Goal: Task Accomplishment & Management: Use online tool/utility

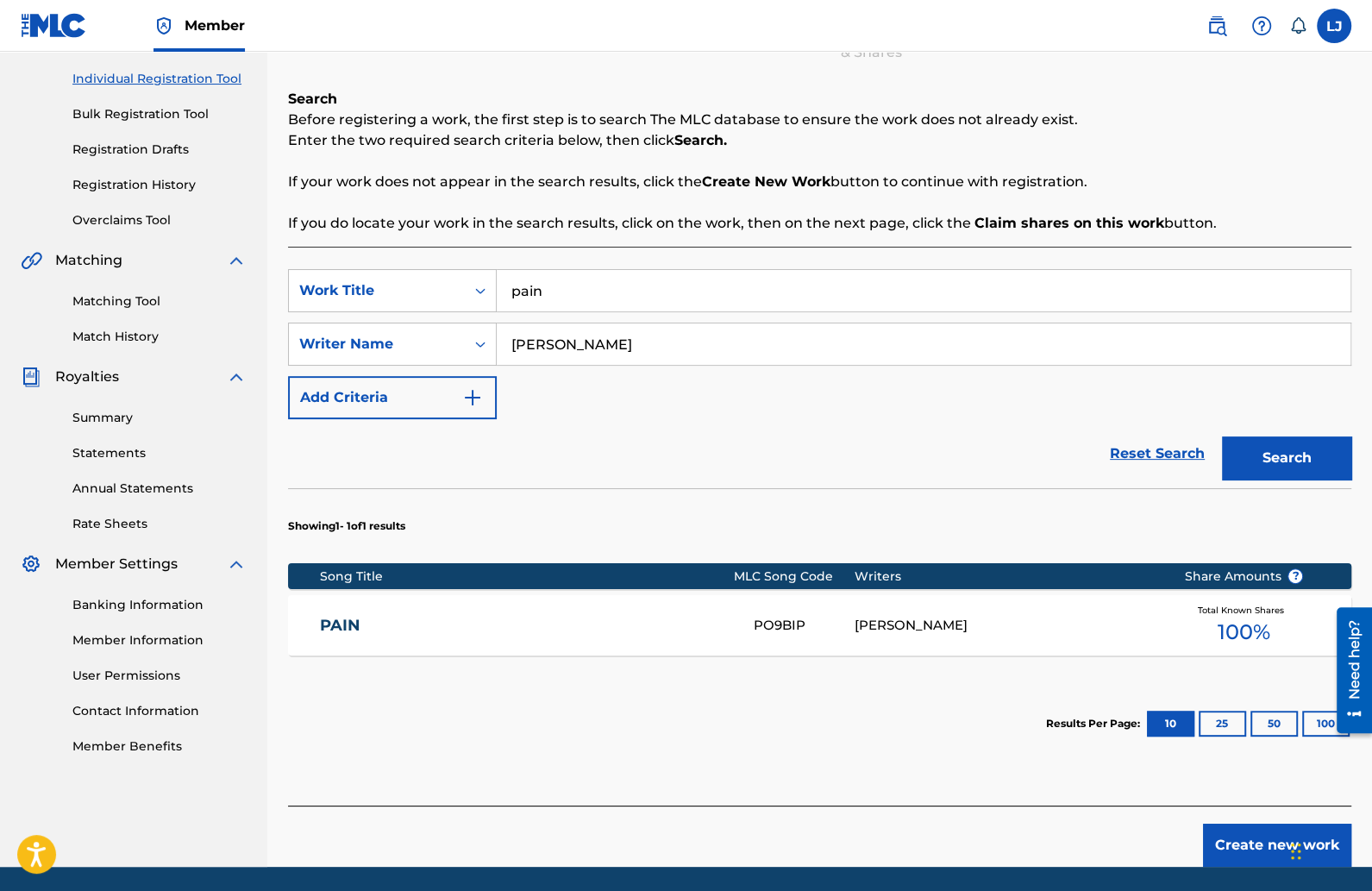
scroll to position [198, 0]
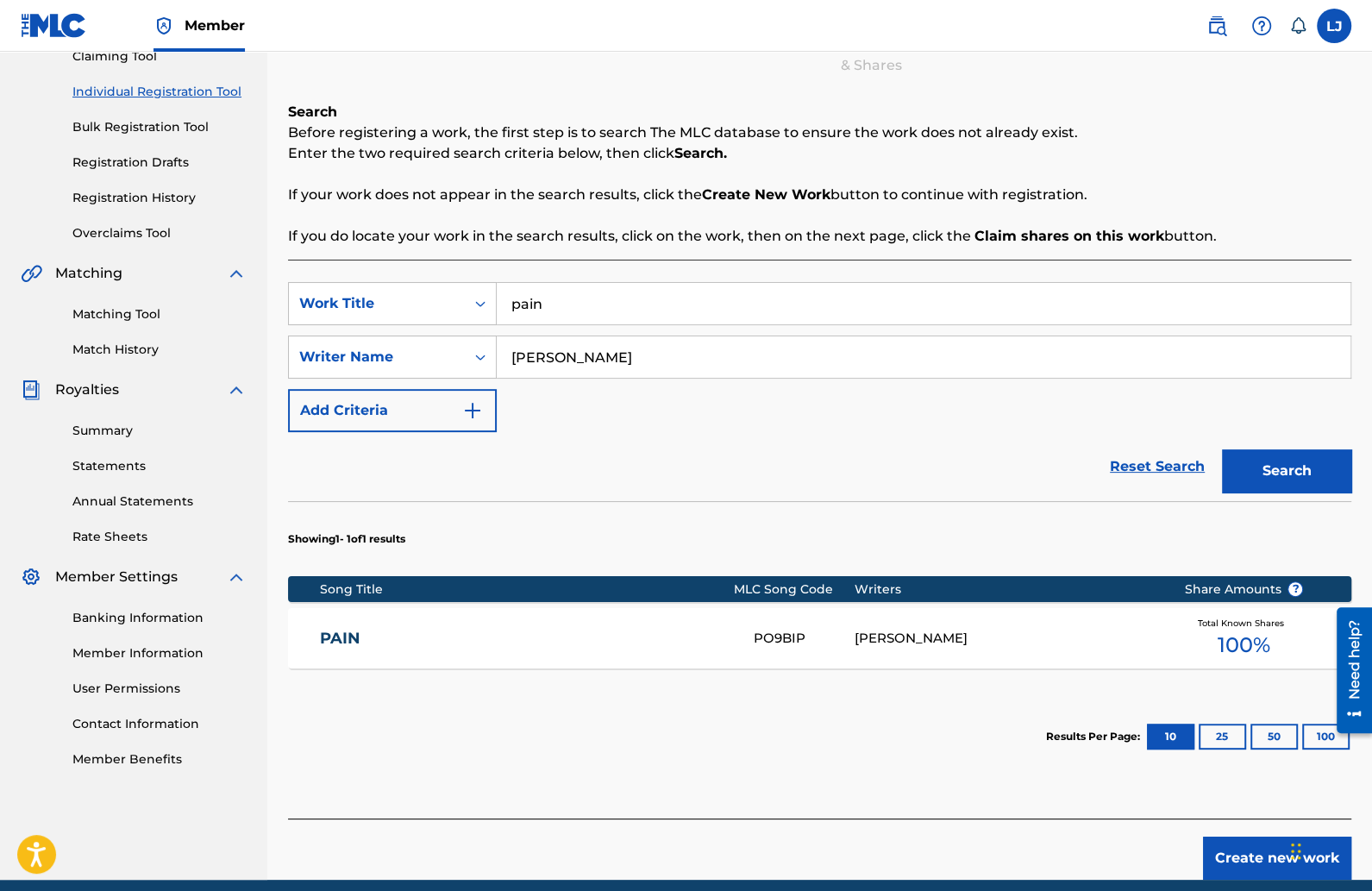
click at [1271, 475] on button "Search" at bounding box center [1286, 471] width 129 height 43
click at [334, 633] on link "PAIN" at bounding box center [525, 639] width 410 height 20
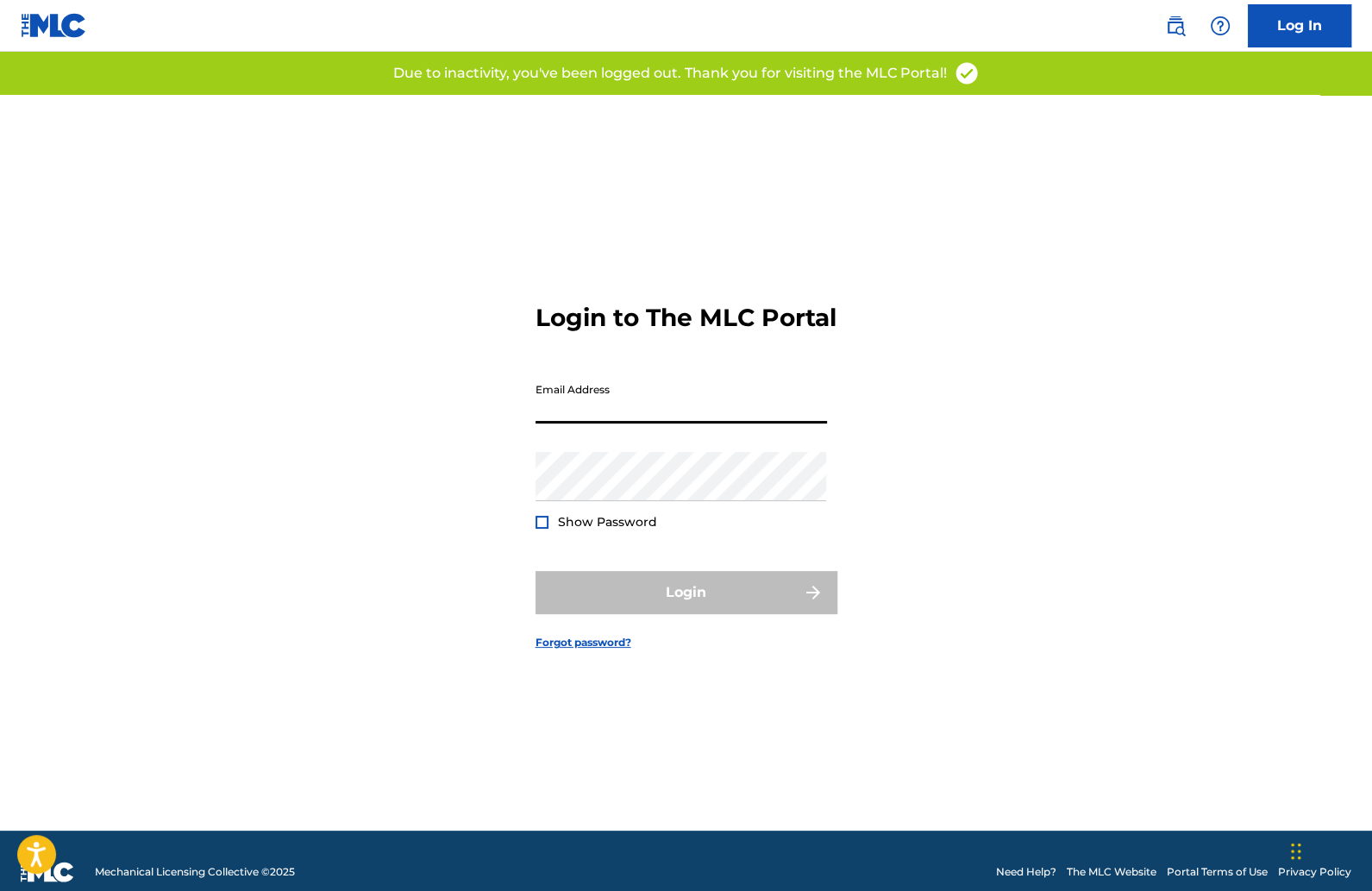
click at [611, 414] on input "Email Address" at bounding box center [682, 399] width 291 height 49
type input "[EMAIL_ADDRESS][DOMAIN_NAME]"
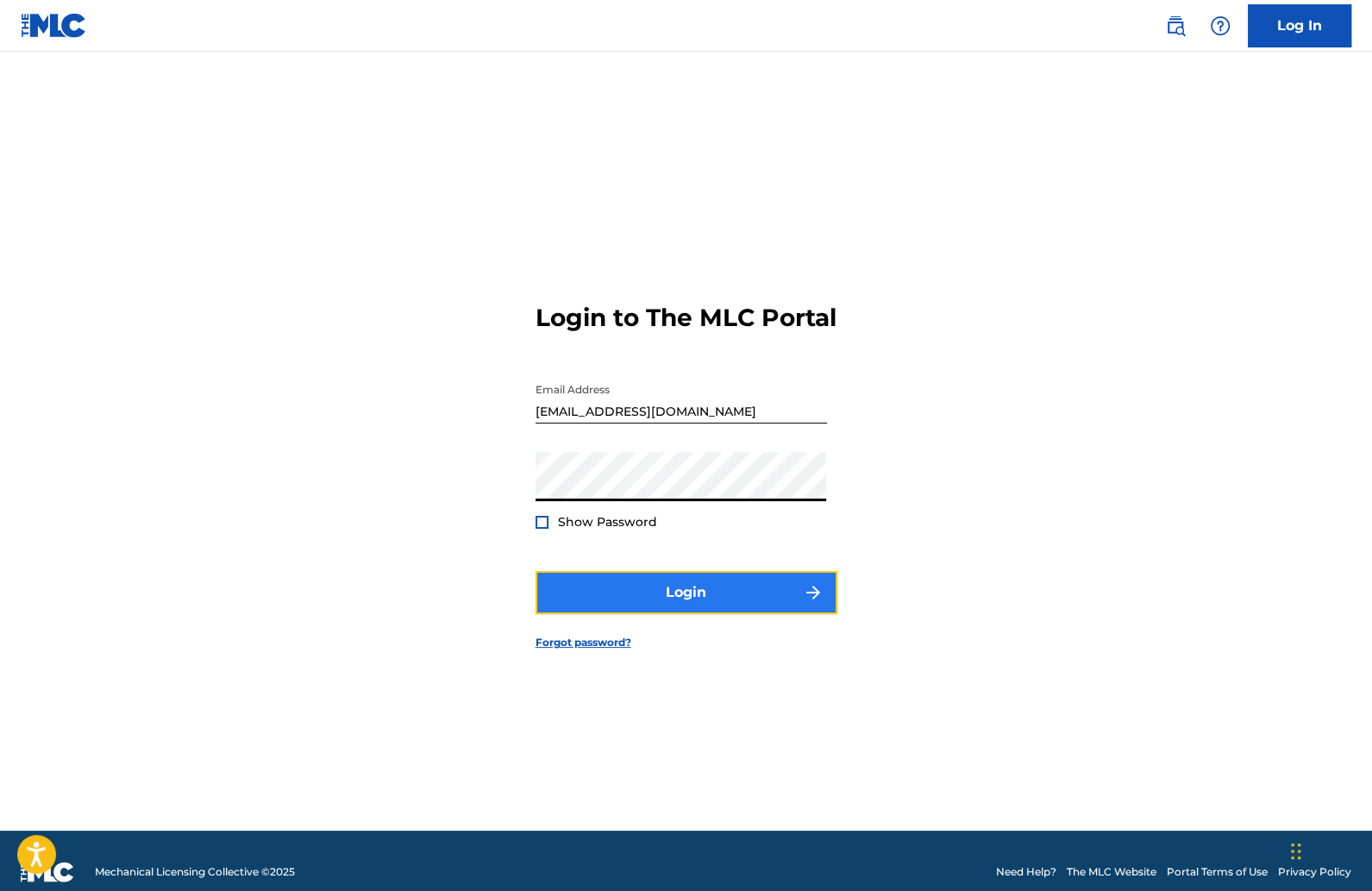
click at [678, 610] on button "Login" at bounding box center [687, 593] width 302 height 43
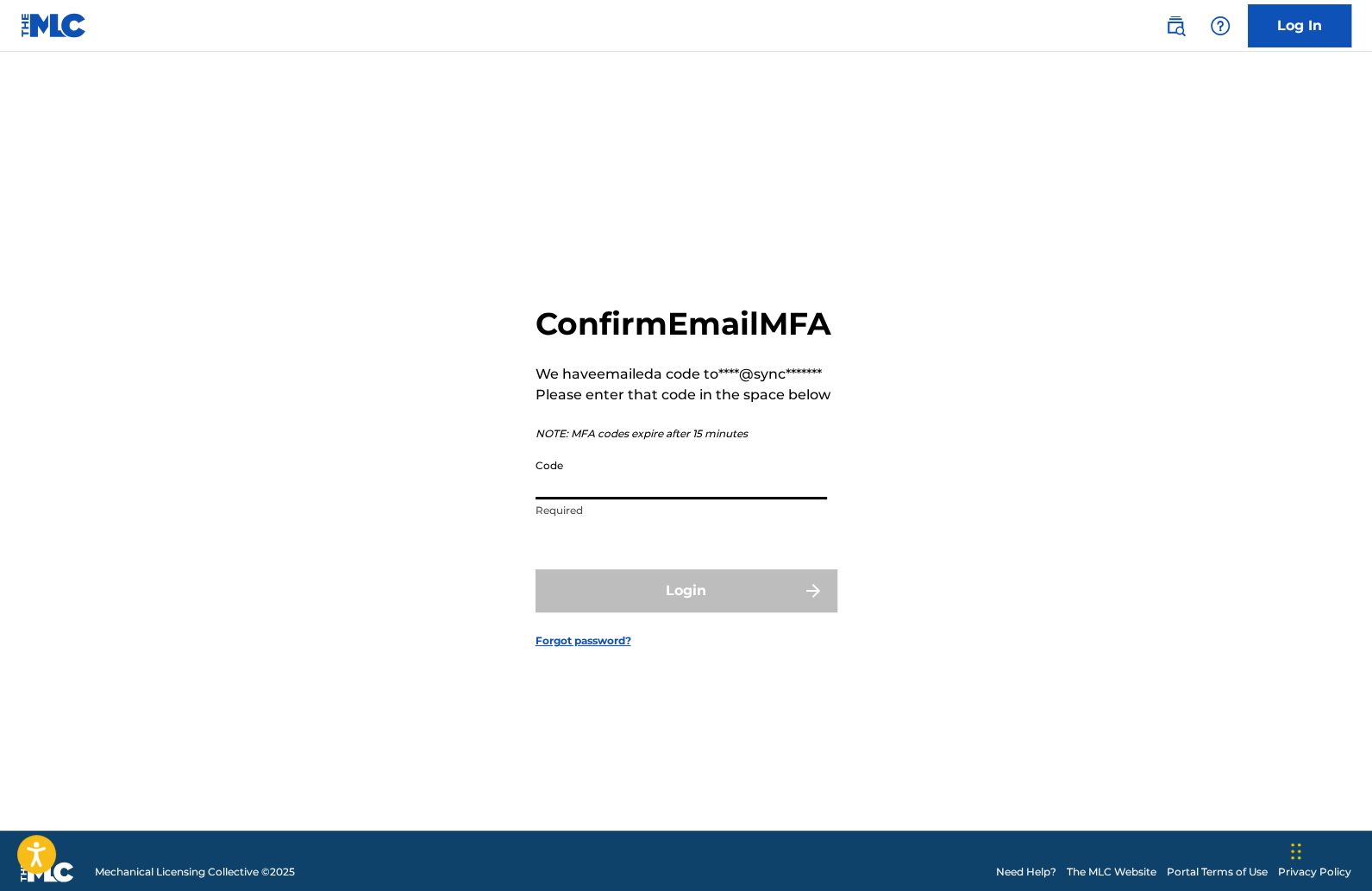
click at [585, 500] on input "Code" at bounding box center [682, 475] width 291 height 49
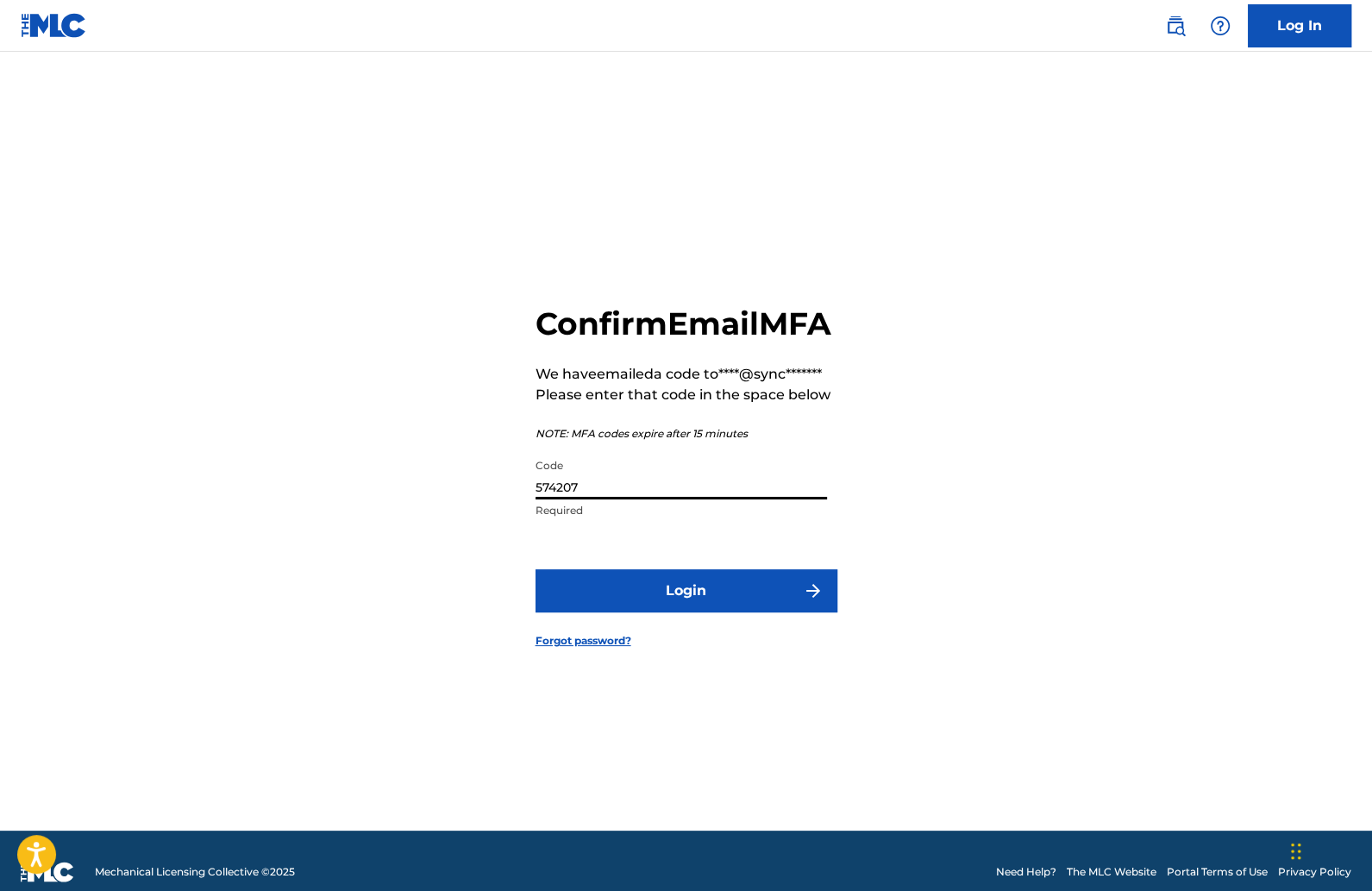
type input "574207"
click at [536, 569] on button "Login" at bounding box center [687, 591] width 302 height 43
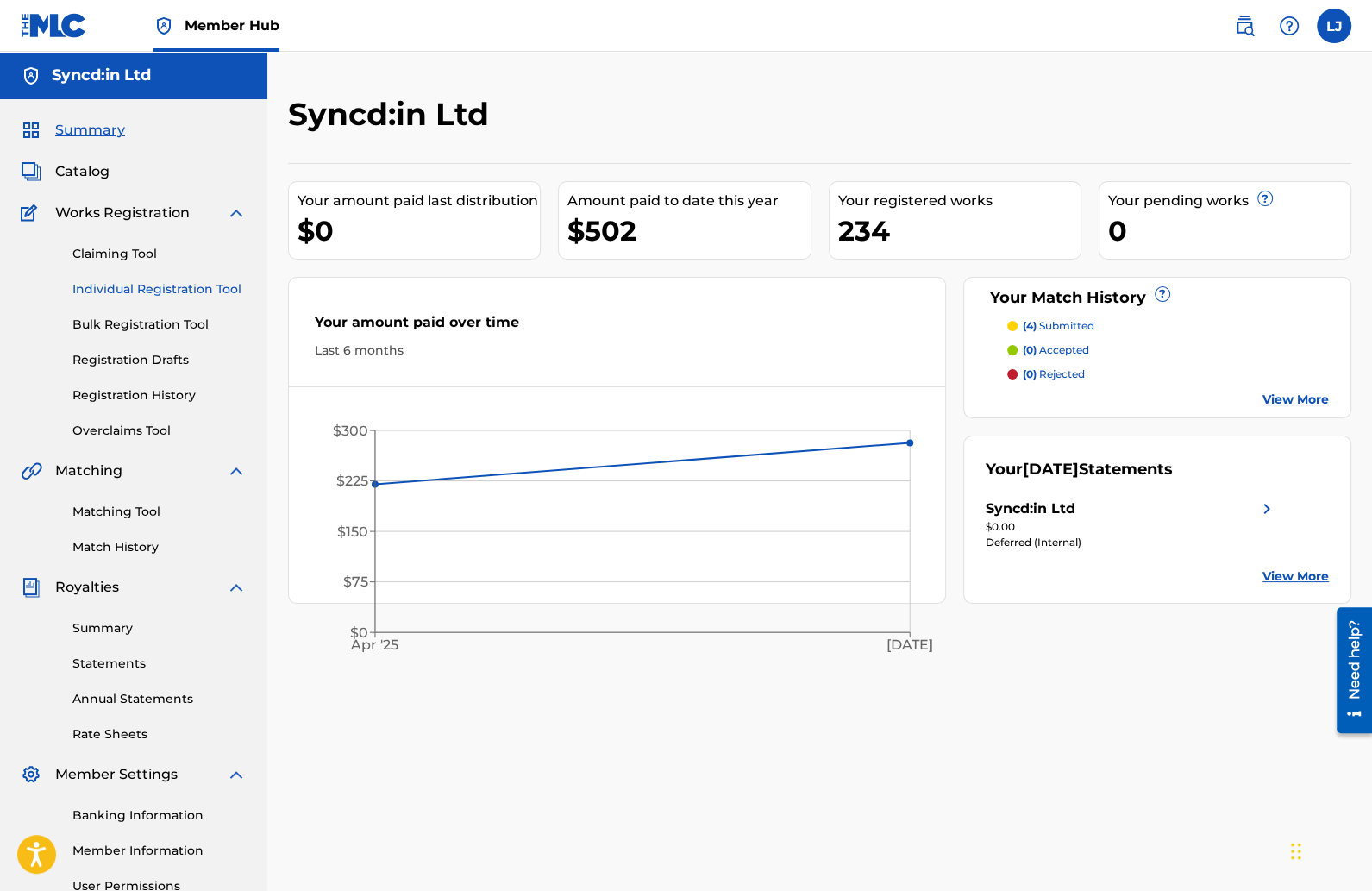
click at [206, 283] on link "Individual Registration Tool" at bounding box center [160, 289] width 174 height 18
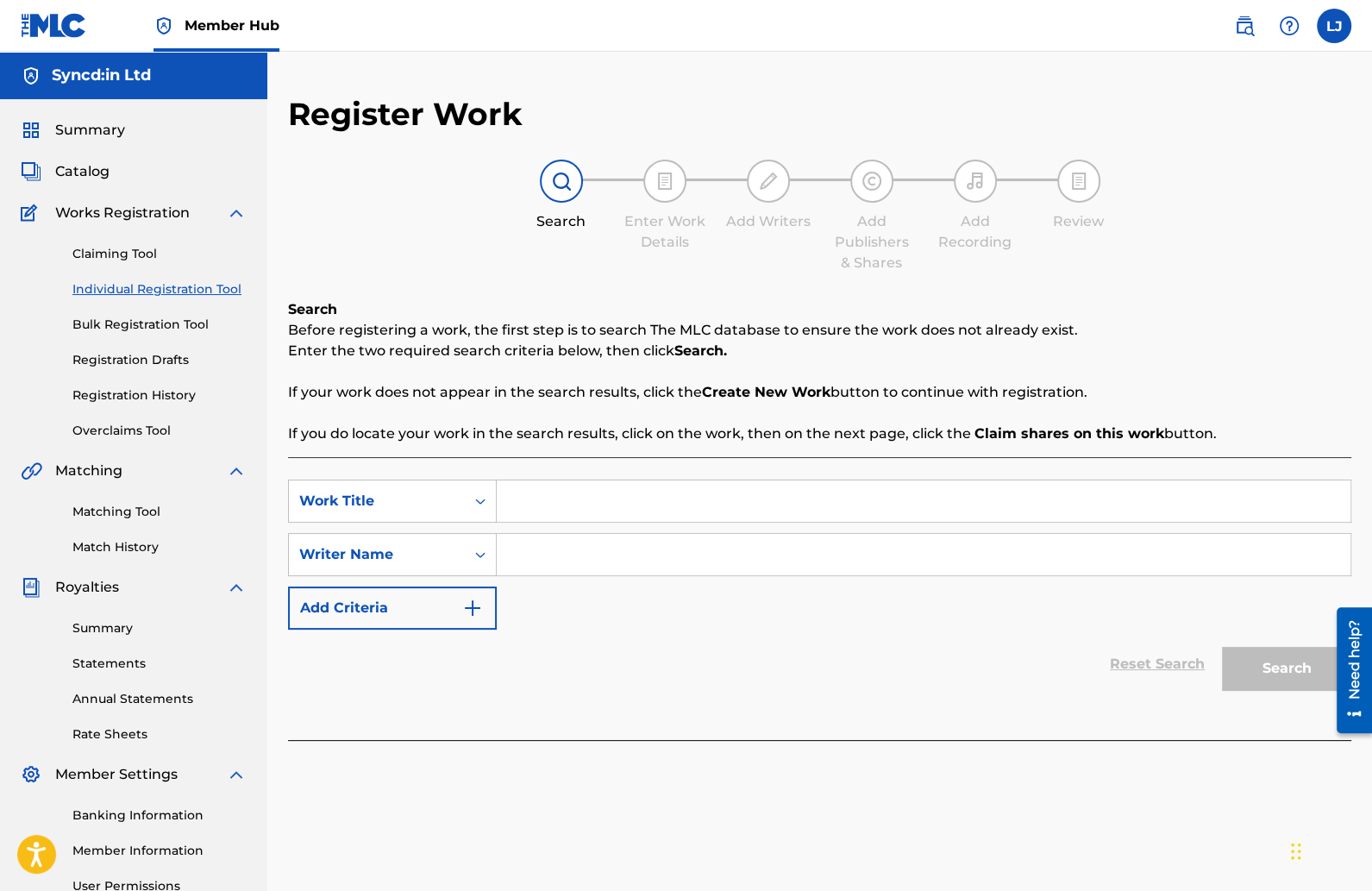
click at [529, 501] on input "Search Form" at bounding box center [924, 501] width 854 height 42
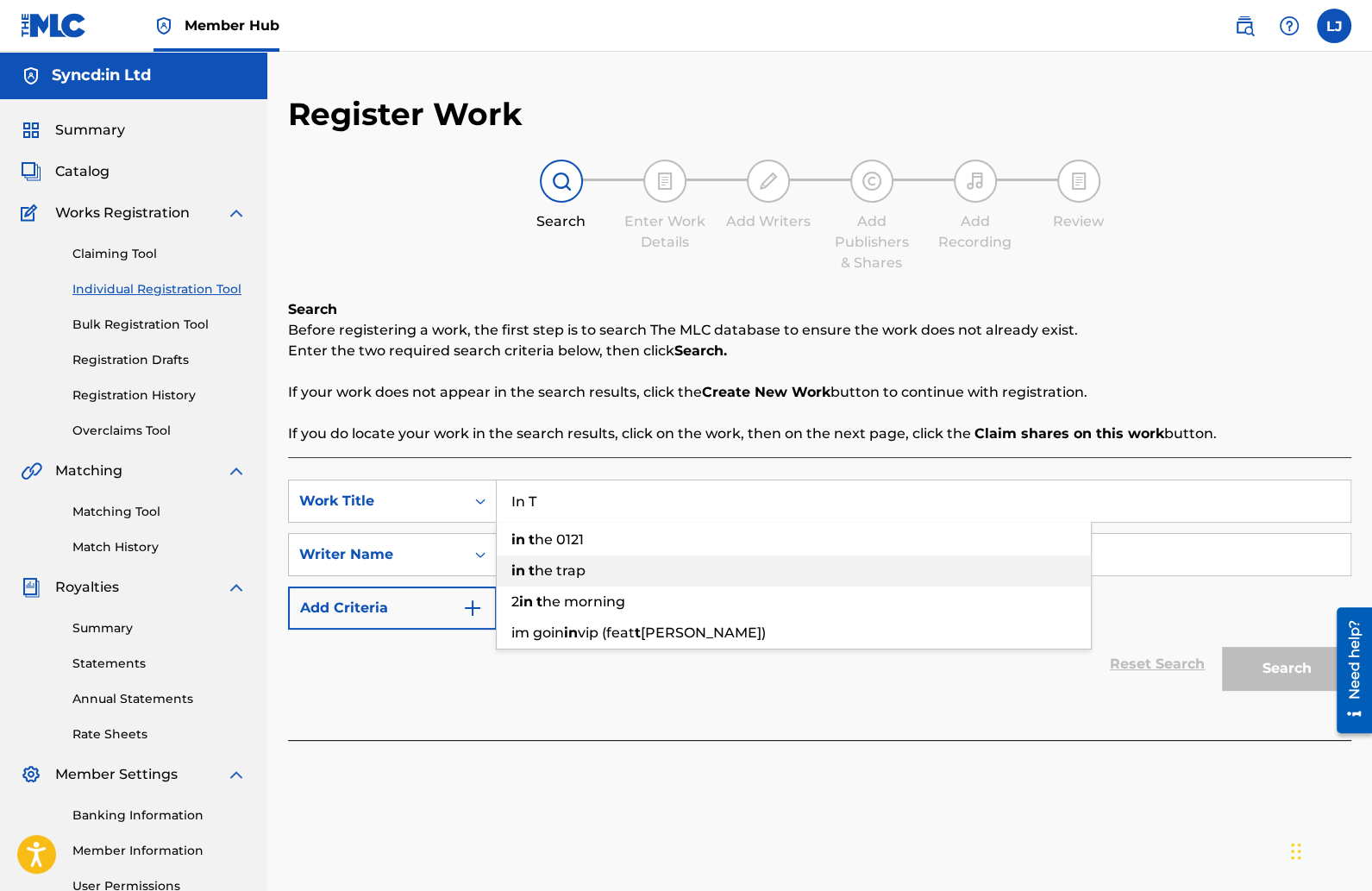
click at [551, 567] on span "he trap" at bounding box center [560, 570] width 51 height 16
type input "in the trap"
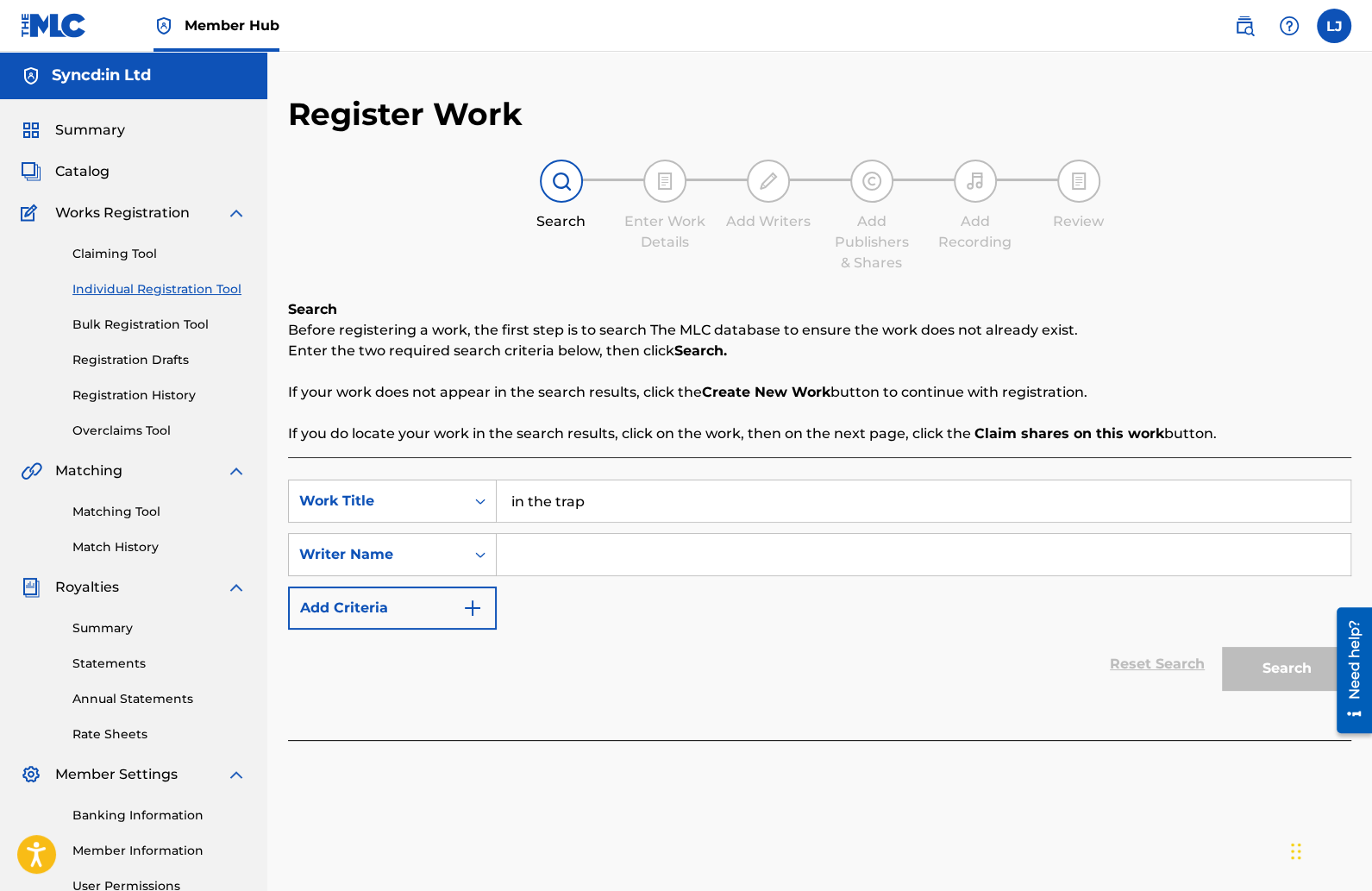
click at [552, 568] on input "Search Form" at bounding box center [924, 555] width 854 height 42
type input "Shaun Byrne"
click at [1222, 647] on button "Search" at bounding box center [1286, 669] width 129 height 43
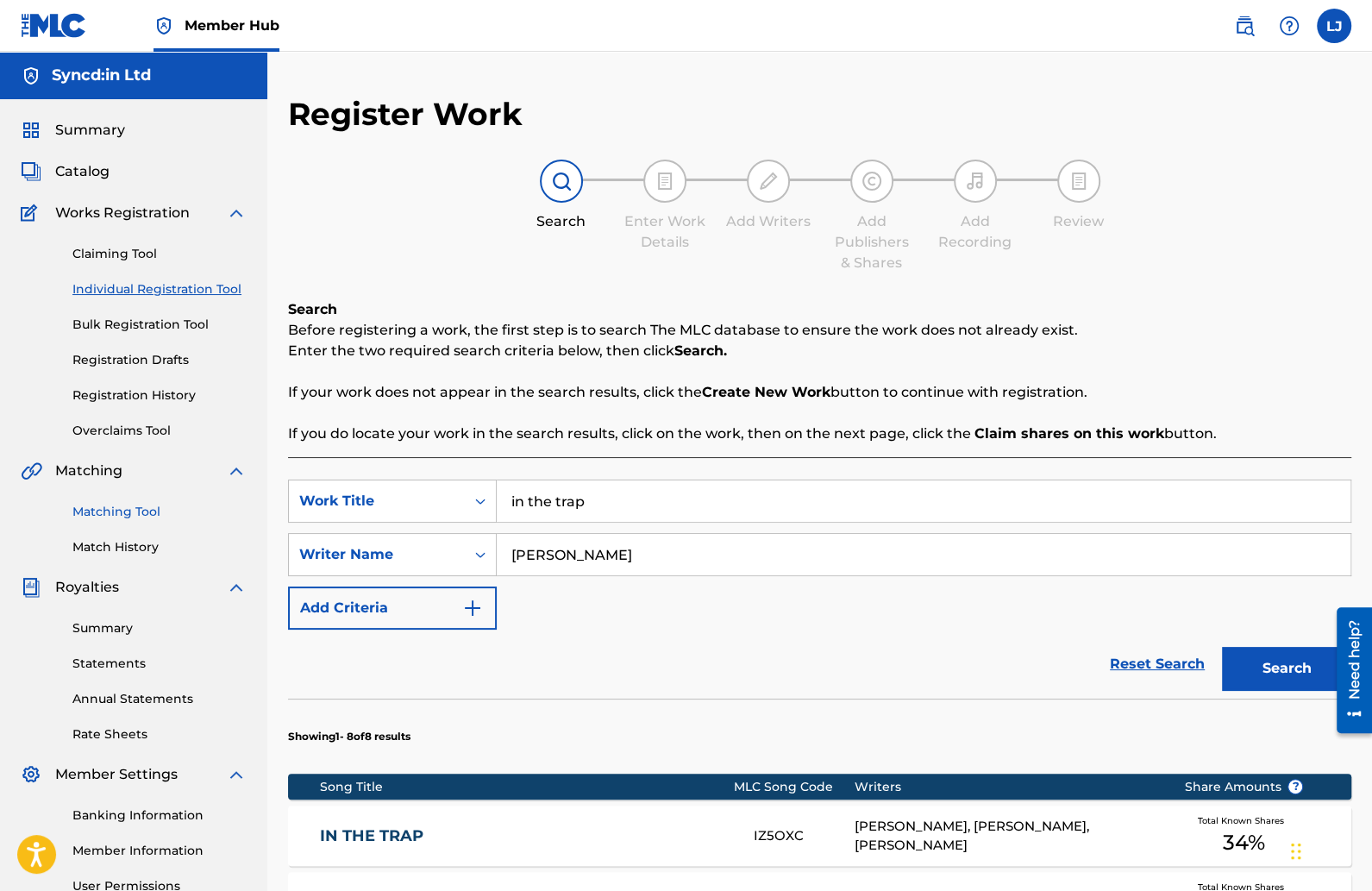
click at [136, 514] on link "Matching Tool" at bounding box center [160, 512] width 174 height 18
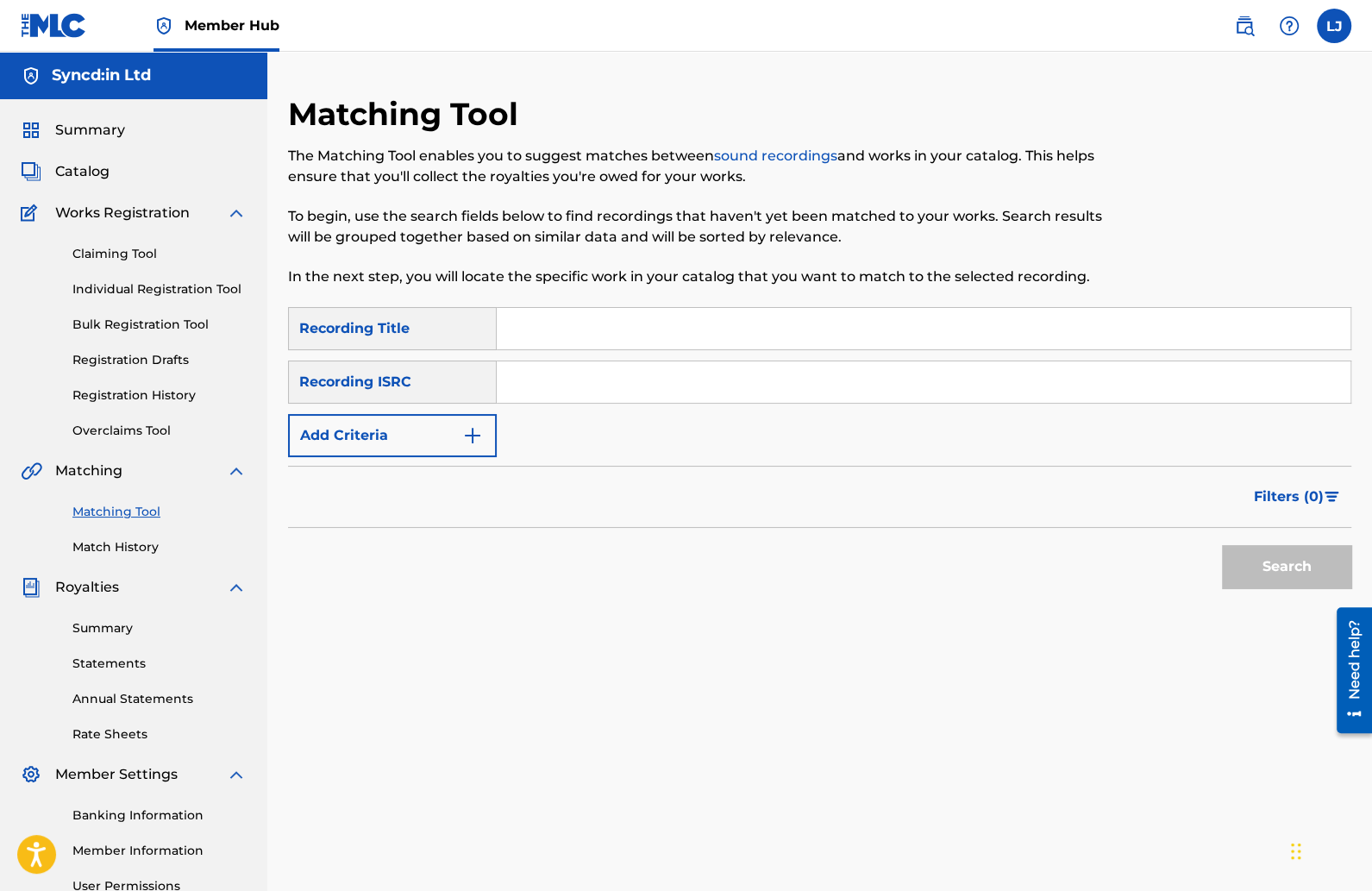
click at [538, 383] on input "Search Form" at bounding box center [924, 383] width 854 height 42
paste input "GBLFP2368462"
type input "GBLFP2368462"
click at [1238, 571] on button "Search" at bounding box center [1286, 567] width 129 height 43
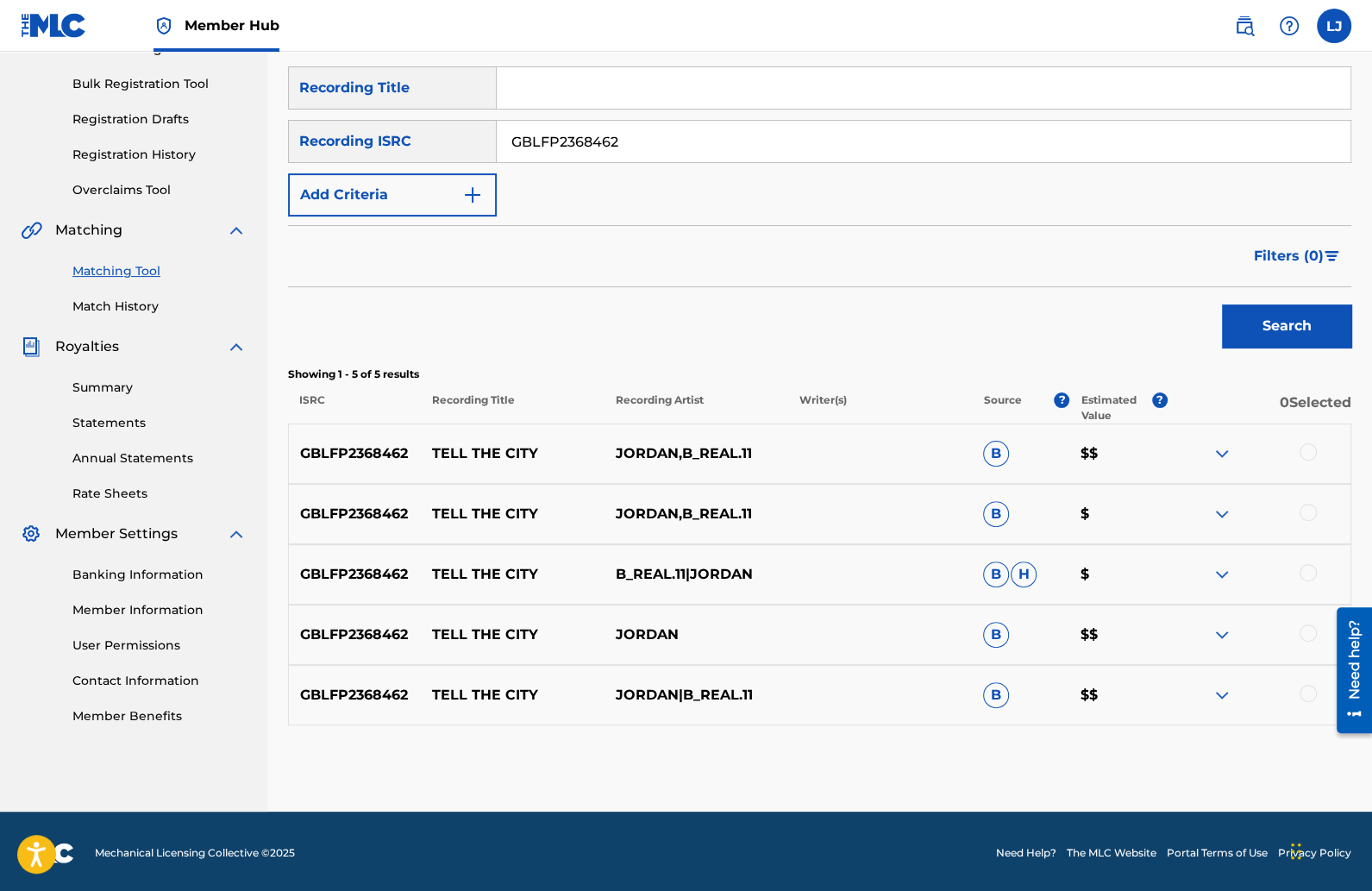
scroll to position [243, 0]
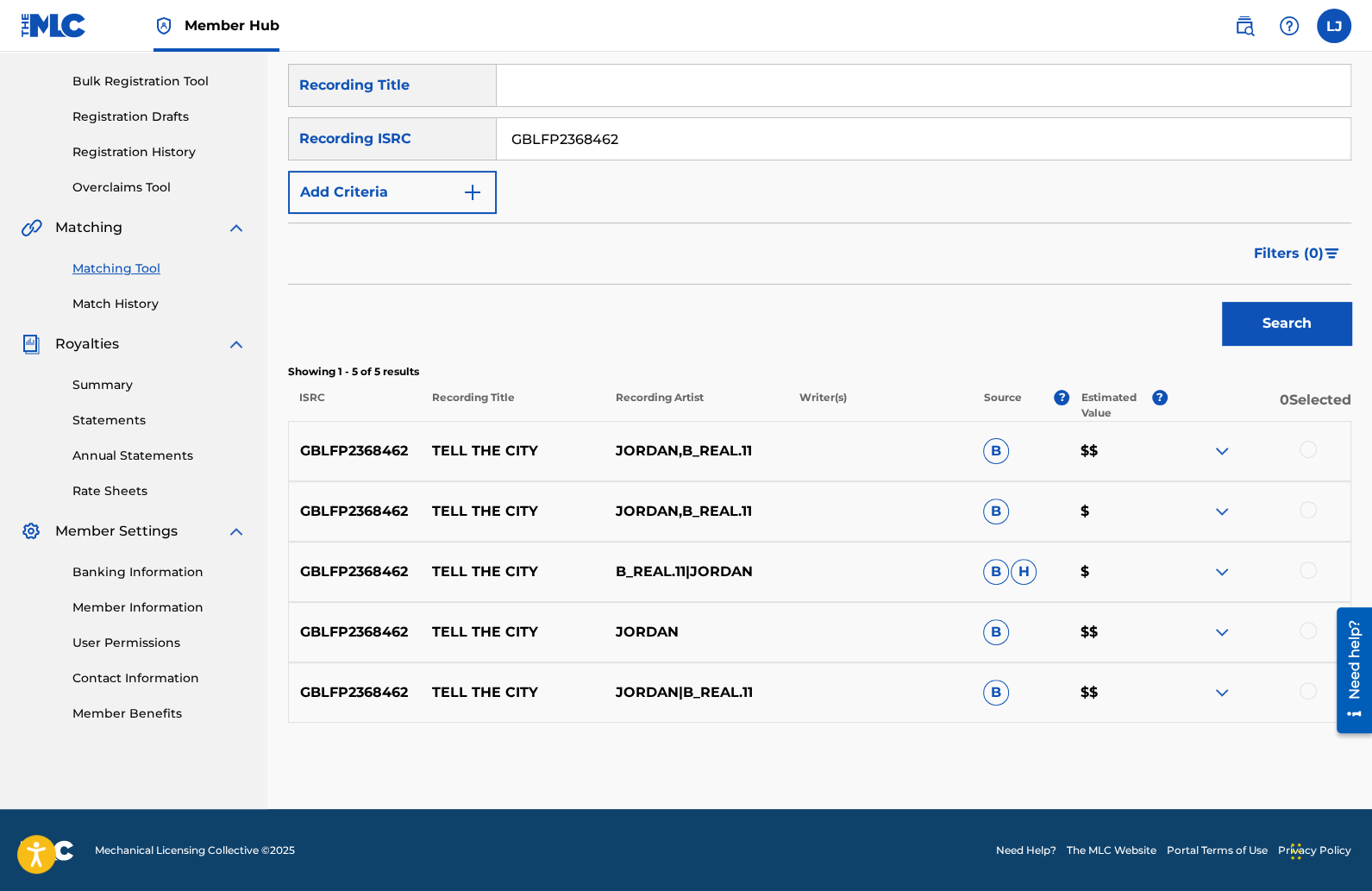
click at [1305, 626] on div at bounding box center [1309, 631] width 17 height 17
click at [1306, 685] on div at bounding box center [1309, 691] width 17 height 17
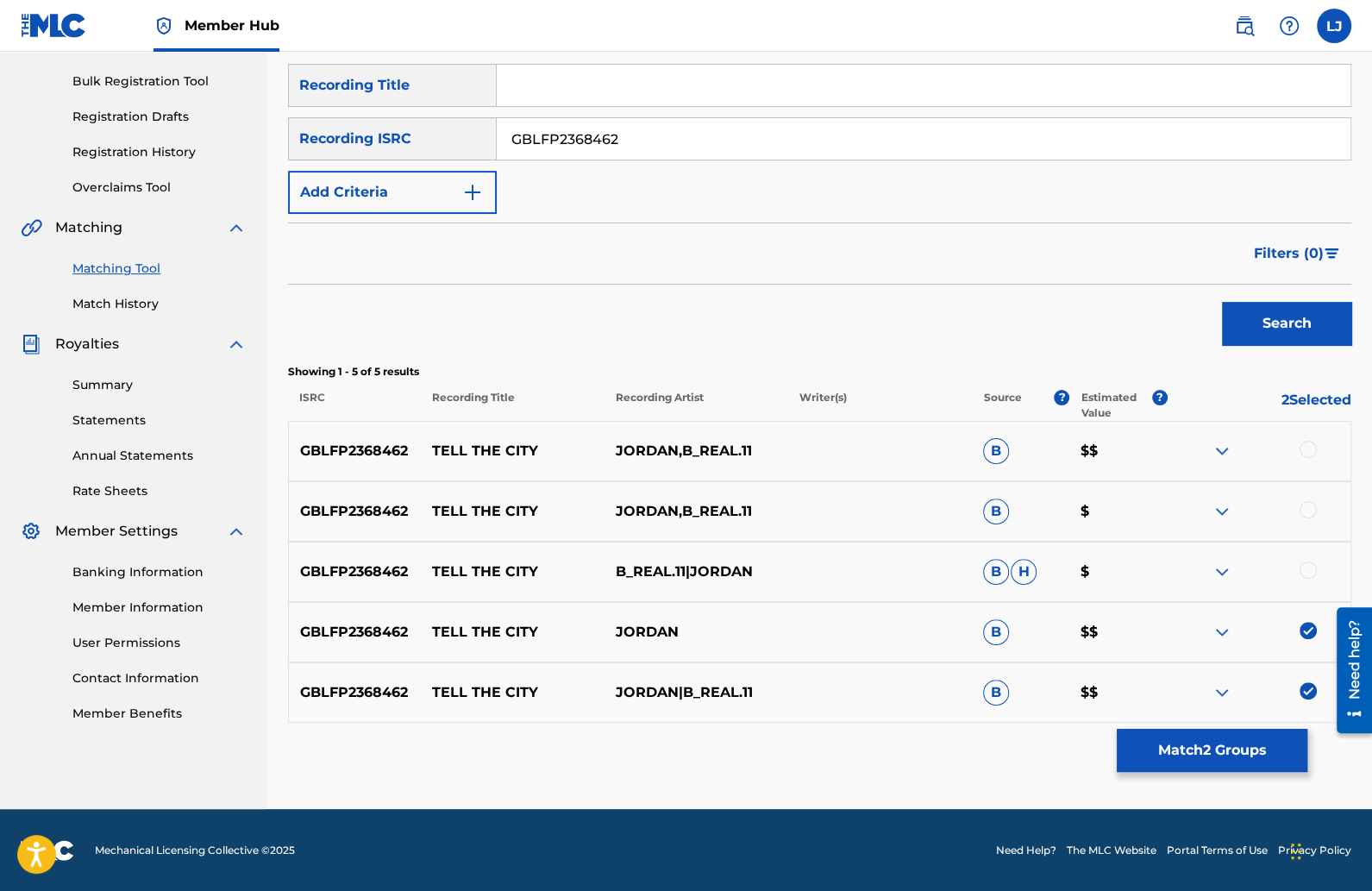
click at [1308, 573] on div at bounding box center [1309, 570] width 17 height 17
click at [1310, 515] on div at bounding box center [1309, 510] width 17 height 17
click at [1308, 455] on div at bounding box center [1309, 449] width 17 height 17
click at [1199, 749] on button "Match 5 Groups" at bounding box center [1212, 750] width 191 height 43
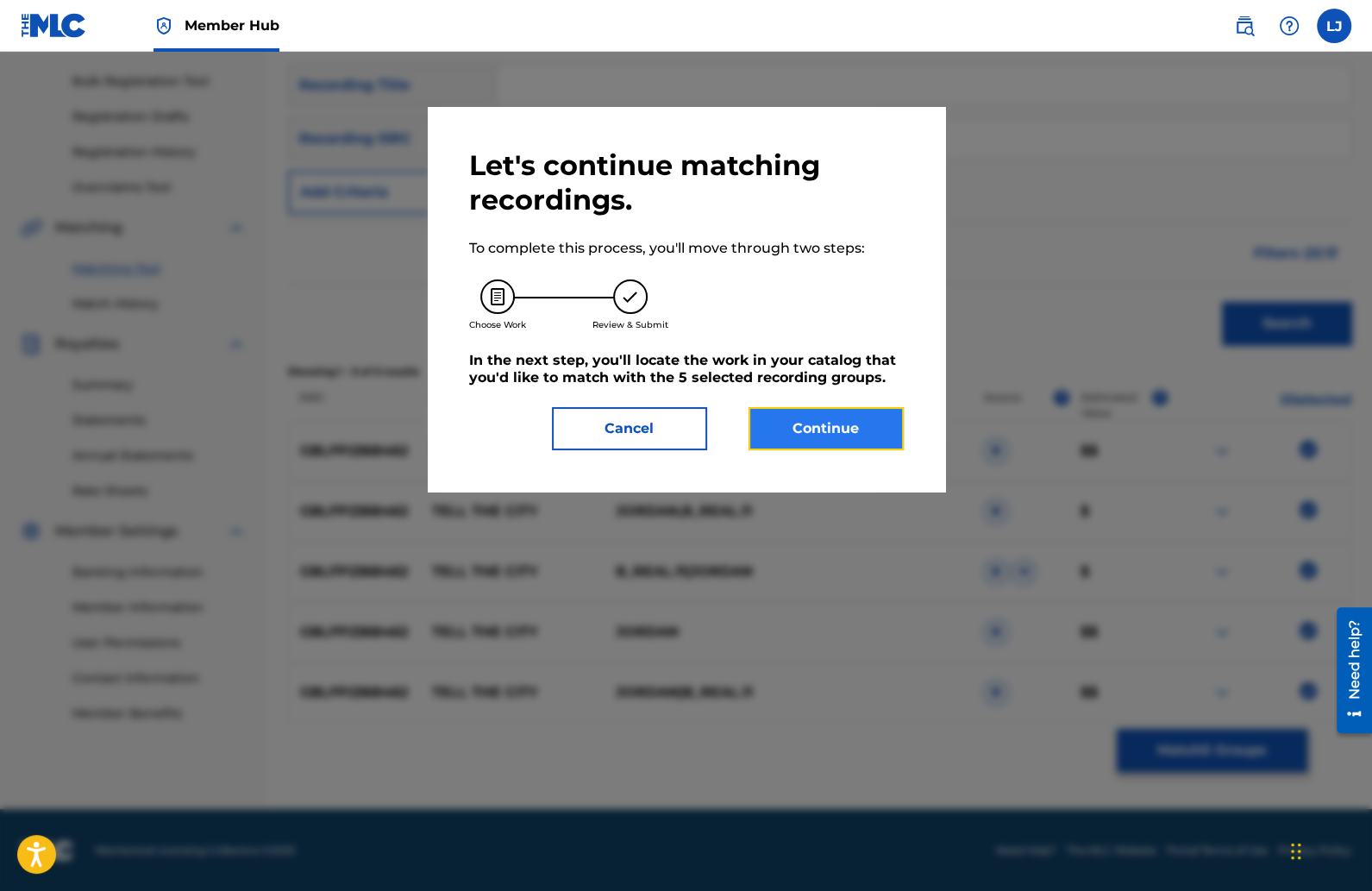
click at [812, 428] on button "Continue" at bounding box center [826, 429] width 155 height 43
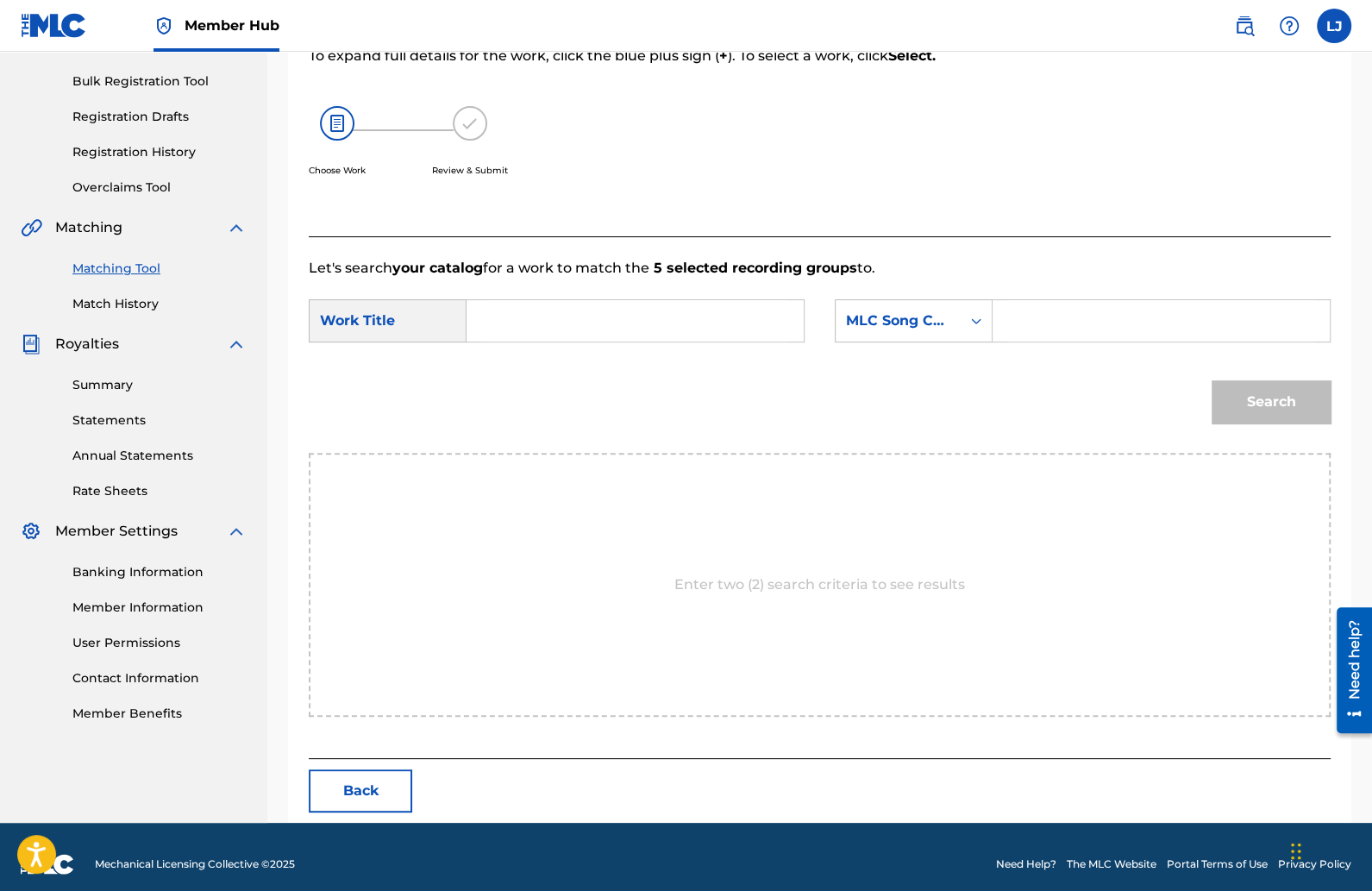
click at [650, 331] on input "Search Form" at bounding box center [635, 321] width 308 height 42
type input "T"
click at [500, 375] on strong "the" at bounding box center [508, 380] width 24 height 16
type input "tell the city"
click at [1035, 311] on input "Search Form" at bounding box center [1161, 321] width 308 height 42
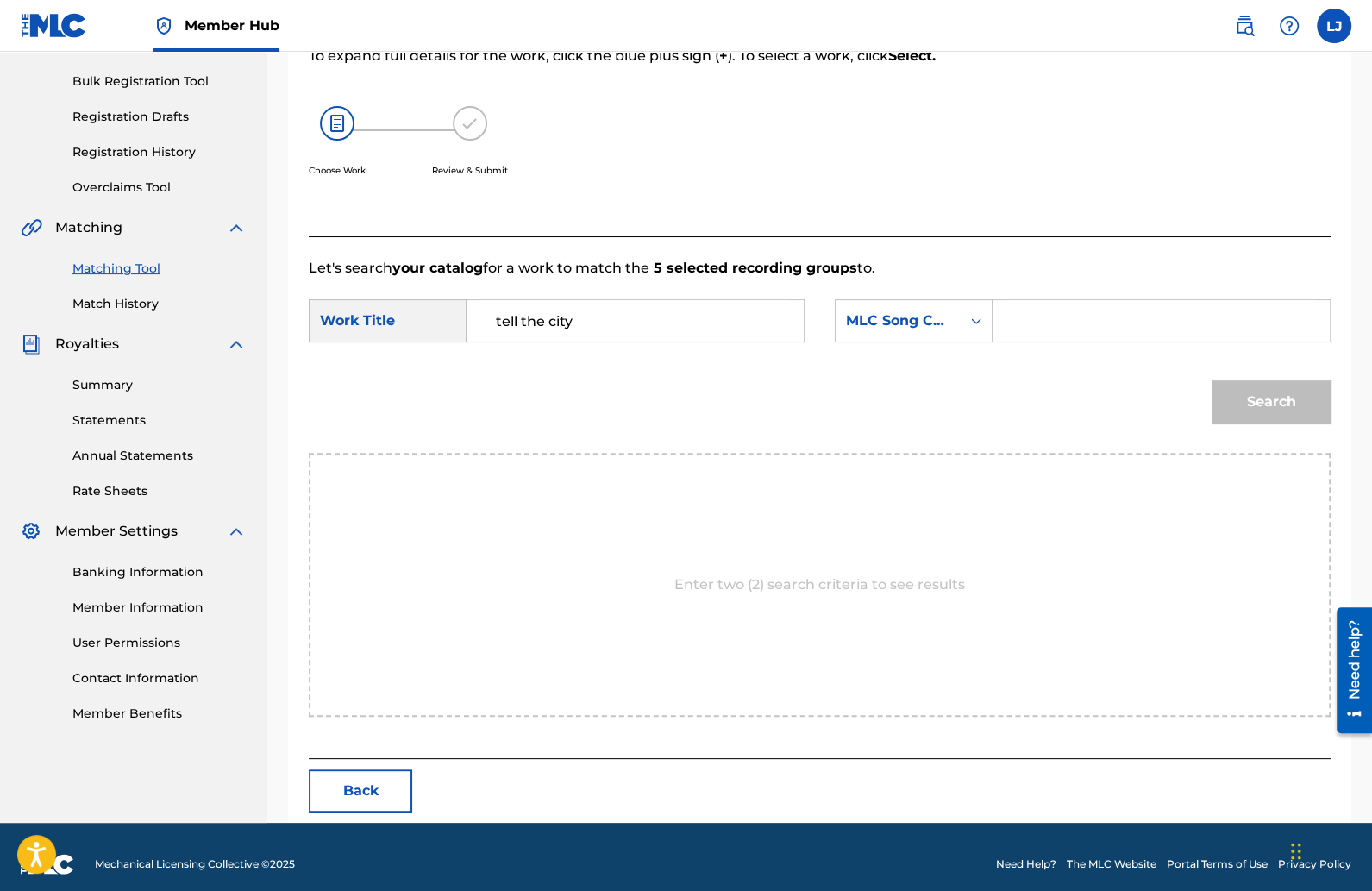
click at [951, 388] on div "Search" at bounding box center [820, 408] width 1022 height 89
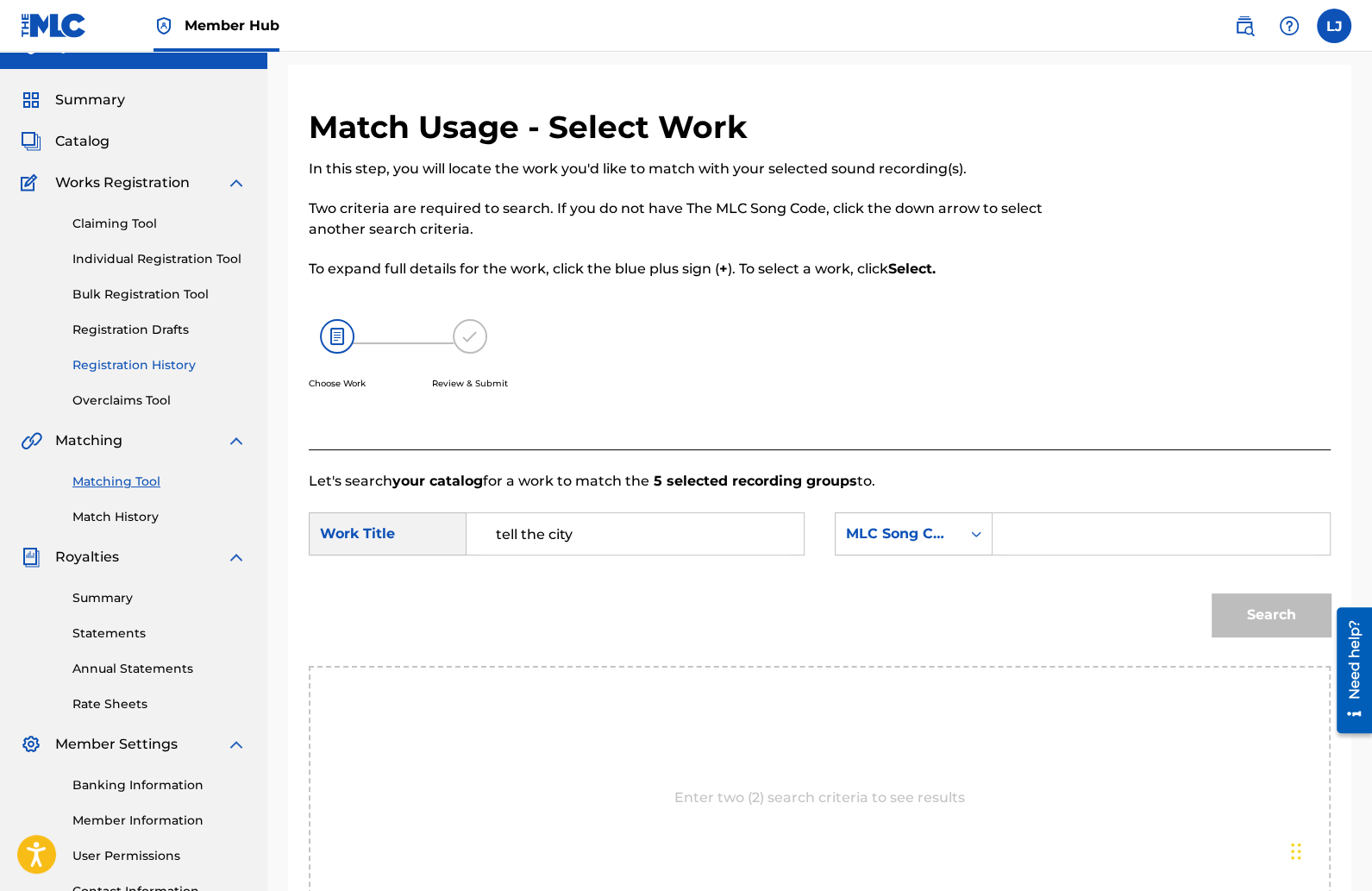
scroll to position [18, 0]
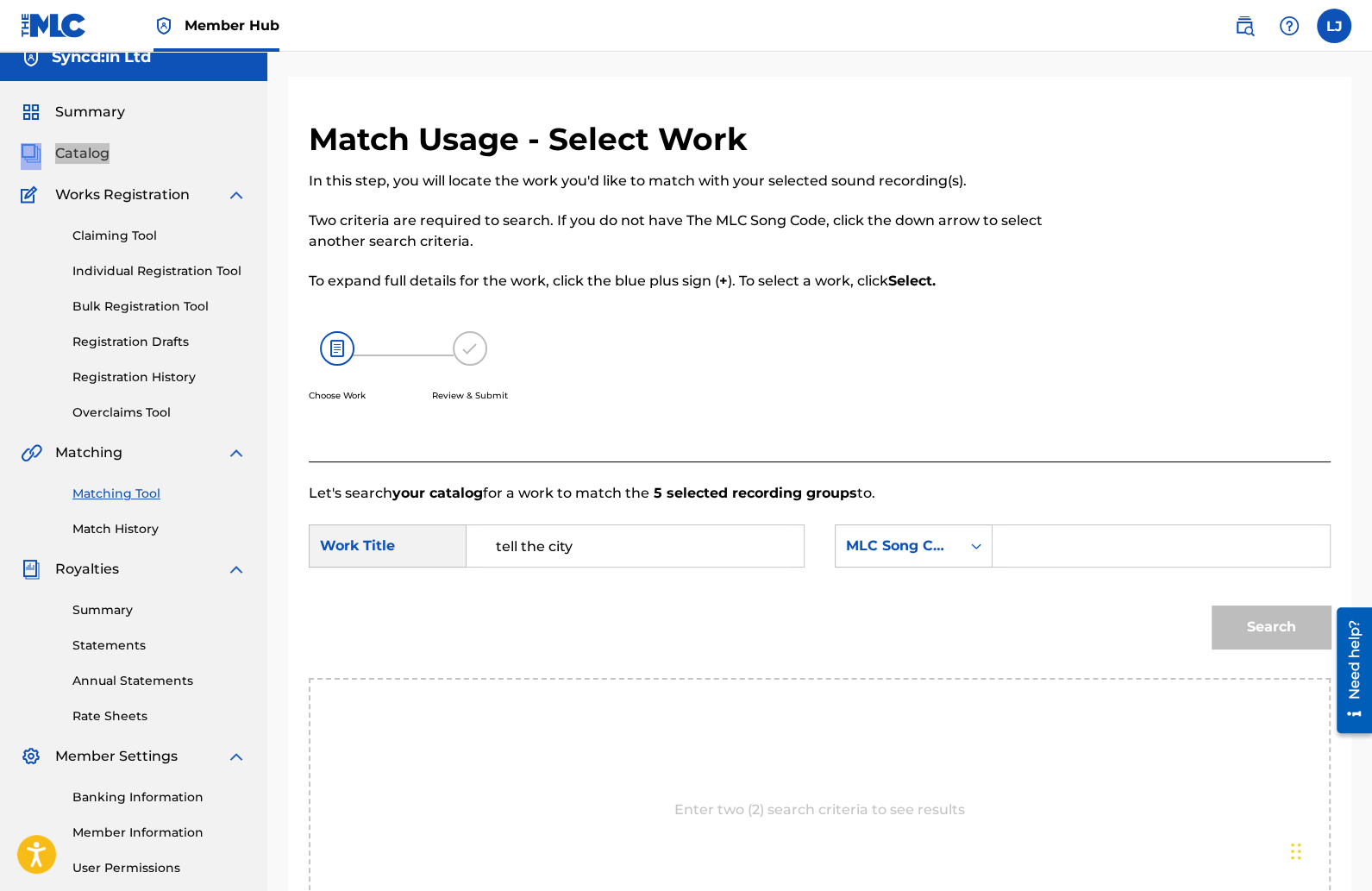
drag, startPoint x: 95, startPoint y: 154, endPoint x: 331, endPoint y: 12, distance: 275.4
click at [0, 0] on div "Member Hub LJ LJ Leon Jackson team@syncdin.com Notification Preferences Profile…" at bounding box center [686, 556] width 1372 height 1150
click at [1042, 546] on input "Search Form" at bounding box center [1161, 547] width 308 height 42
paste input "T54QYP"
type input "T54QYP"
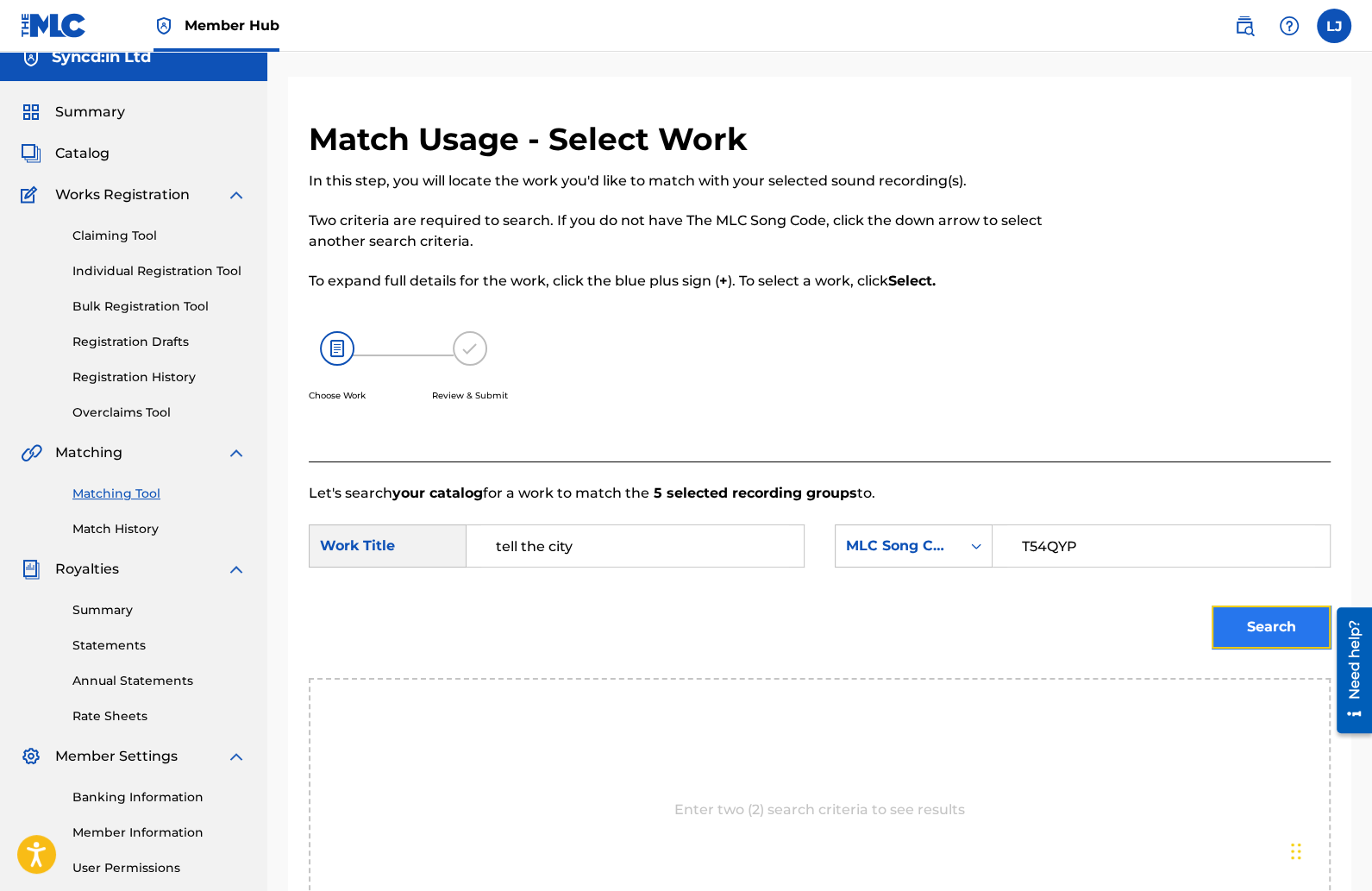
click at [1239, 626] on button "Search" at bounding box center [1271, 627] width 119 height 43
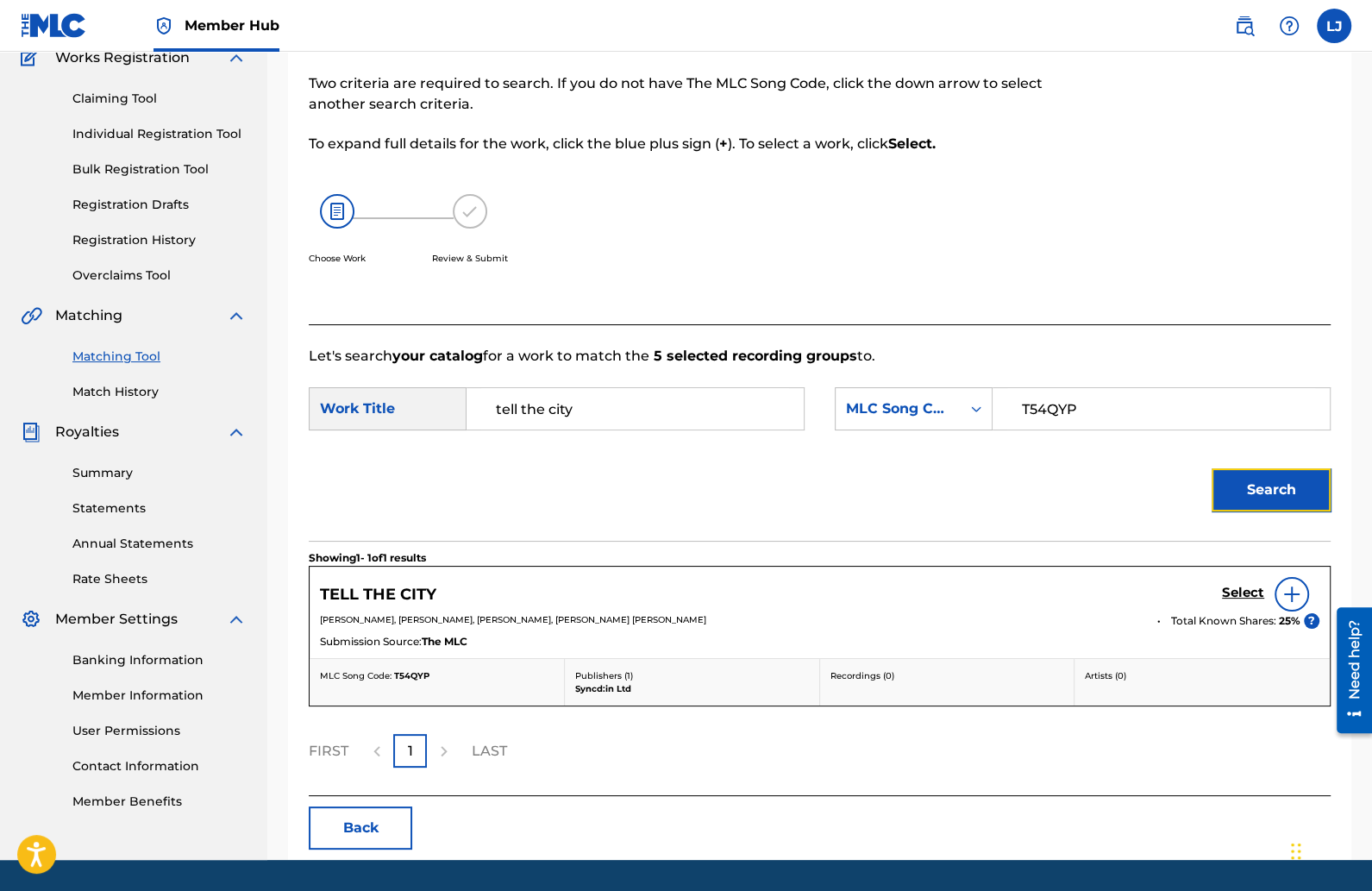
scroll to position [205, 0]
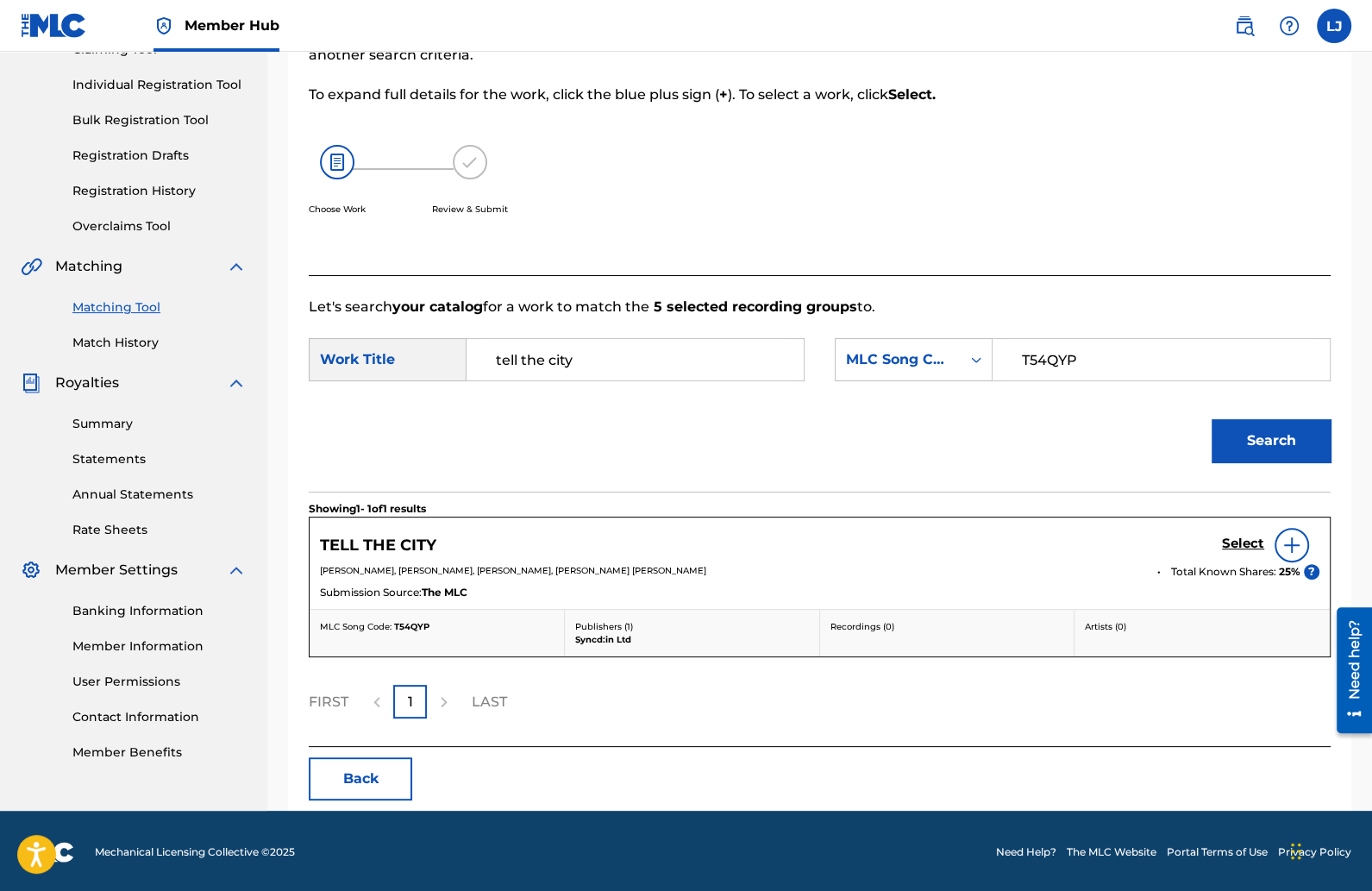
click at [1289, 548] on img at bounding box center [1292, 546] width 21 height 21
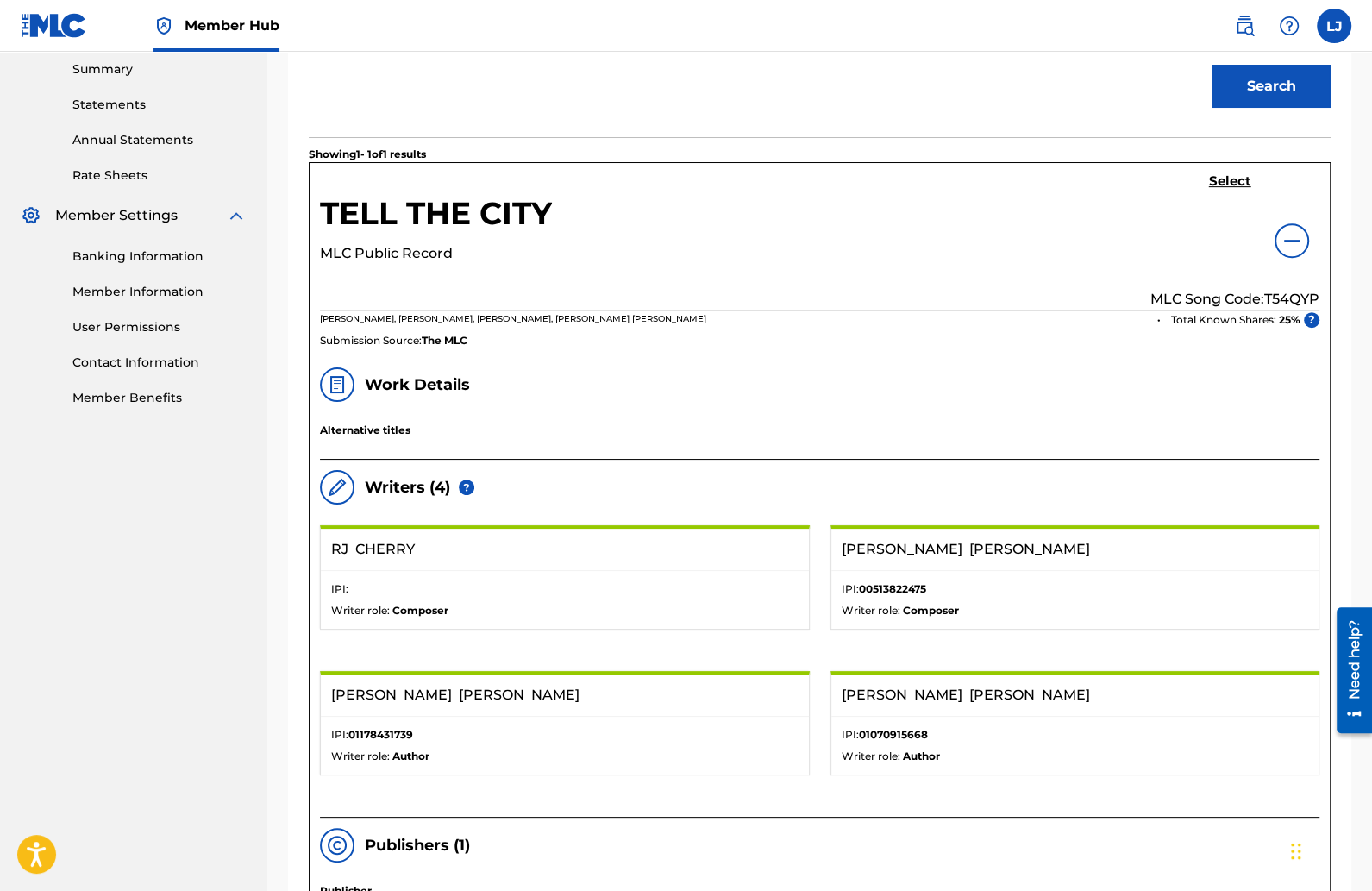
scroll to position [556, 0]
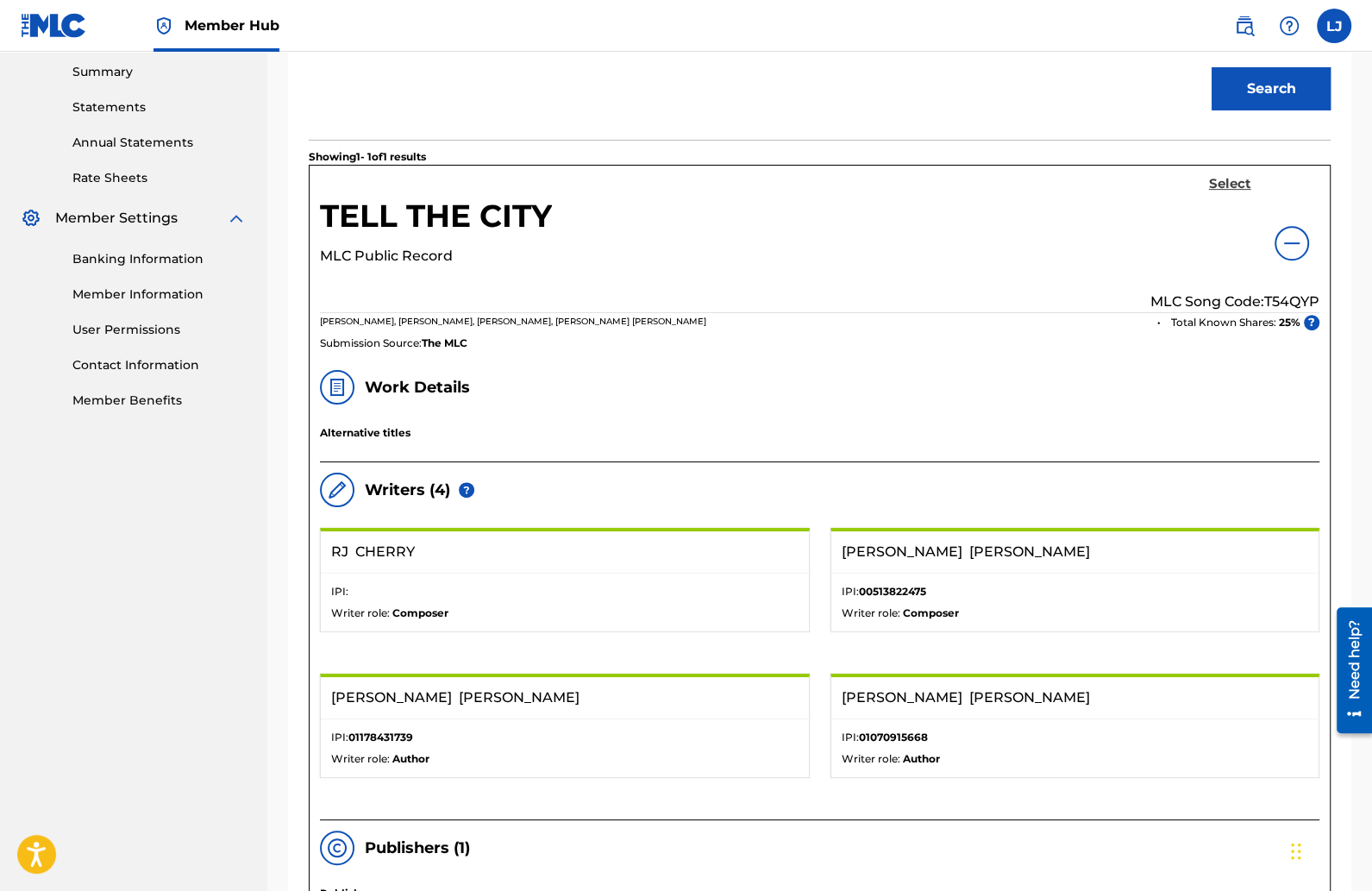
click at [1224, 180] on h5 "Select" at bounding box center [1230, 184] width 42 height 16
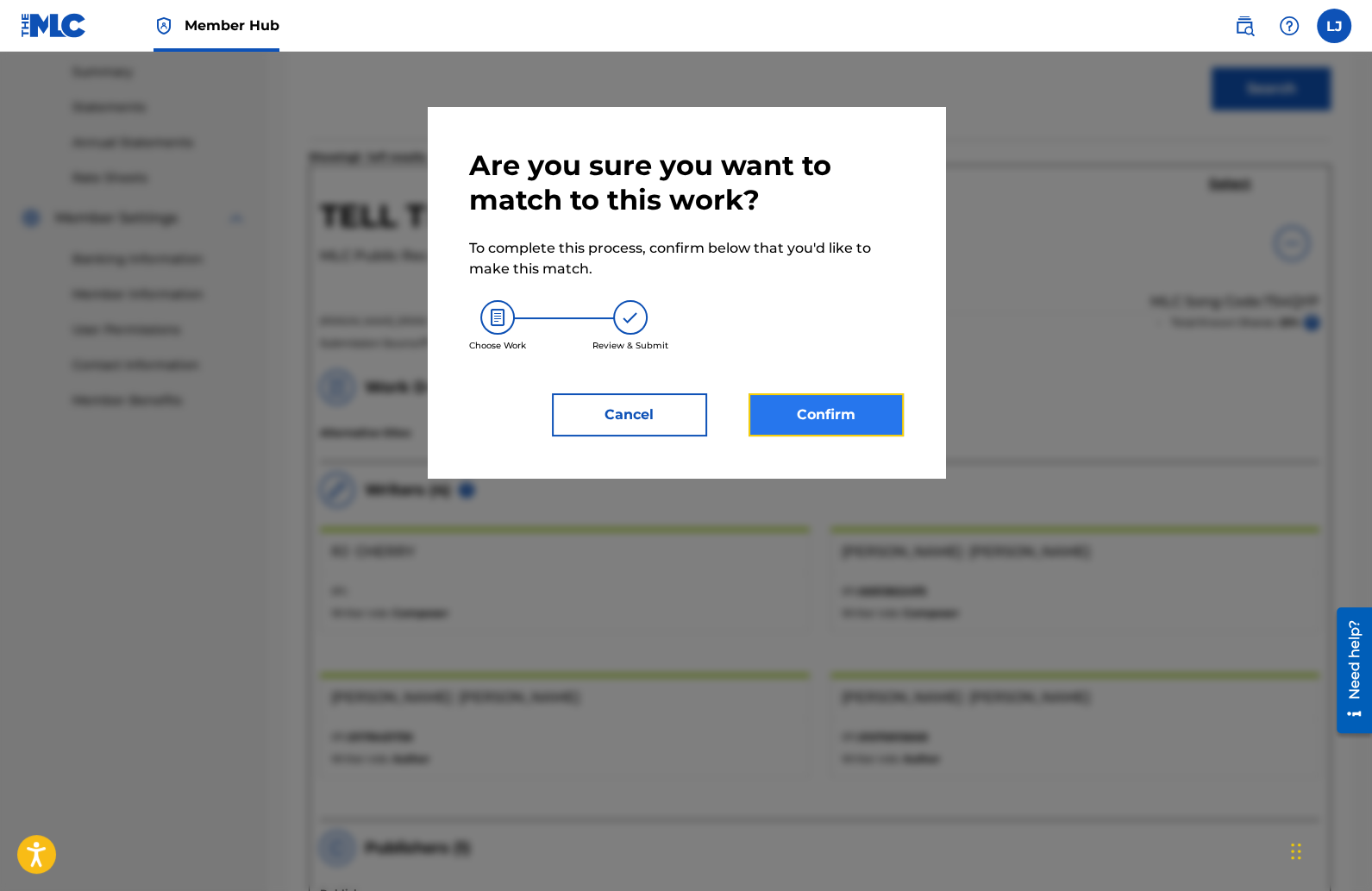
click at [855, 407] on button "Confirm" at bounding box center [826, 416] width 155 height 43
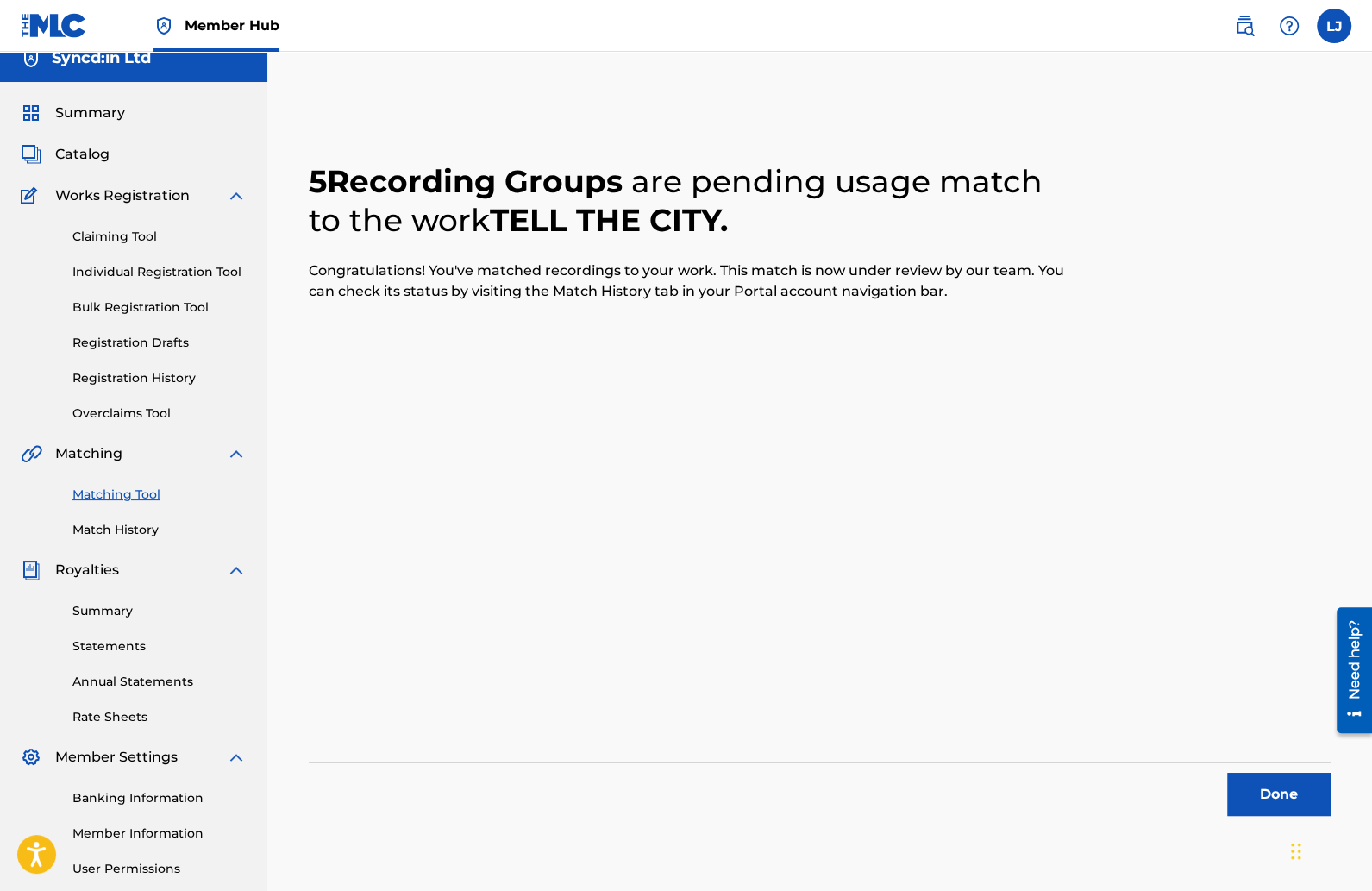
scroll to position [8, 0]
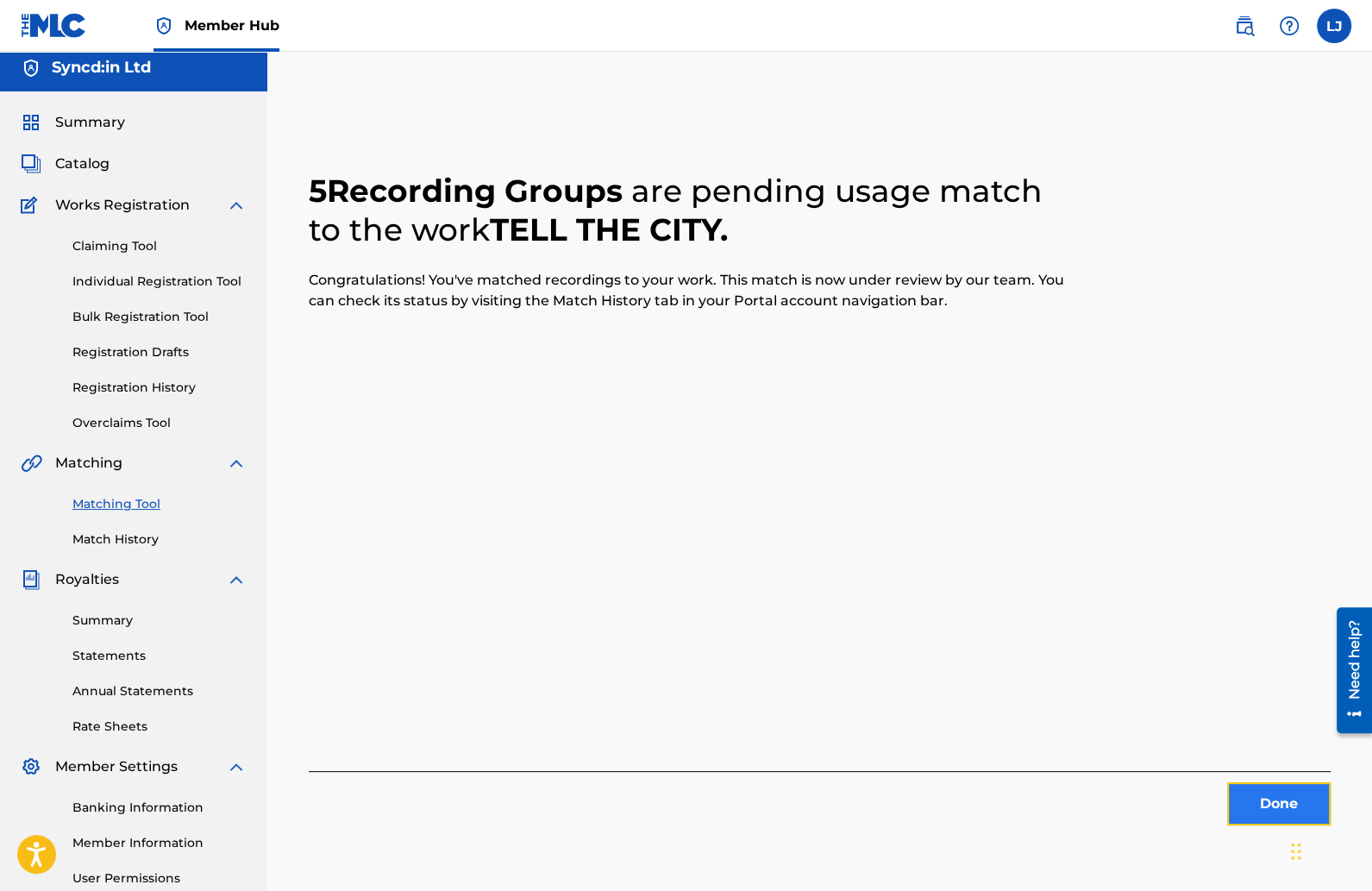
click at [1249, 797] on button "Done" at bounding box center [1278, 804] width 103 height 43
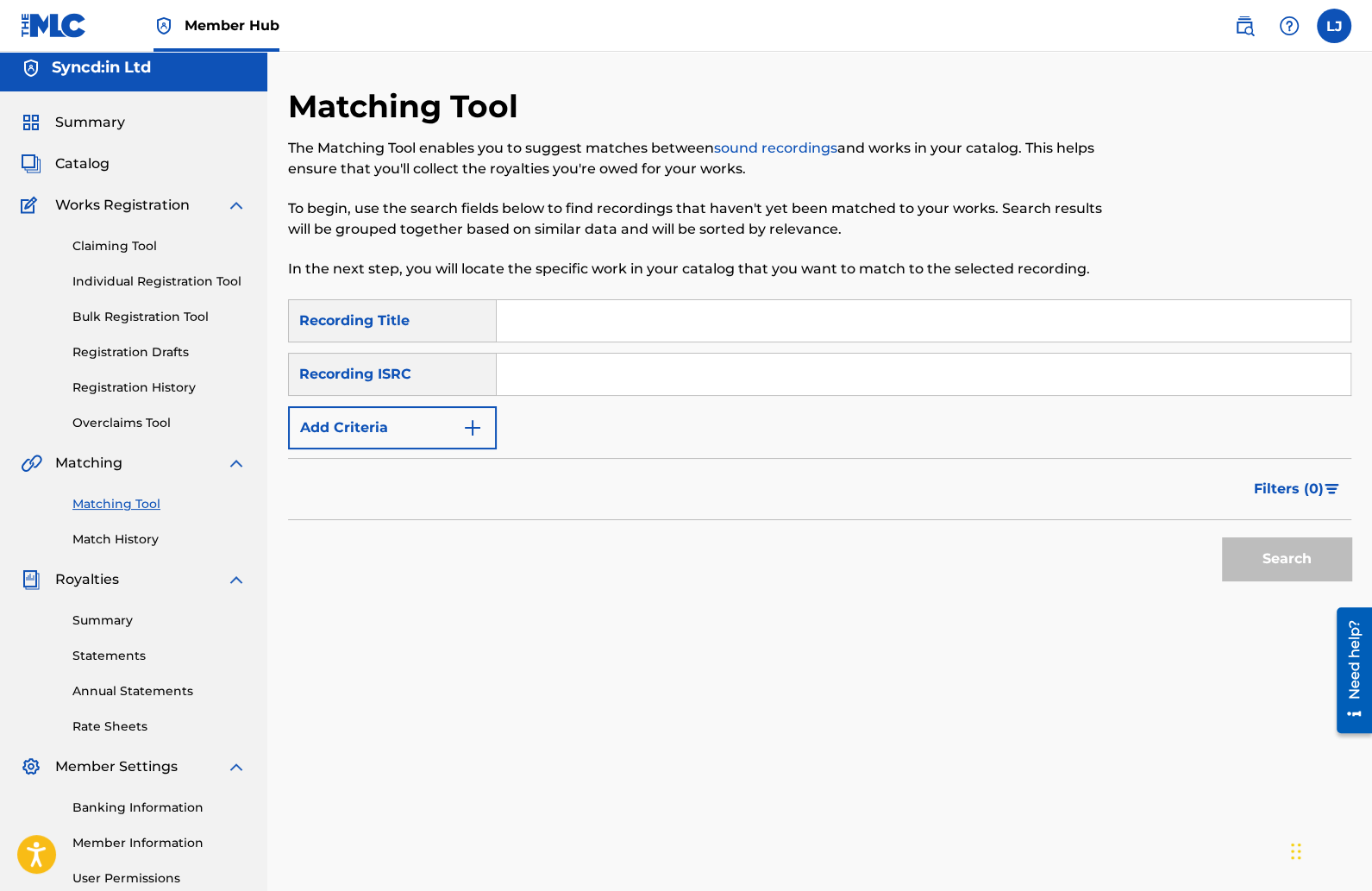
click at [525, 384] on input "Search Form" at bounding box center [924, 375] width 854 height 42
click at [475, 412] on button "Add Criteria" at bounding box center [392, 428] width 209 height 43
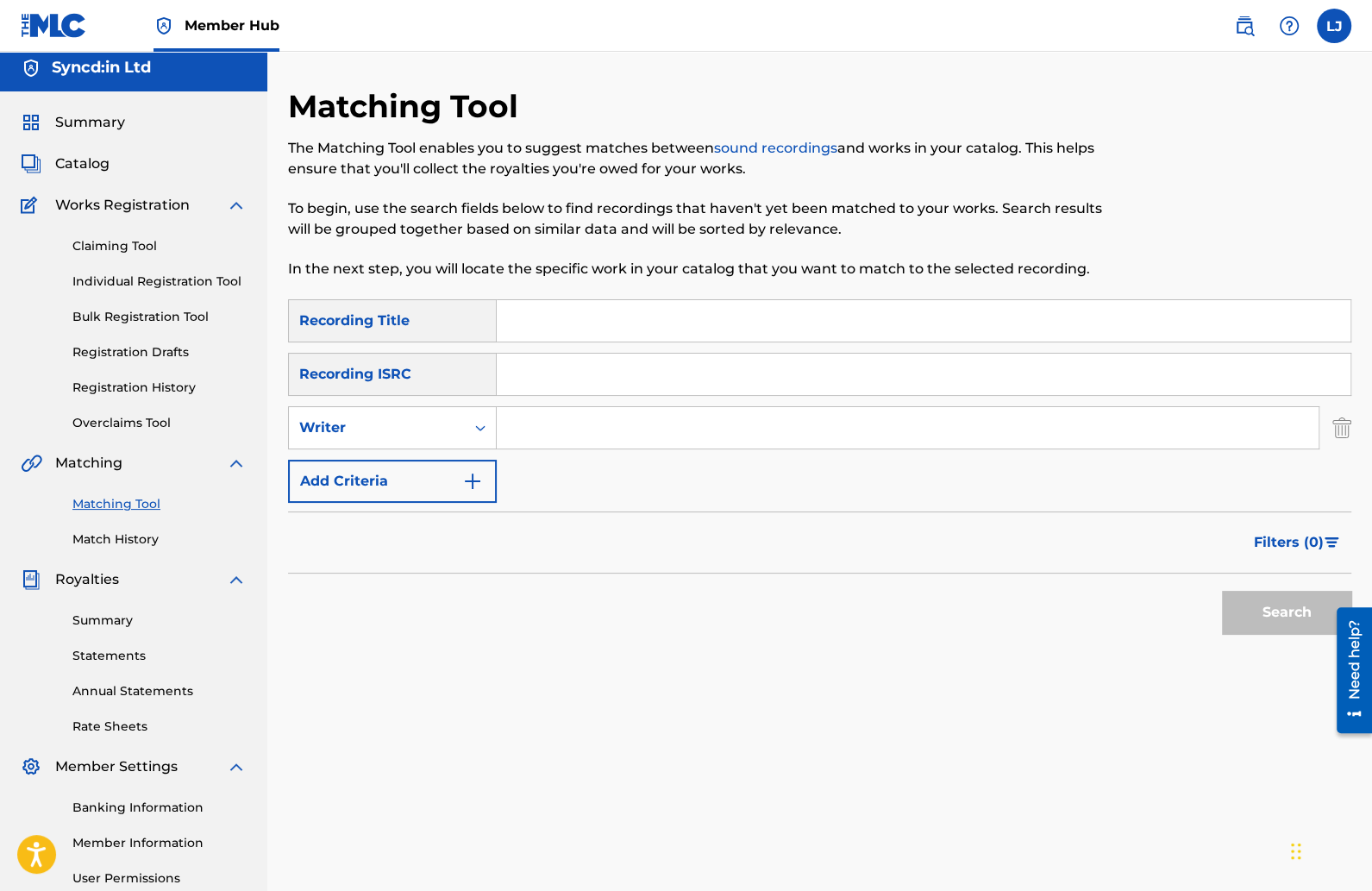
click at [527, 423] on input "Search Form" at bounding box center [908, 428] width 822 height 42
type input "Shaun Byrne"
click at [1245, 600] on button "Search" at bounding box center [1286, 613] width 129 height 43
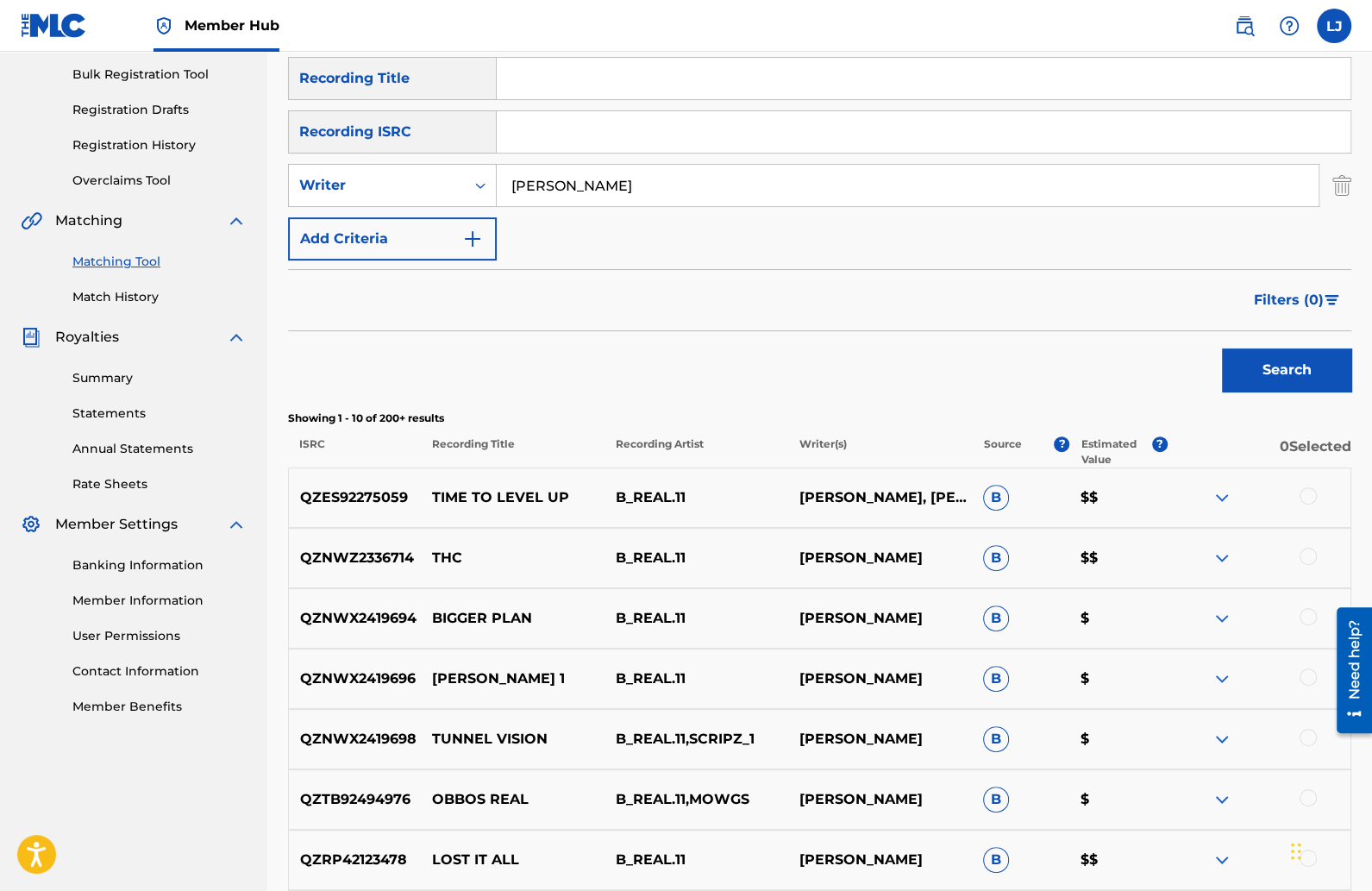
scroll to position [251, 0]
click at [1304, 488] on div at bounding box center [1309, 495] width 17 height 17
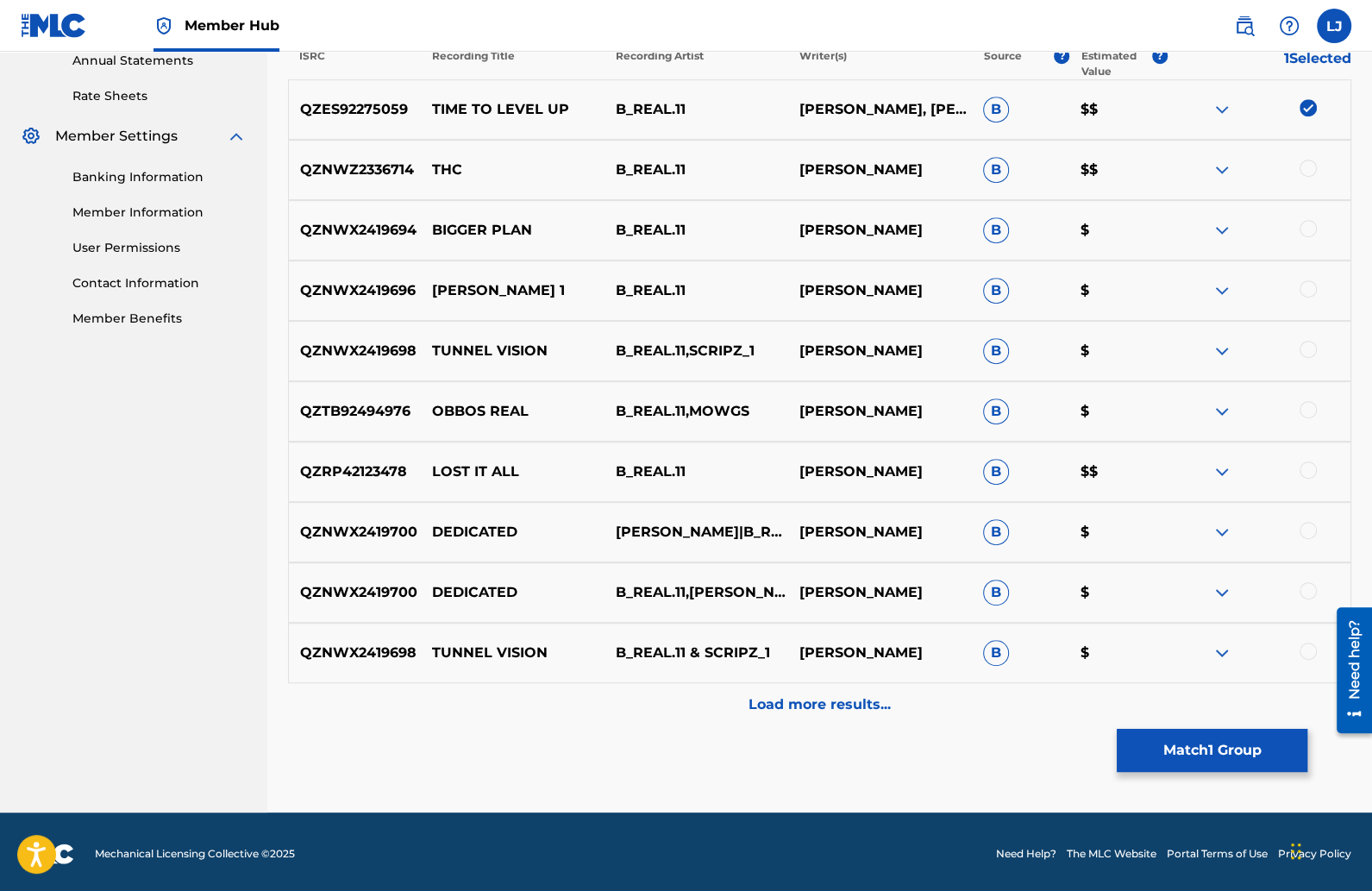
scroll to position [642, 0]
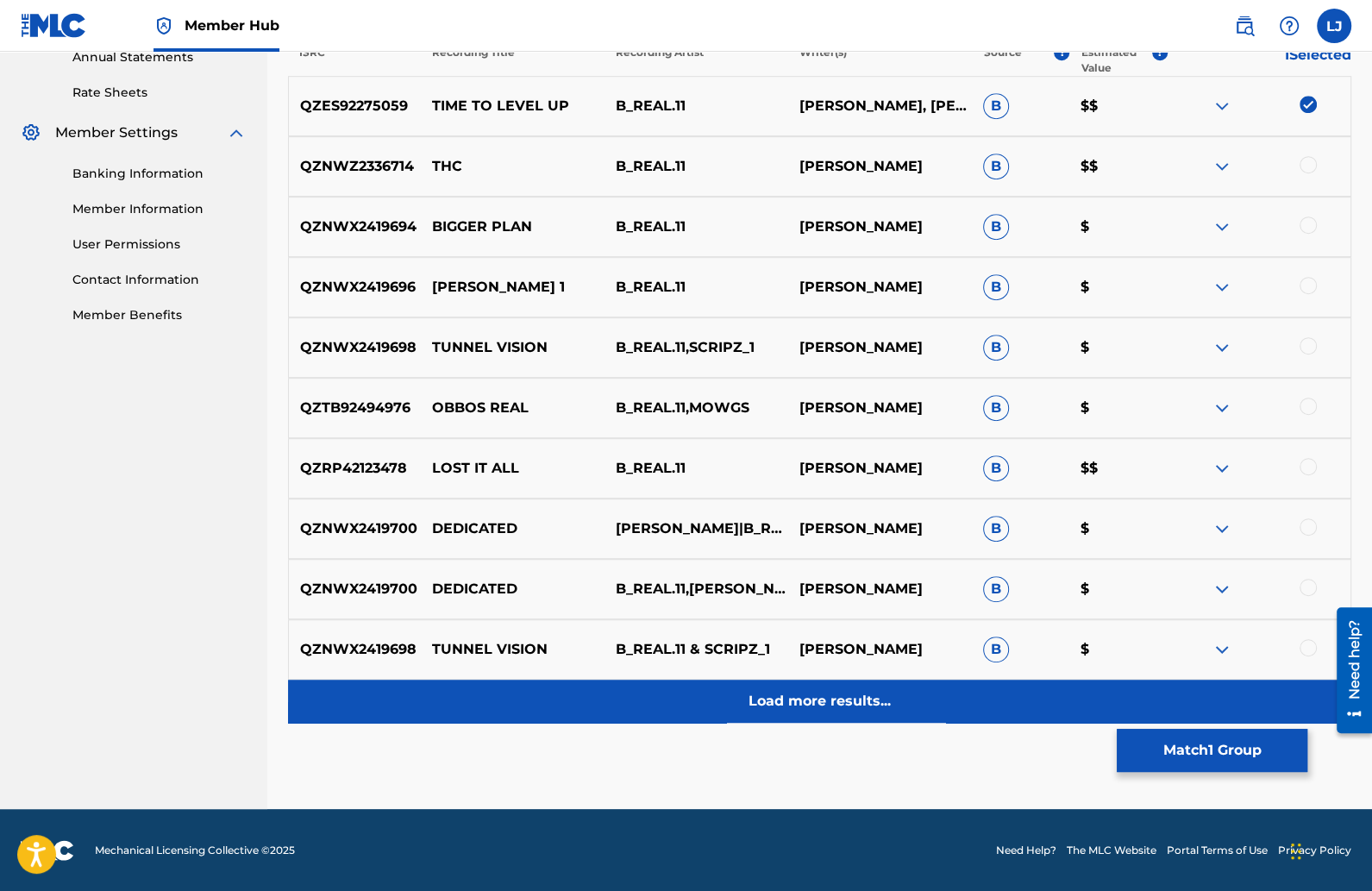
click at [825, 691] on p "Load more results..." at bounding box center [820, 702] width 142 height 21
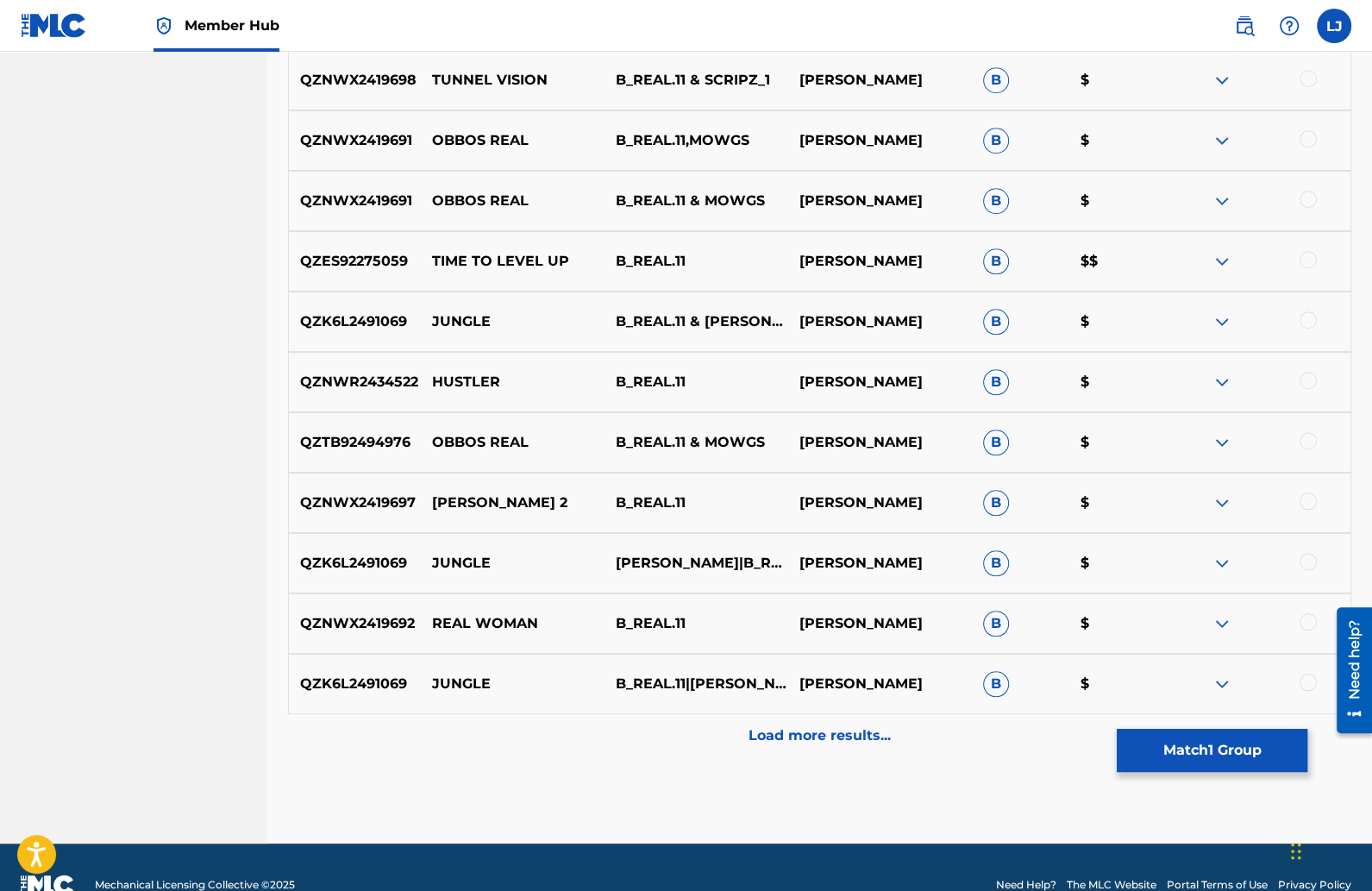
scroll to position [1245, 0]
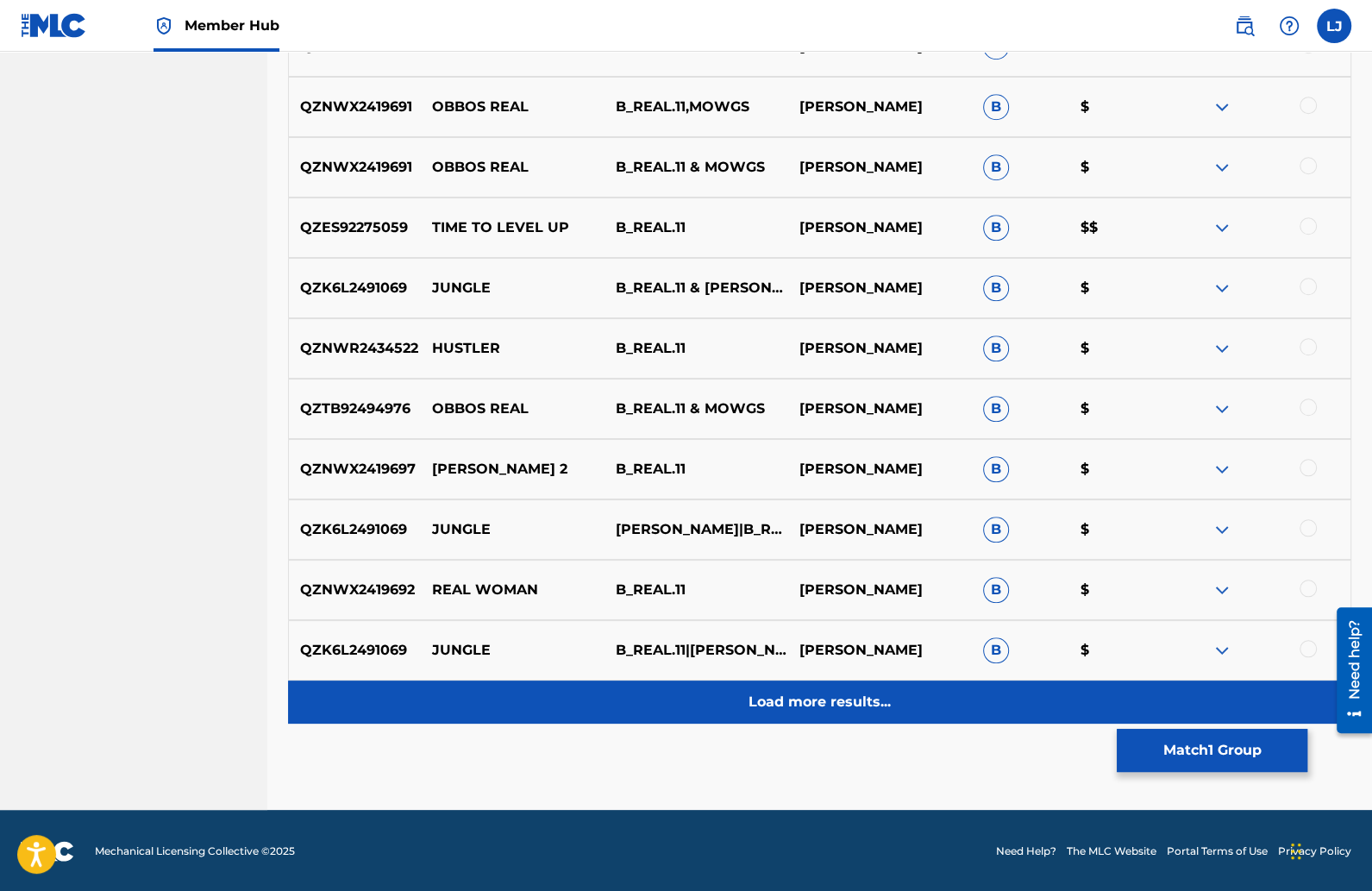
click at [793, 698] on p "Load more results..." at bounding box center [820, 703] width 142 height 21
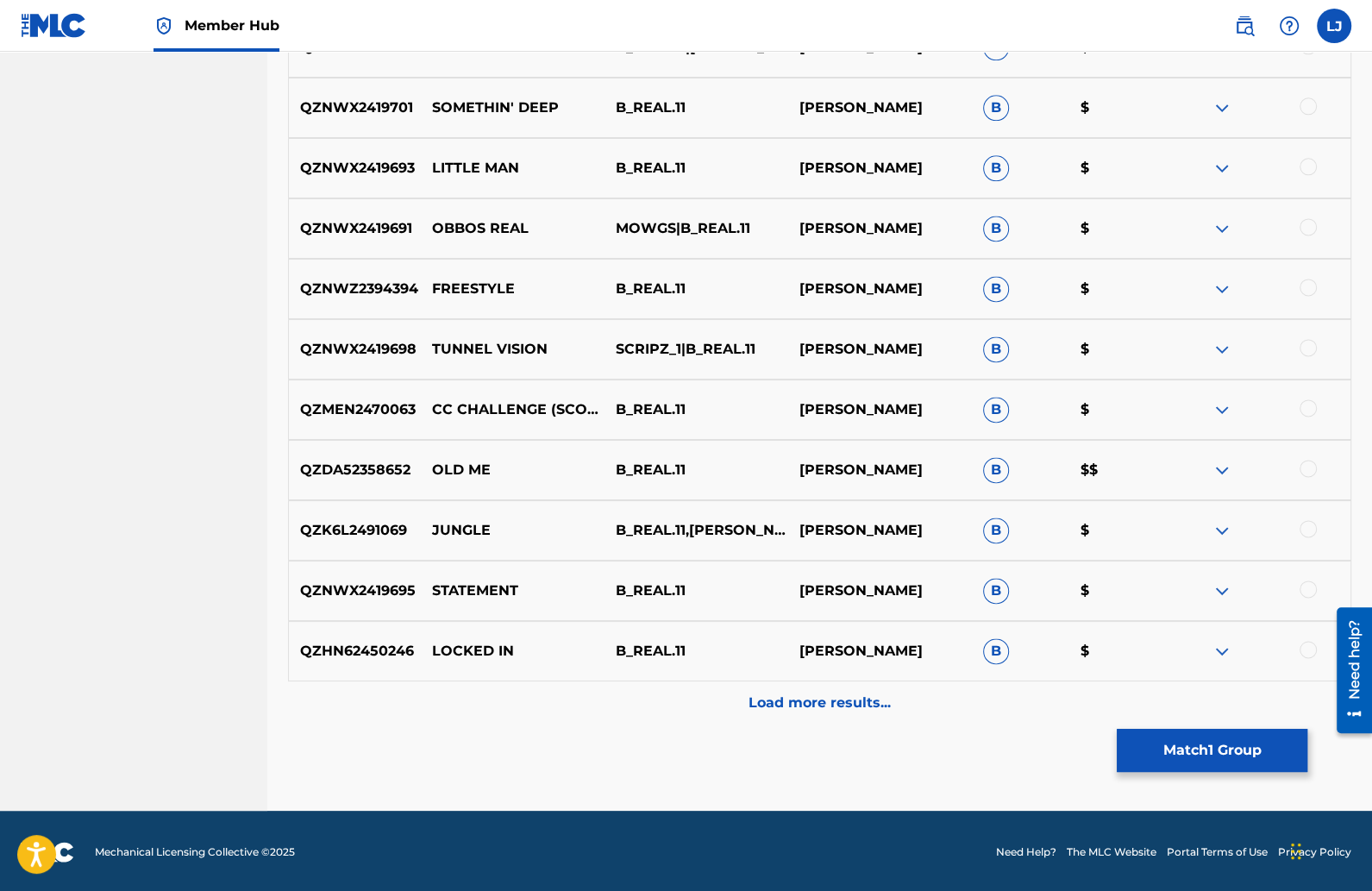
scroll to position [1849, 0]
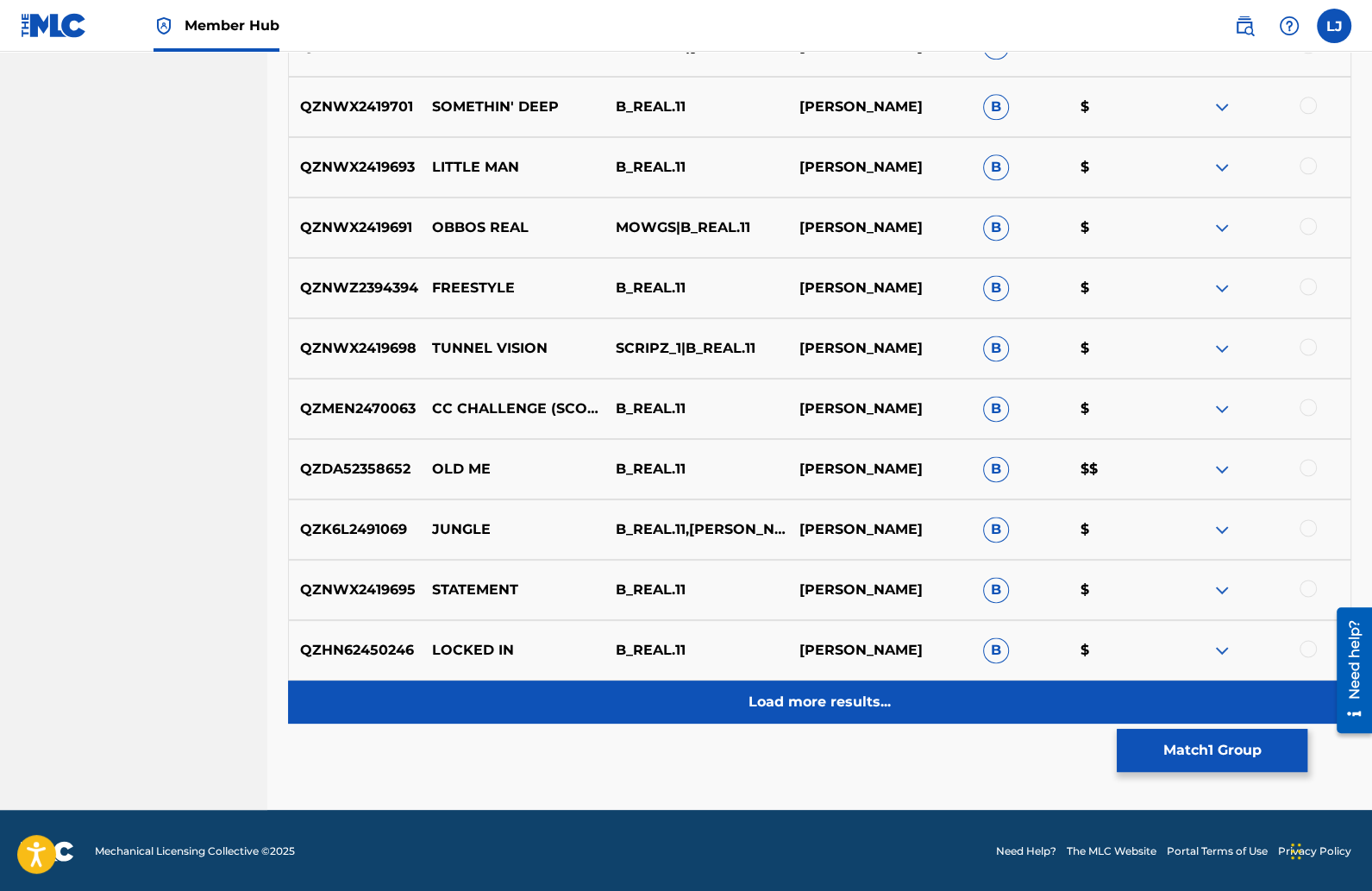
click at [778, 707] on p "Load more results..." at bounding box center [820, 703] width 142 height 21
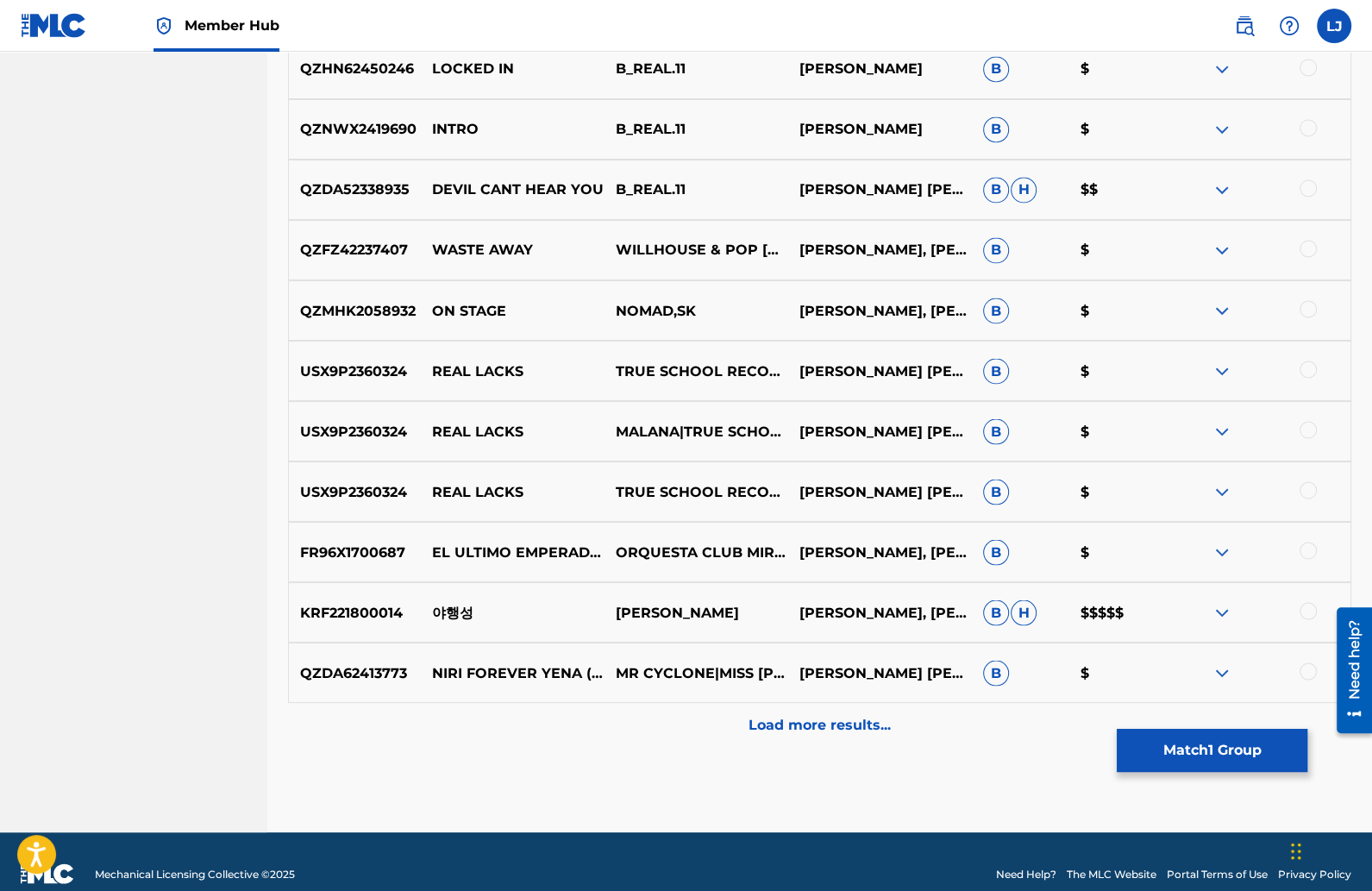
scroll to position [2454, 0]
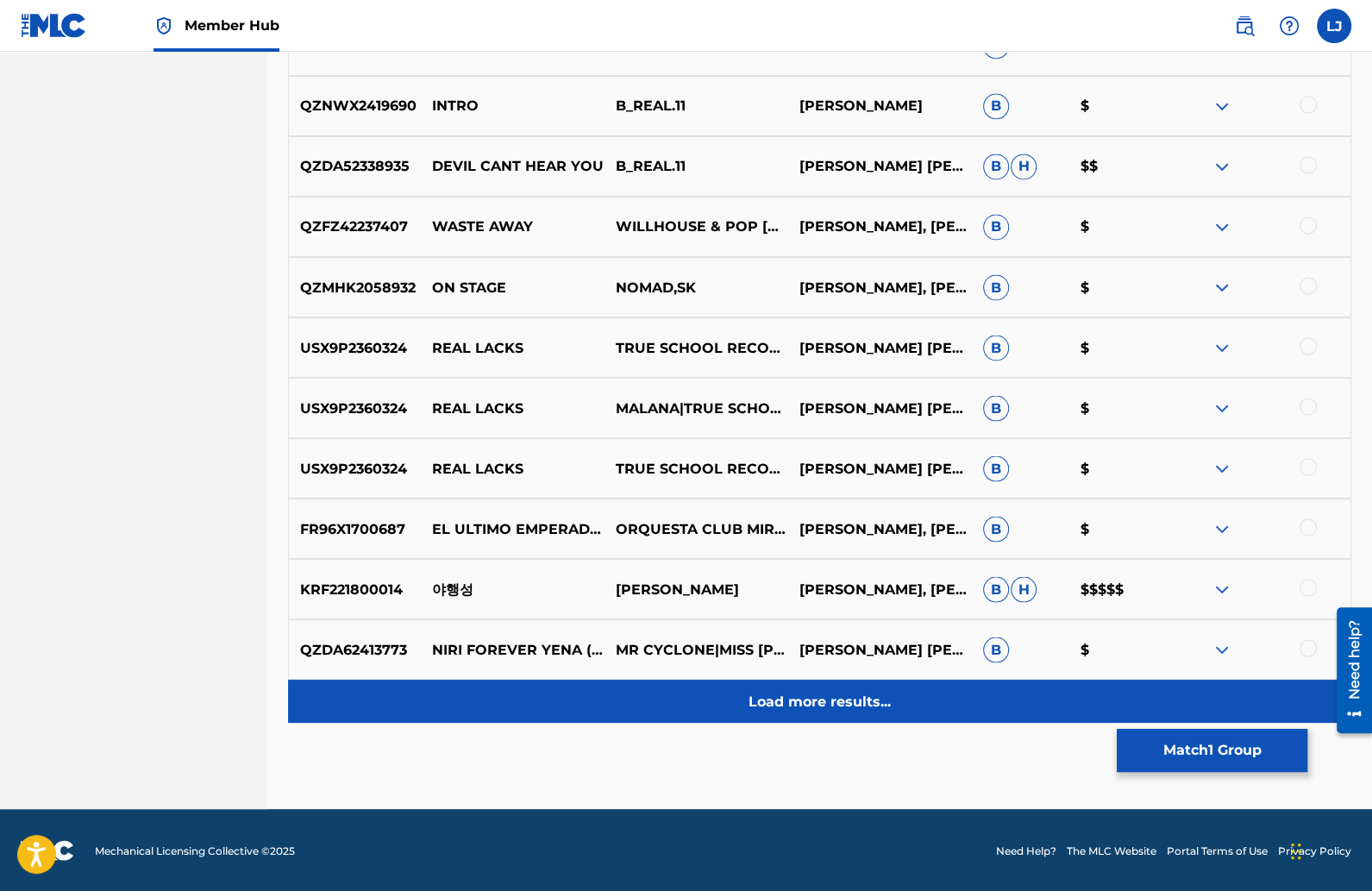
click at [786, 694] on p "Load more results..." at bounding box center [820, 702] width 142 height 21
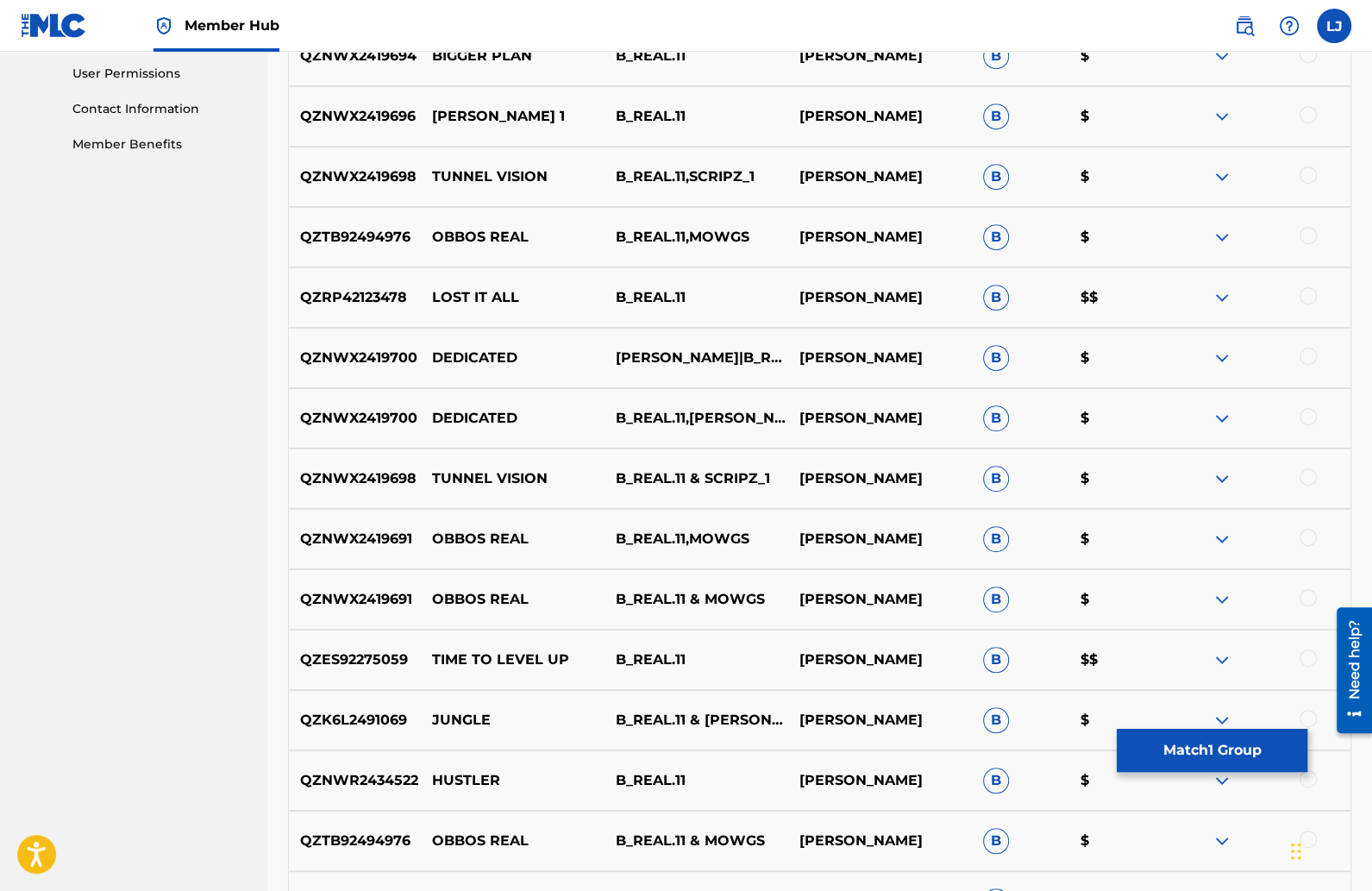
scroll to position [816, 0]
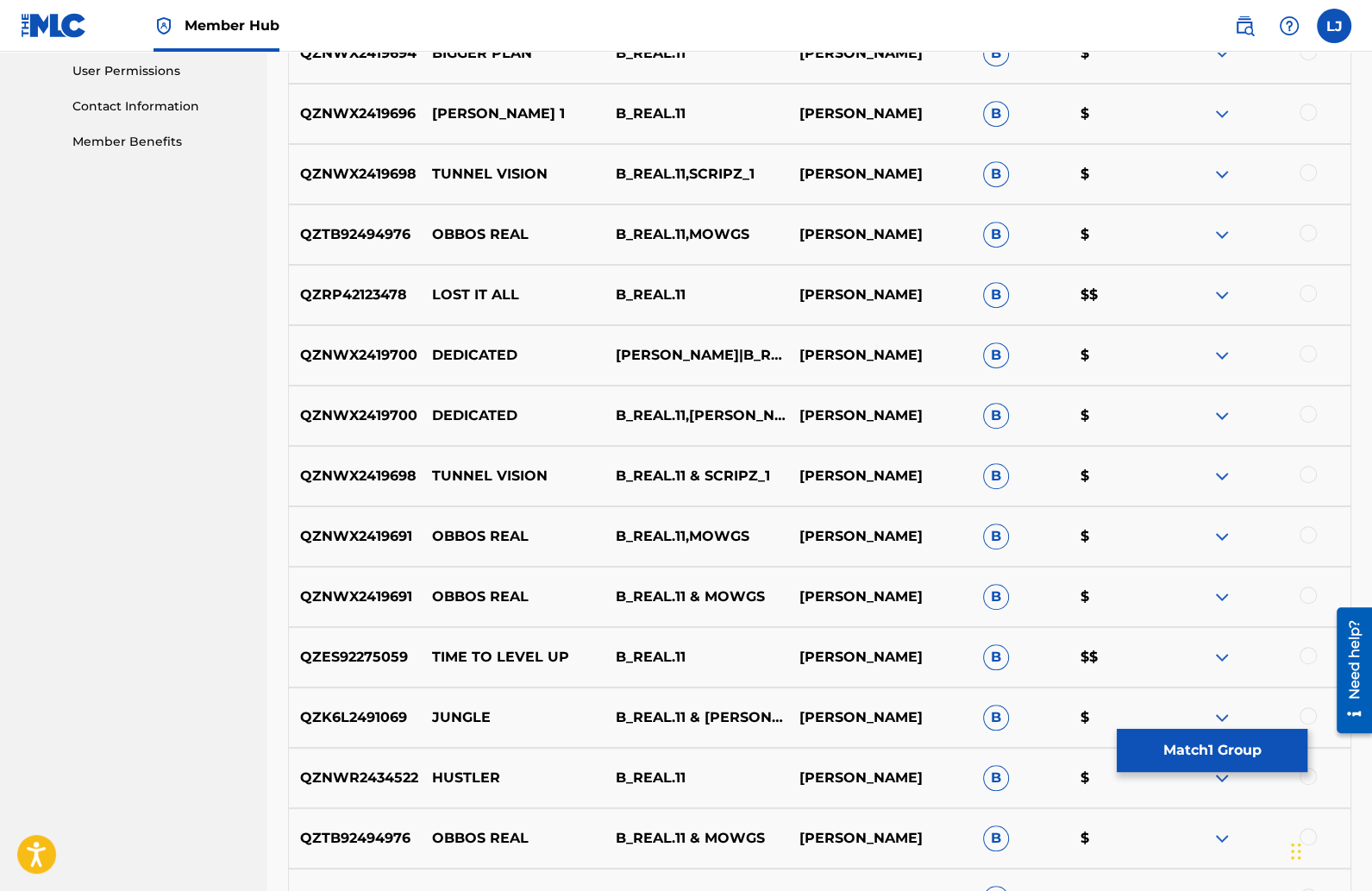
click at [1303, 653] on div at bounding box center [1309, 656] width 17 height 17
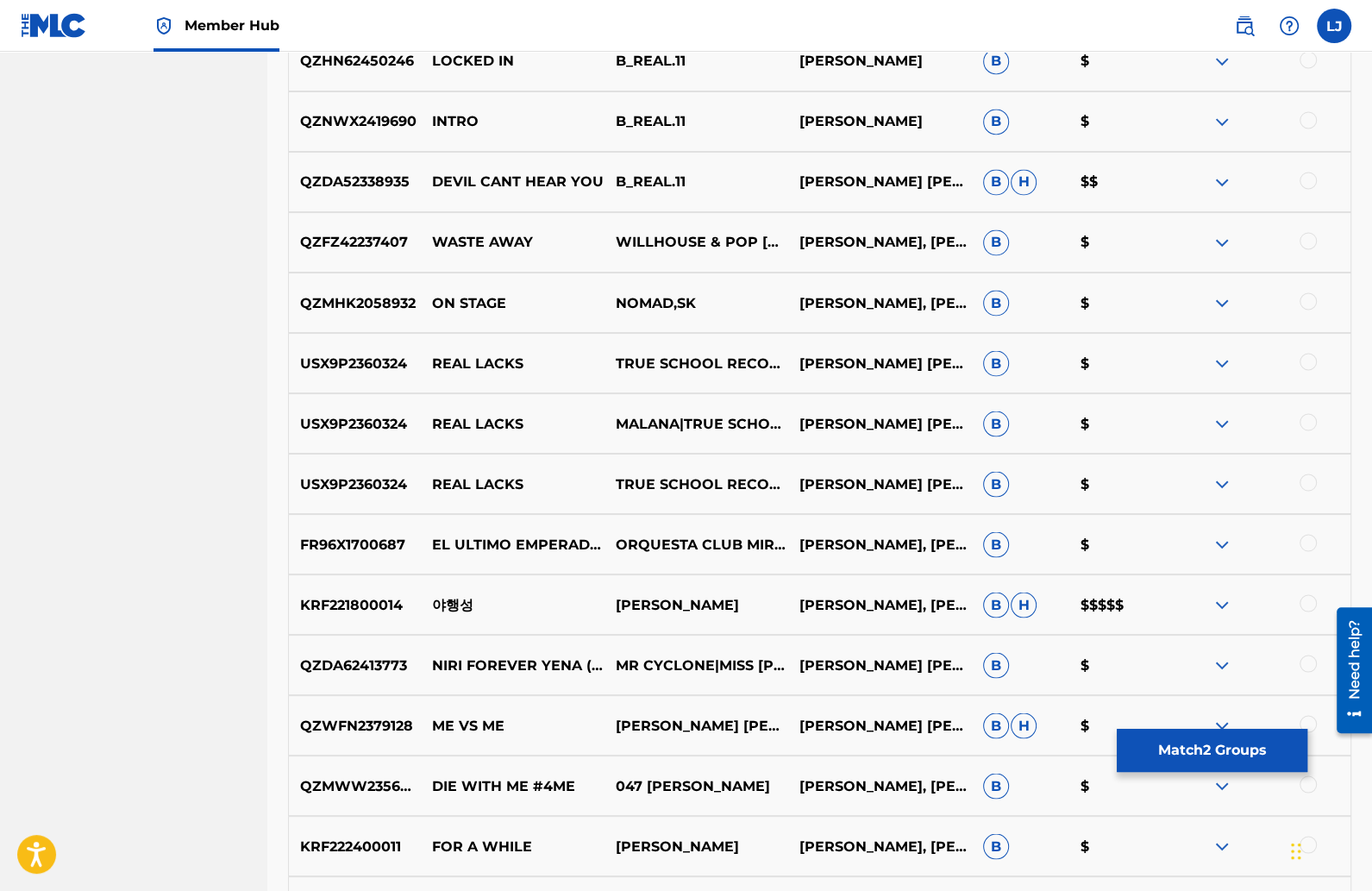
scroll to position [2444, 0]
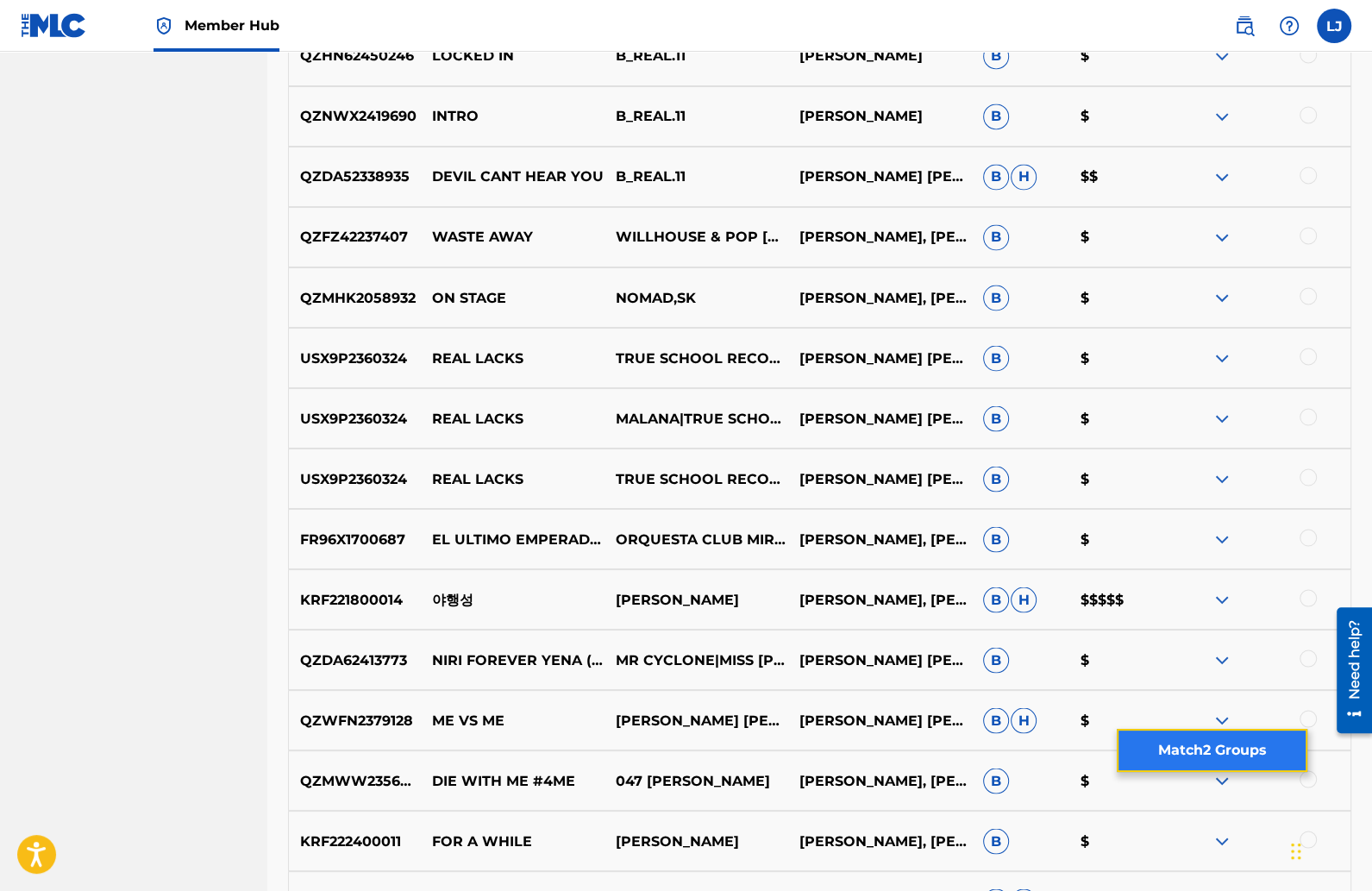
click at [1173, 748] on button "Match 2 Groups" at bounding box center [1212, 750] width 191 height 43
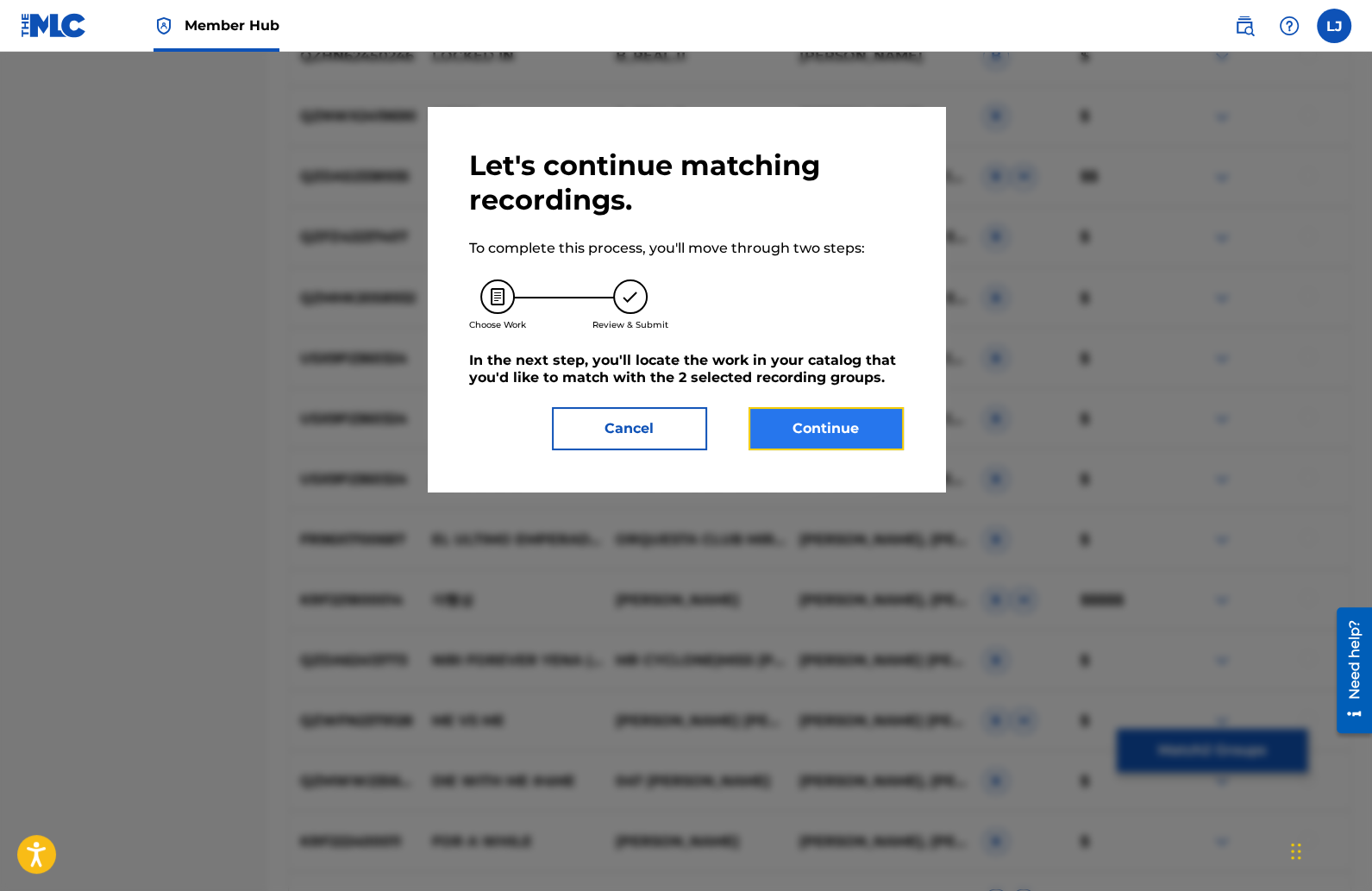
click at [867, 434] on button "Continue" at bounding box center [826, 429] width 155 height 43
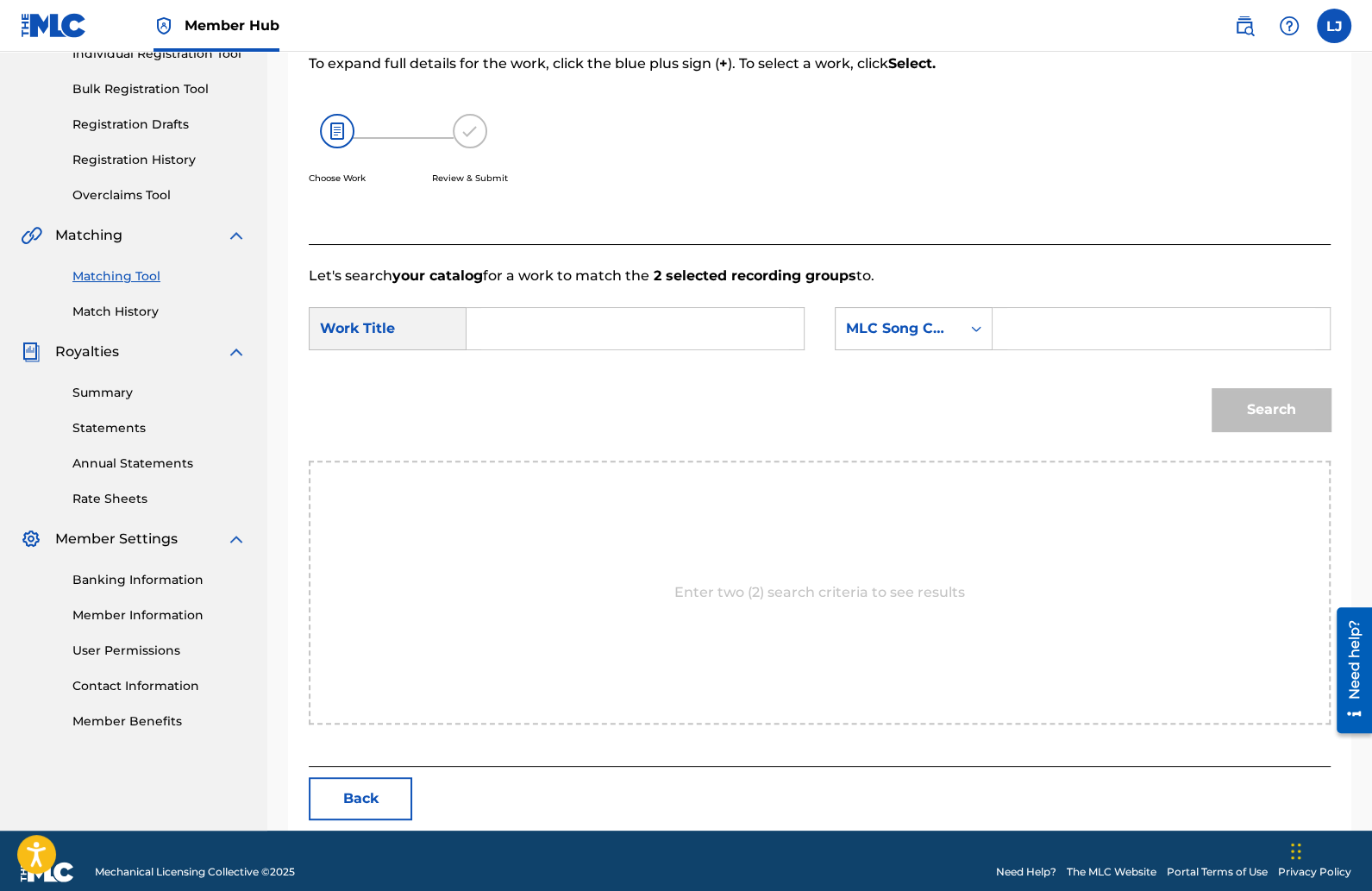
scroll to position [256, 0]
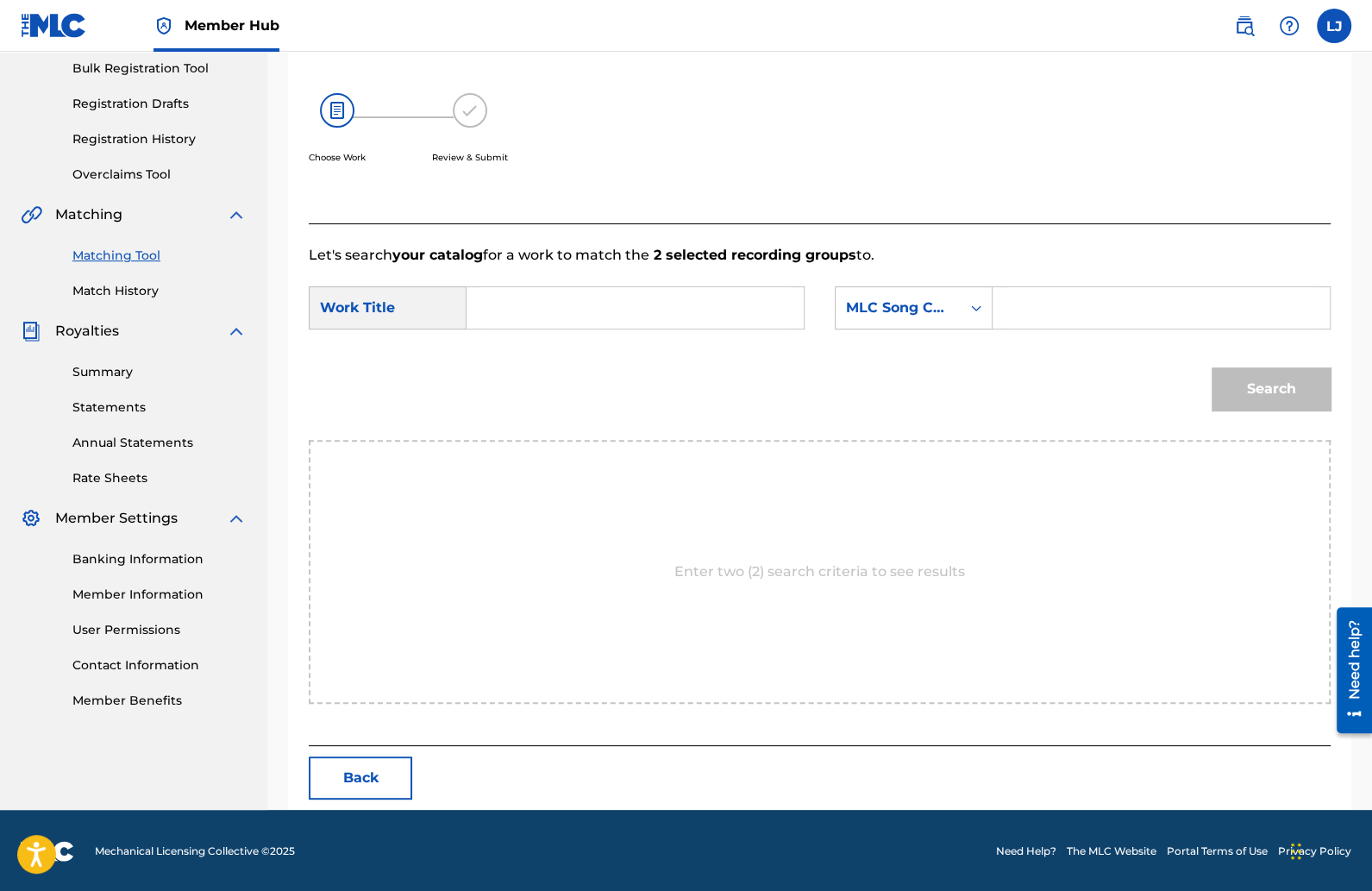
click at [656, 316] on input "Search Form" at bounding box center [635, 308] width 308 height 42
click at [516, 409] on div "time t o level up" at bounding box center [506, 409] width 49 height 93
type input "time to level up"
click at [835, 375] on div "Search" at bounding box center [820, 395] width 1022 height 89
click at [1029, 308] on input "Search Form" at bounding box center [1161, 308] width 308 height 42
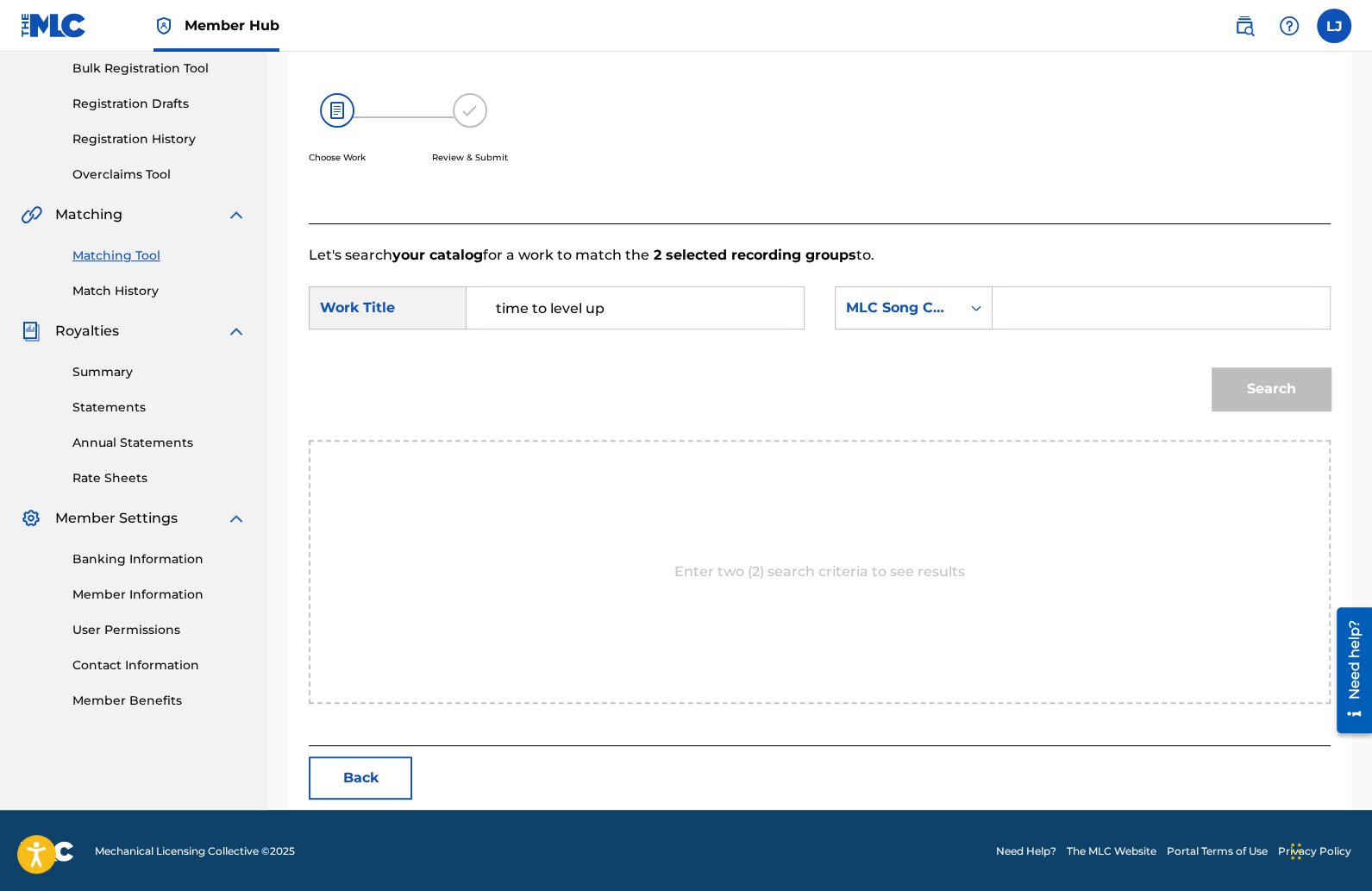
paste input "T502M0"
type input "T502M0"
click at [1236, 396] on button "Search" at bounding box center [1271, 390] width 119 height 43
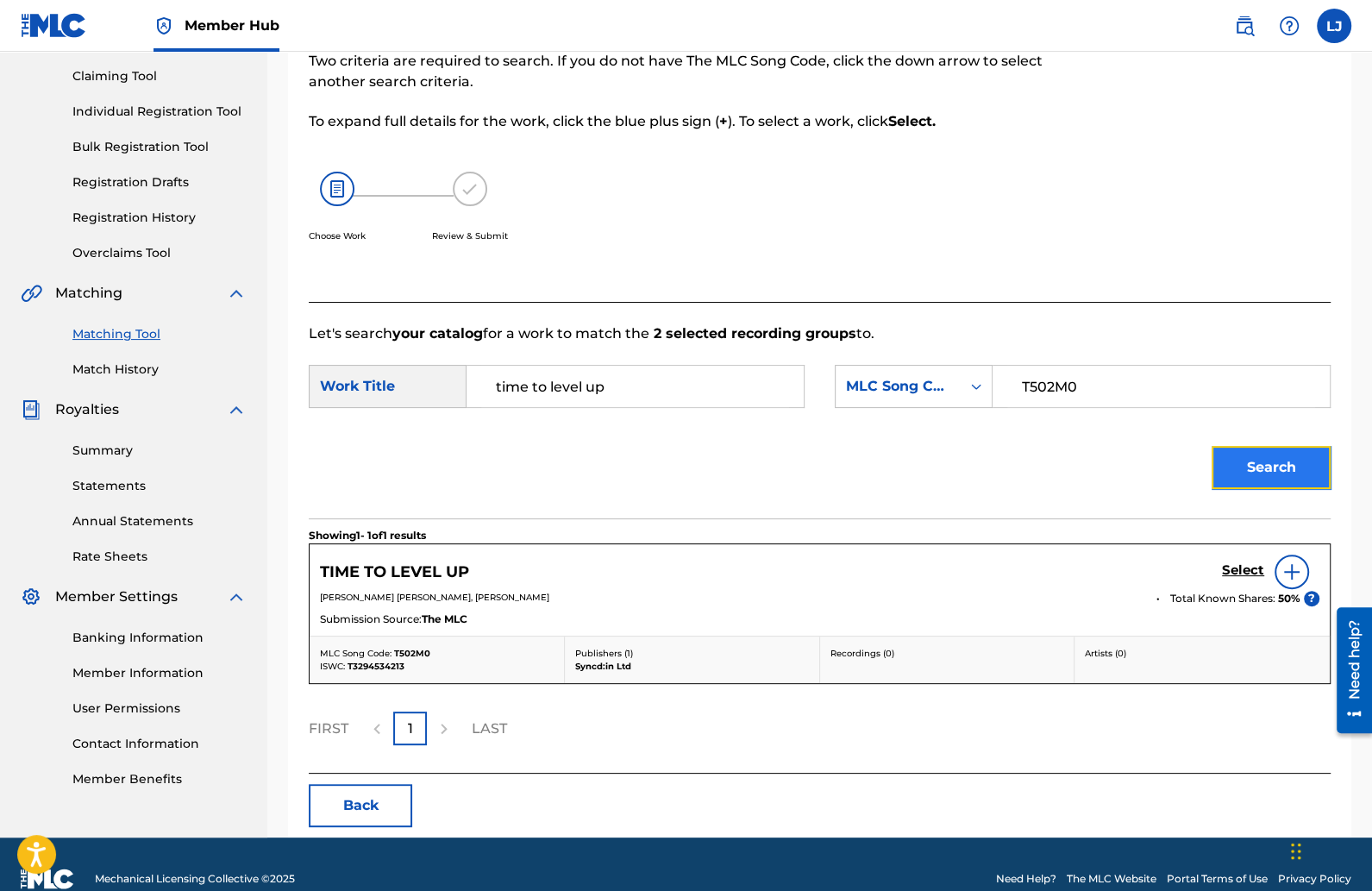
scroll to position [205, 0]
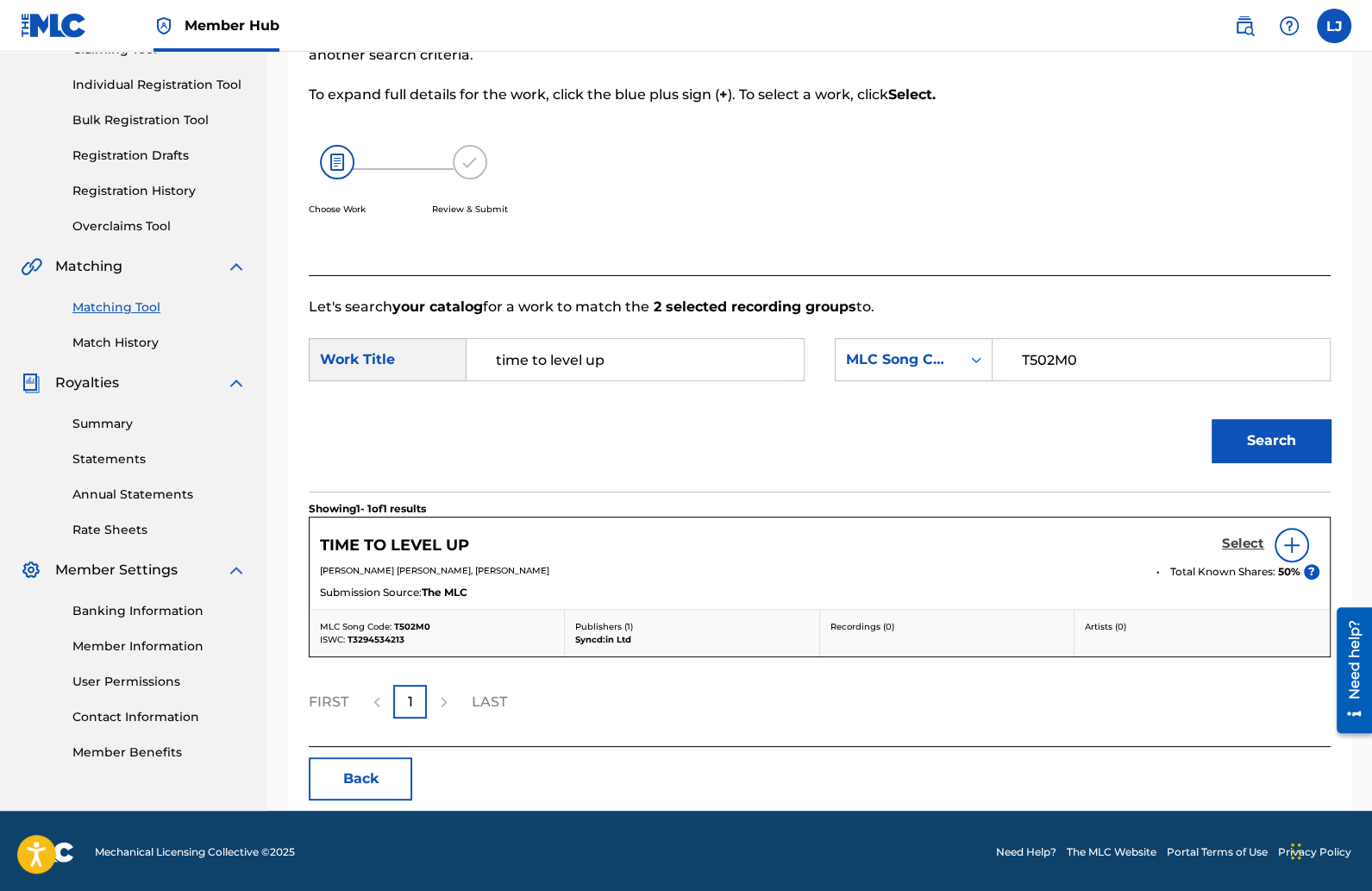
click at [1241, 540] on h5 "Select" at bounding box center [1243, 544] width 42 height 16
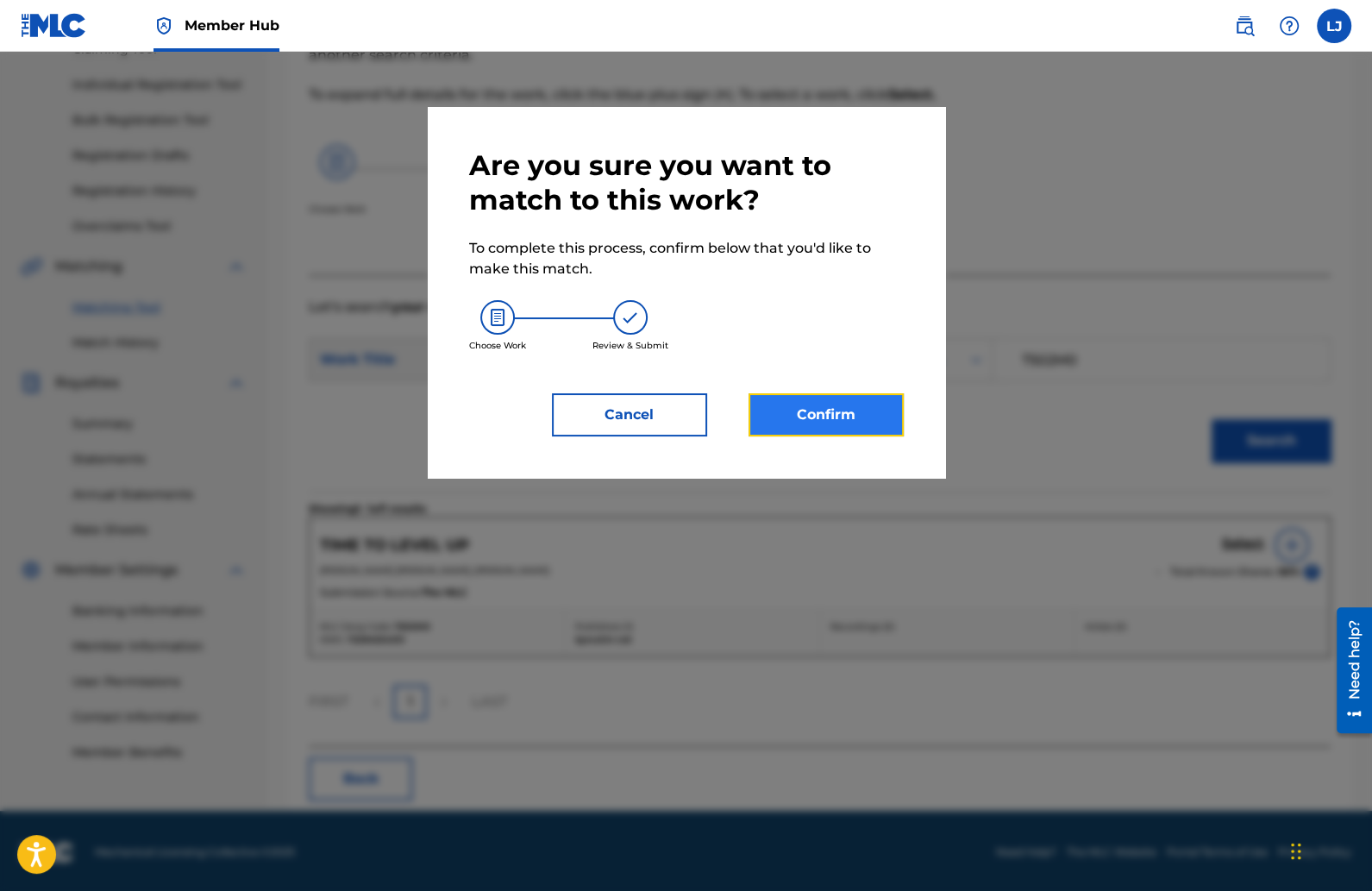
click at [796, 399] on button "Confirm" at bounding box center [826, 416] width 155 height 43
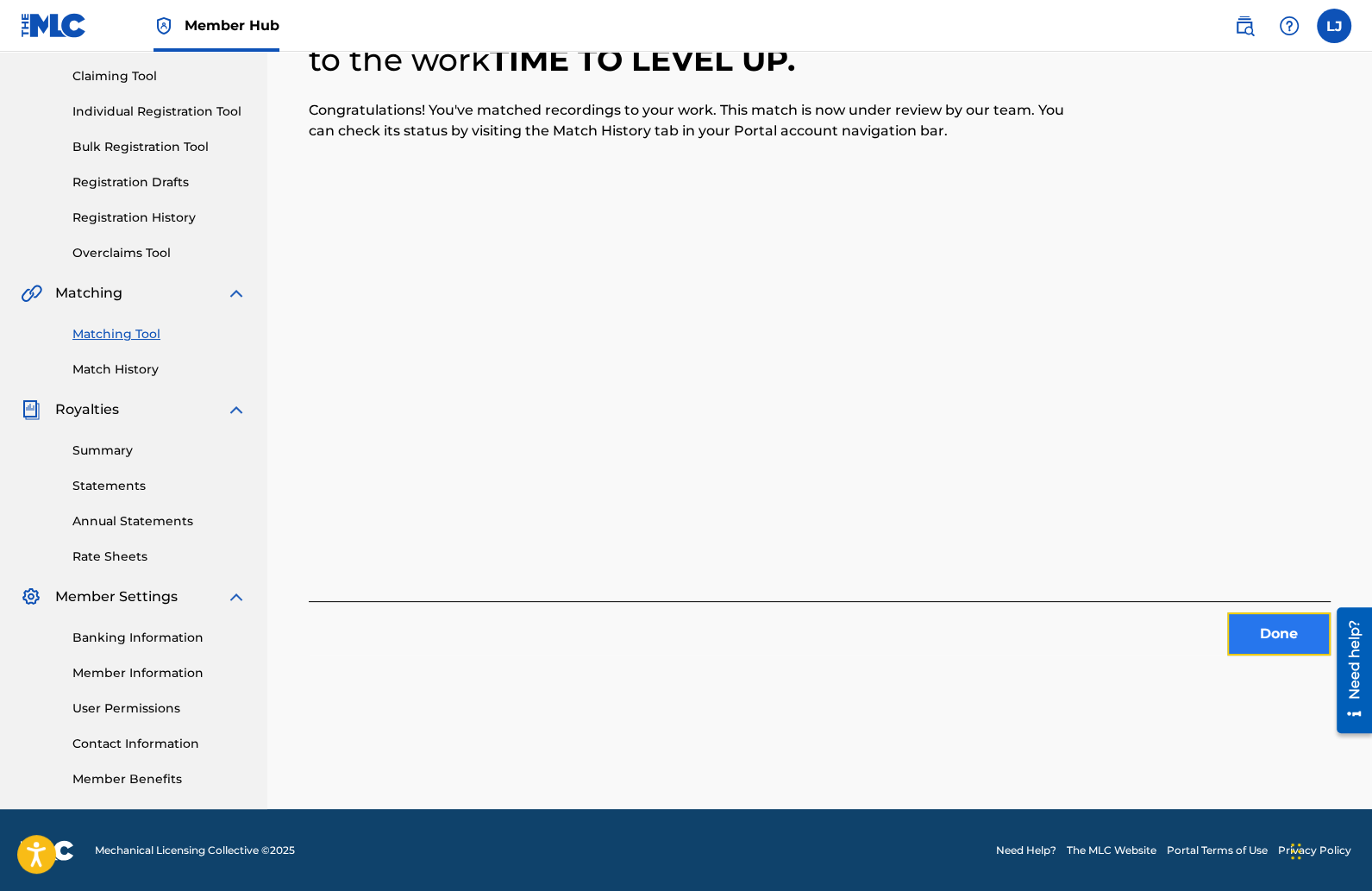
click at [1238, 626] on button "Done" at bounding box center [1278, 634] width 103 height 43
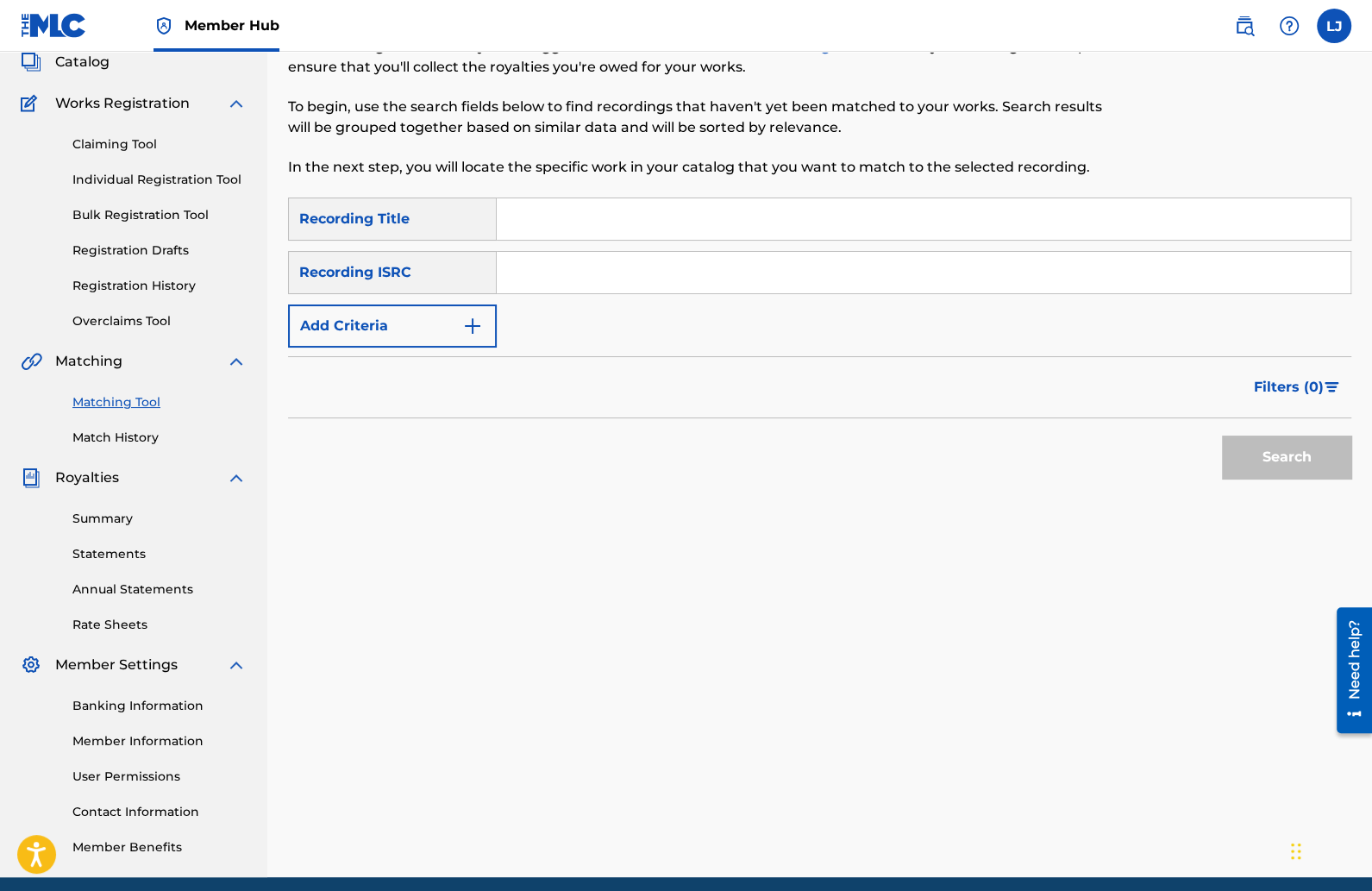
scroll to position [0, 0]
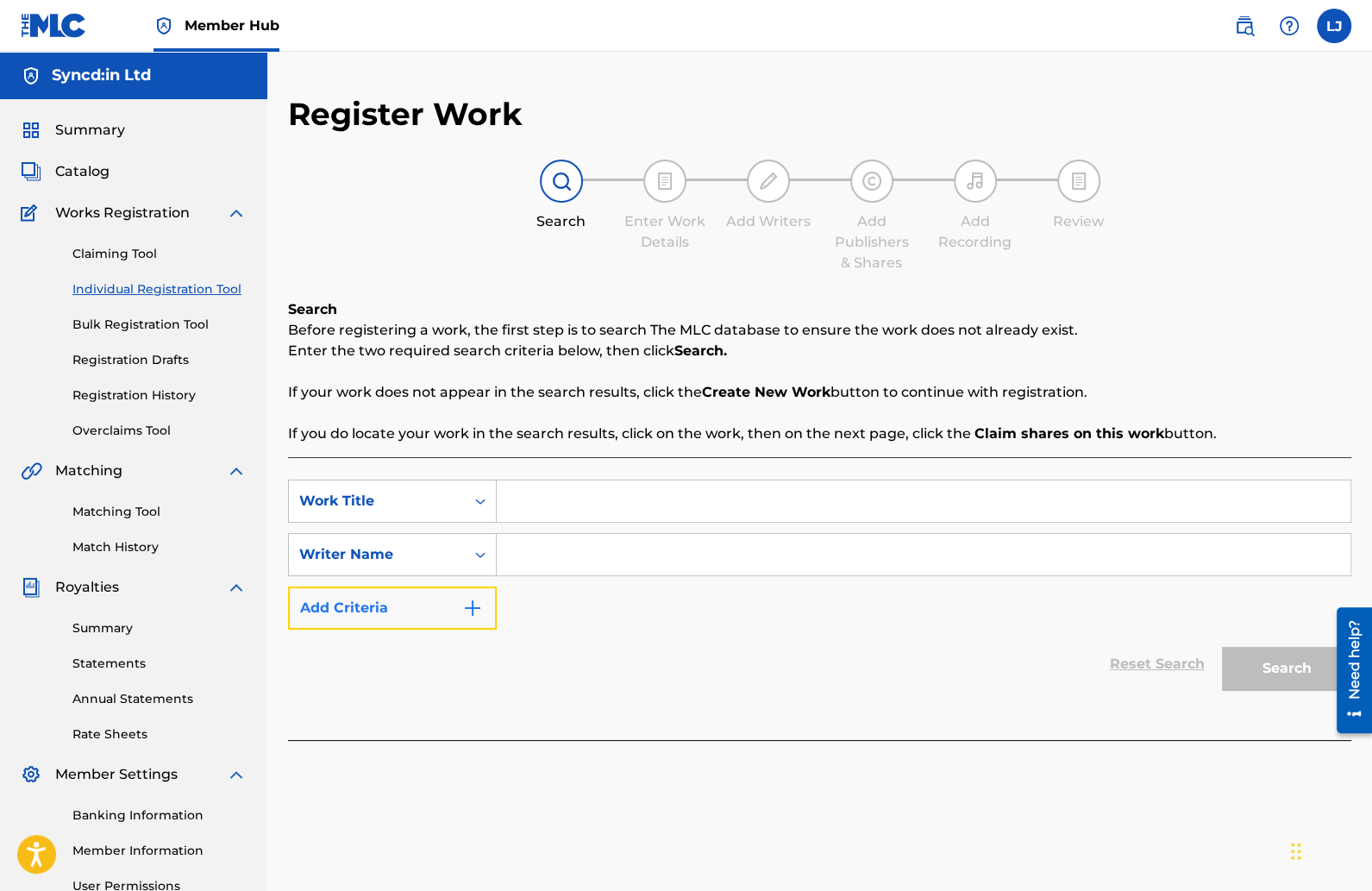
click at [474, 595] on button "Add Criteria" at bounding box center [392, 608] width 209 height 43
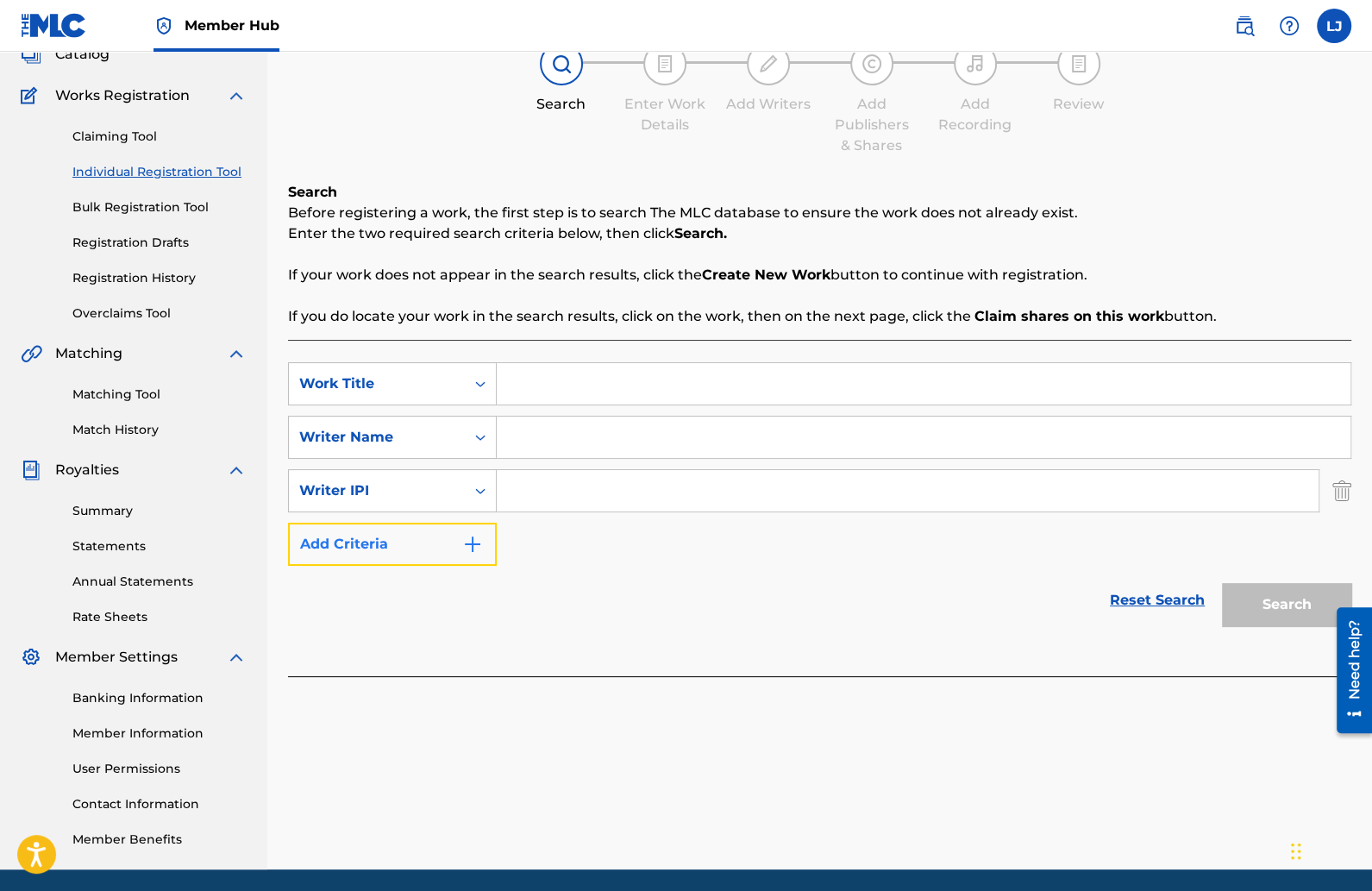
scroll to position [140, 0]
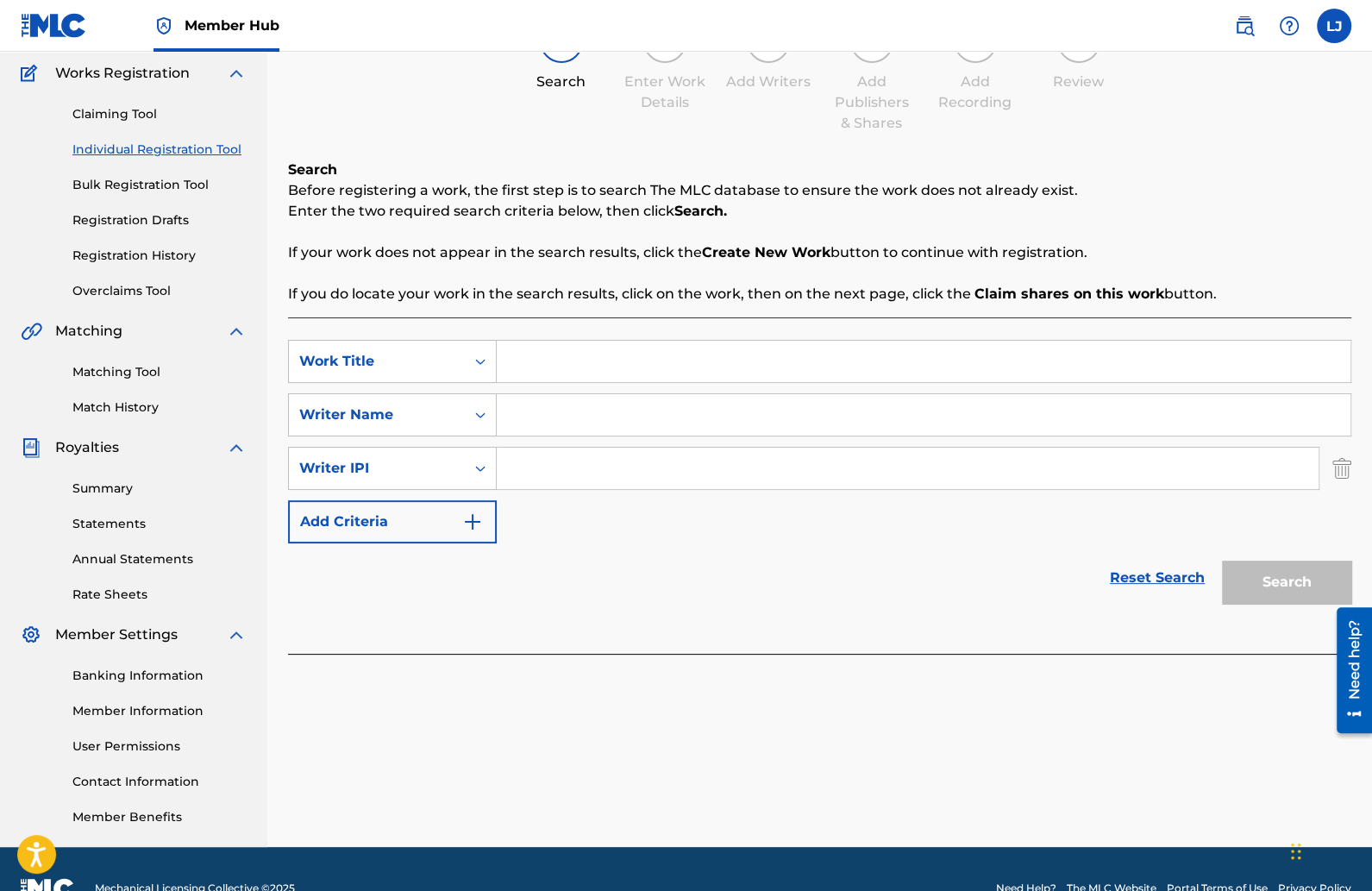
click at [529, 463] on input "Search Form" at bounding box center [908, 468] width 822 height 42
paste input "1178431739"
type input "1178431739"
click at [601, 415] on input "Search Form" at bounding box center [924, 416] width 854 height 42
type input "Shaun byrne"
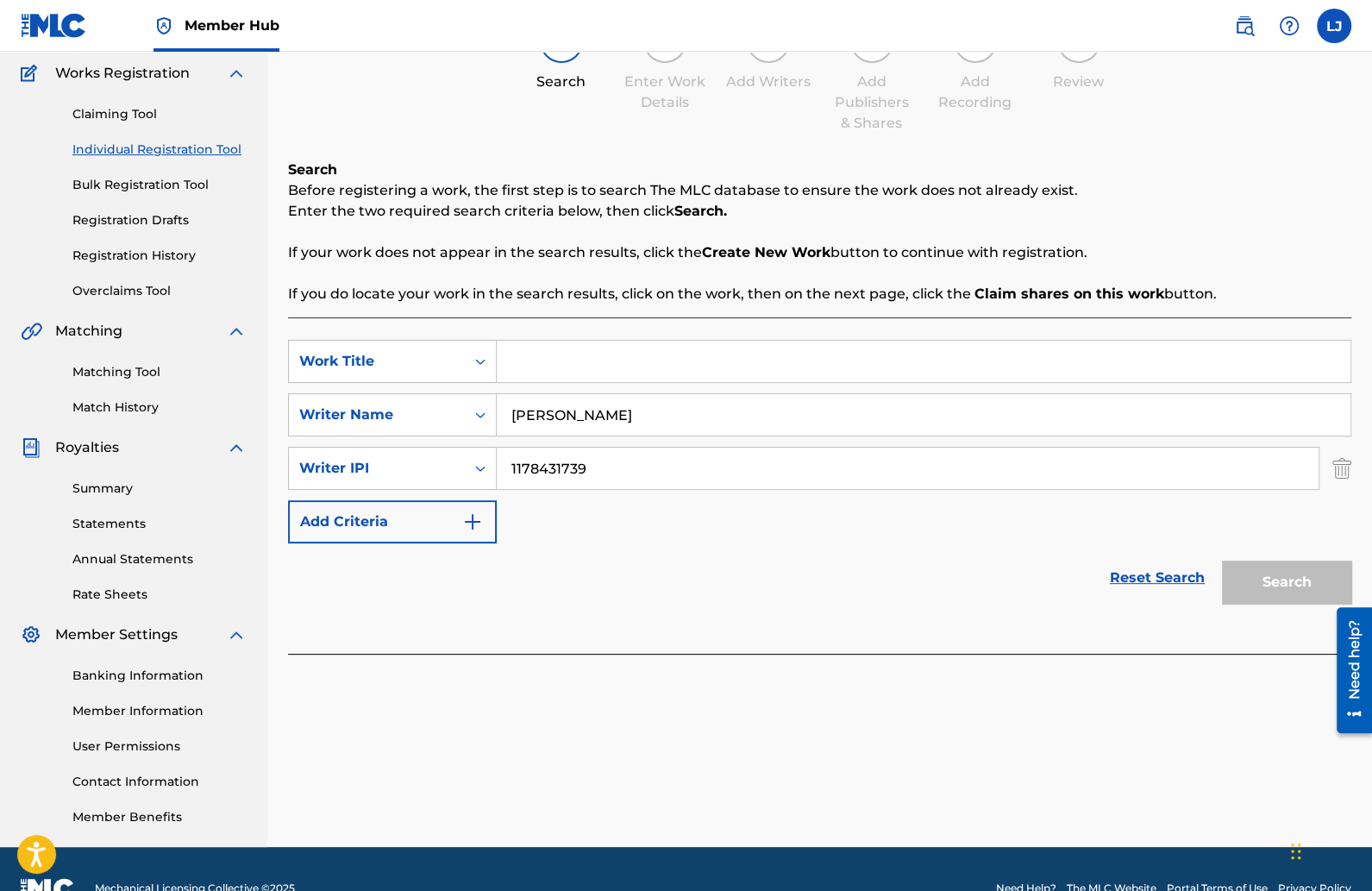
click at [617, 514] on div "SearchWithCriteria38456ed0-57c1-410f-aaa5-174046766be5 Work Title SearchWithCri…" at bounding box center [820, 442] width 1063 height 204
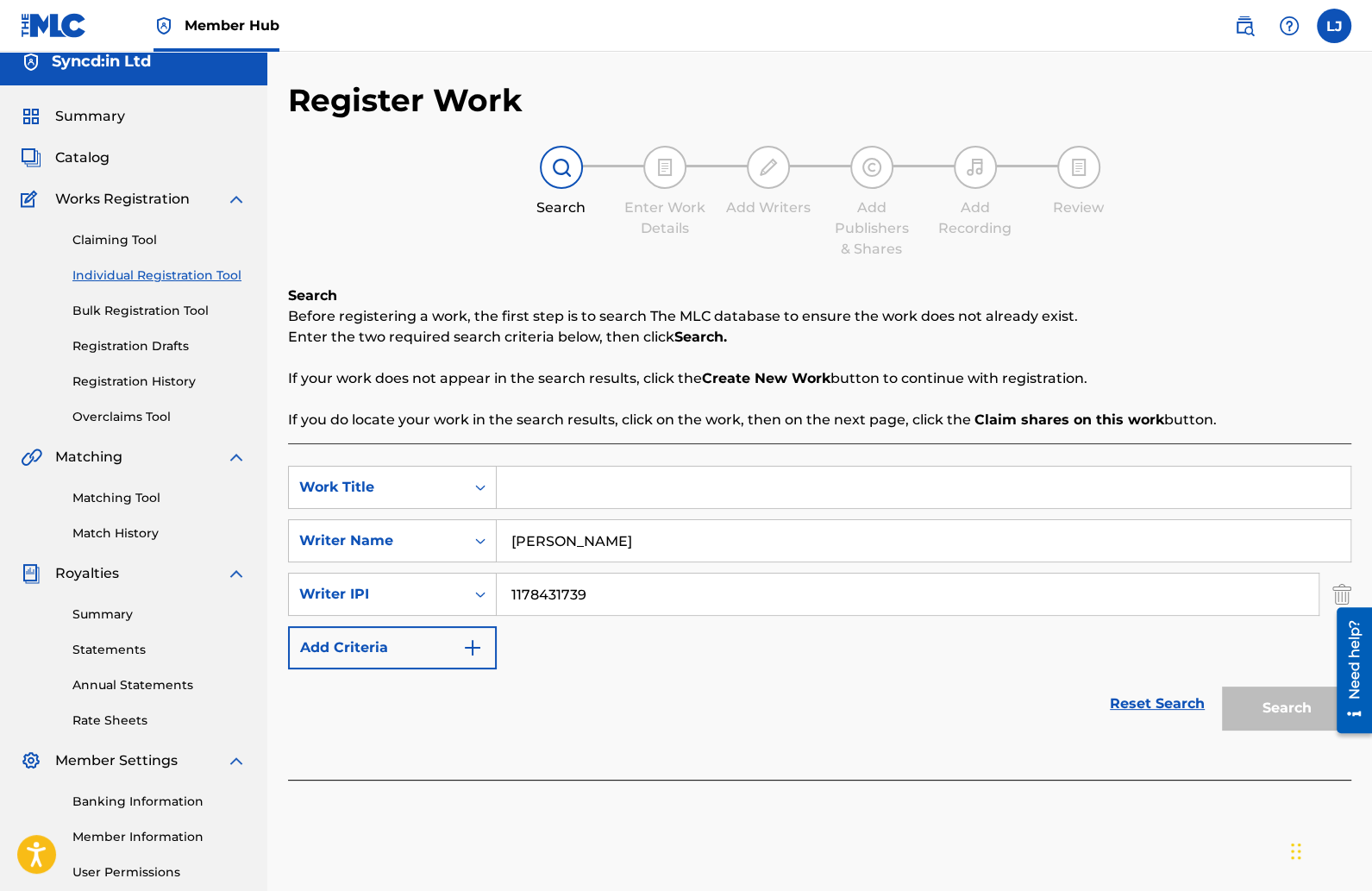
scroll to position [0, 0]
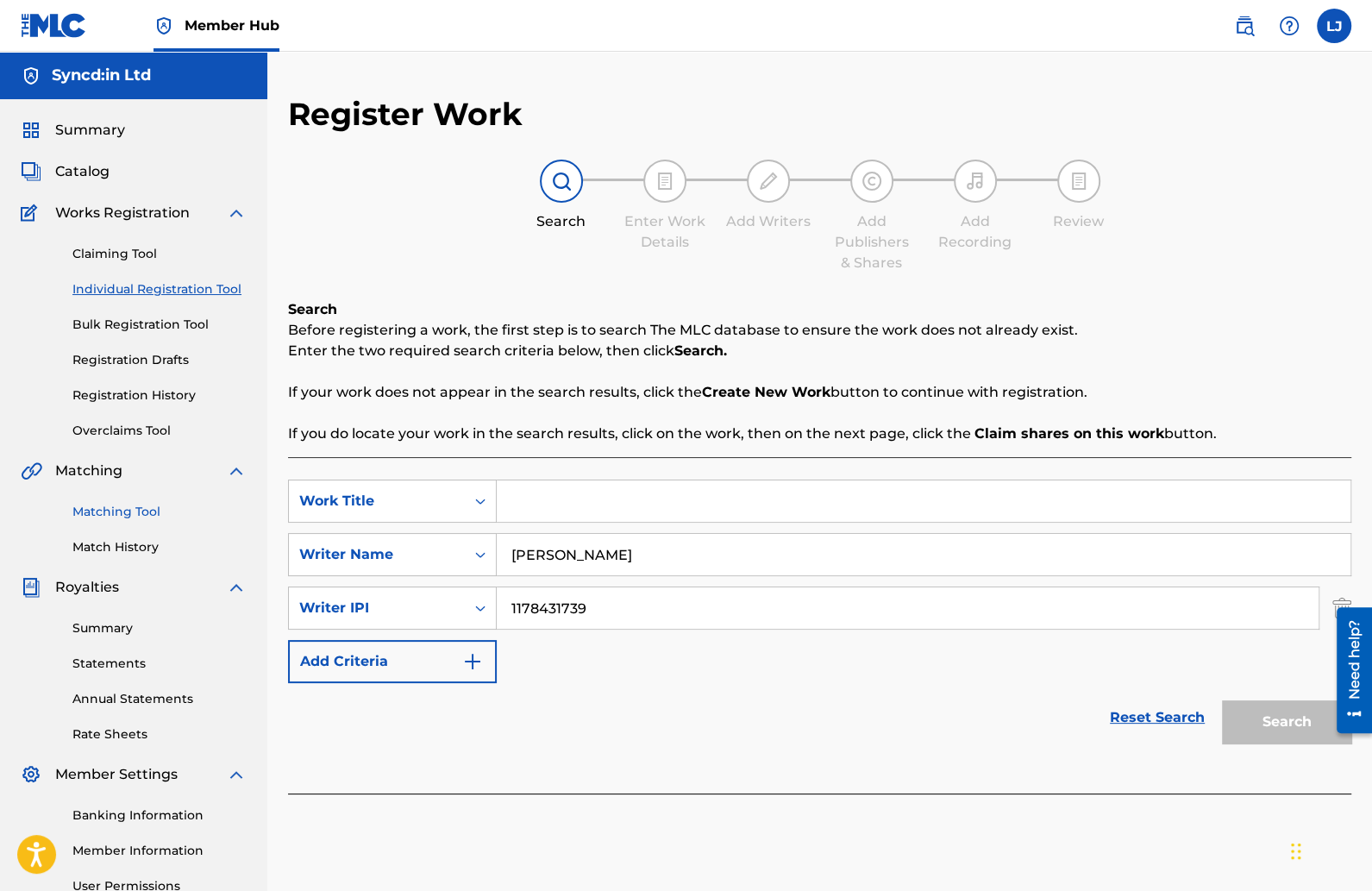
click at [157, 509] on link "Matching Tool" at bounding box center [160, 512] width 174 height 18
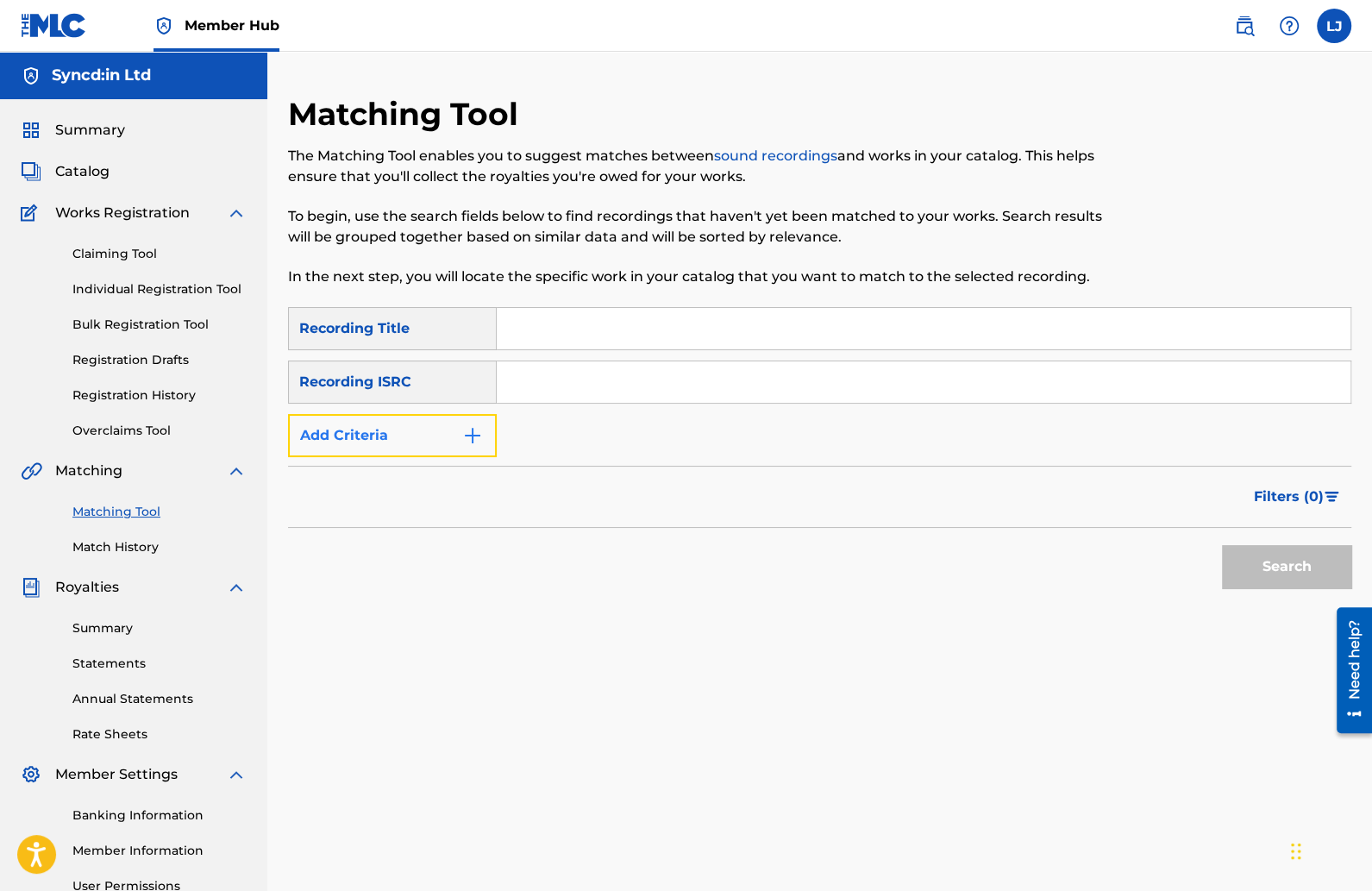
click at [469, 431] on img "Search Form" at bounding box center [473, 436] width 21 height 21
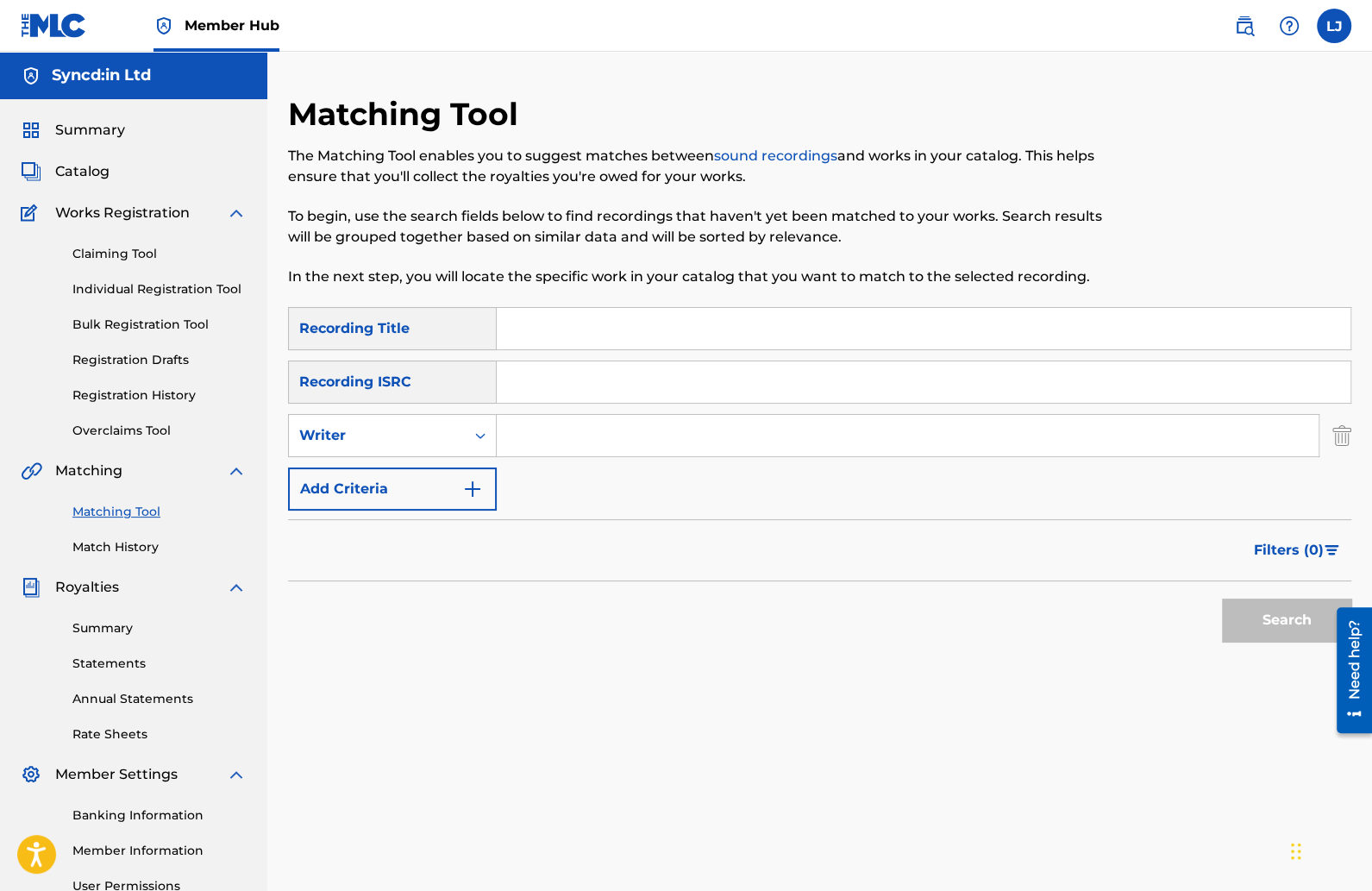
click at [525, 434] on input "Search Form" at bounding box center [908, 436] width 822 height 42
click at [452, 488] on button "Add Criteria" at bounding box center [392, 489] width 209 height 43
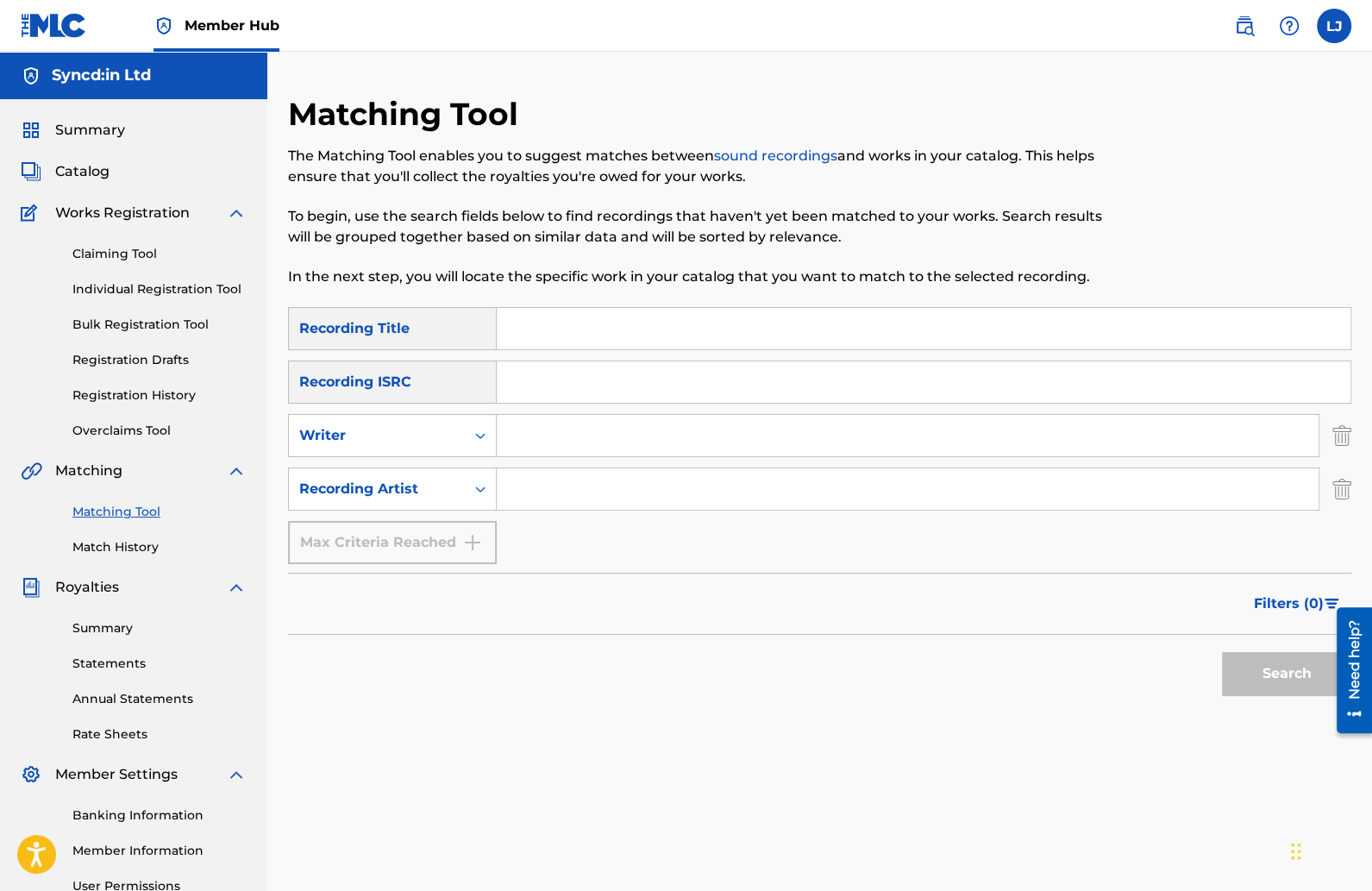
click at [531, 482] on input "Search Form" at bounding box center [908, 489] width 822 height 42
type input "B_Real.11"
click at [1222, 652] on button "Search" at bounding box center [1286, 674] width 129 height 43
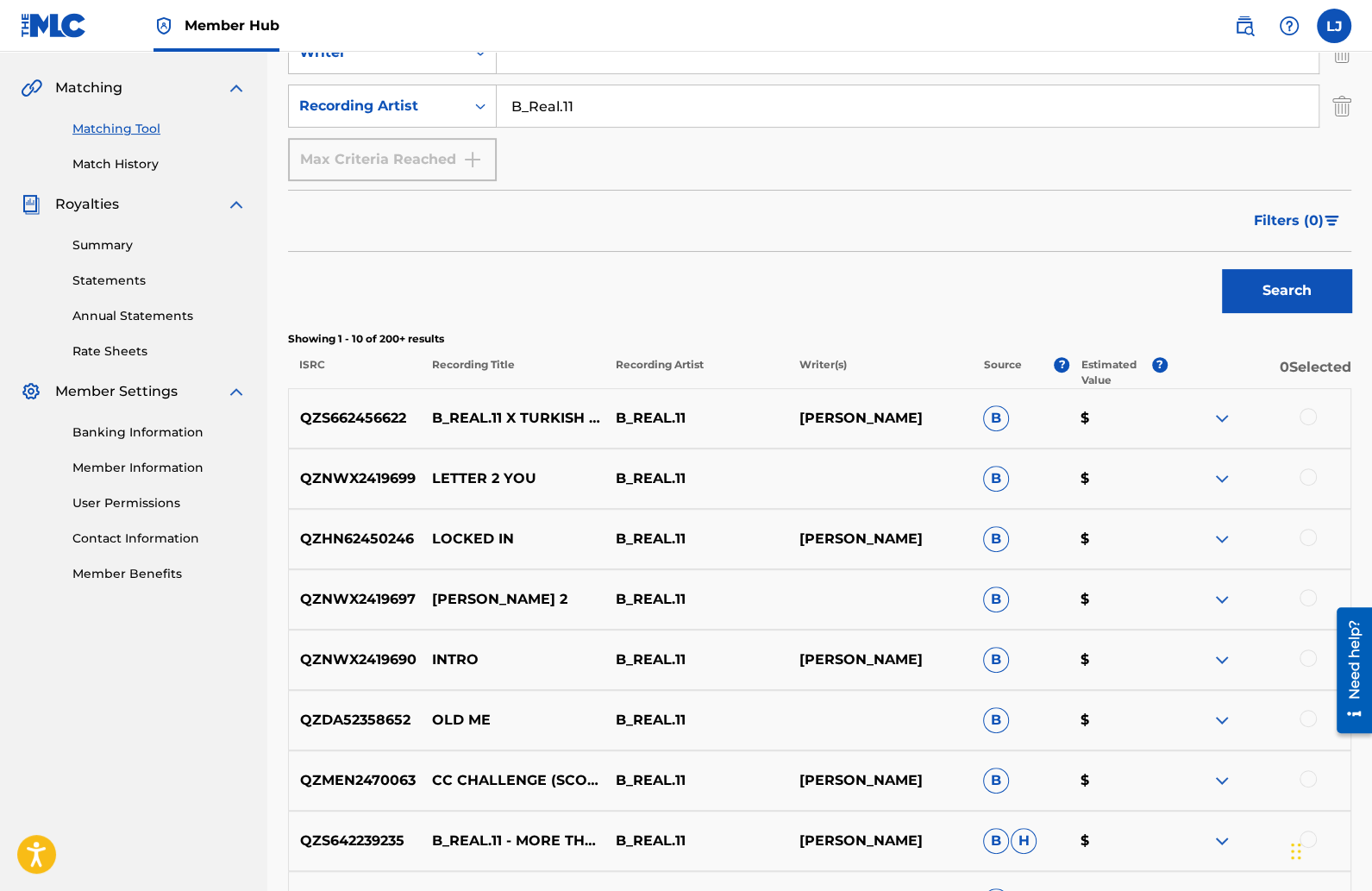
scroll to position [386, 0]
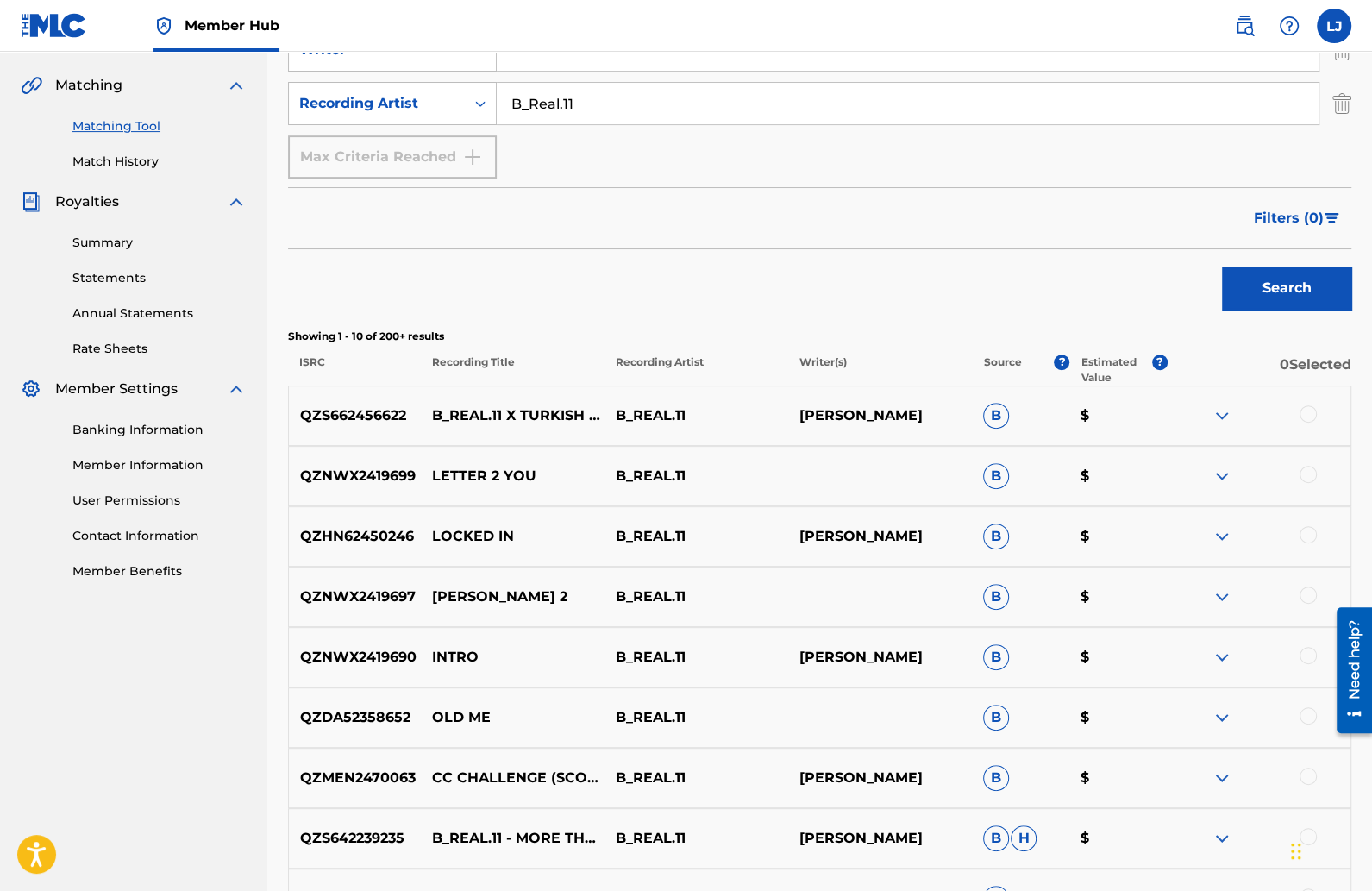
click at [1303, 407] on div at bounding box center [1309, 414] width 17 height 17
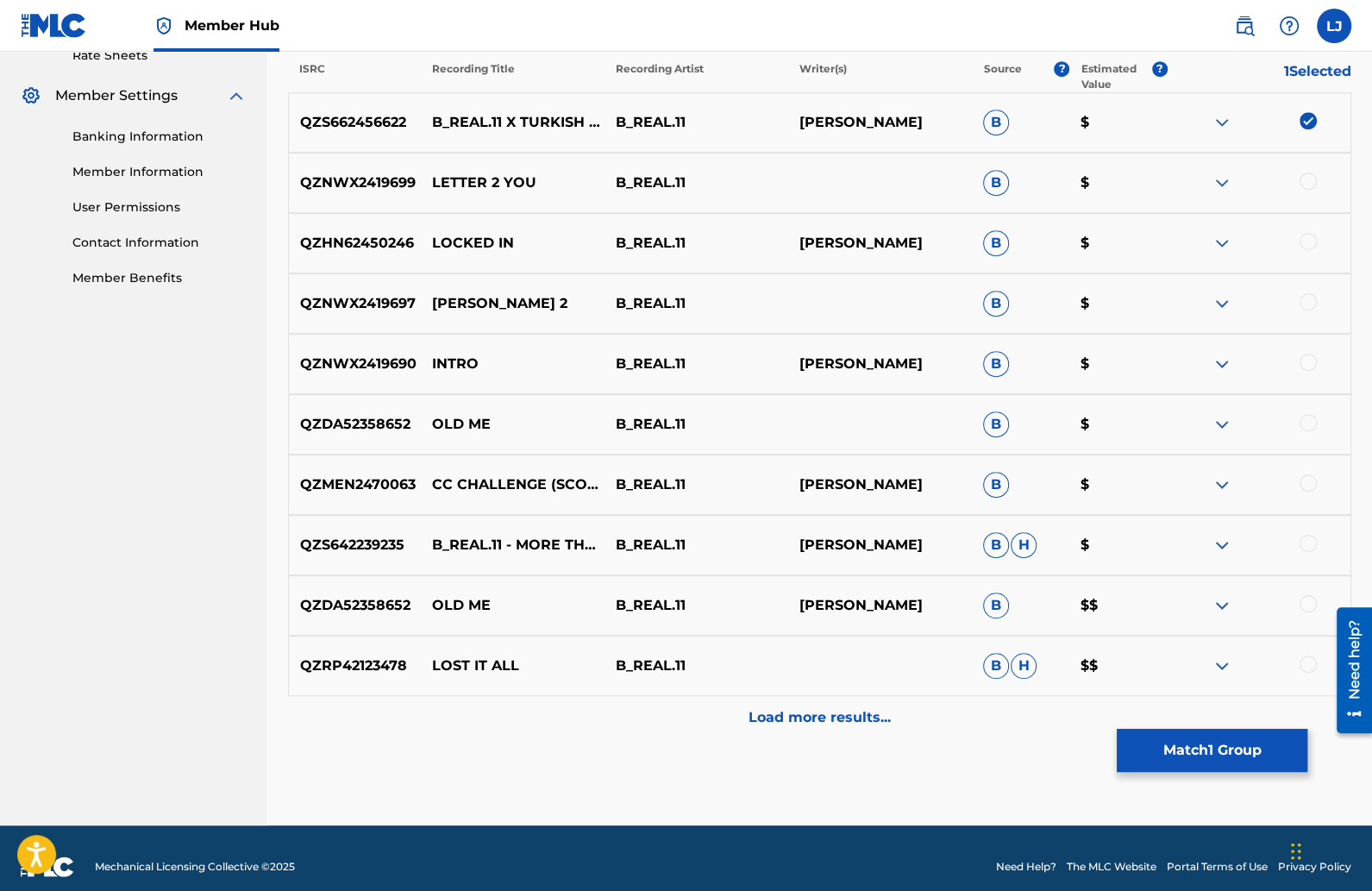
scroll to position [695, 0]
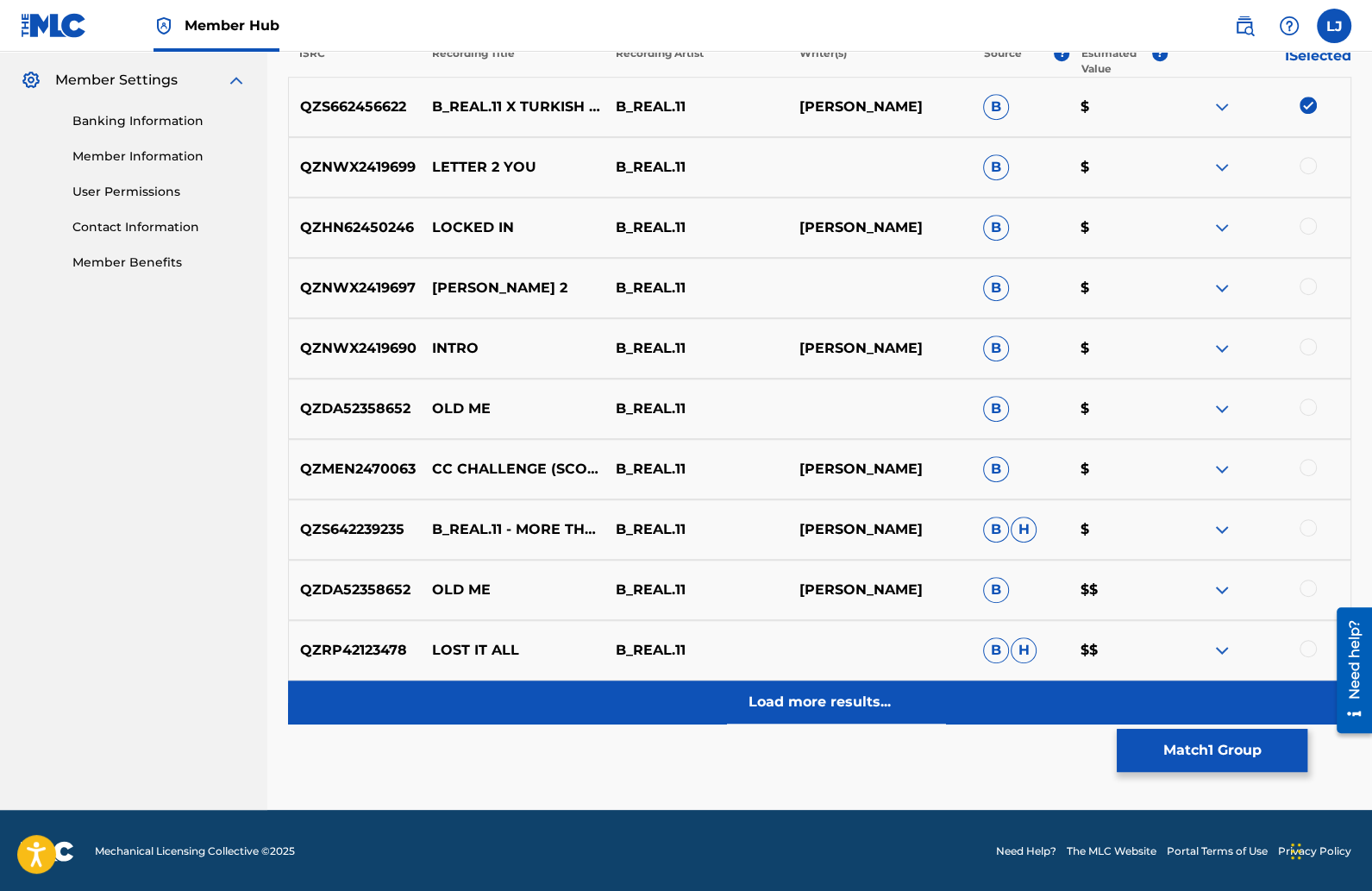
click at [848, 693] on p "Load more results..." at bounding box center [820, 703] width 142 height 21
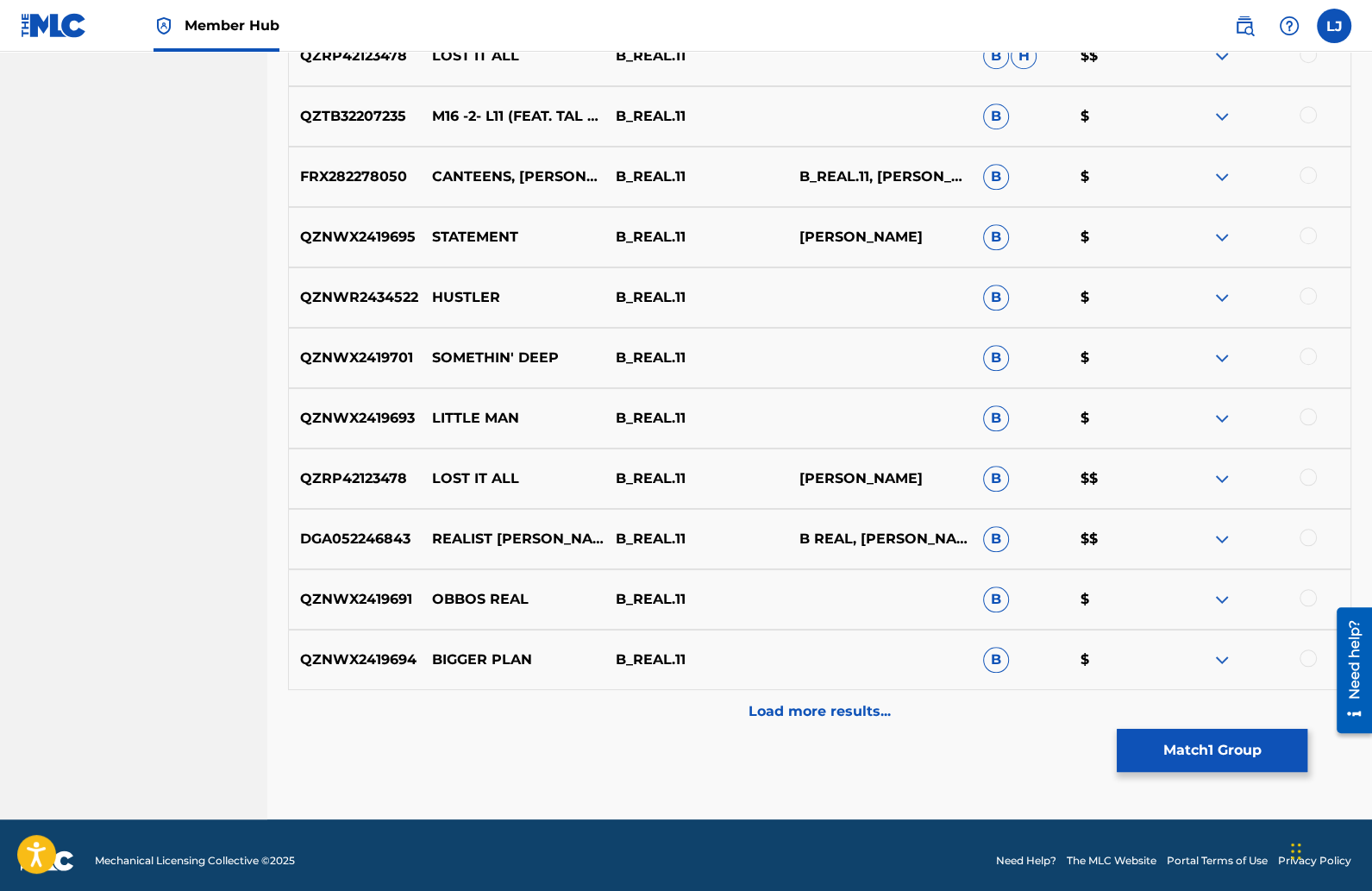
scroll to position [1300, 0]
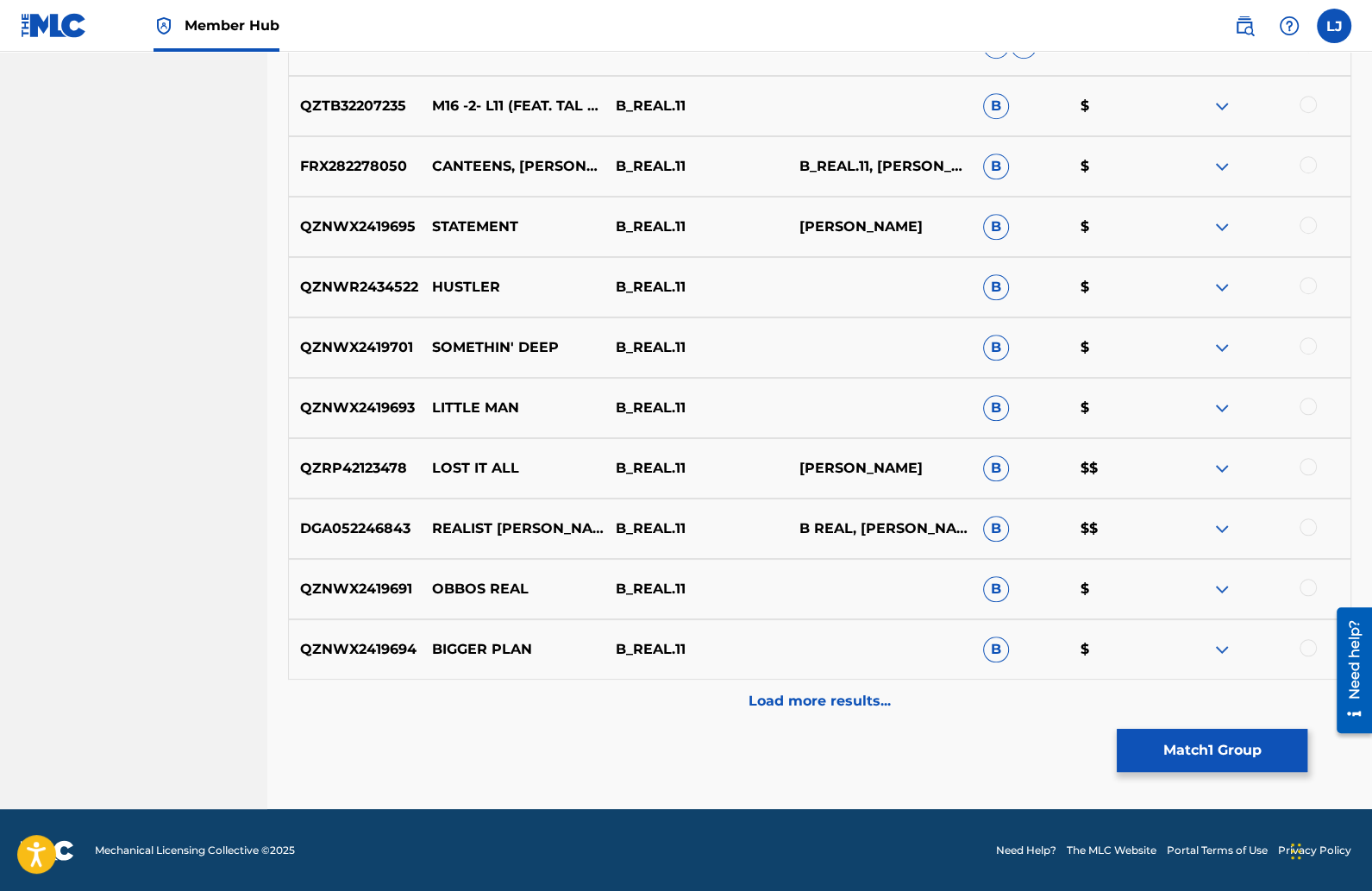
click at [761, 666] on div "QZNWX2419694 BIGGER PLAN B_REAL.11 B $" at bounding box center [820, 650] width 1063 height 61
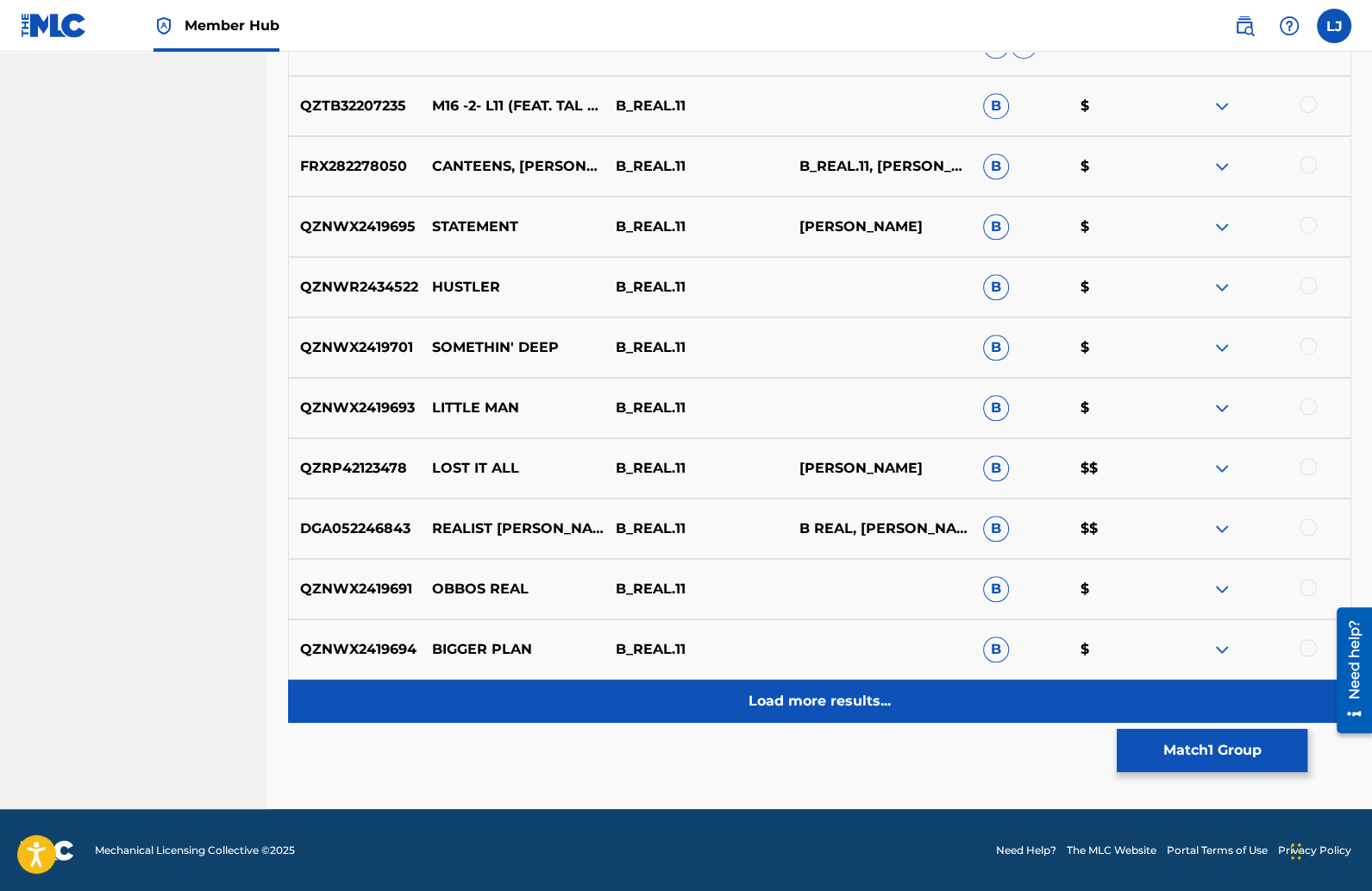
click at [761, 688] on div "Load more results..." at bounding box center [820, 702] width 1063 height 43
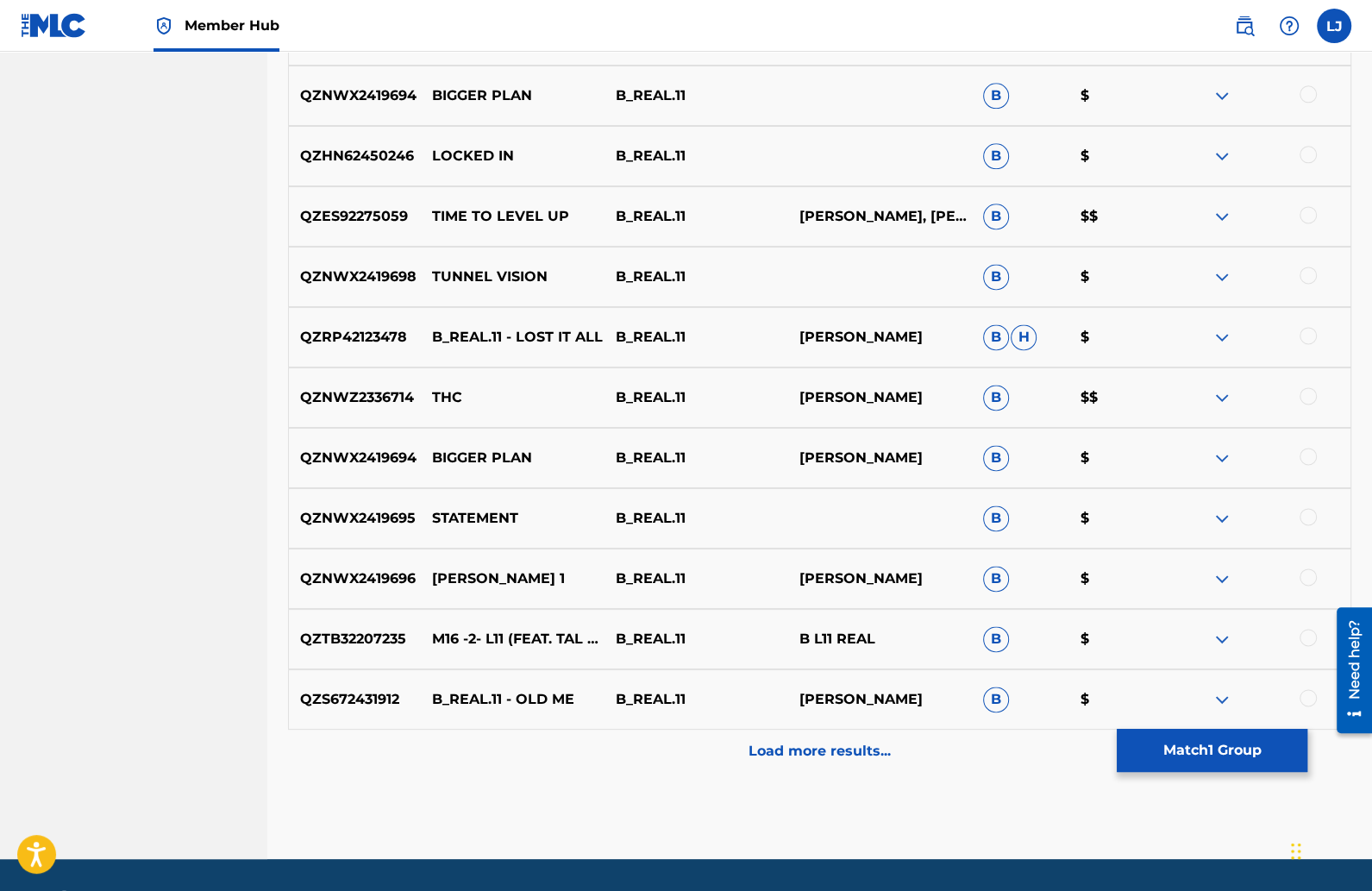
scroll to position [1903, 0]
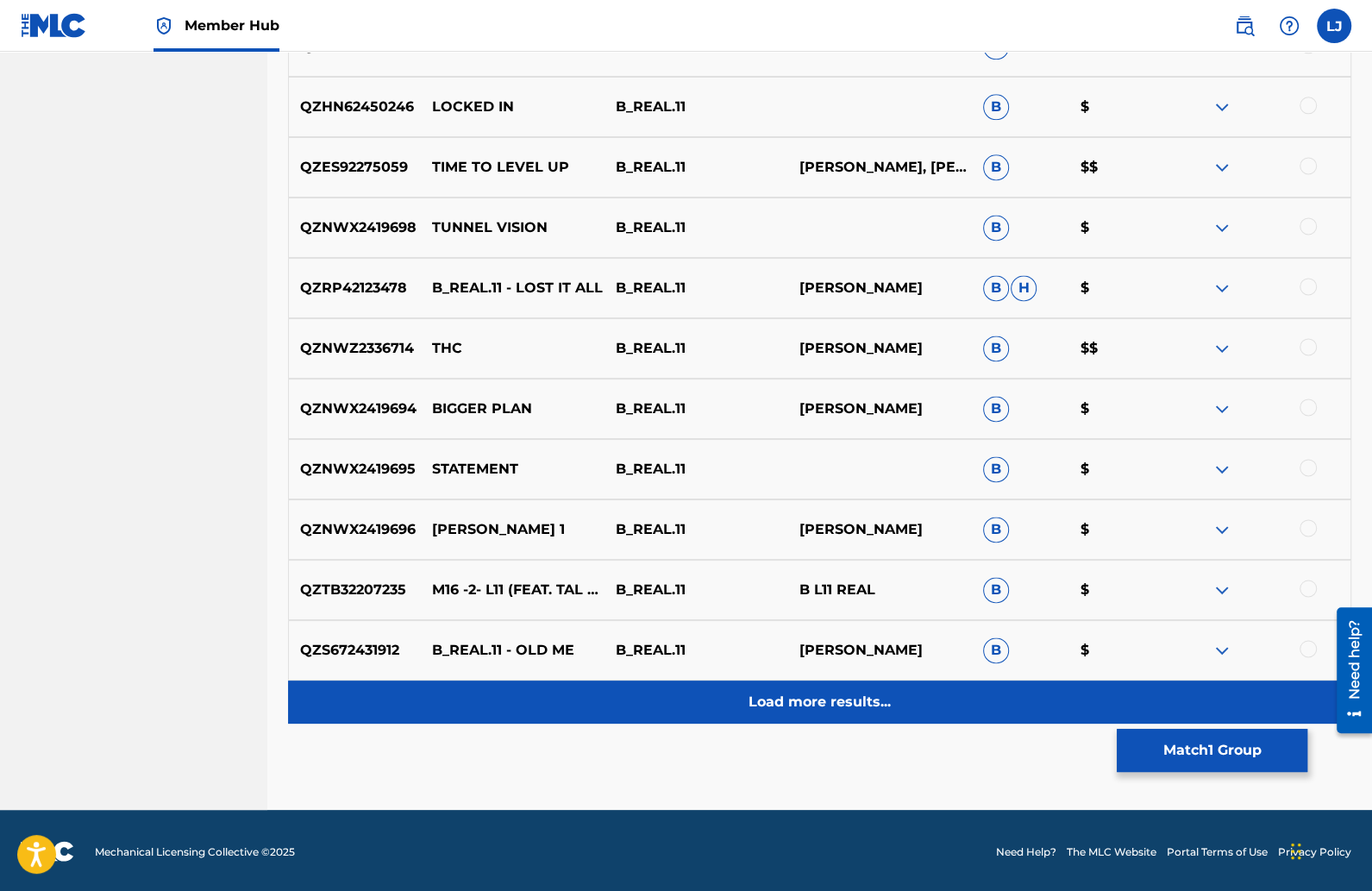
click at [761, 694] on p "Load more results..." at bounding box center [820, 703] width 142 height 21
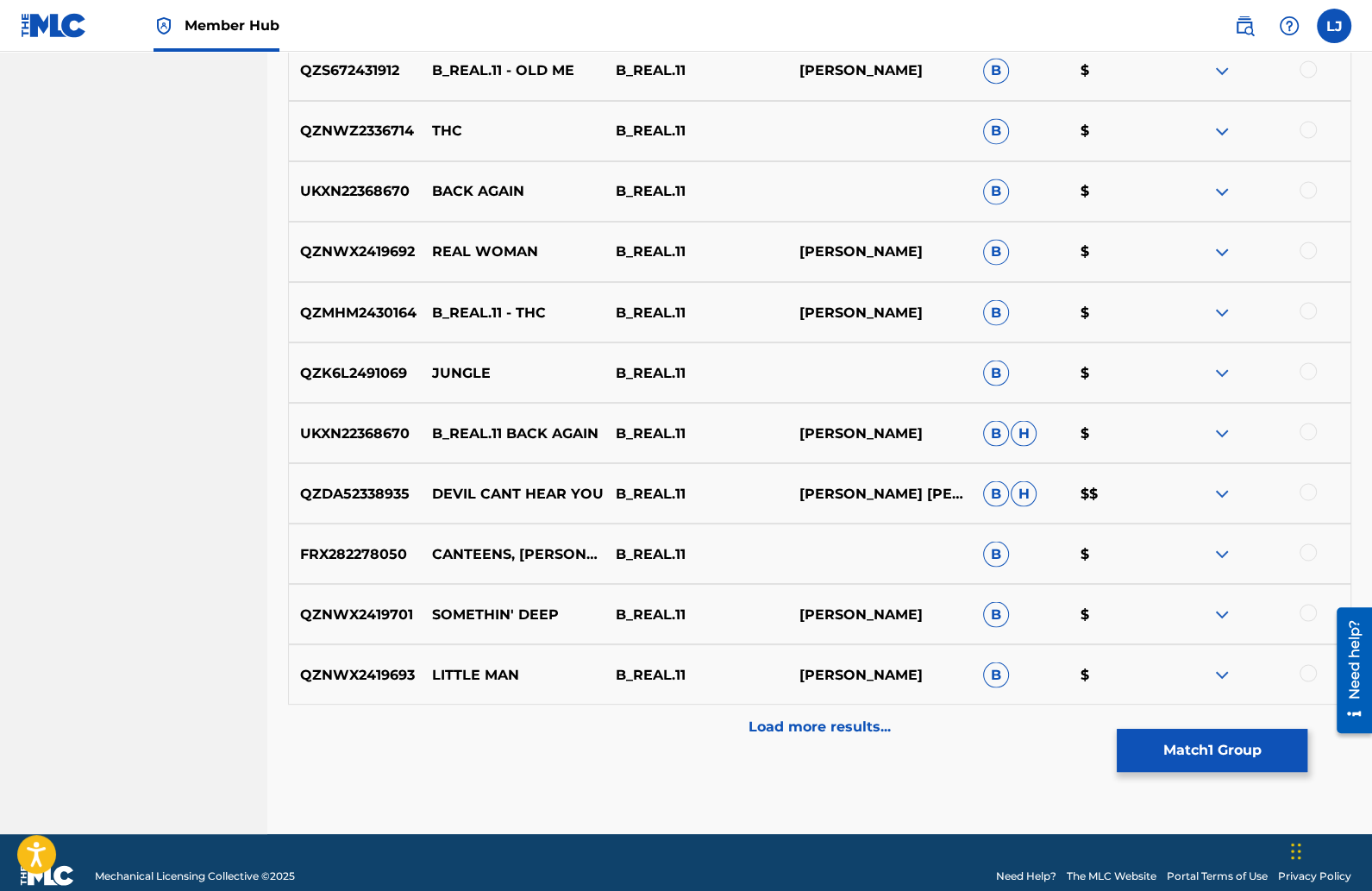
scroll to position [2506, 0]
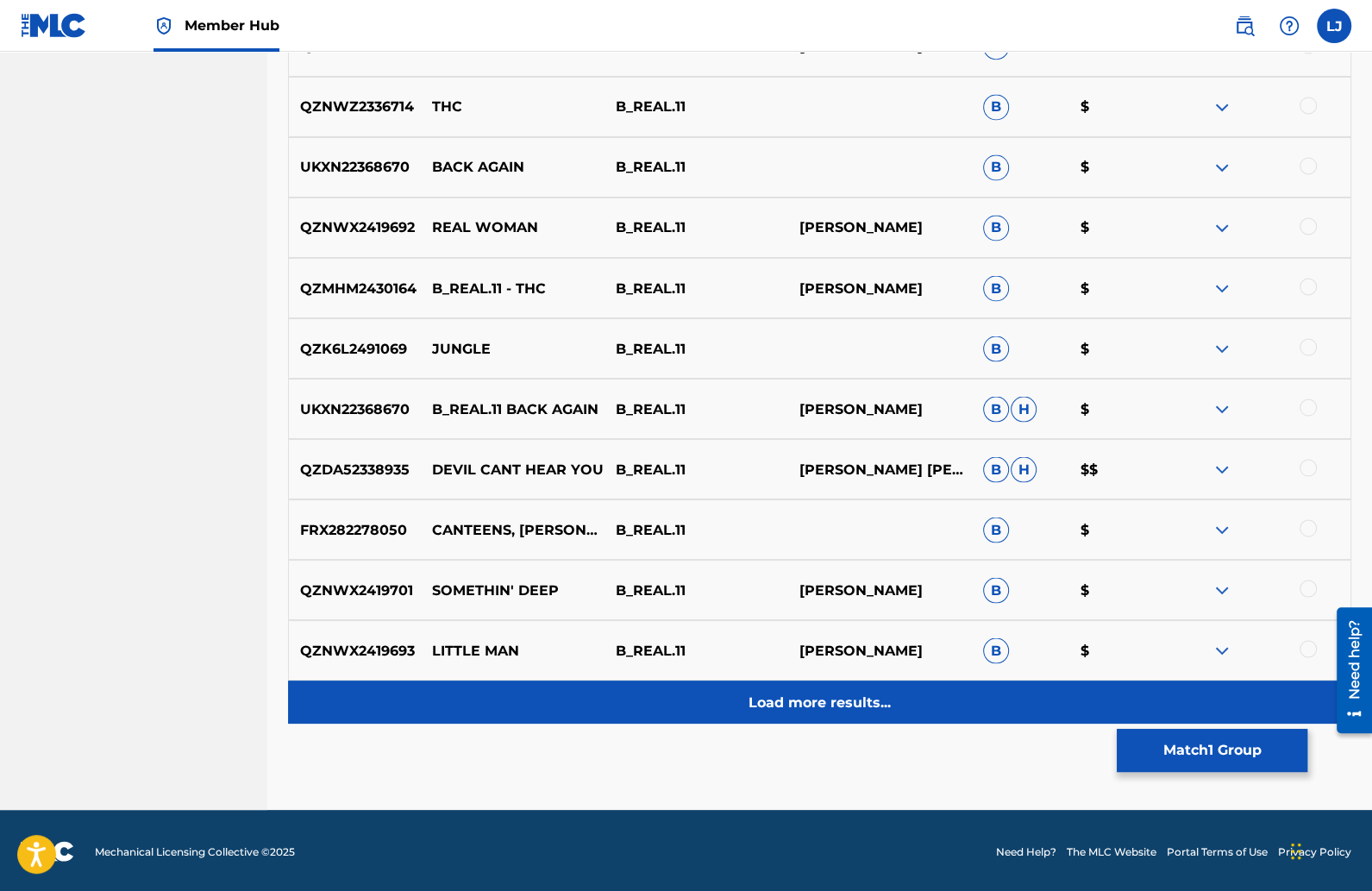
click at [769, 694] on p "Load more results..." at bounding box center [820, 703] width 142 height 21
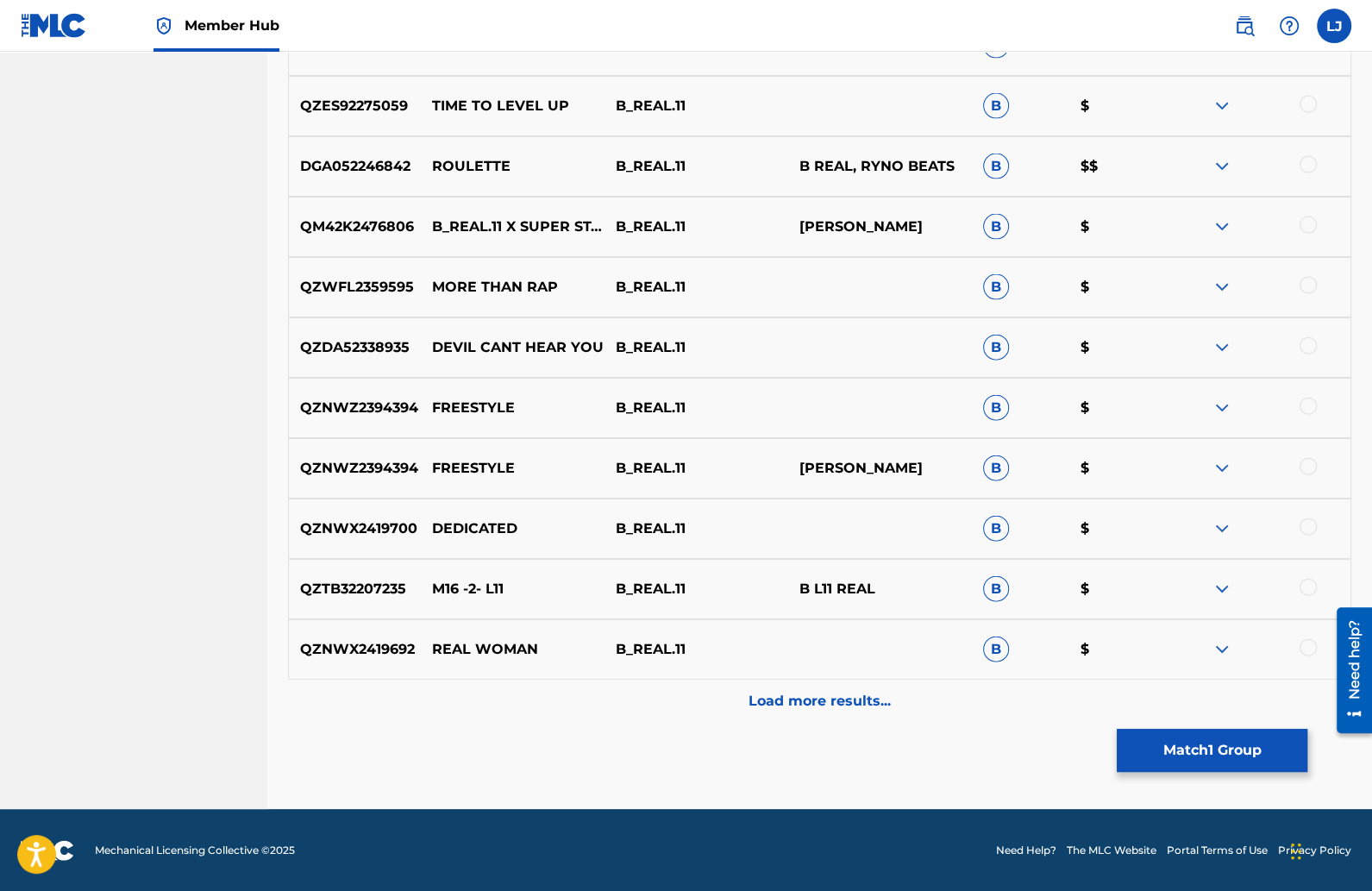
click at [769, 694] on p "Load more results..." at bounding box center [820, 702] width 142 height 21
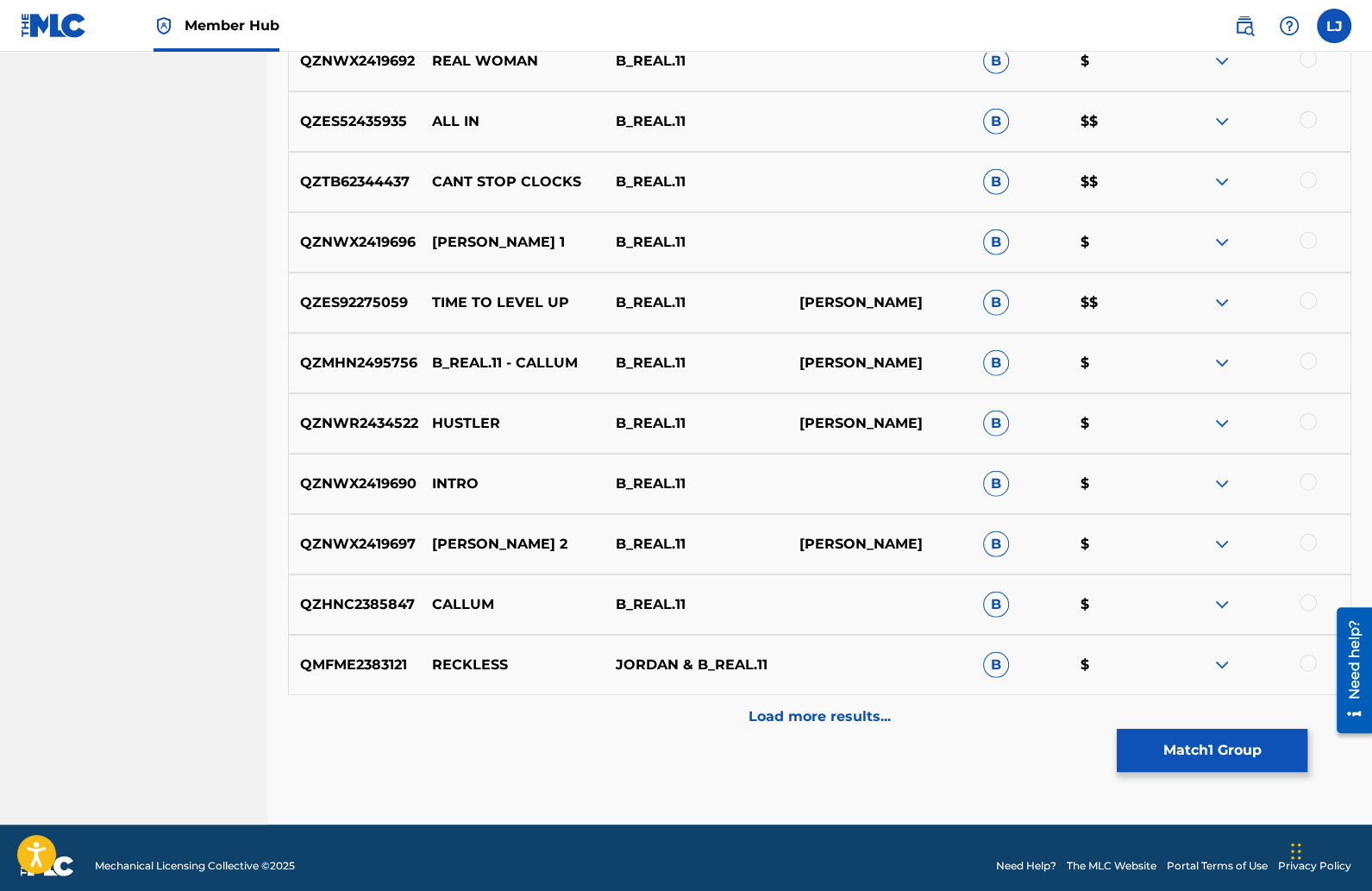
scroll to position [3714, 0]
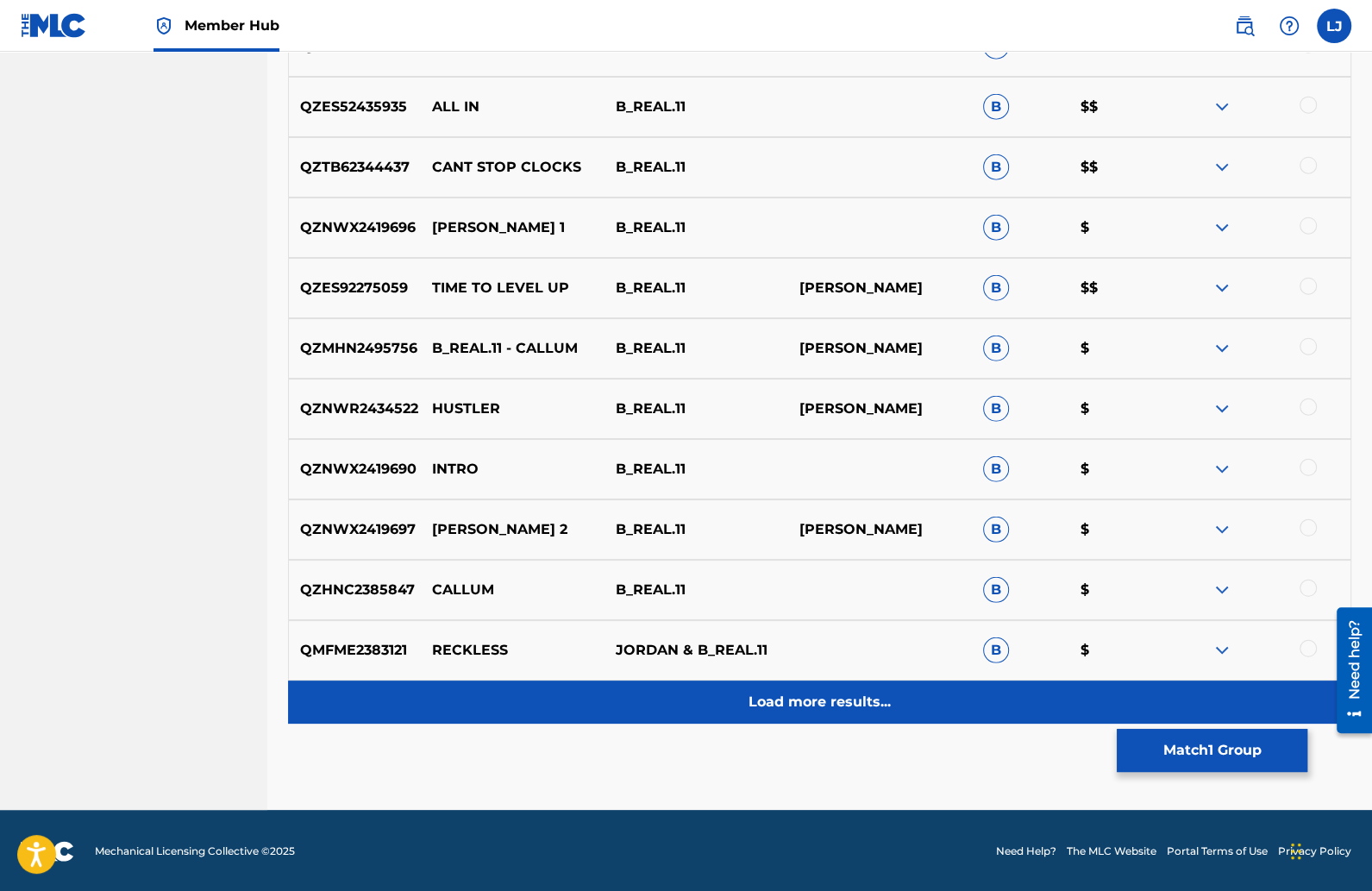
click at [776, 699] on p "Load more results..." at bounding box center [820, 703] width 142 height 21
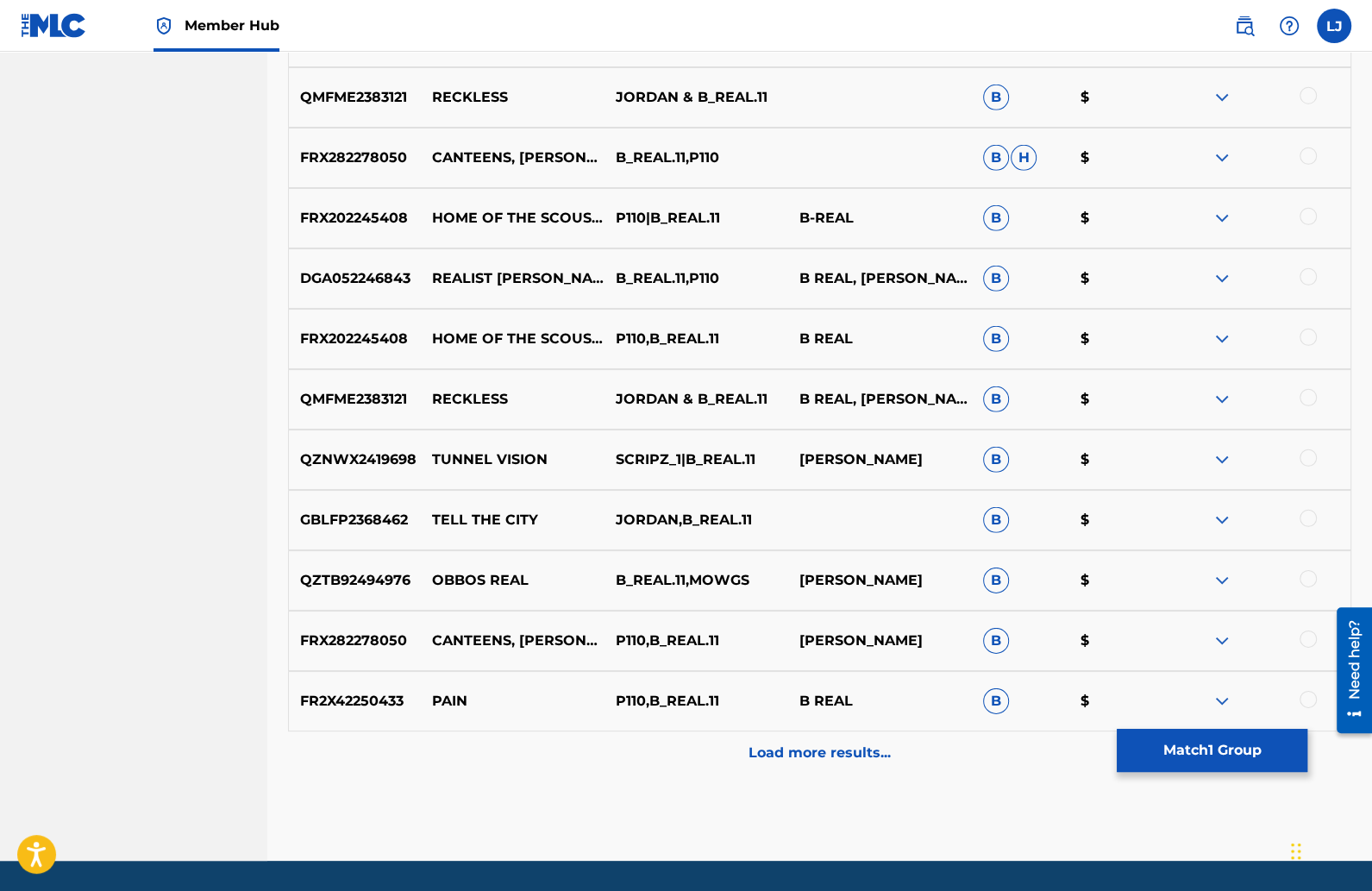
scroll to position [4319, 0]
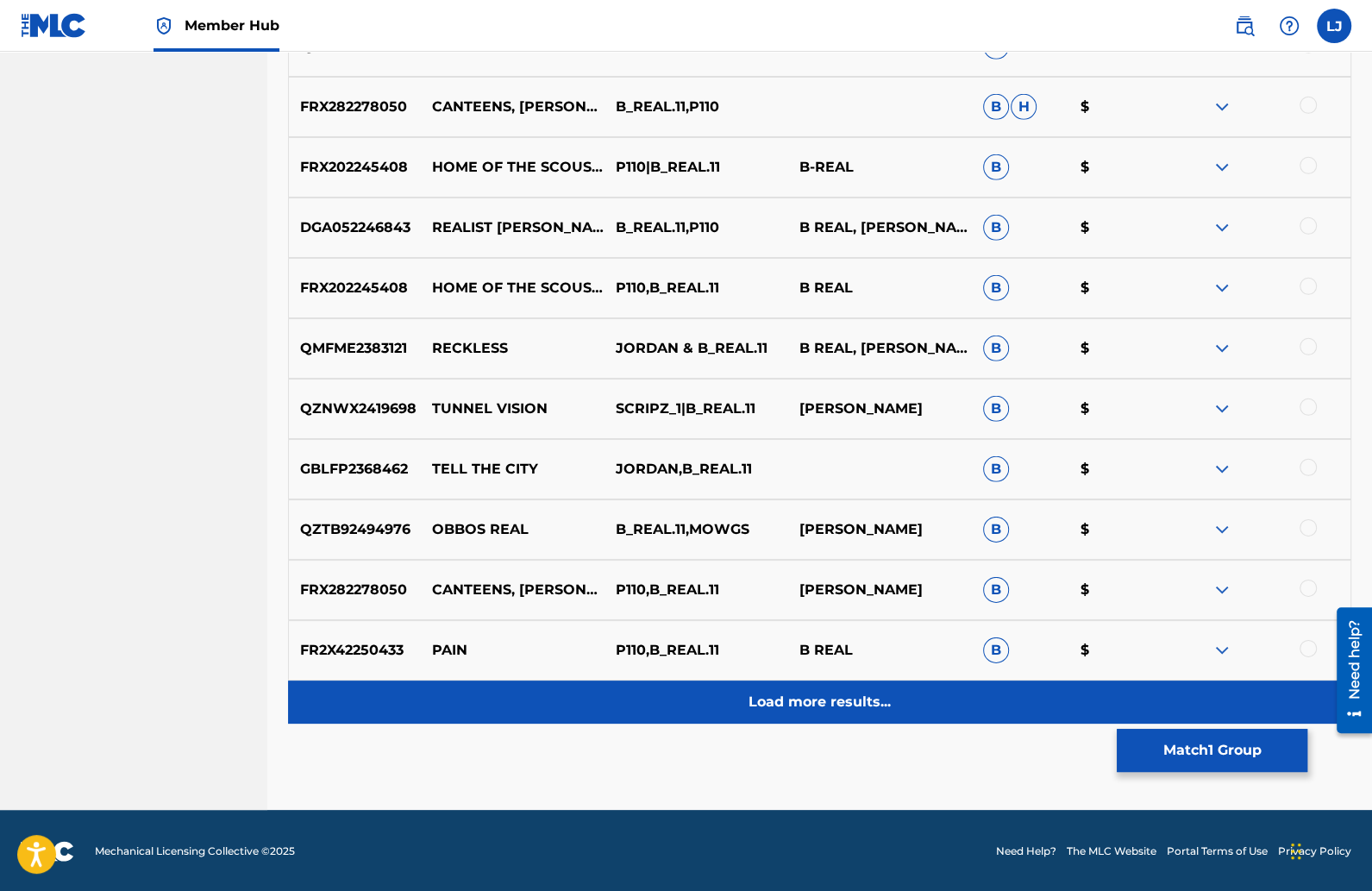
click at [782, 703] on p "Load more results..." at bounding box center [820, 703] width 142 height 21
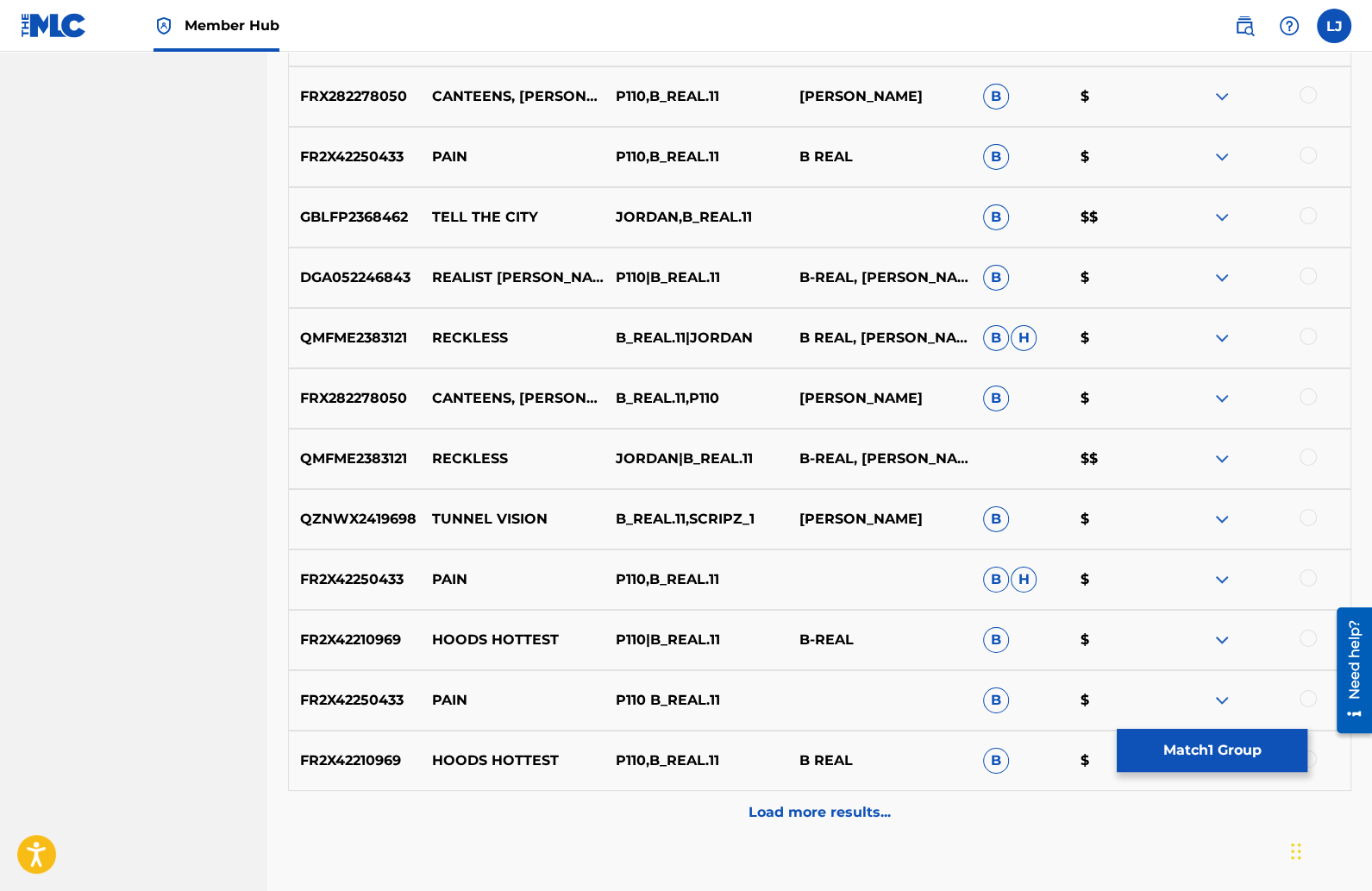
scroll to position [4823, 0]
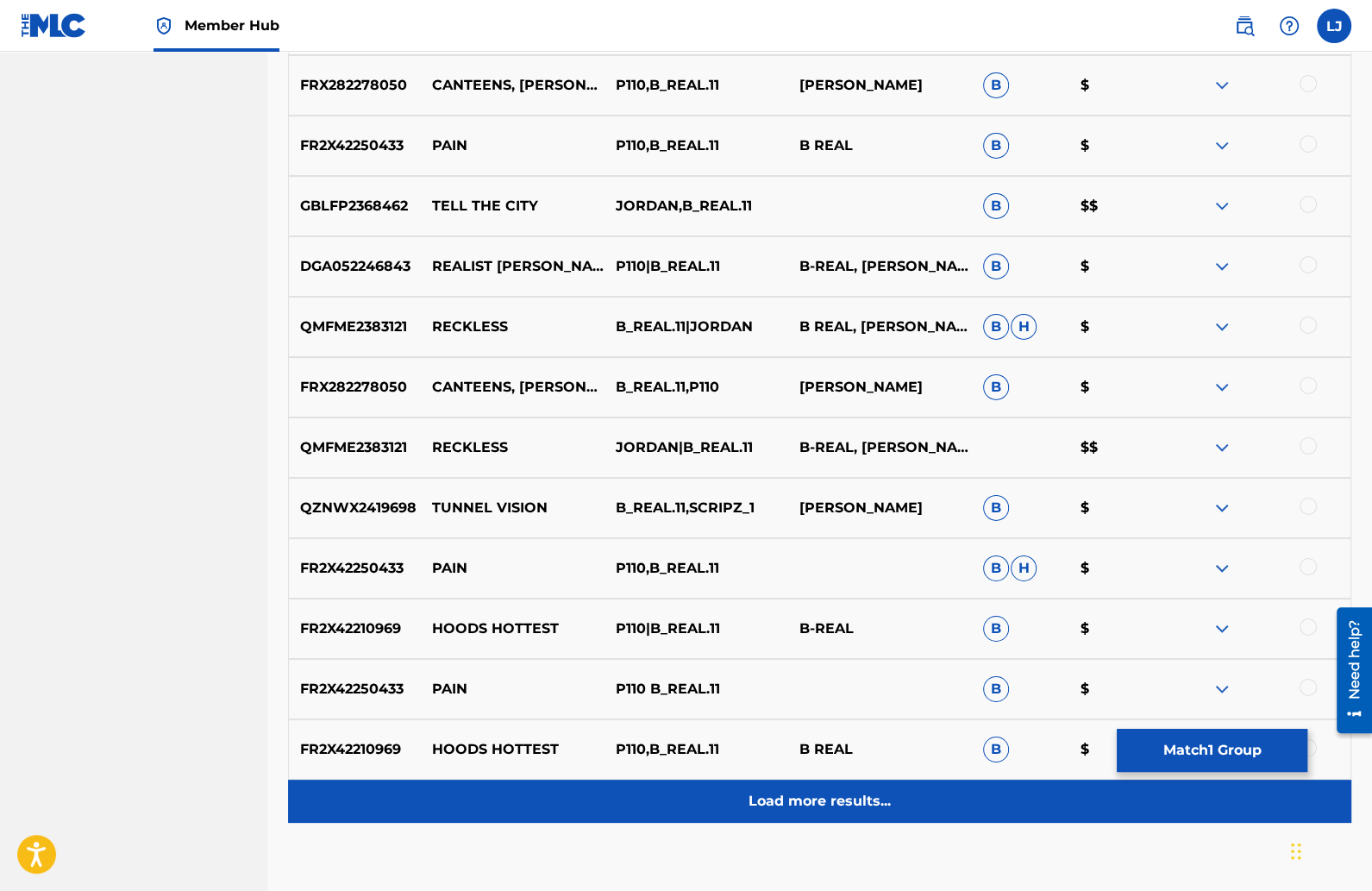
click at [799, 803] on p "Load more results..." at bounding box center [820, 802] width 142 height 21
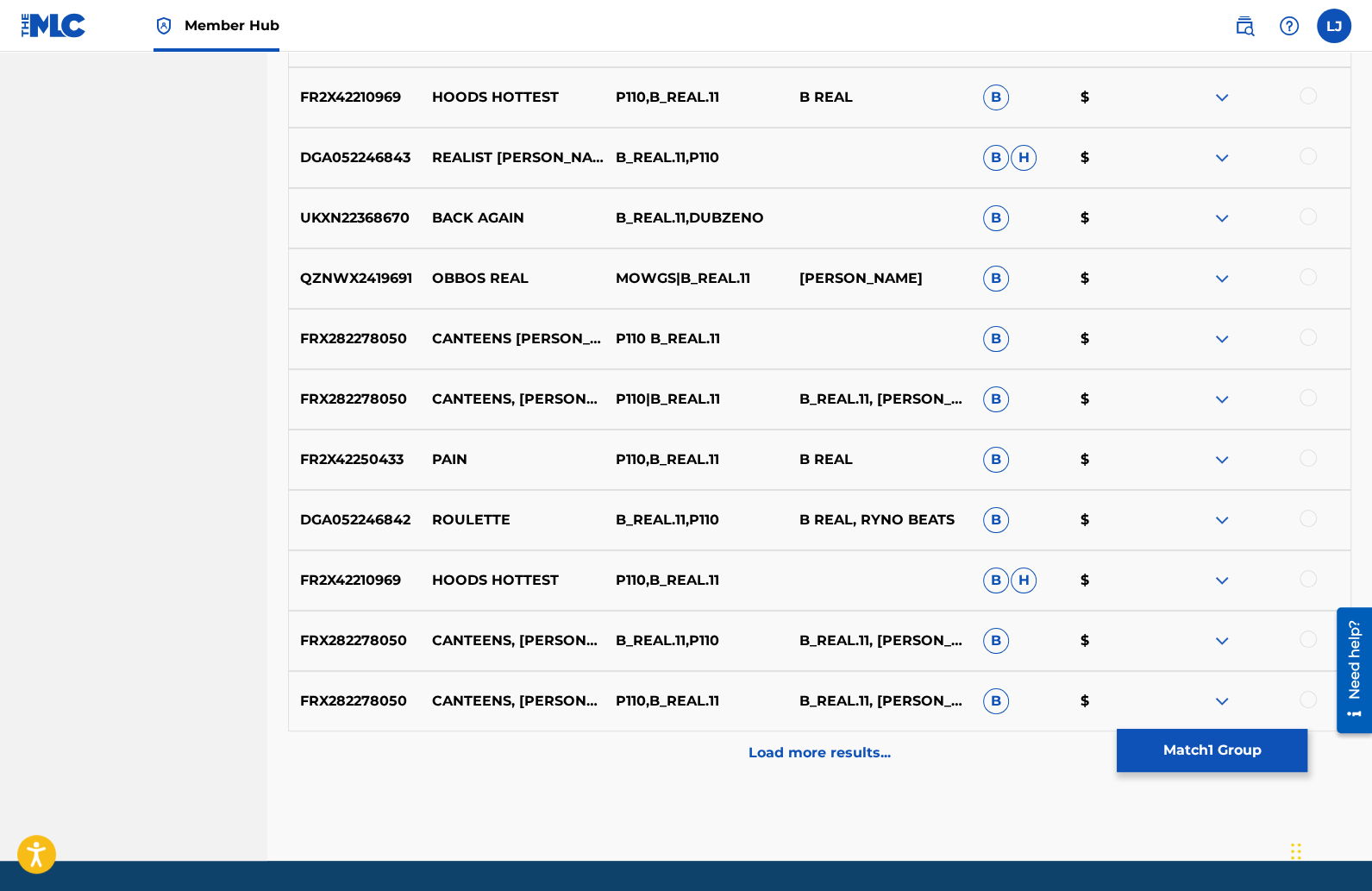
scroll to position [5482, 0]
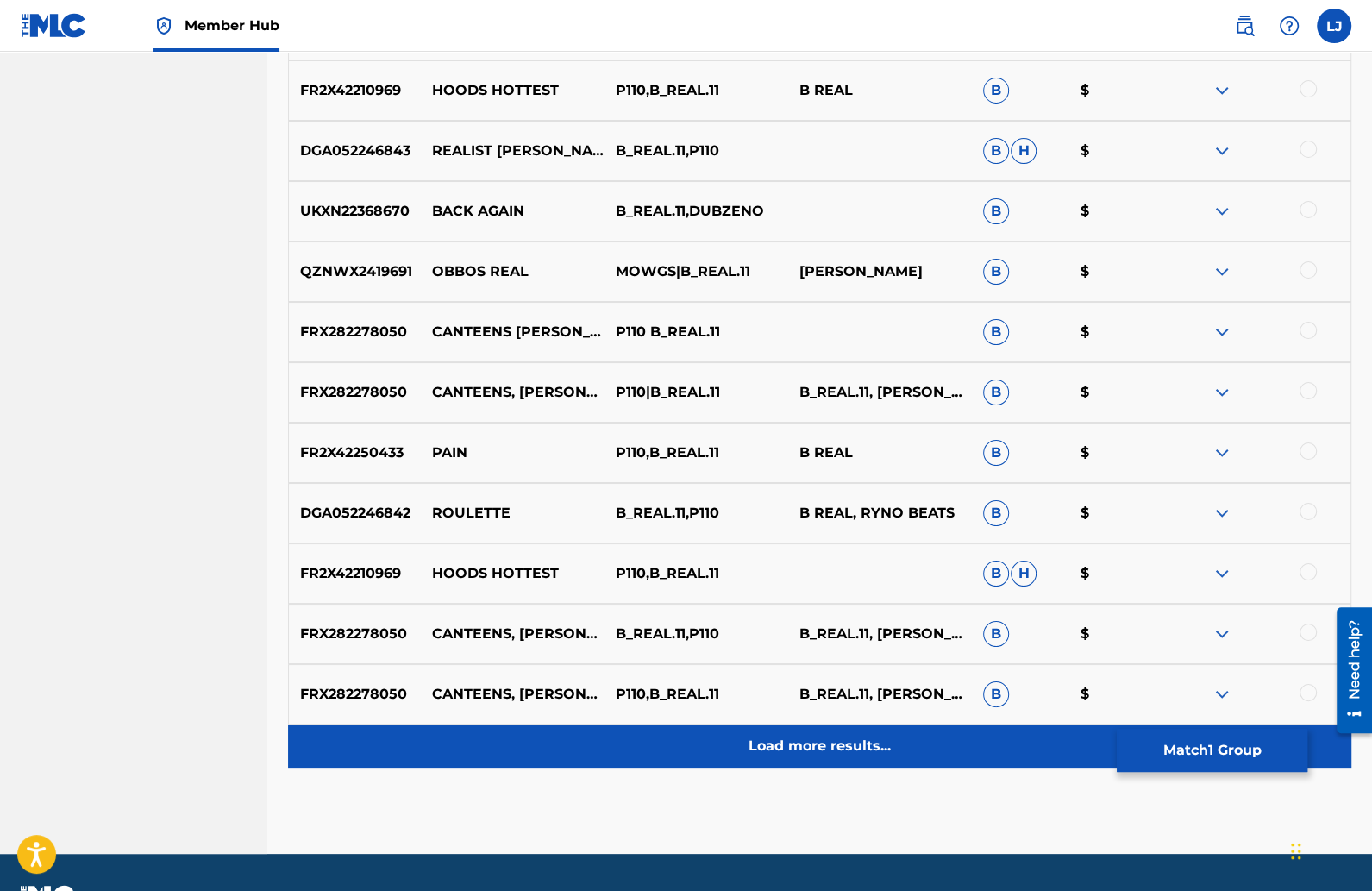
click at [769, 751] on p "Load more results..." at bounding box center [820, 746] width 142 height 21
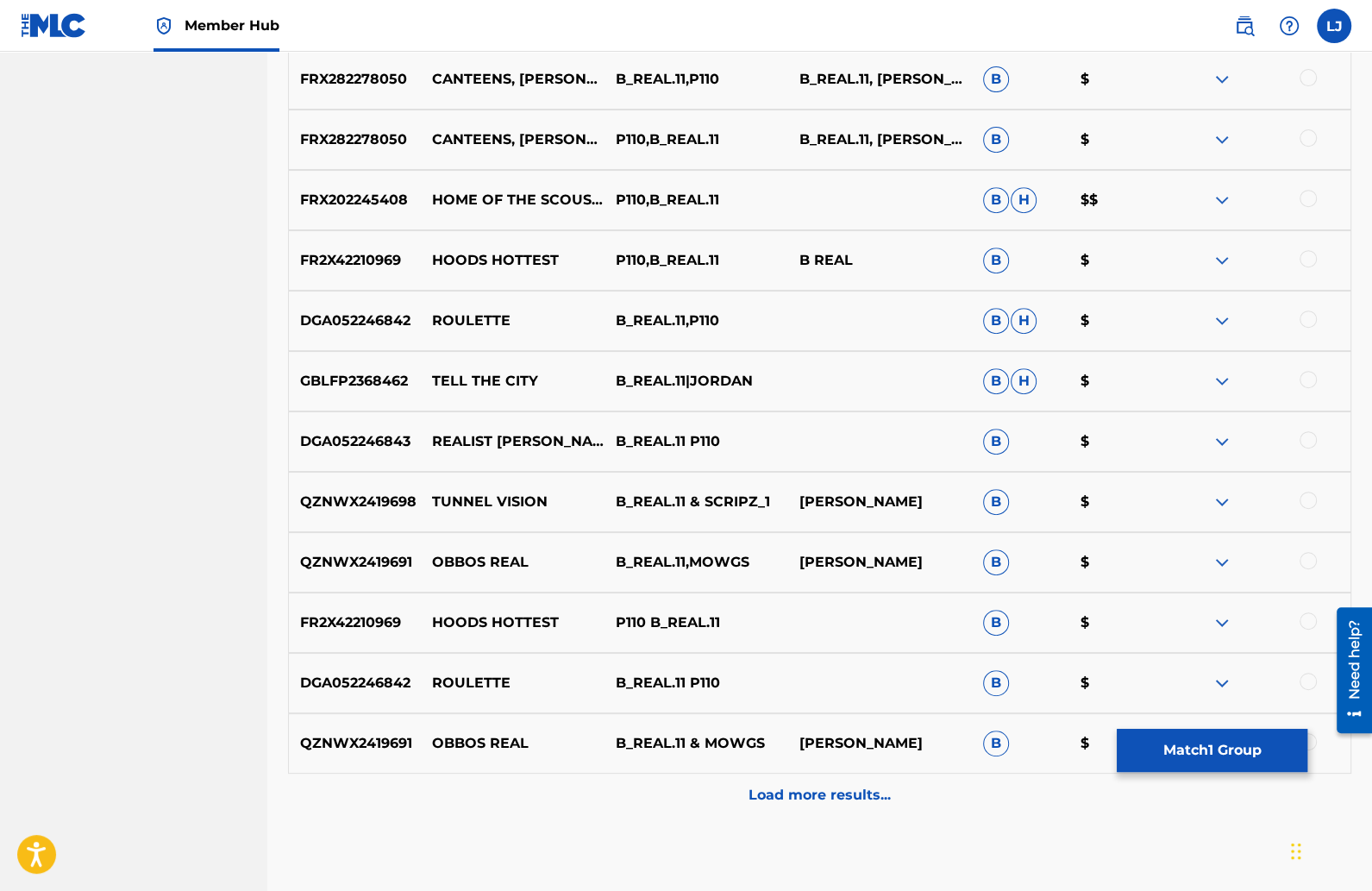
scroll to position [6042, 0]
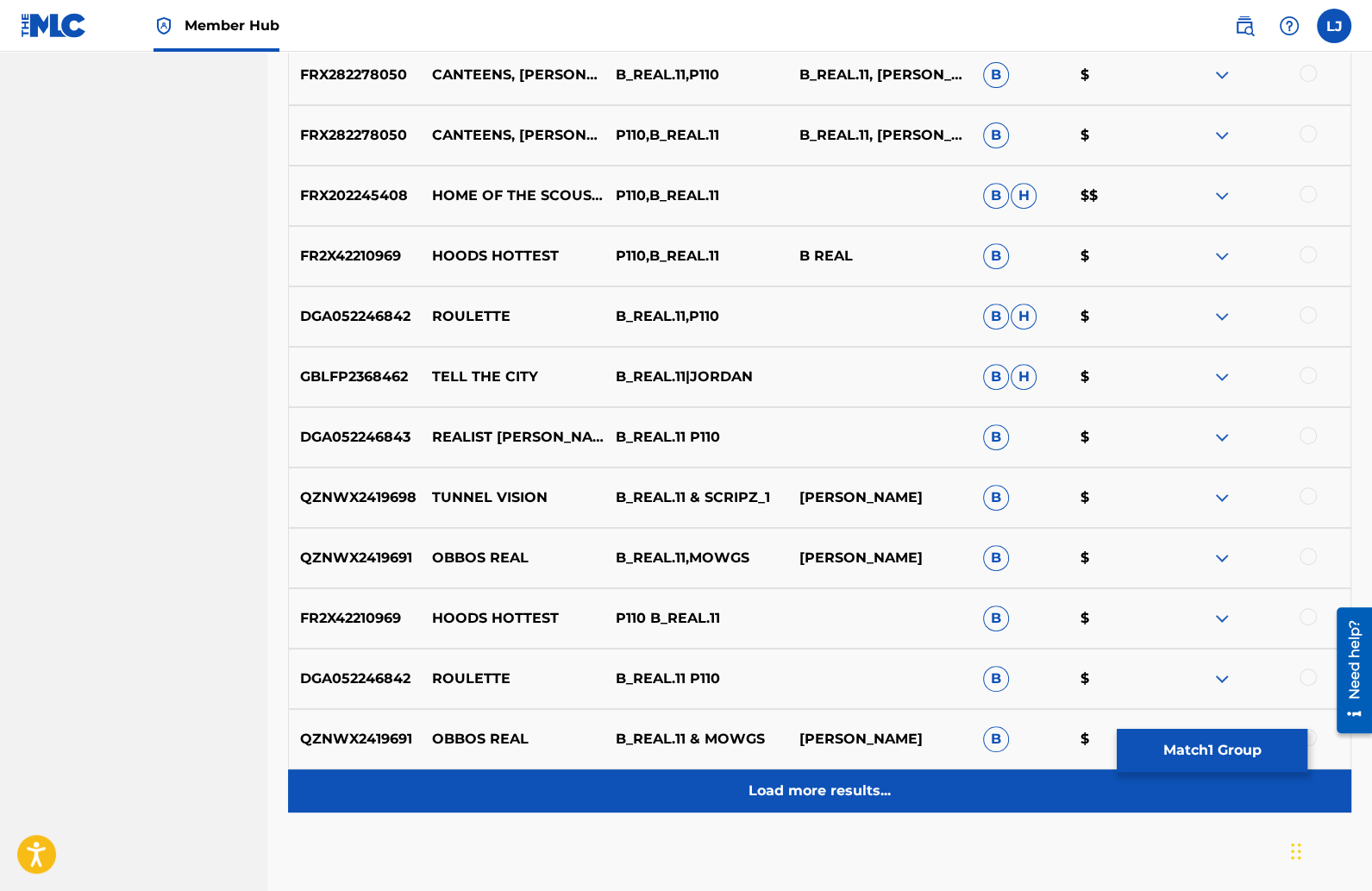
click at [775, 781] on p "Load more results..." at bounding box center [820, 791] width 142 height 21
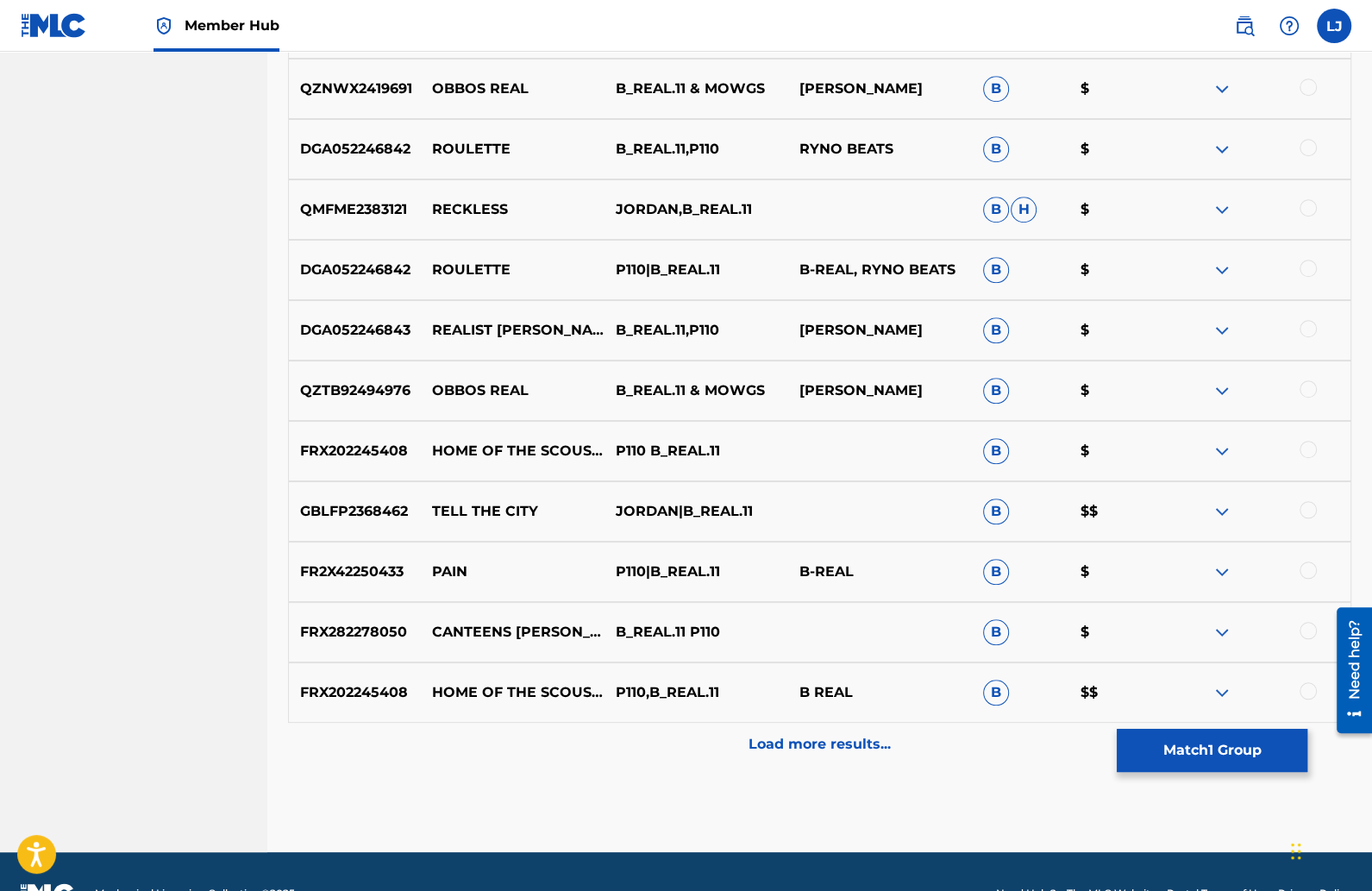
scroll to position [6697, 0]
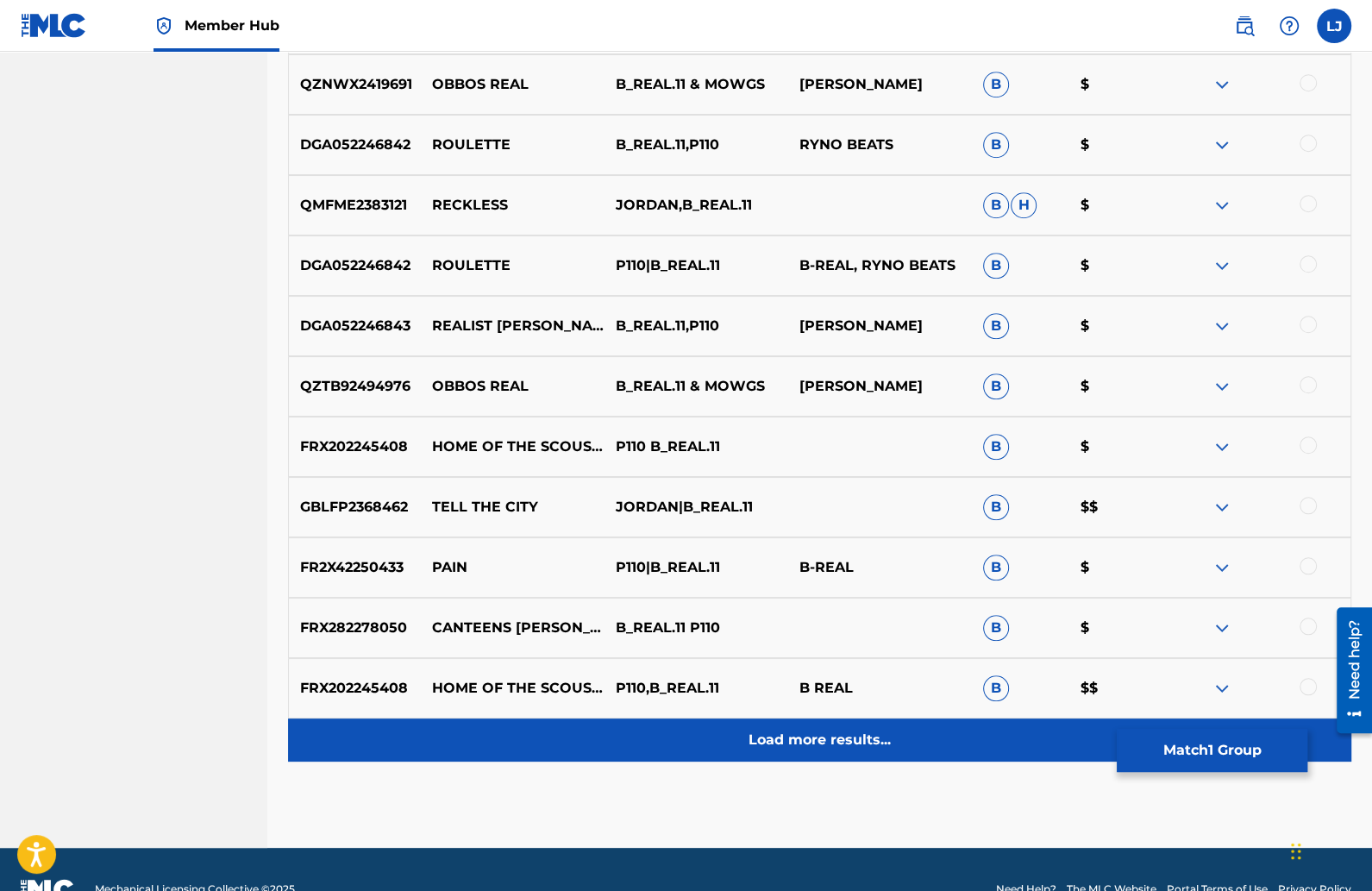
click at [786, 751] on div "Load more results..." at bounding box center [820, 740] width 1063 height 43
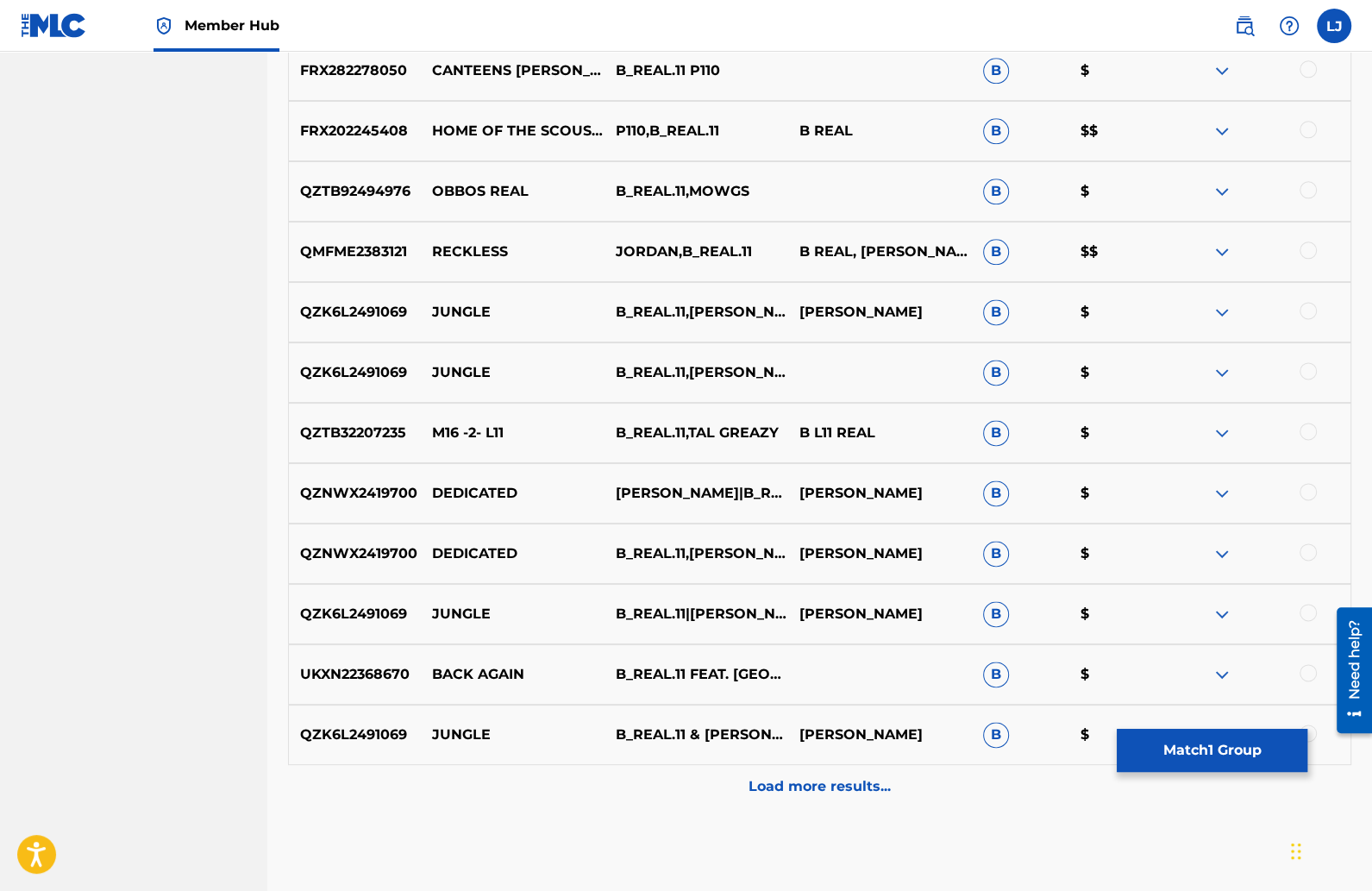
scroll to position [7338, 0]
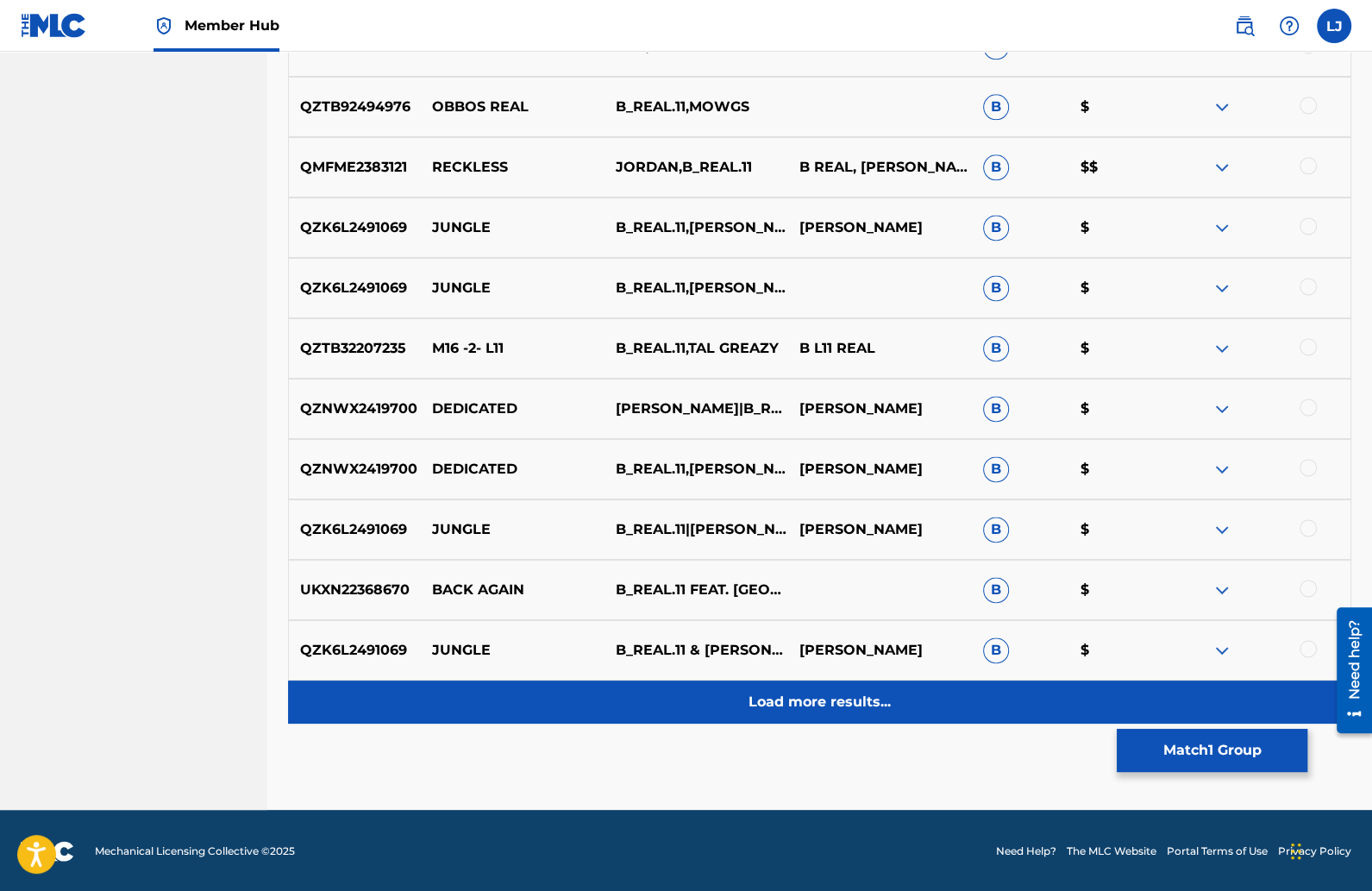
click at [771, 702] on p "Load more results..." at bounding box center [820, 703] width 142 height 21
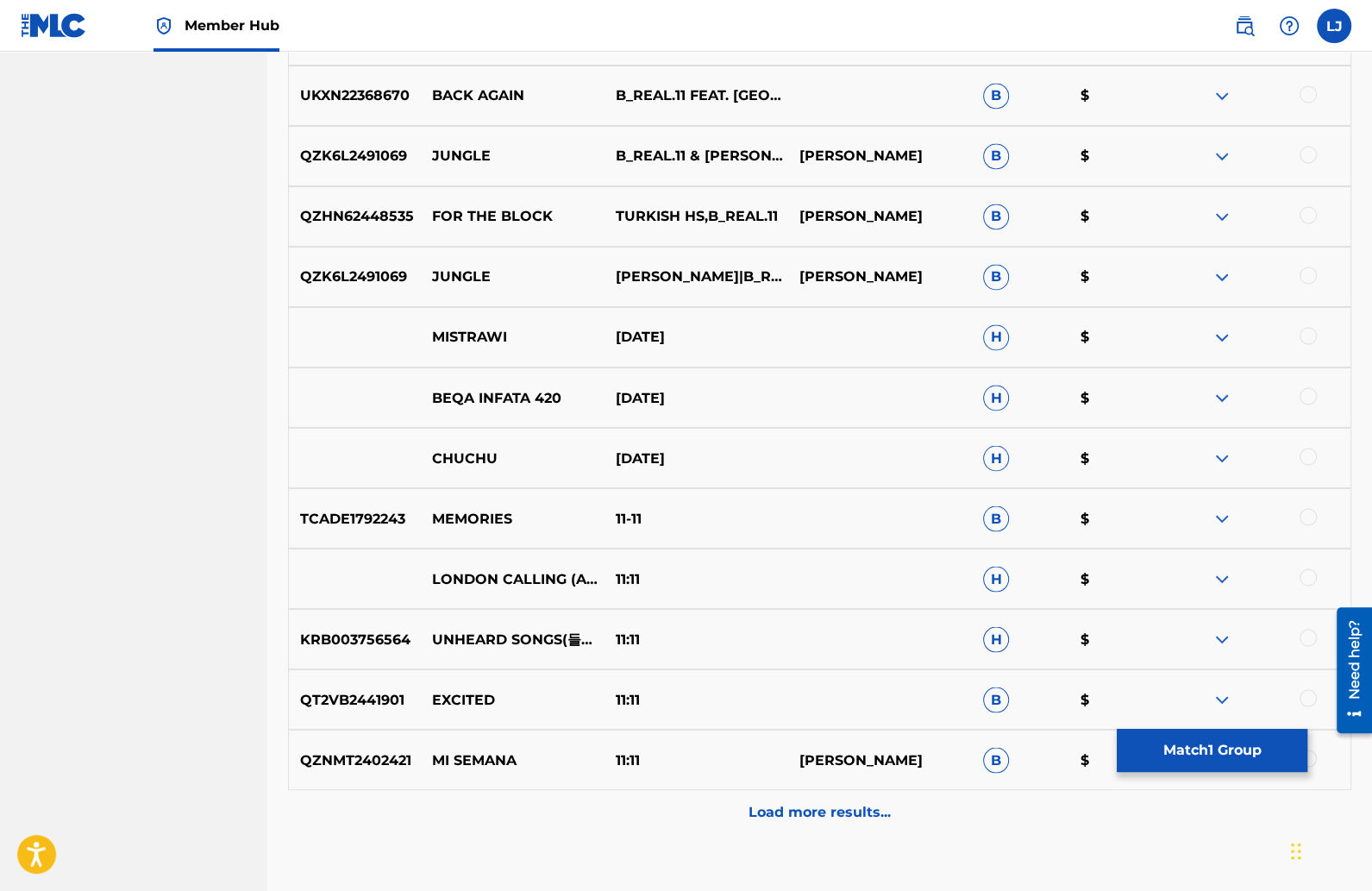
scroll to position [7848, 0]
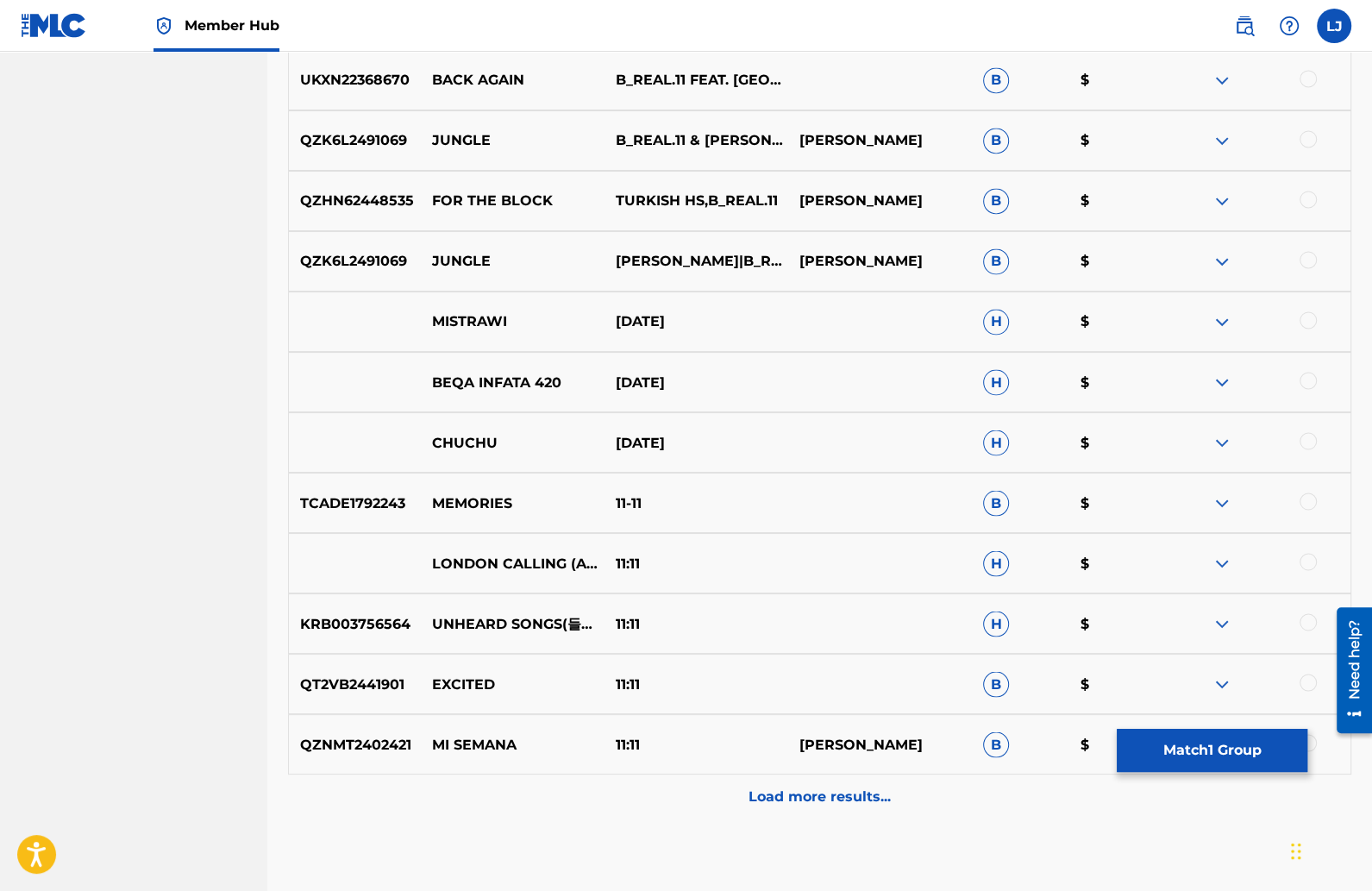
click at [1306, 198] on div at bounding box center [1309, 200] width 17 height 17
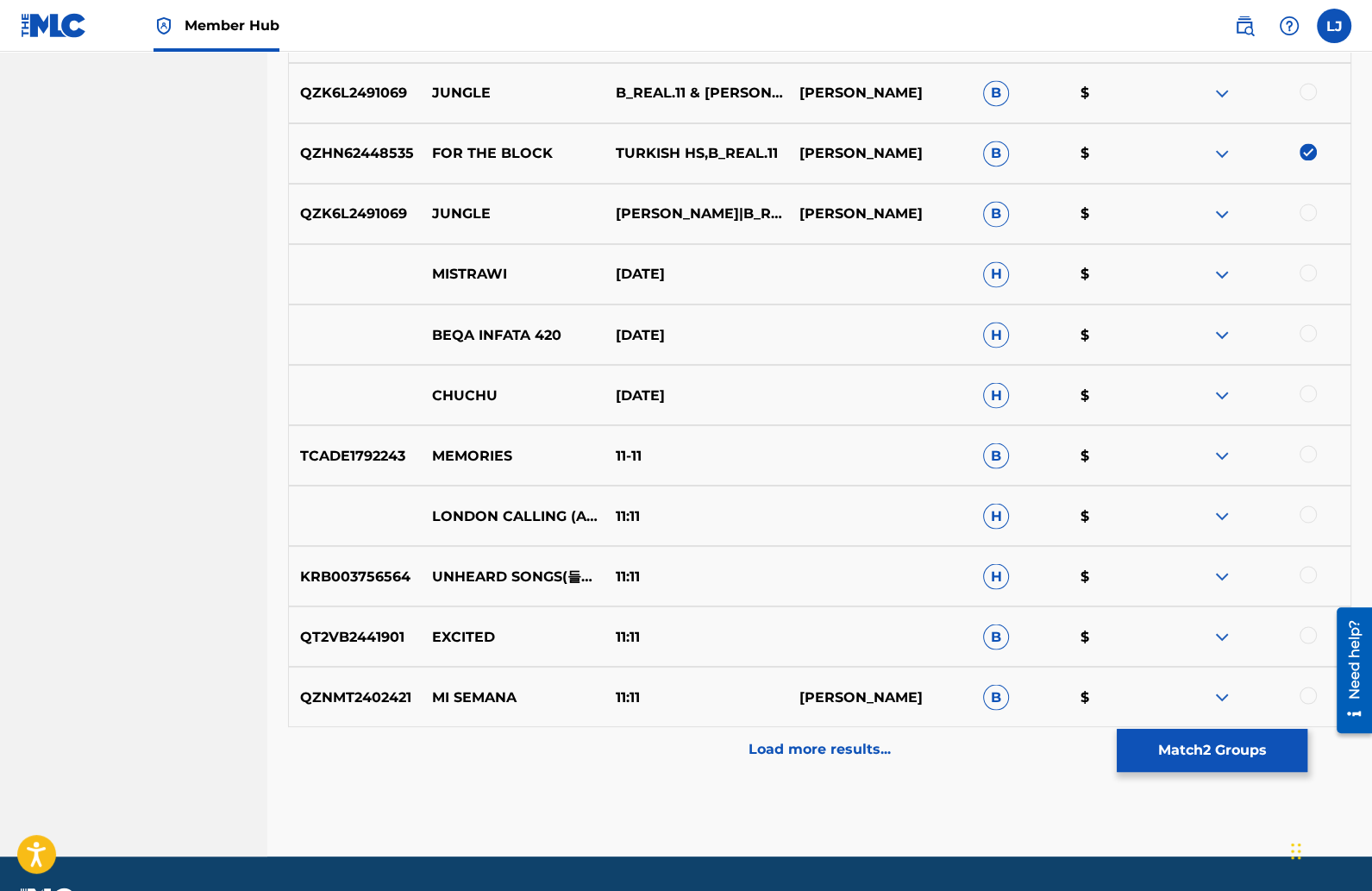
scroll to position [7943, 0]
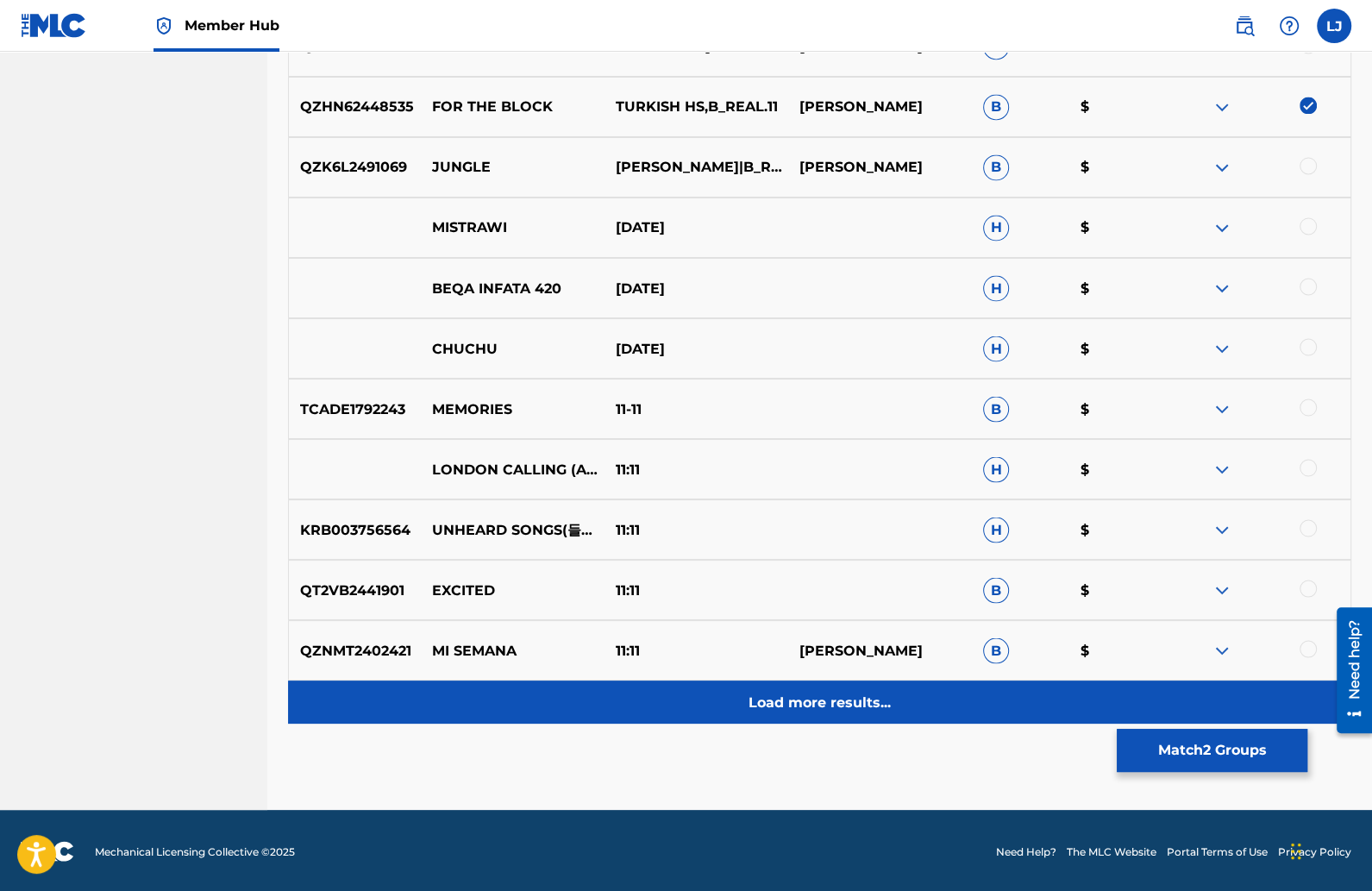
click at [833, 692] on p "Load more results..." at bounding box center [820, 703] width 142 height 21
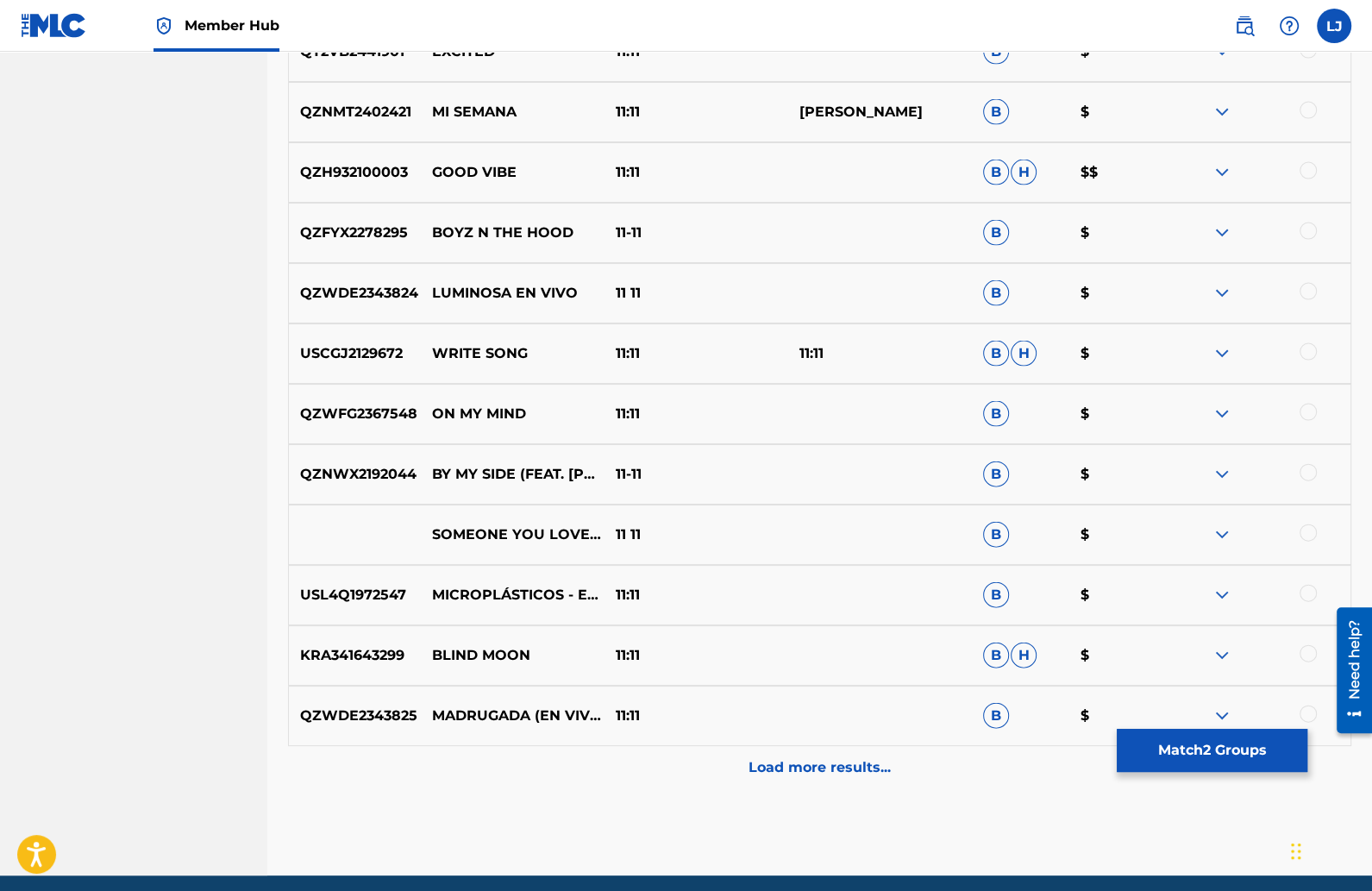
scroll to position [8504, 0]
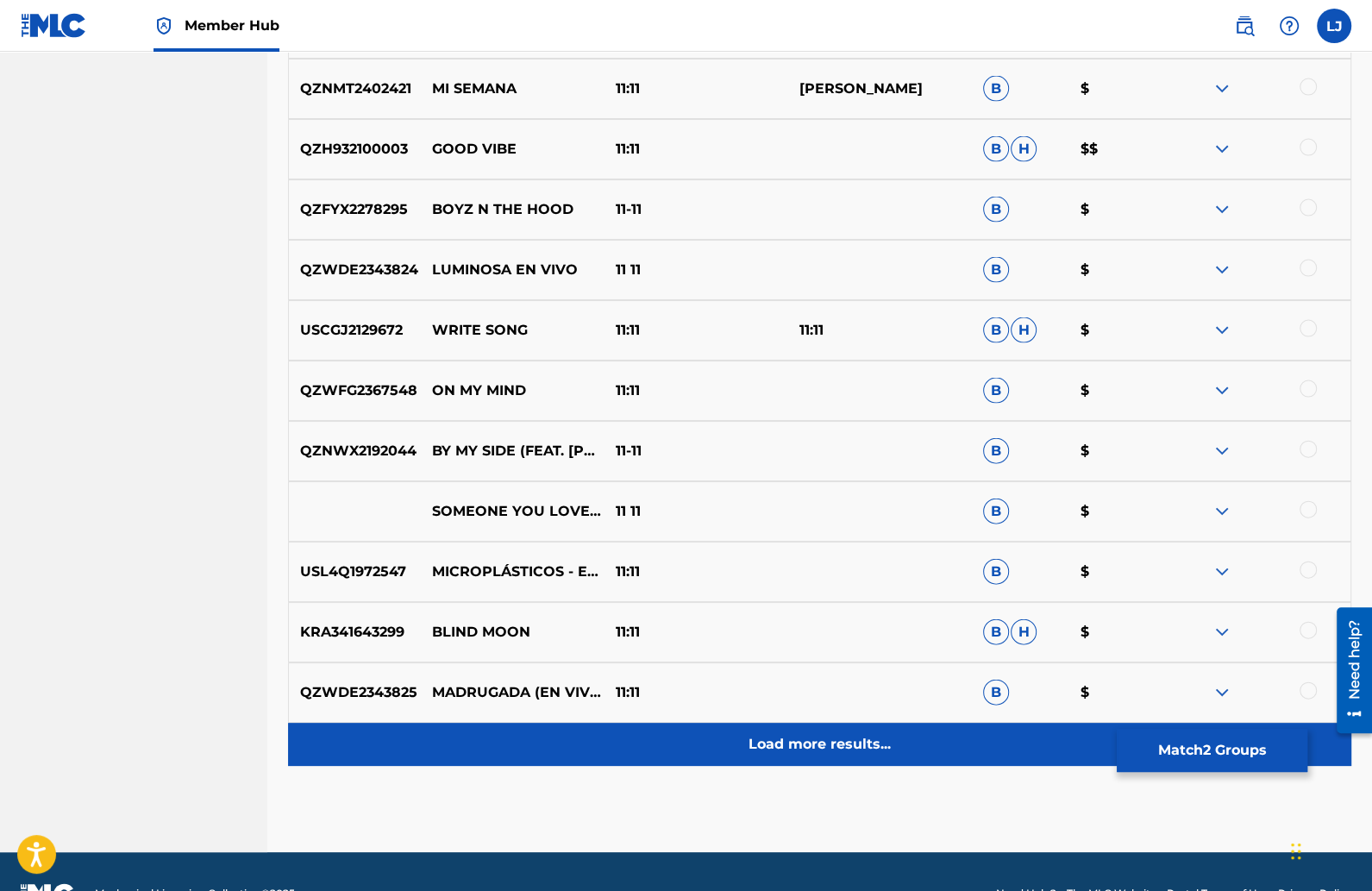
click at [825, 741] on p "Load more results..." at bounding box center [820, 744] width 142 height 21
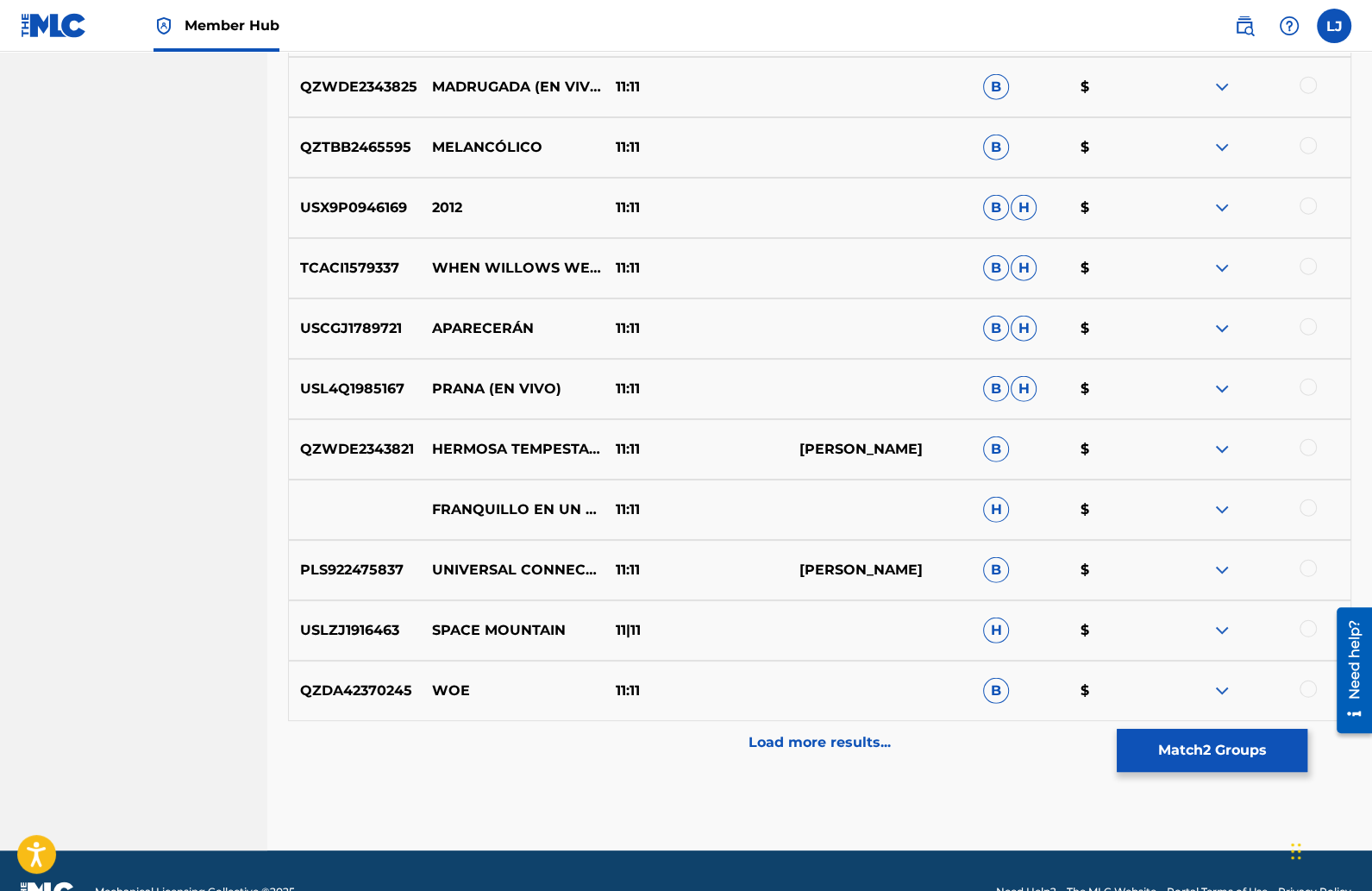
scroll to position [9150, 0]
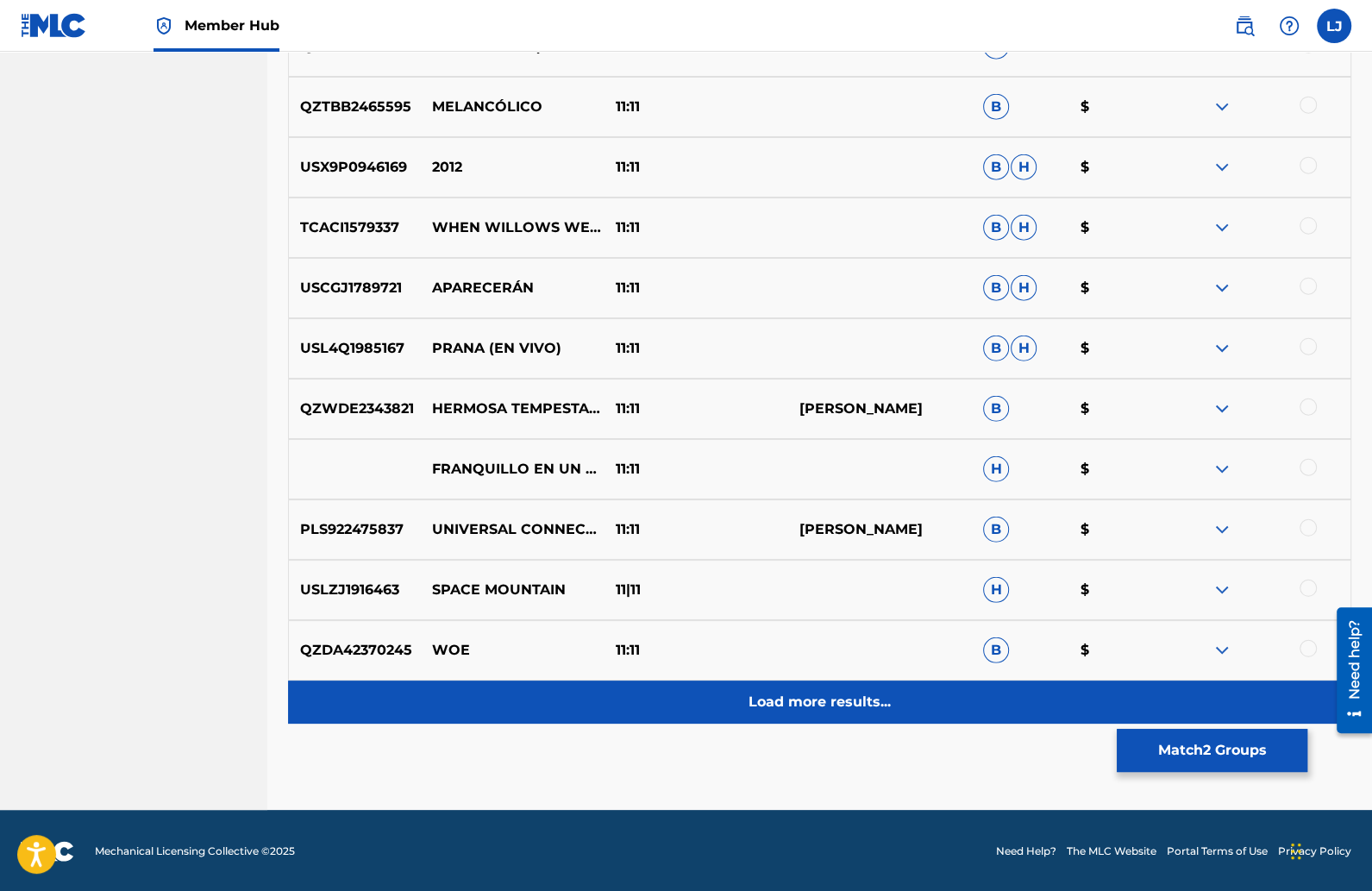
click at [810, 711] on div "Load more results..." at bounding box center [820, 703] width 1063 height 43
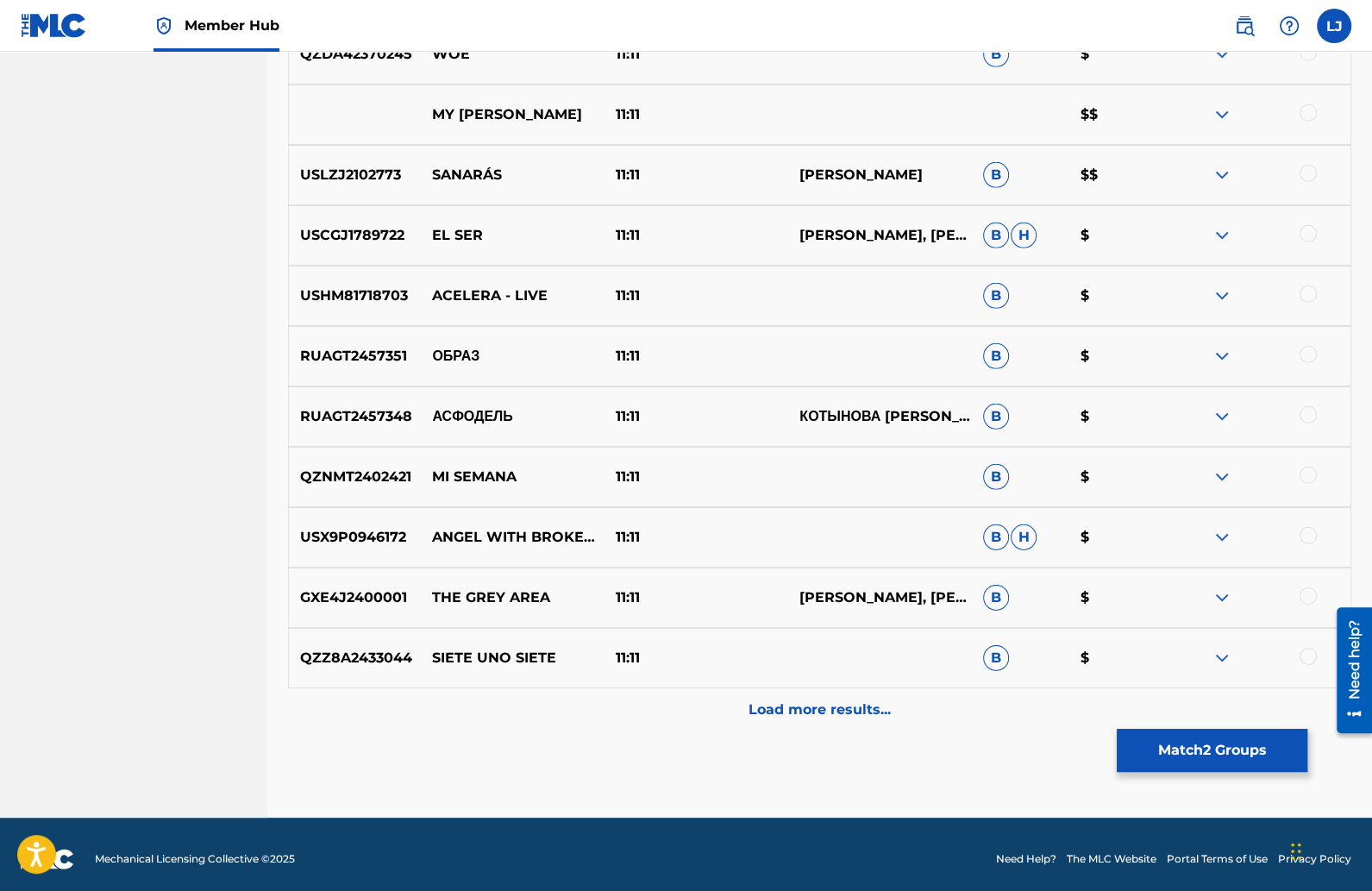
scroll to position [9754, 0]
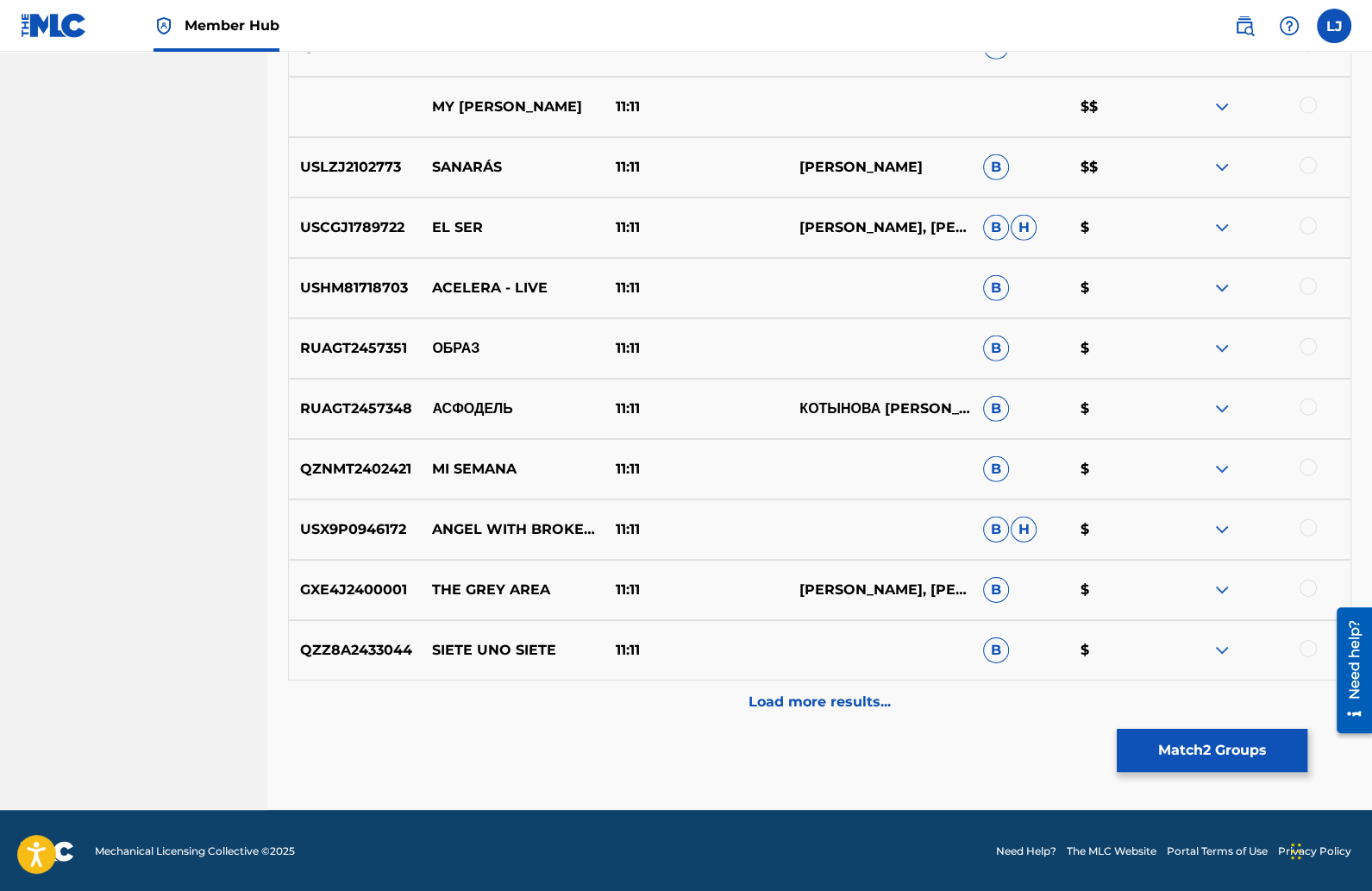
click at [810, 711] on div "Load more results..." at bounding box center [820, 703] width 1063 height 43
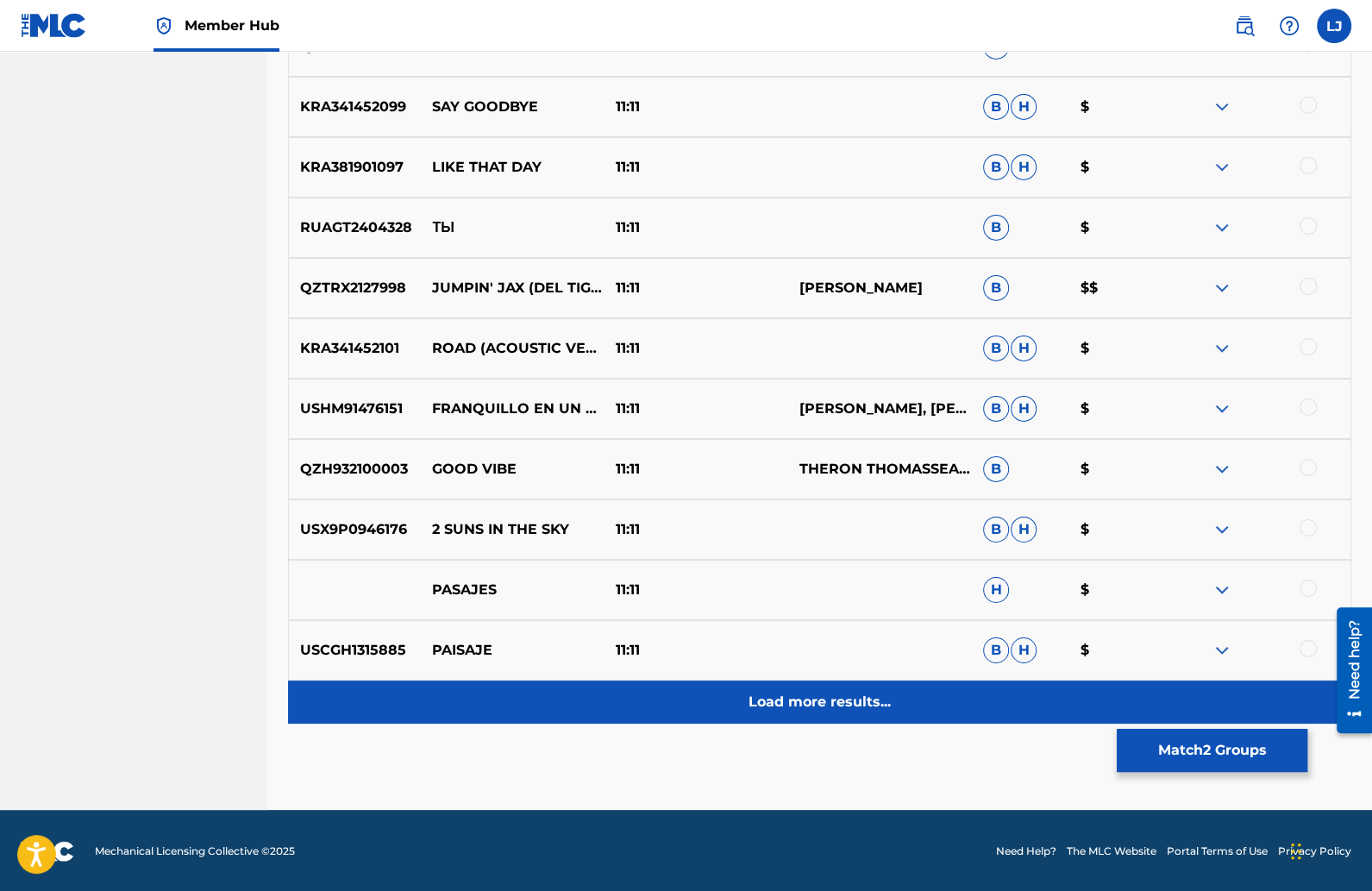
click at [799, 699] on p "Load more results..." at bounding box center [820, 703] width 142 height 21
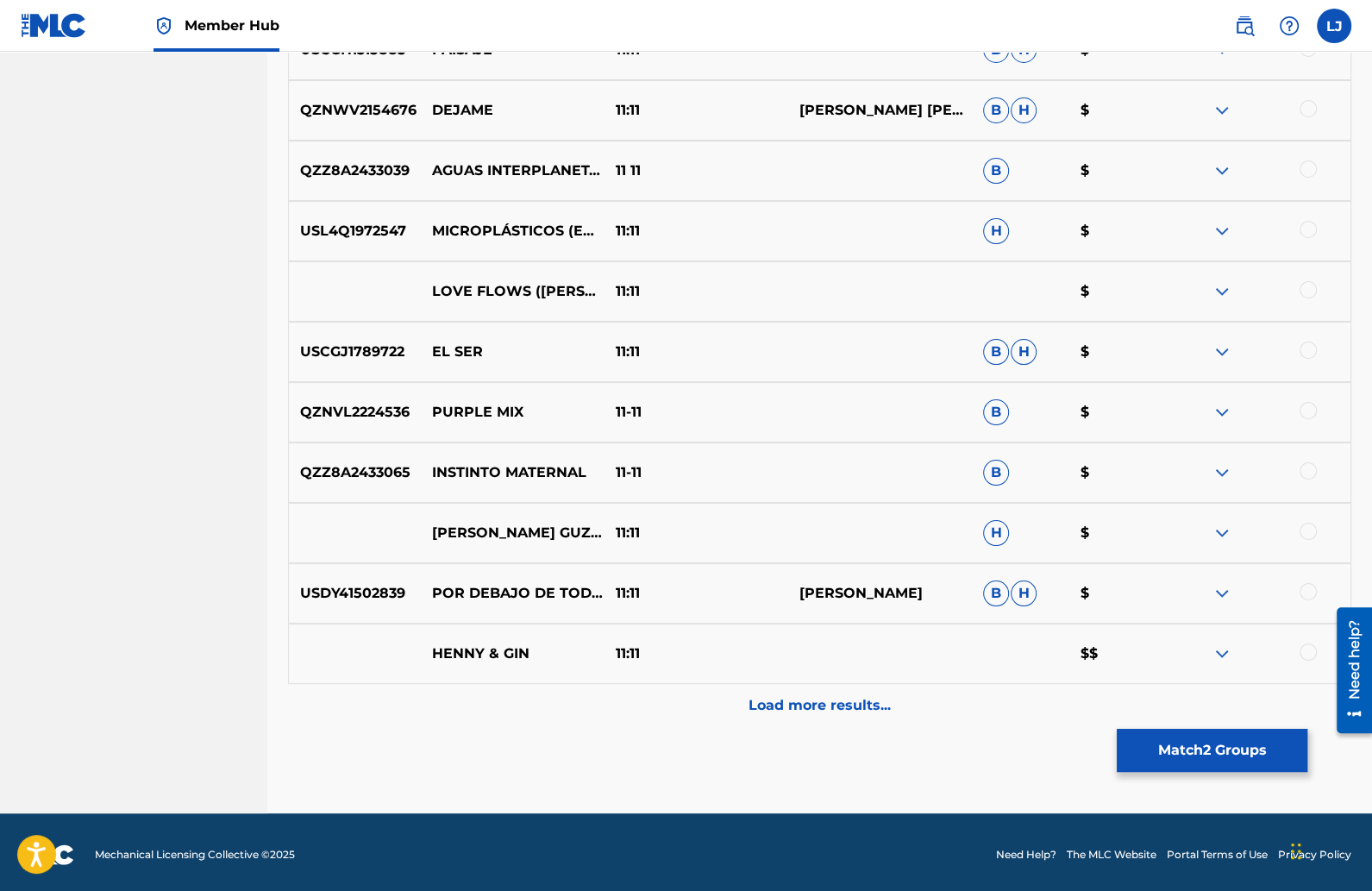
scroll to position [10963, 0]
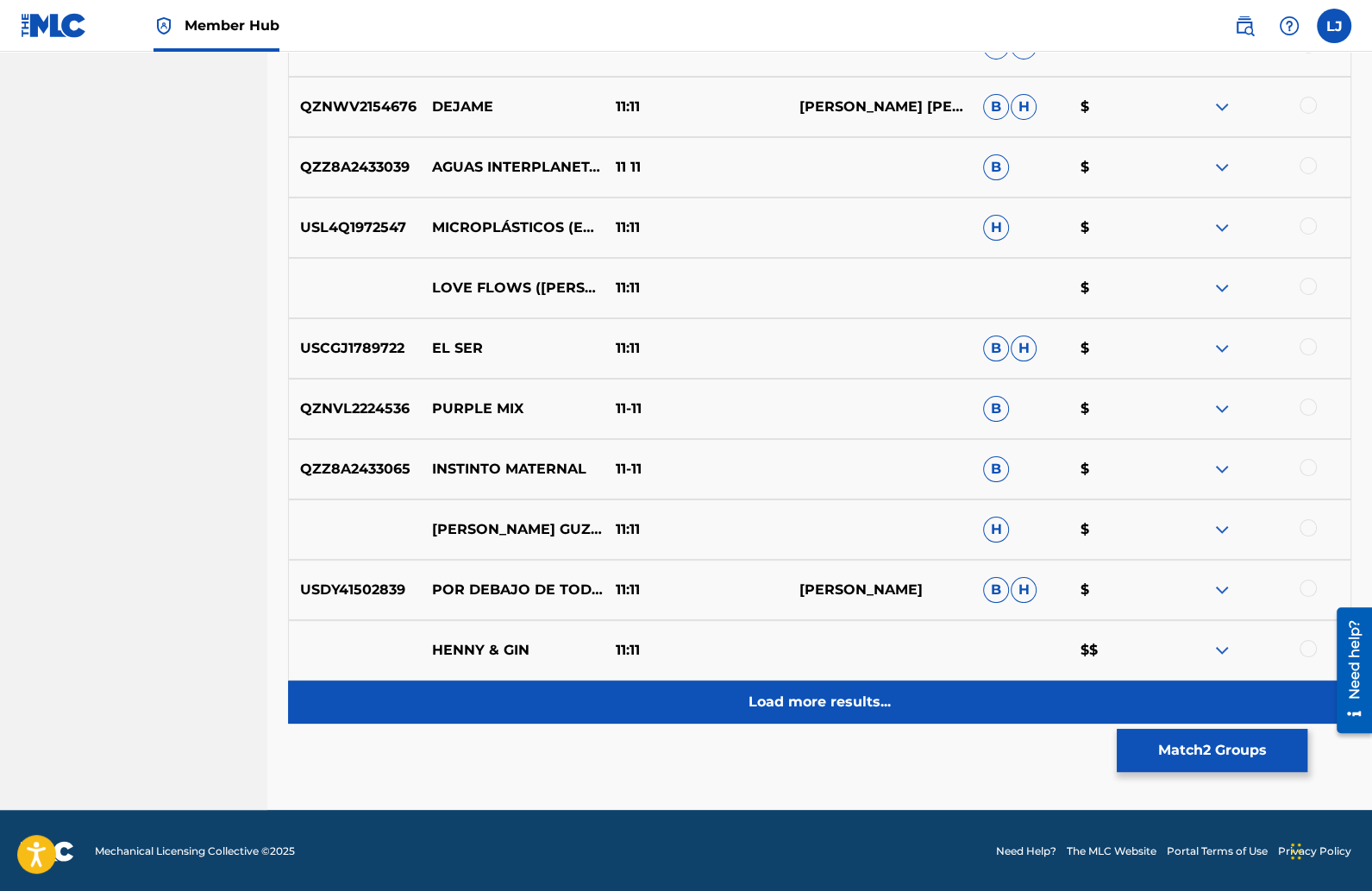
click at [792, 702] on p "Load more results..." at bounding box center [820, 703] width 142 height 21
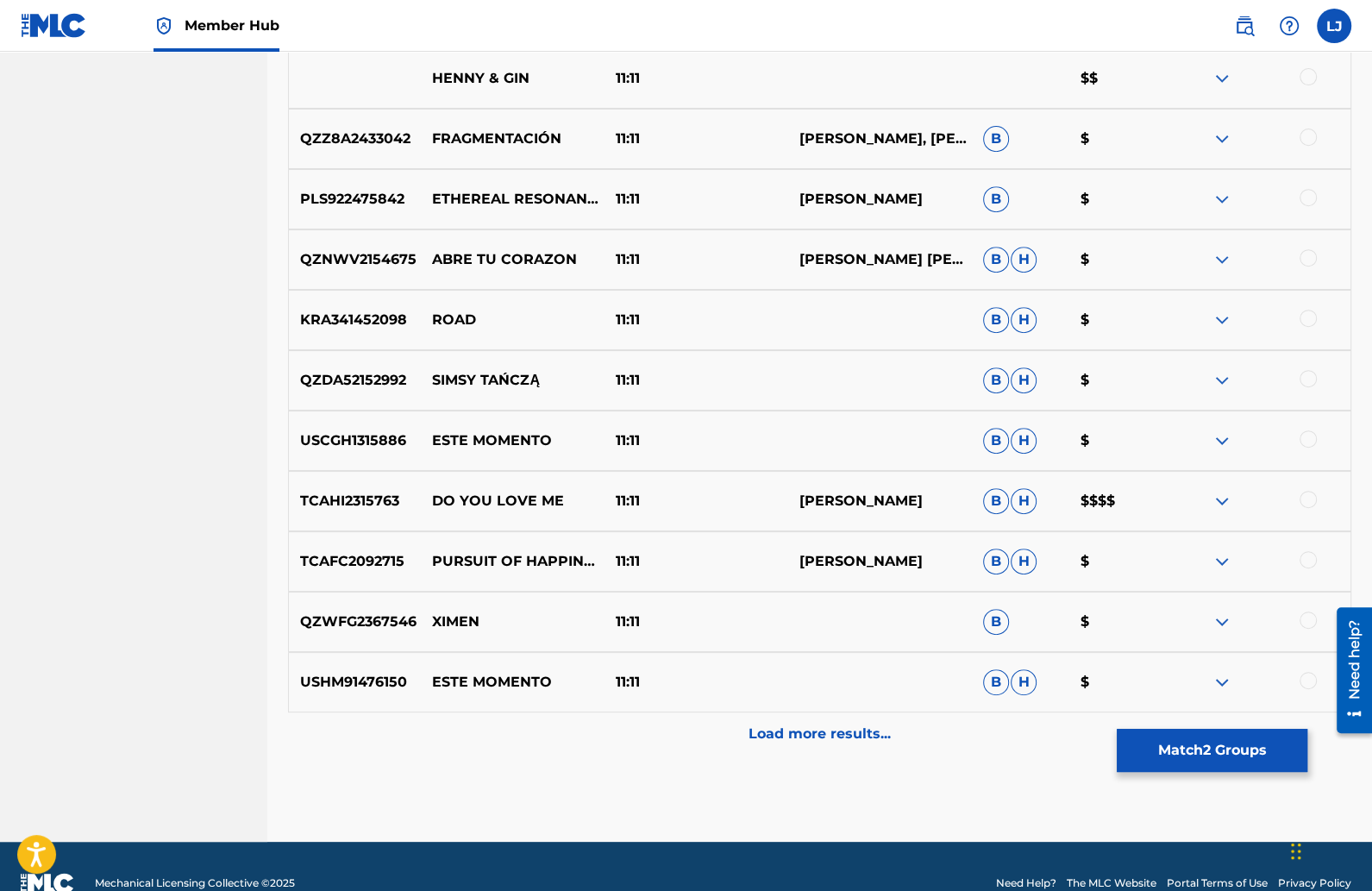
scroll to position [11566, 0]
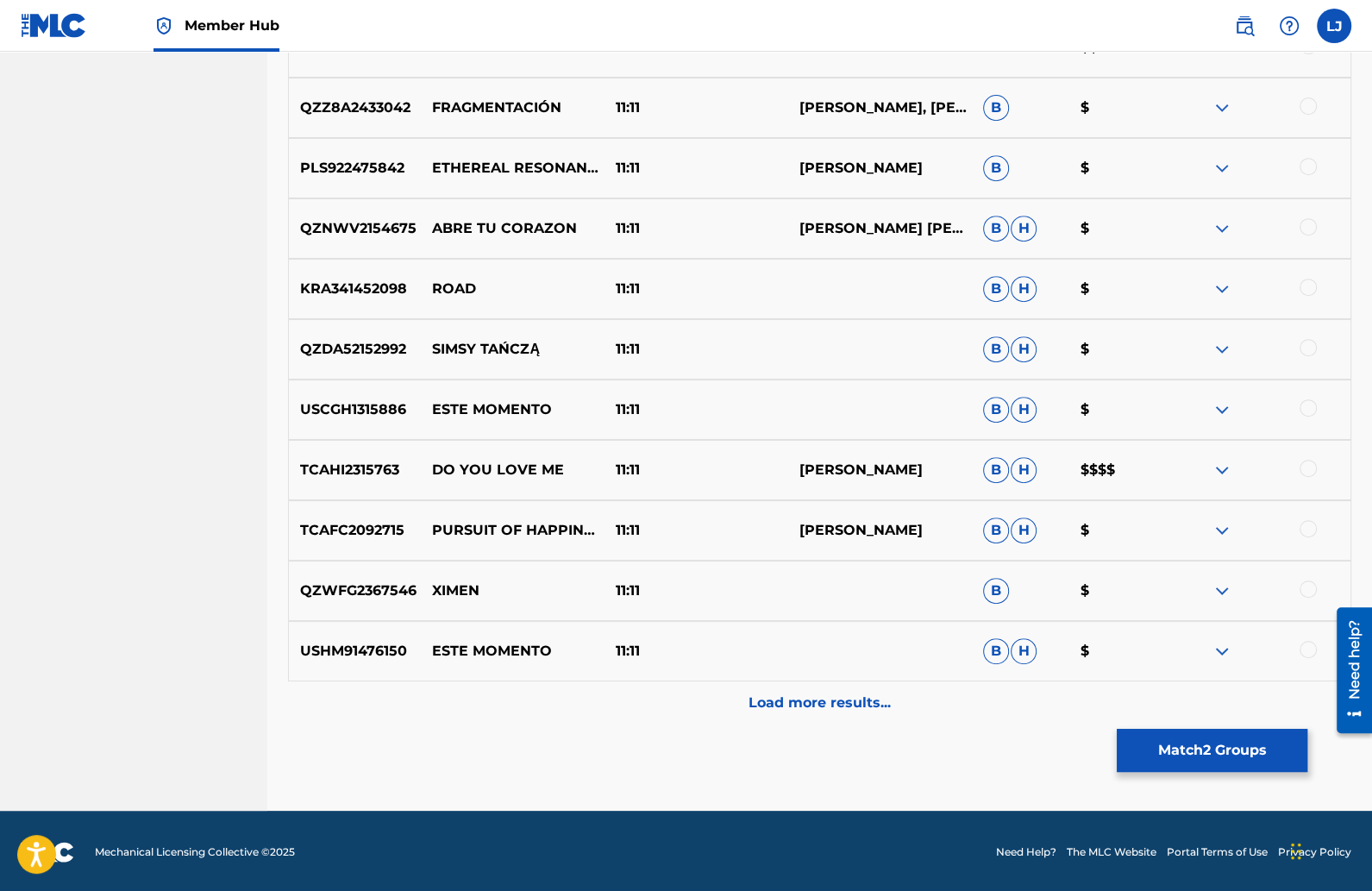
click at [792, 704] on p "Load more results..." at bounding box center [820, 704] width 142 height 21
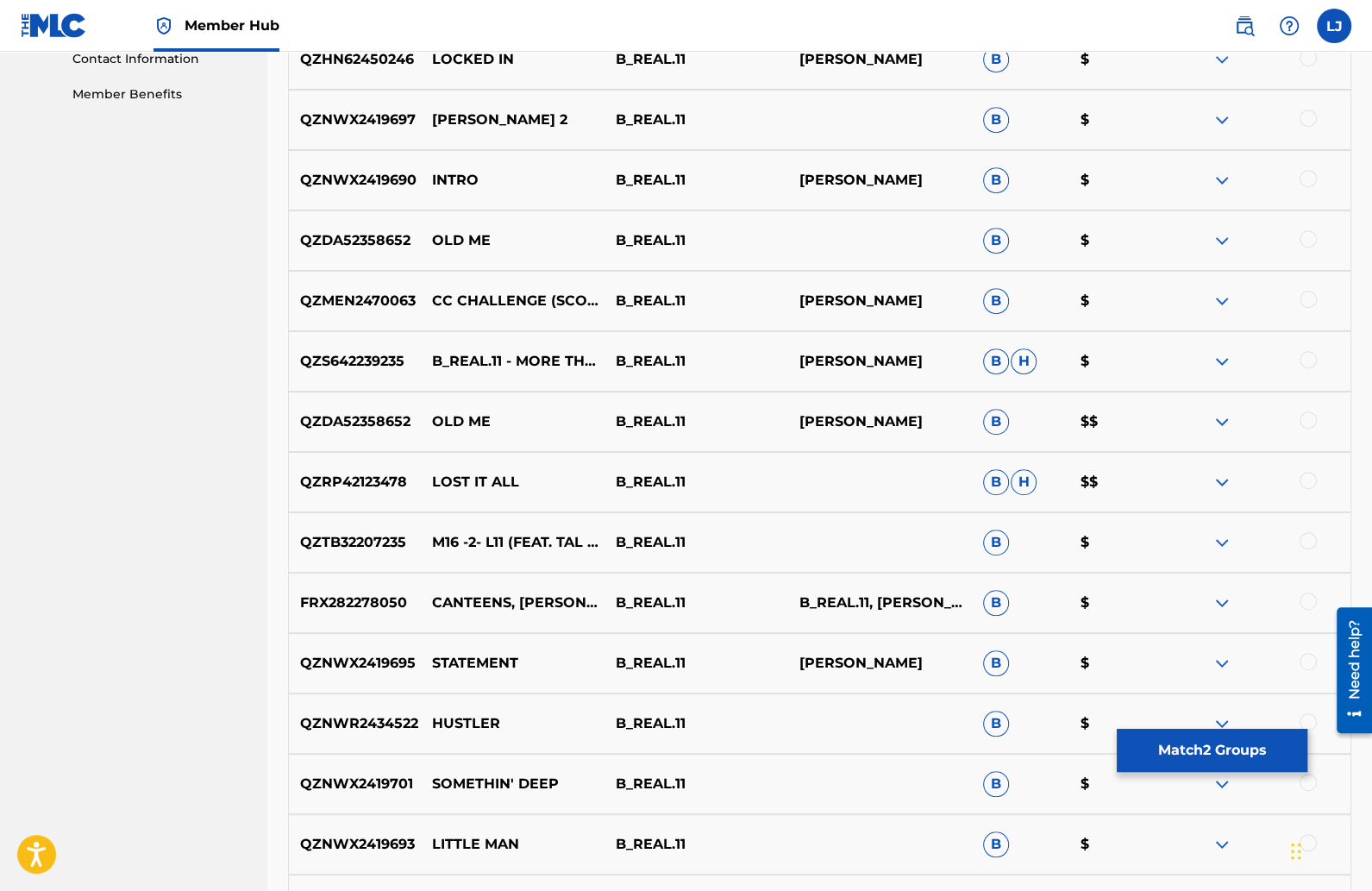
scroll to position [882, 0]
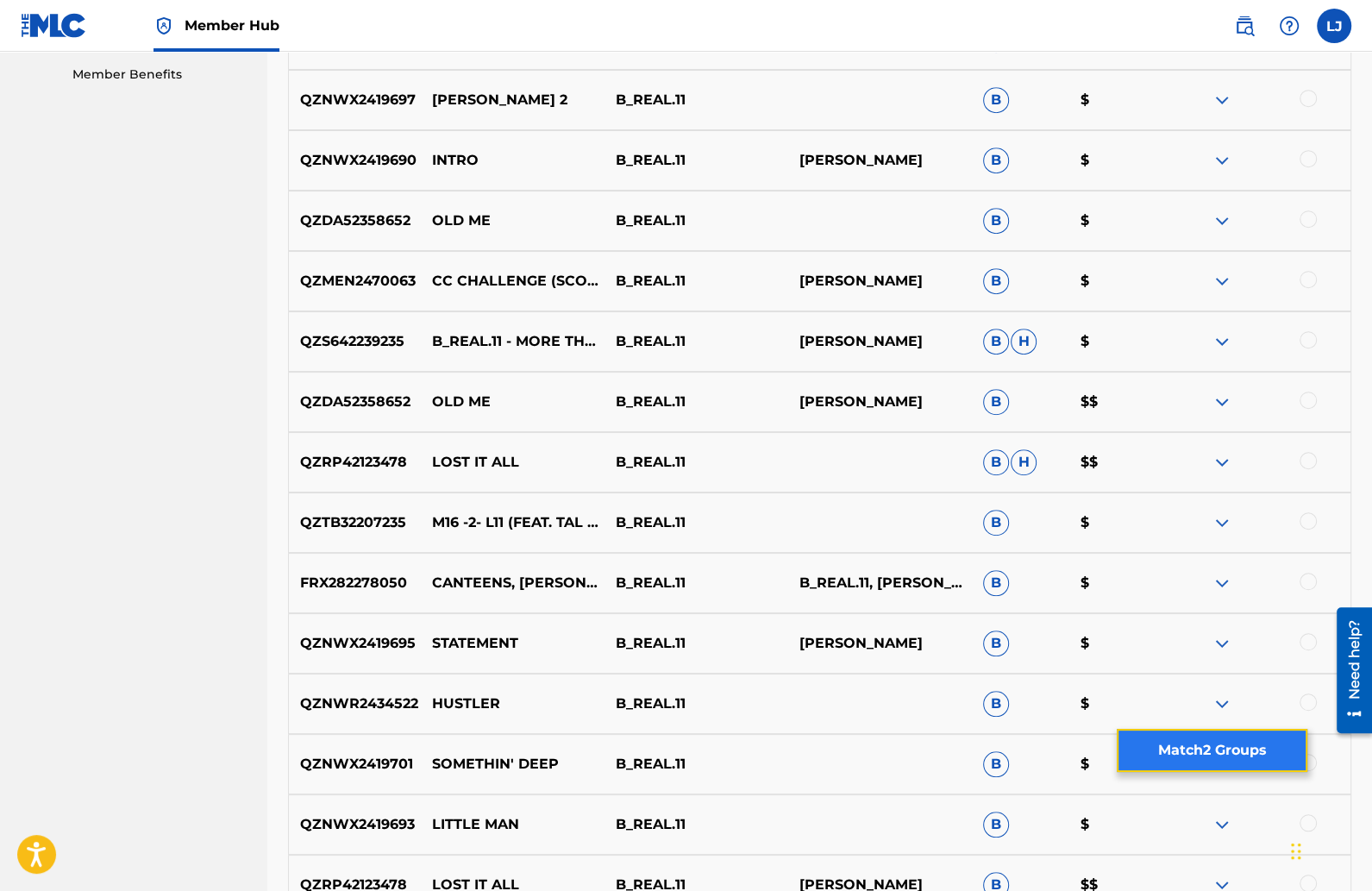
click at [1232, 736] on button "Match 2 Groups" at bounding box center [1212, 750] width 191 height 43
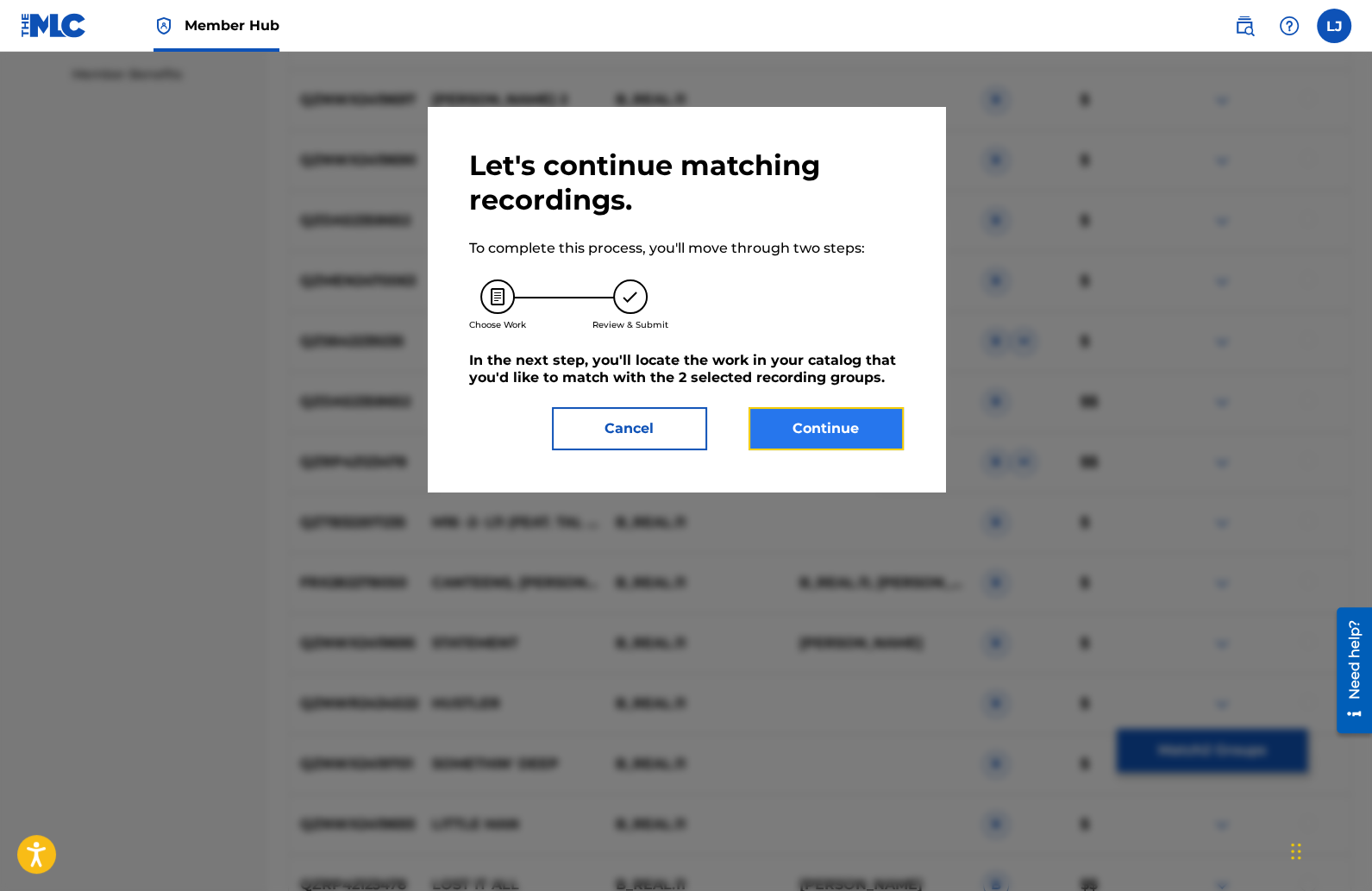
click at [839, 419] on button "Continue" at bounding box center [826, 429] width 155 height 43
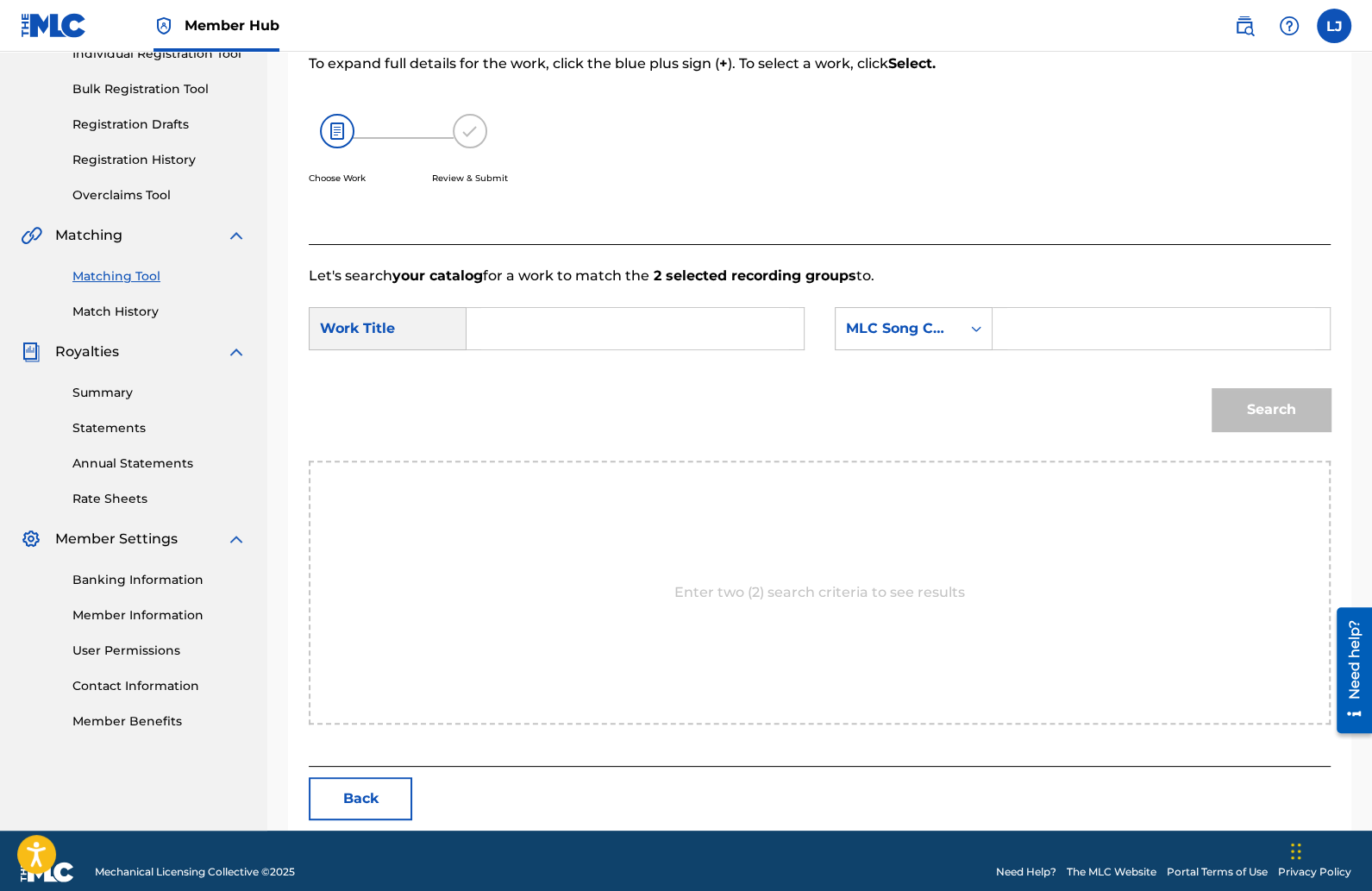
scroll to position [256, 0]
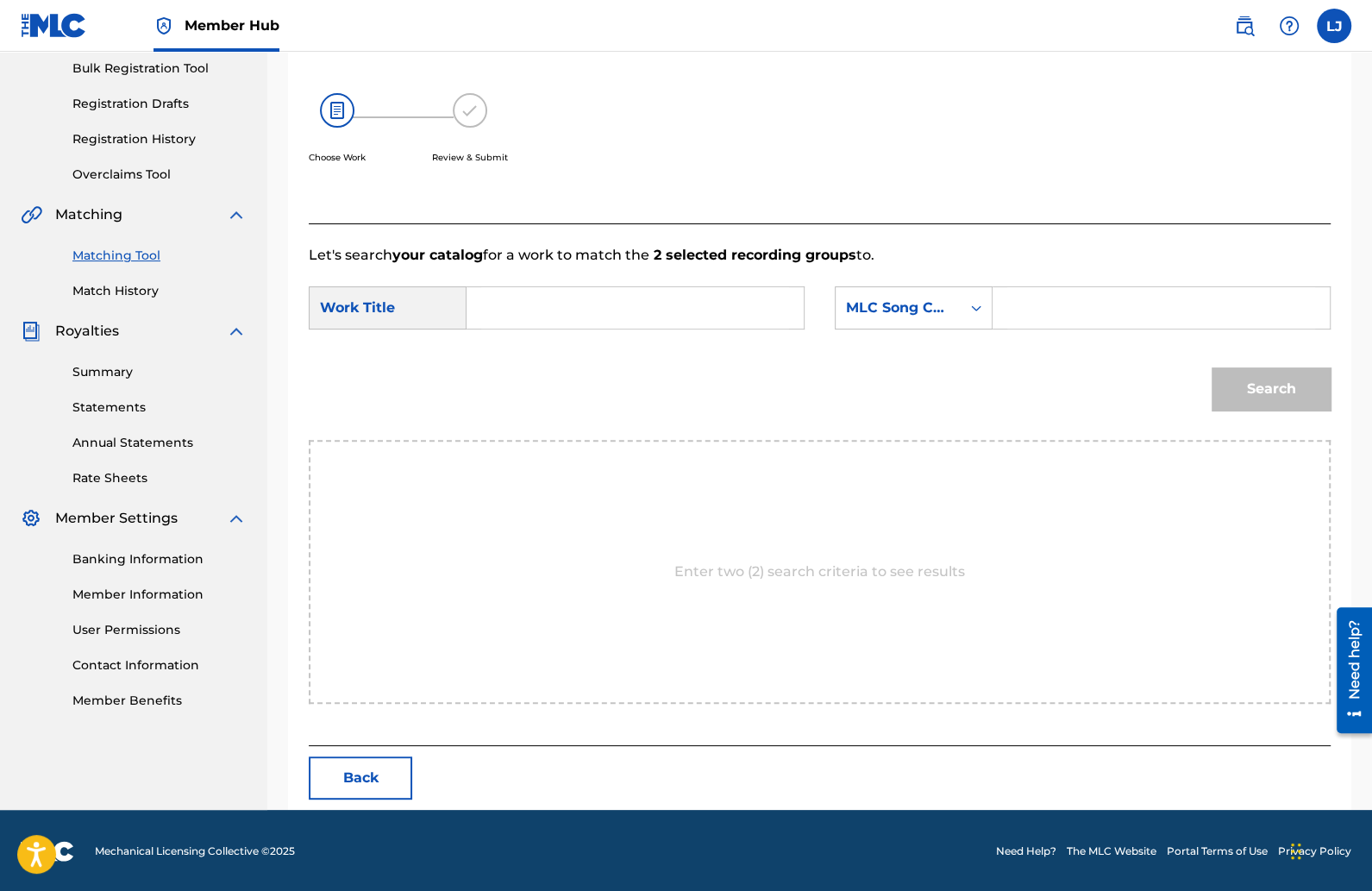
click at [545, 318] on input "Search Form" at bounding box center [635, 308] width 308 height 42
click at [521, 476] on div "for the block" at bounding box center [506, 450] width 49 height 52
type input "for the block"
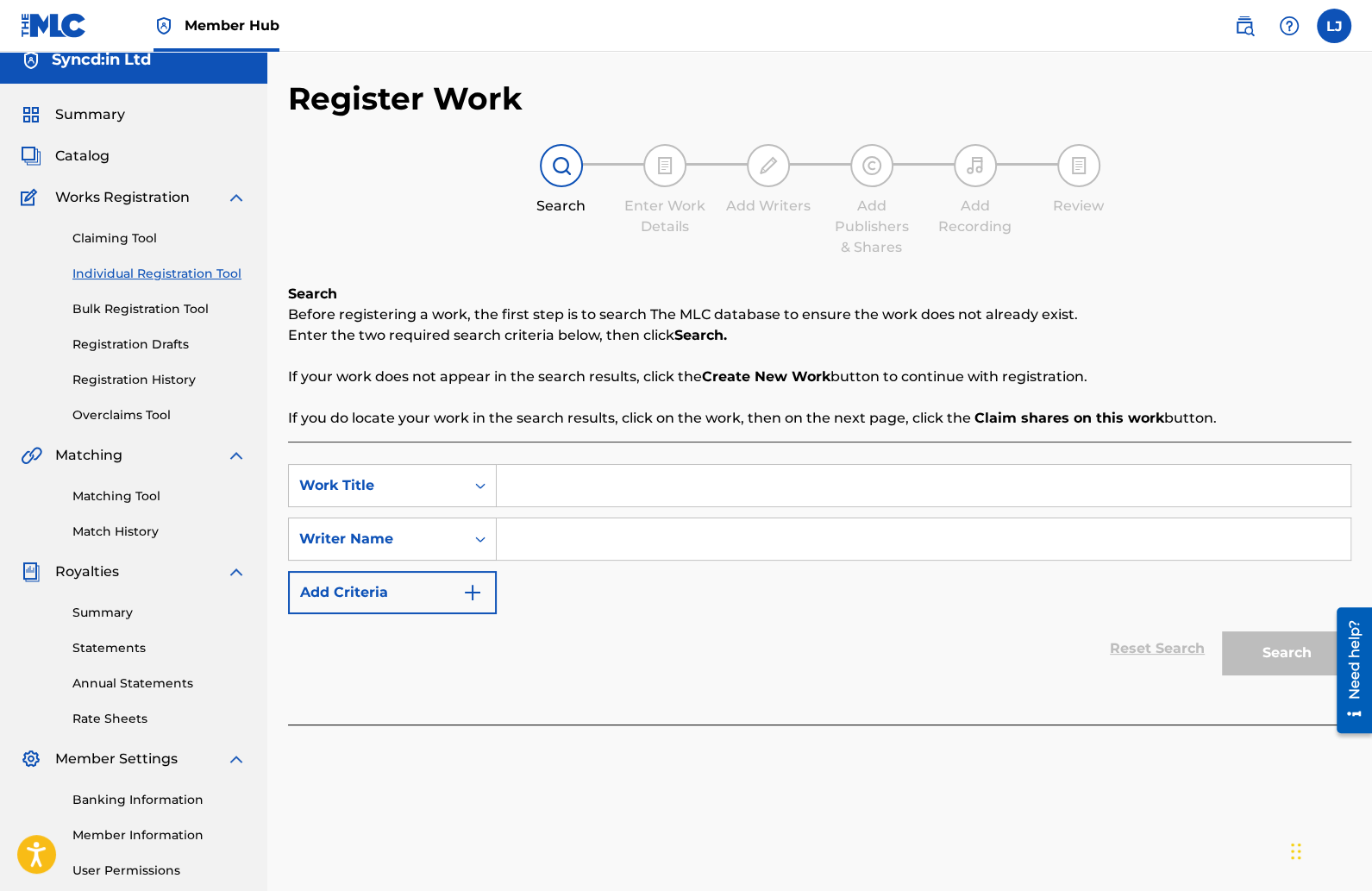
scroll to position [13, 0]
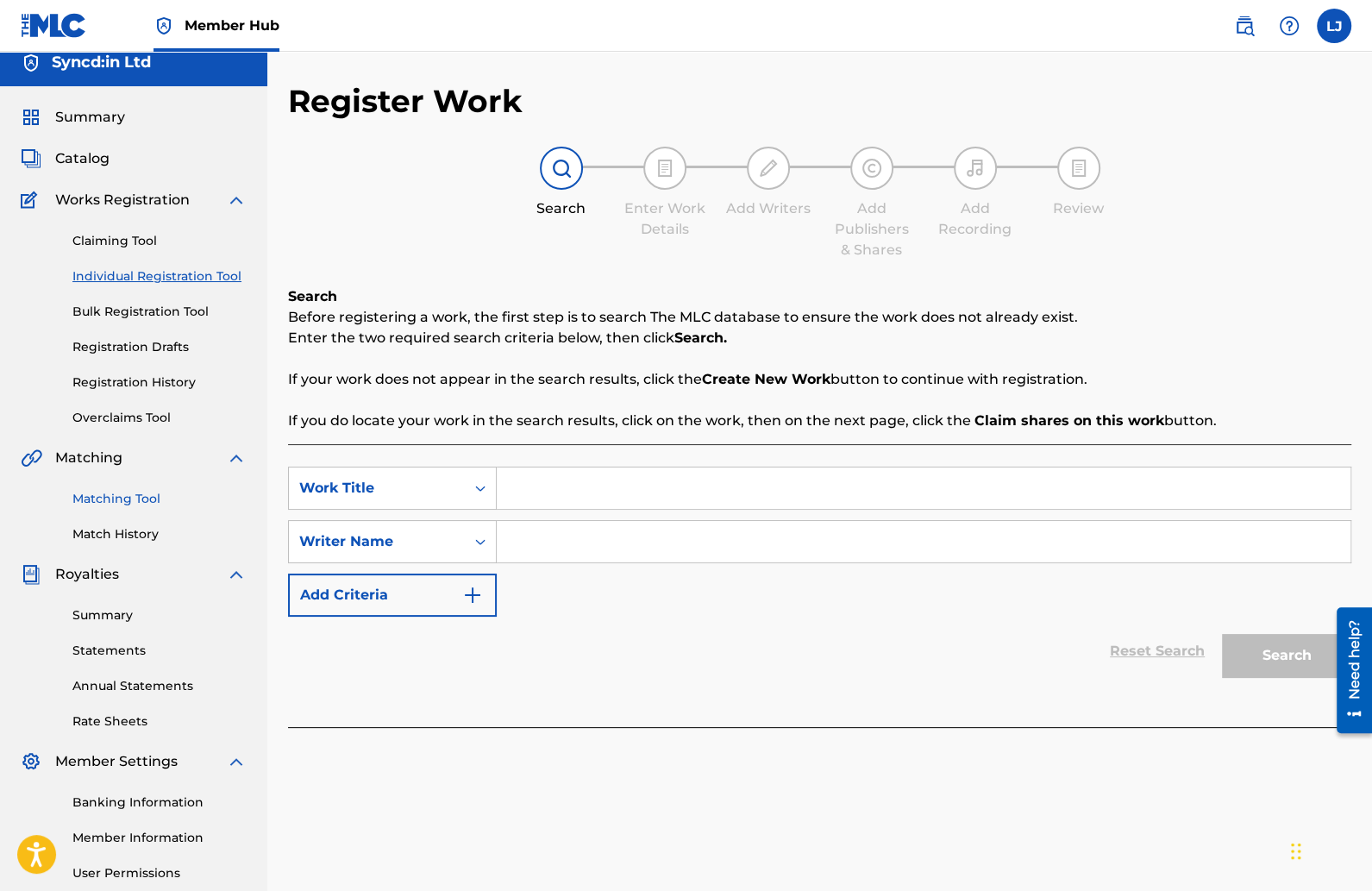
click at [143, 499] on link "Matching Tool" at bounding box center [160, 499] width 174 height 18
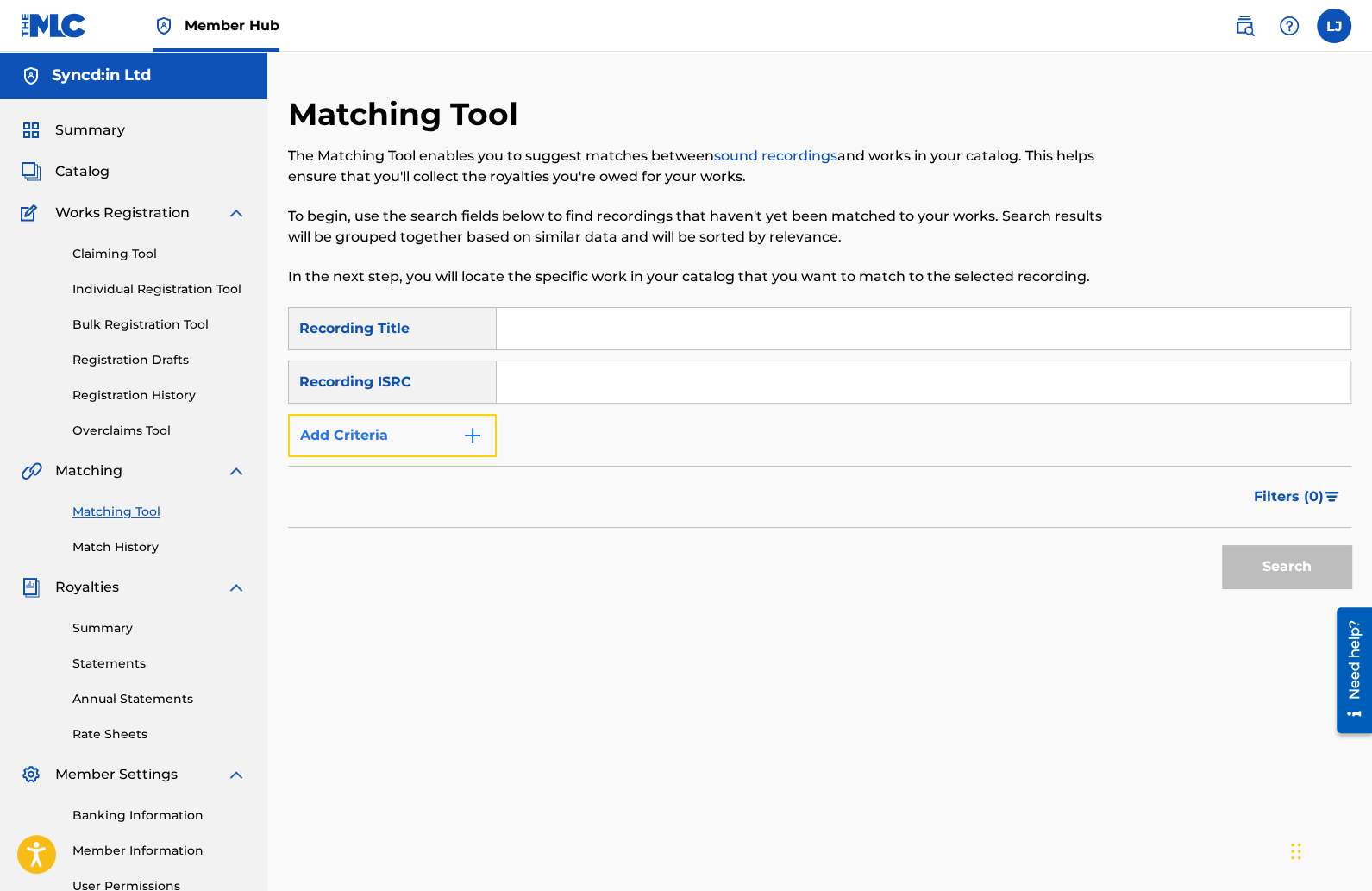
click at [477, 425] on img "Search Form" at bounding box center [473, 436] width 21 height 21
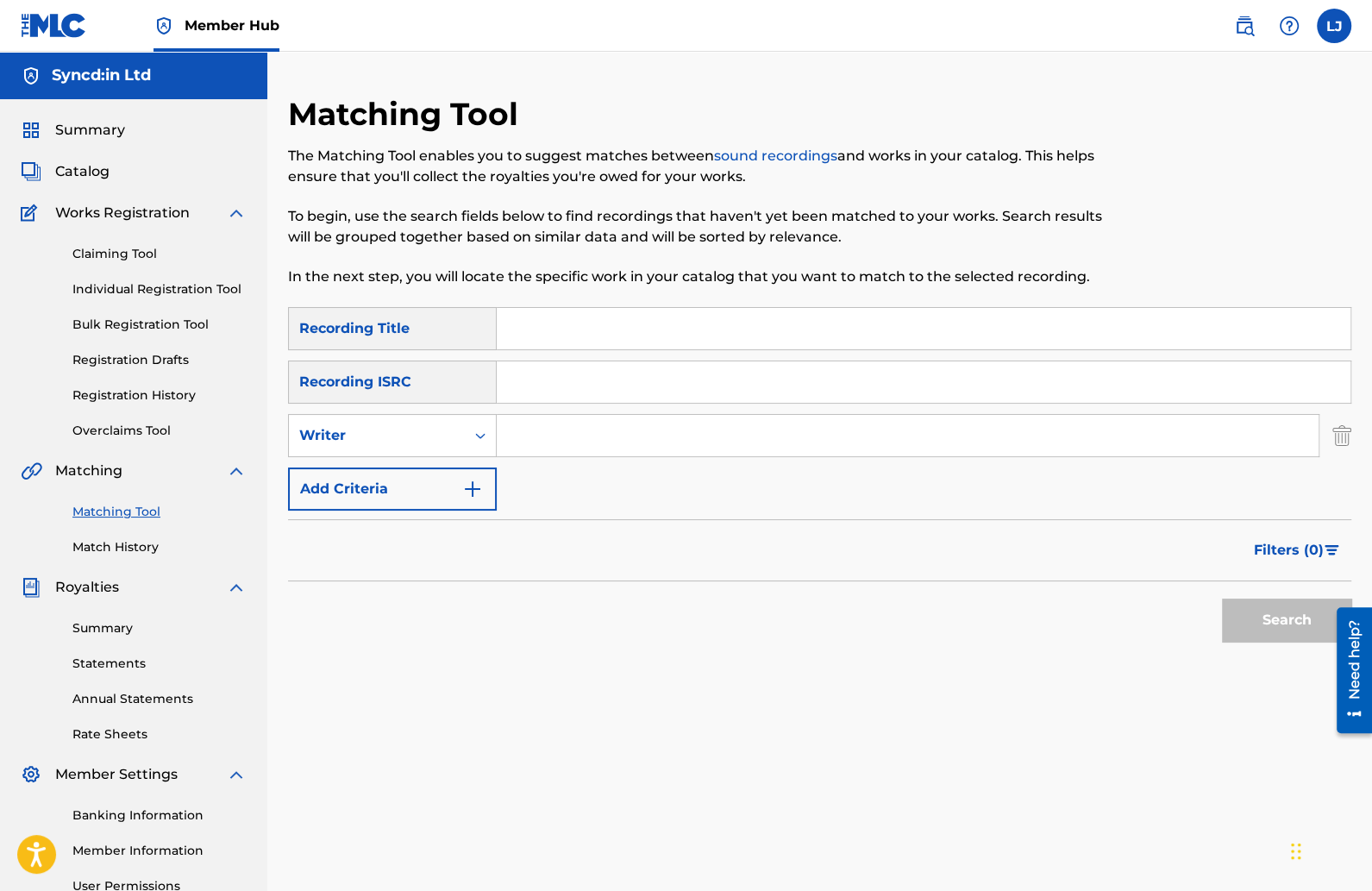
click at [552, 313] on input "Search Form" at bounding box center [924, 329] width 854 height 42
type input "For the block"
click at [460, 440] on div "Writer" at bounding box center [376, 436] width 176 height 33
click at [534, 418] on input "Search Form" at bounding box center [908, 436] width 822 height 42
type input "Shaun Byrne"
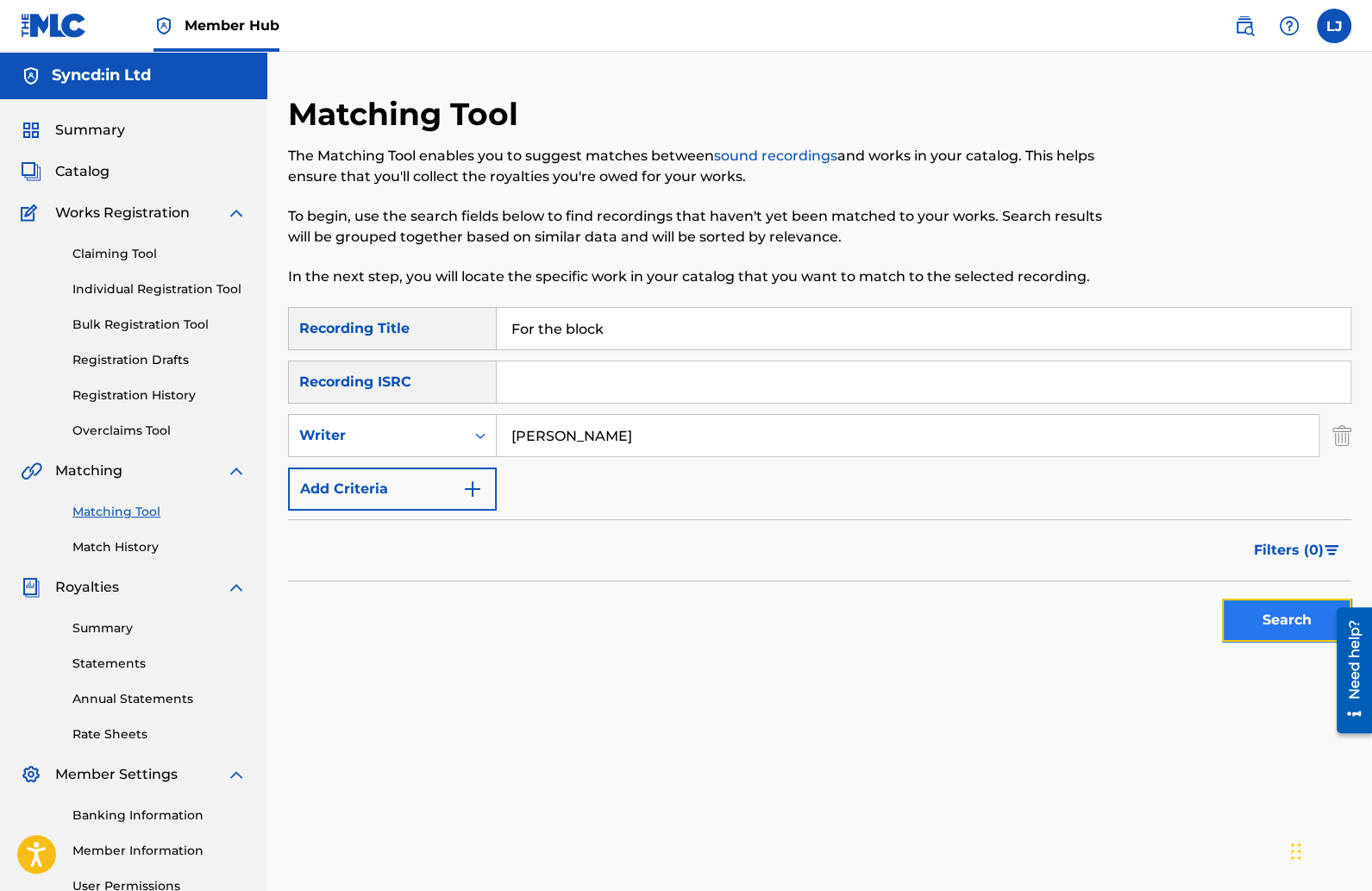
click at [1253, 623] on button "Search" at bounding box center [1286, 620] width 129 height 43
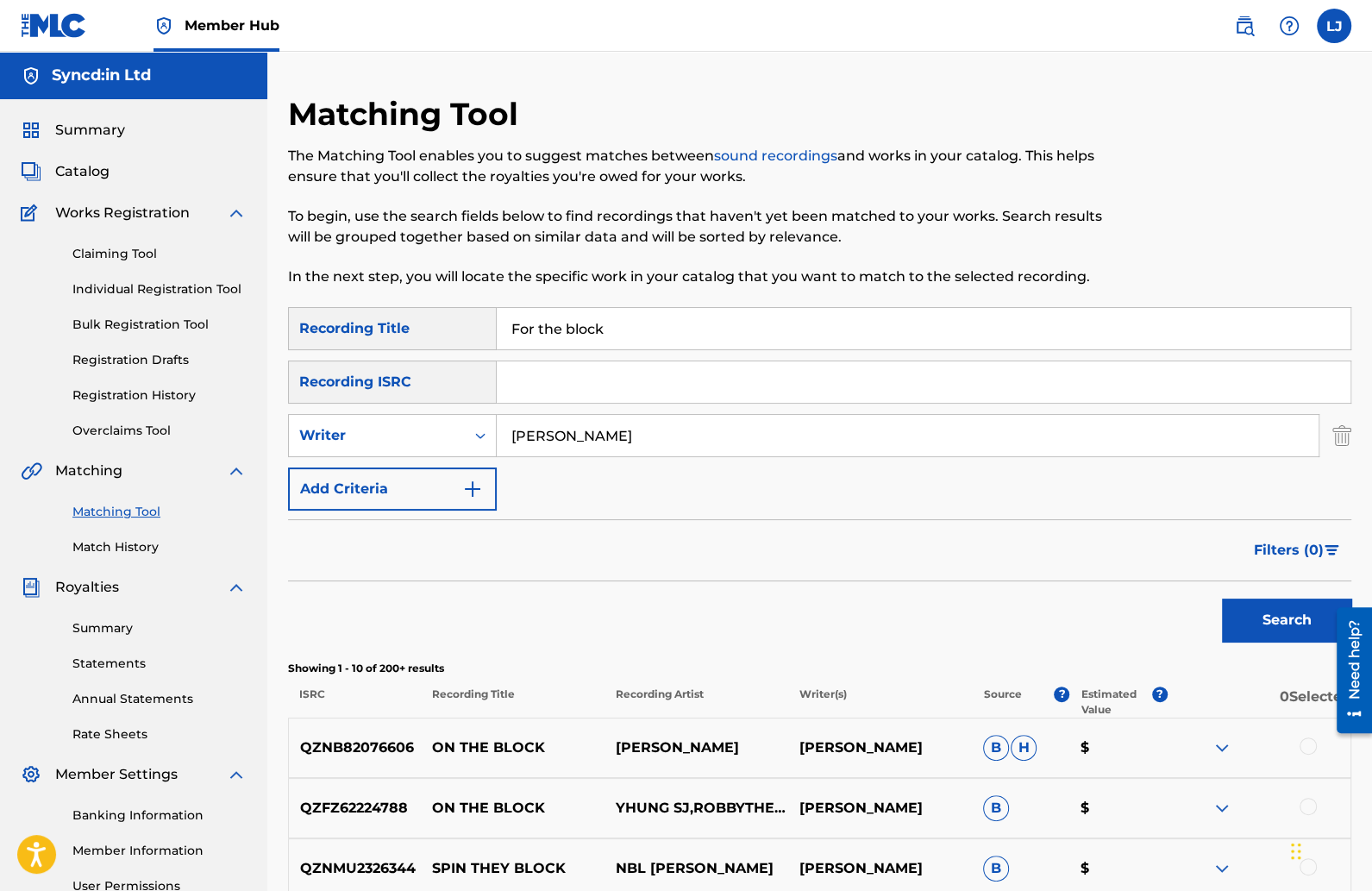
click at [605, 336] on input "For the block" at bounding box center [924, 329] width 854 height 42
click at [606, 336] on input "For the block" at bounding box center [924, 329] width 854 height 42
click at [1252, 600] on button "Search" at bounding box center [1286, 620] width 129 height 43
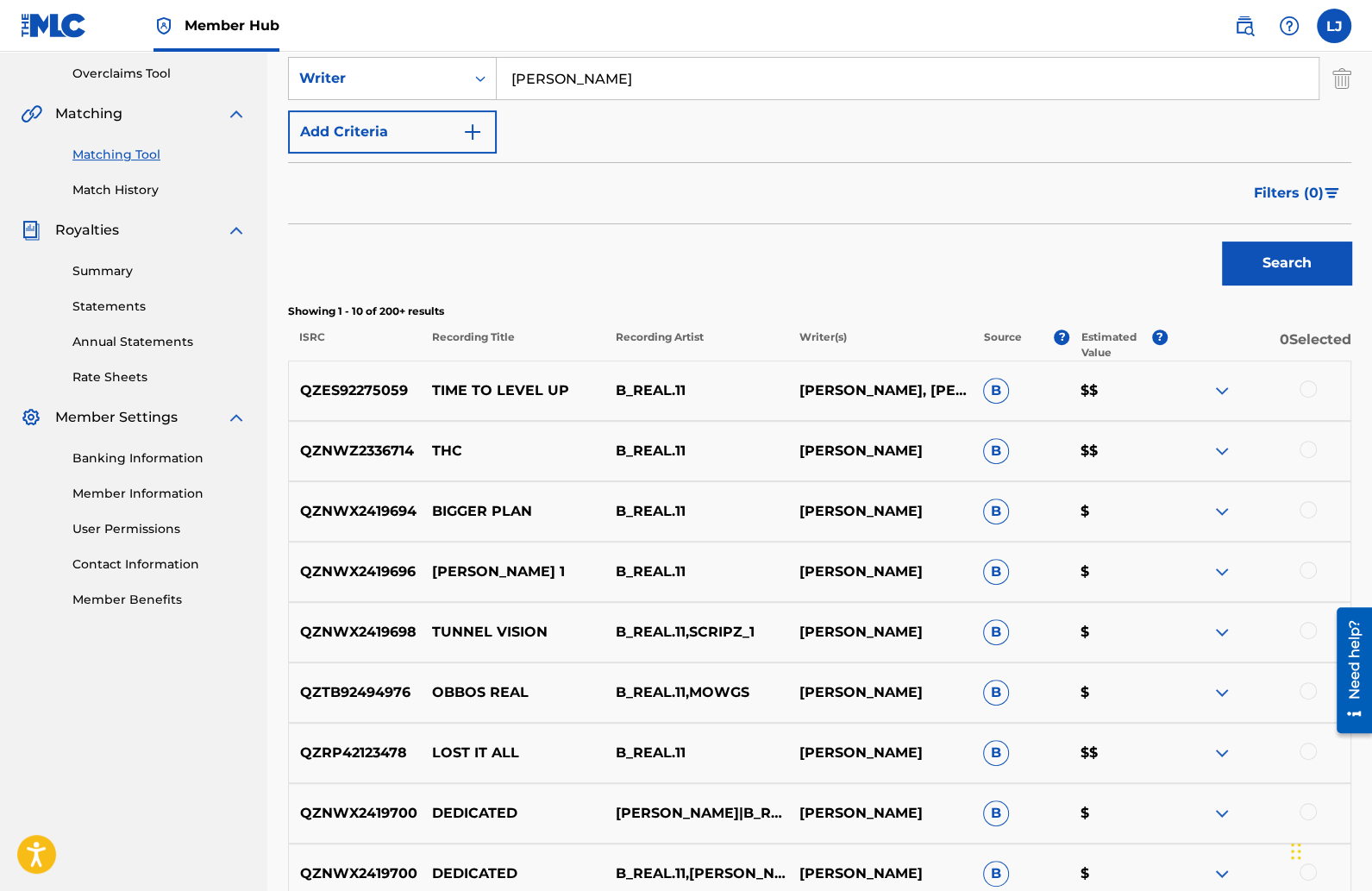
scroll to position [298, 0]
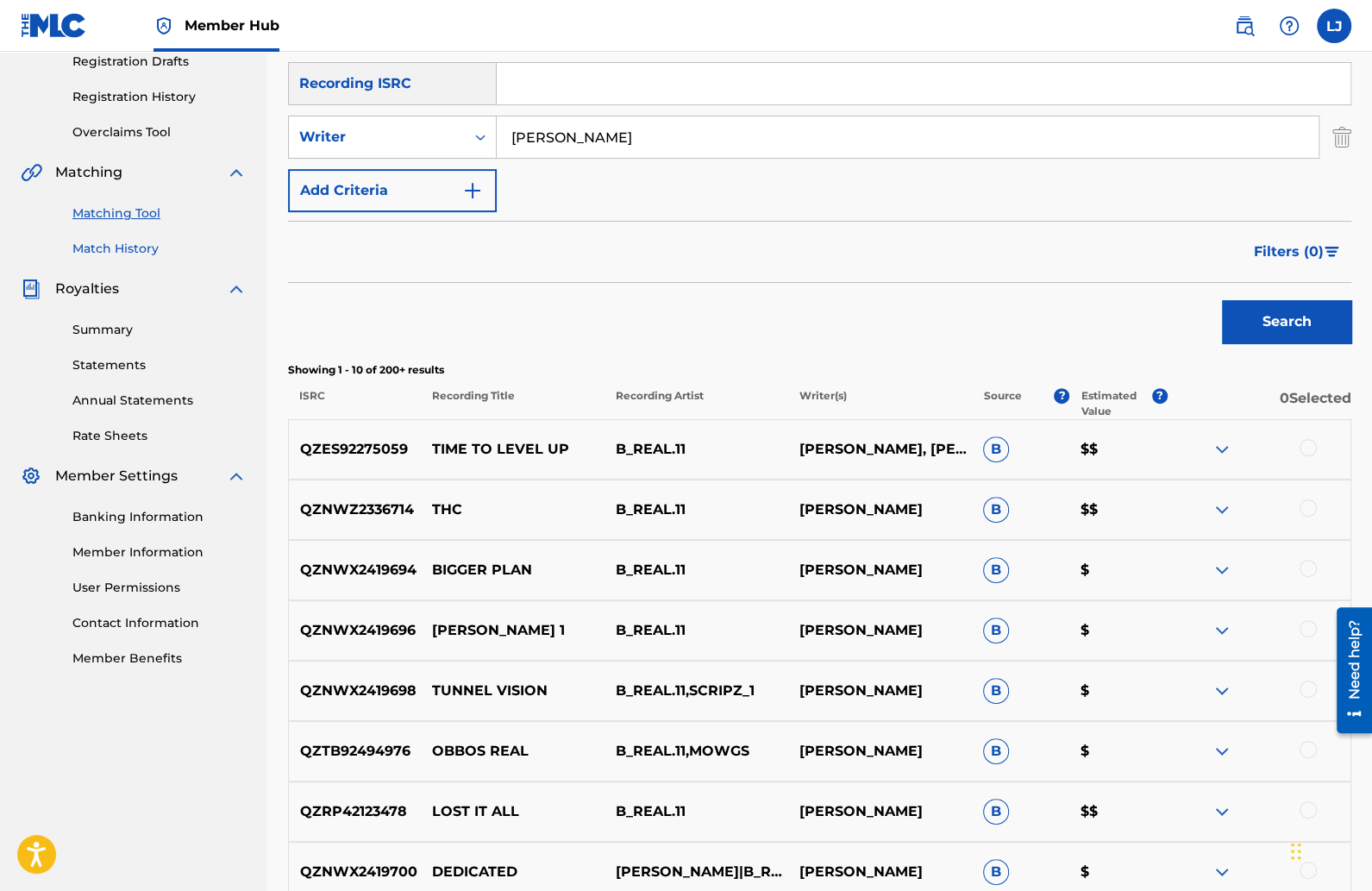
click at [140, 251] on link "Match History" at bounding box center [160, 248] width 174 height 18
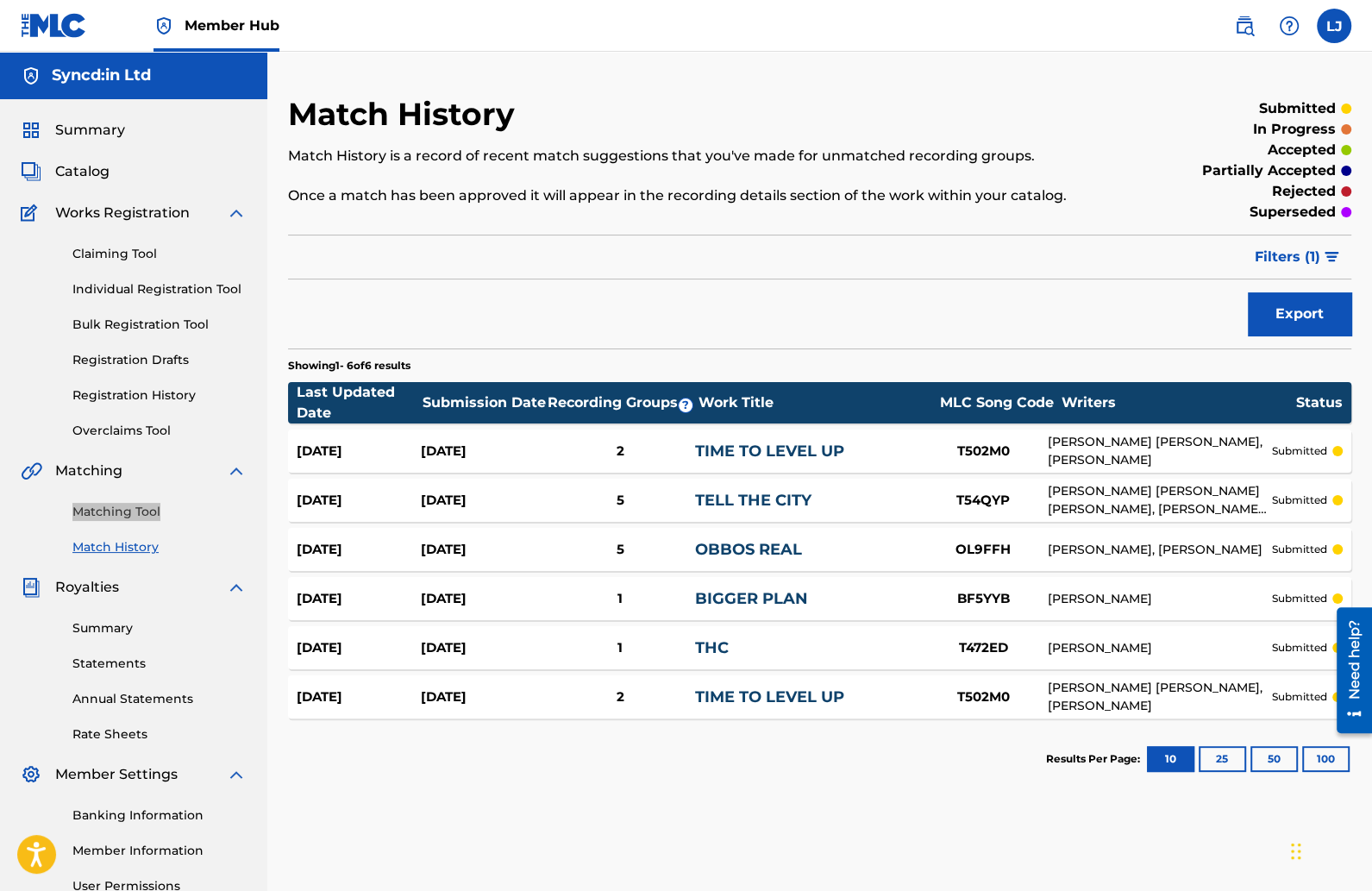
drag, startPoint x: 144, startPoint y: 508, endPoint x: 349, endPoint y: 44, distance: 507.3
click at [0, 0] on div "Member Hub LJ LJ Leon Jackson team@syncdin.com Notification Preferences Profile…" at bounding box center [686, 534] width 1372 height 1070
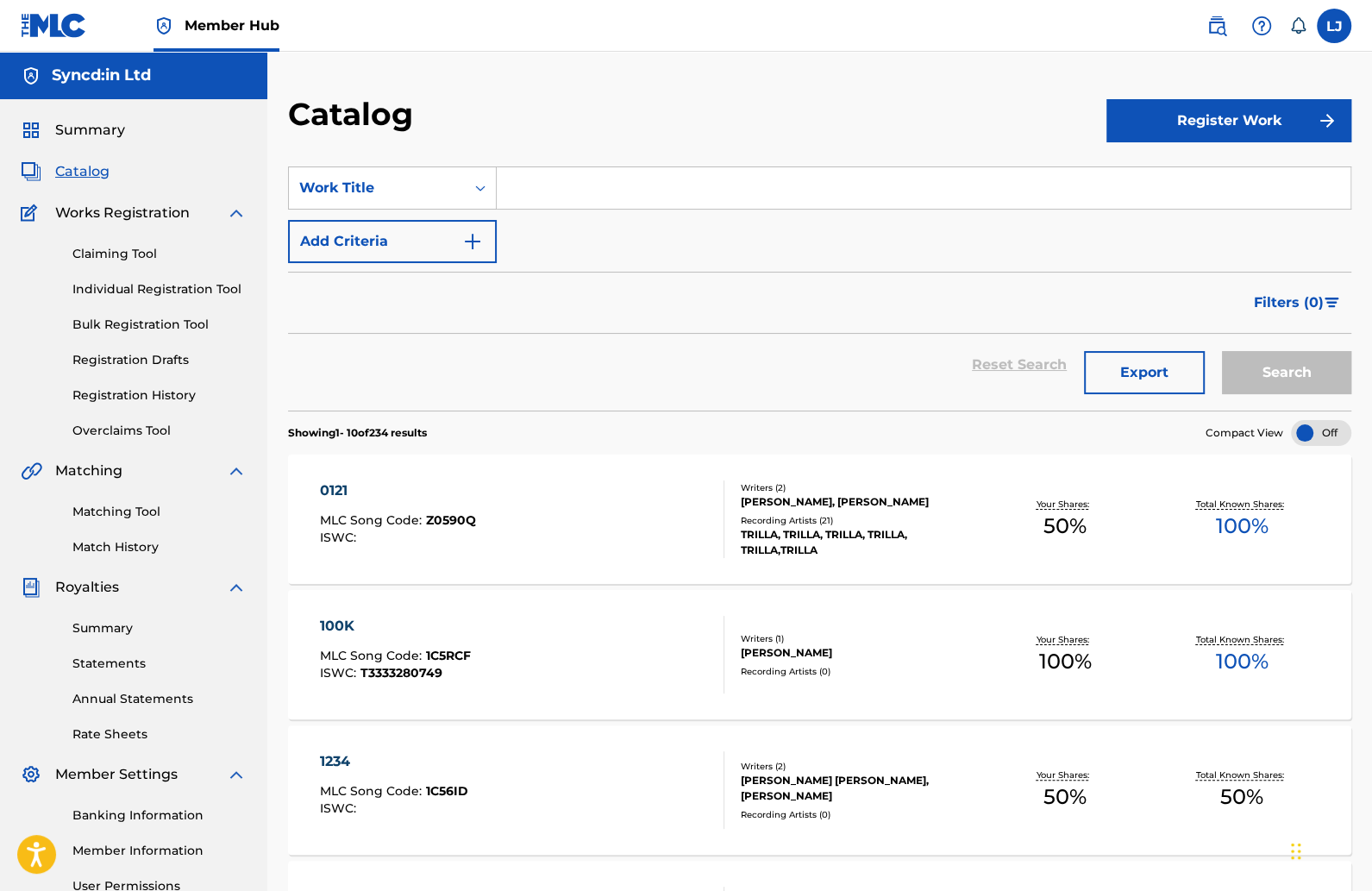
click at [575, 189] on input "Search Form" at bounding box center [924, 188] width 854 height 42
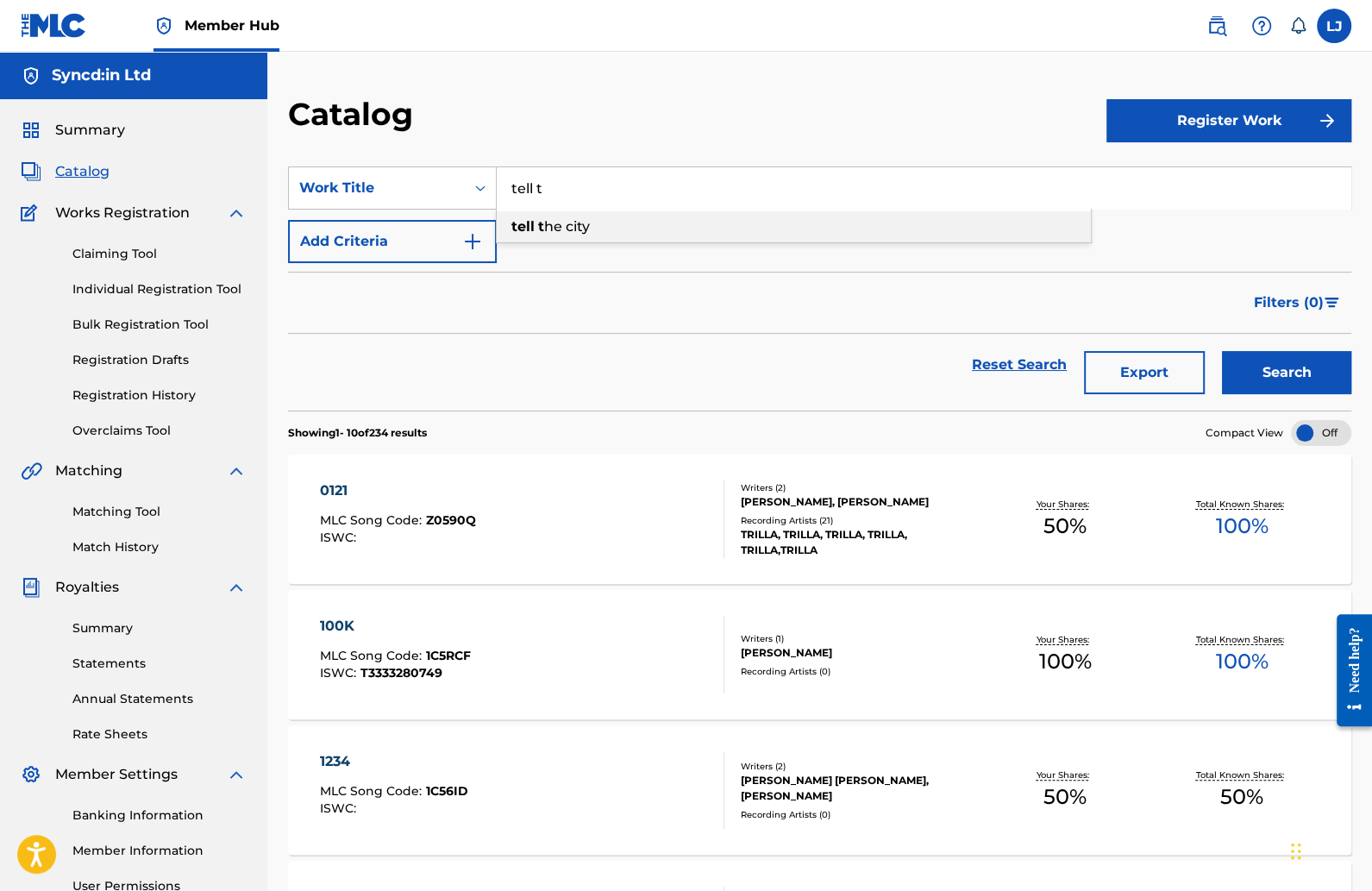
click at [579, 234] on span "he city" at bounding box center [567, 226] width 46 height 16
type input "tell the city"
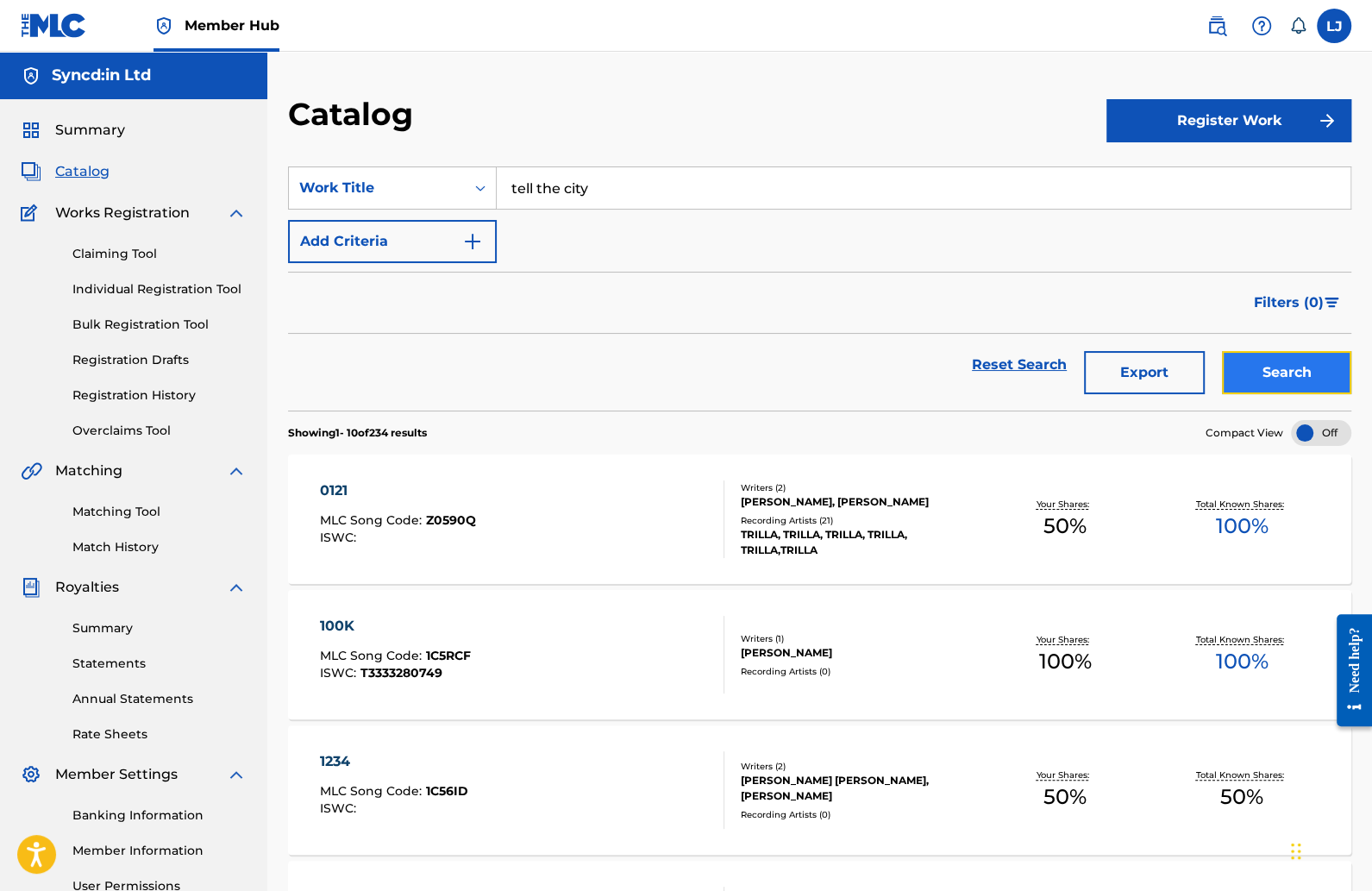
click at [1317, 371] on button "Search" at bounding box center [1286, 373] width 129 height 43
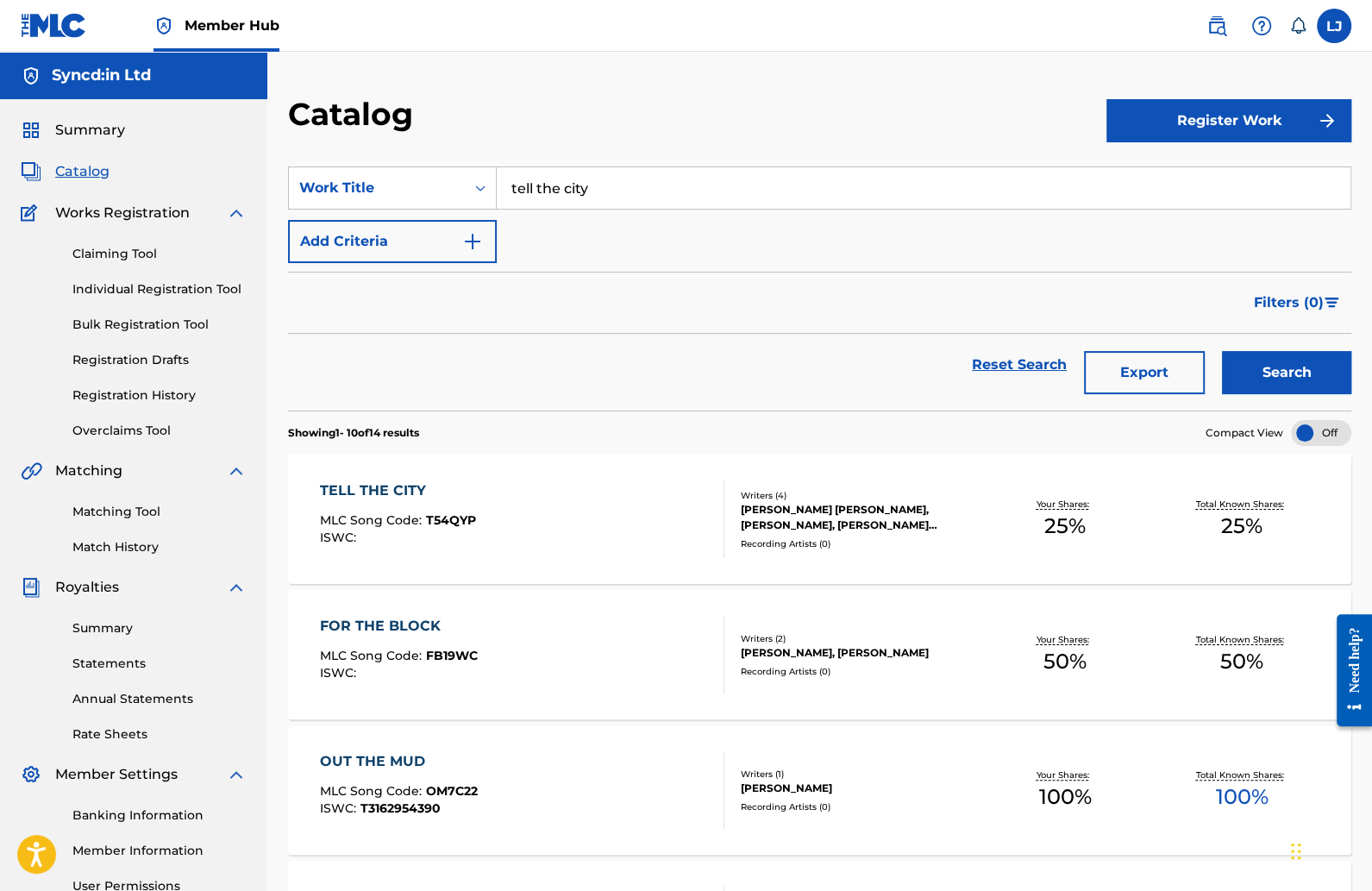
click at [391, 482] on div "TELL THE CITY" at bounding box center [398, 491] width 156 height 21
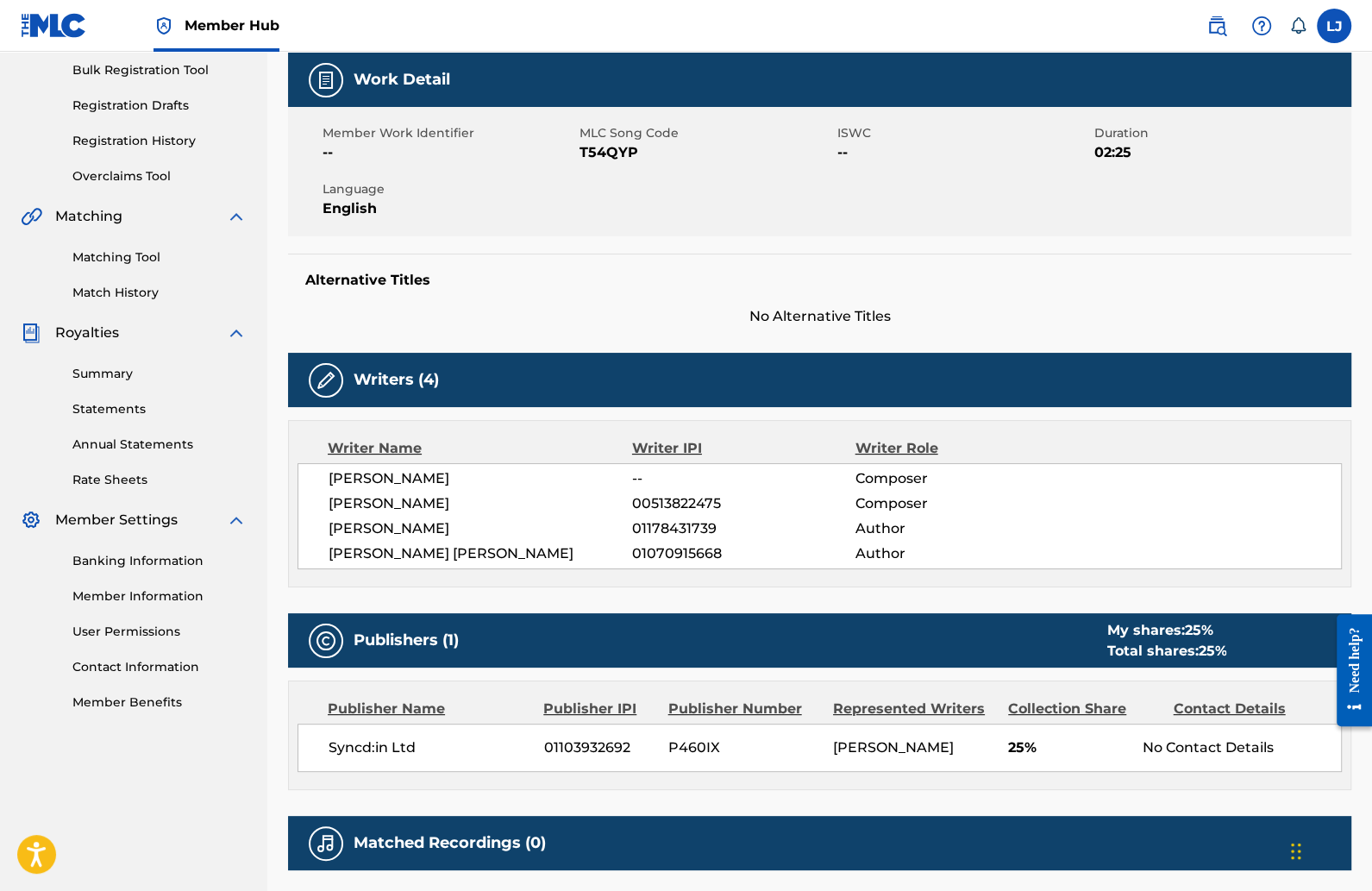
scroll to position [251, 0]
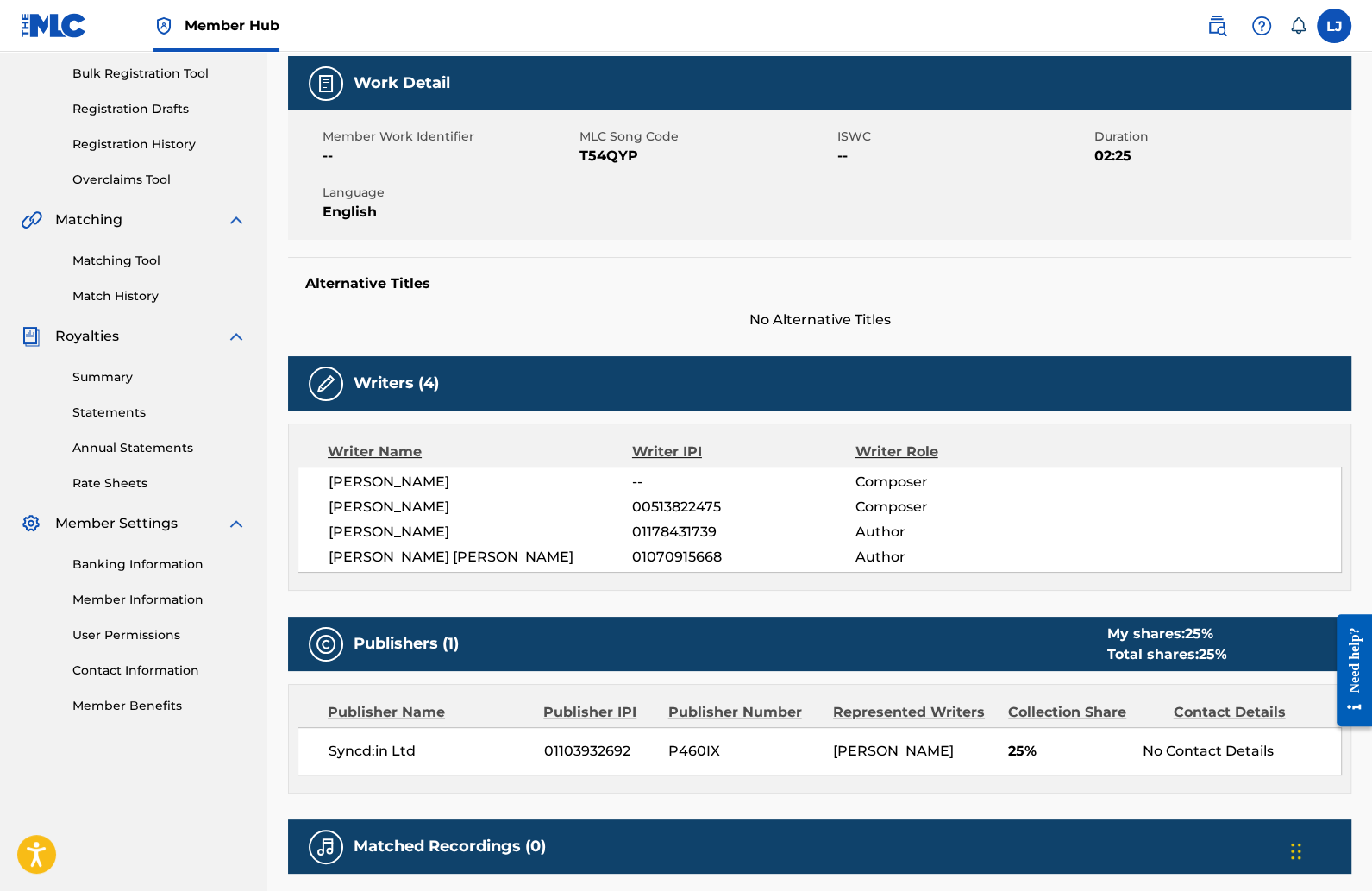
click at [609, 148] on span "T54QYP" at bounding box center [705, 156] width 252 height 21
copy span "T54QYP"
drag, startPoint x: 609, startPoint y: 148, endPoint x: 395, endPoint y: 10, distance: 254.6
click at [0, 0] on div "Member Hub [PERSON_NAME] [PERSON_NAME] [PERSON_NAME] [EMAIL_ADDRESS][DOMAIN_NAM…" at bounding box center [686, 416] width 1372 height 1333
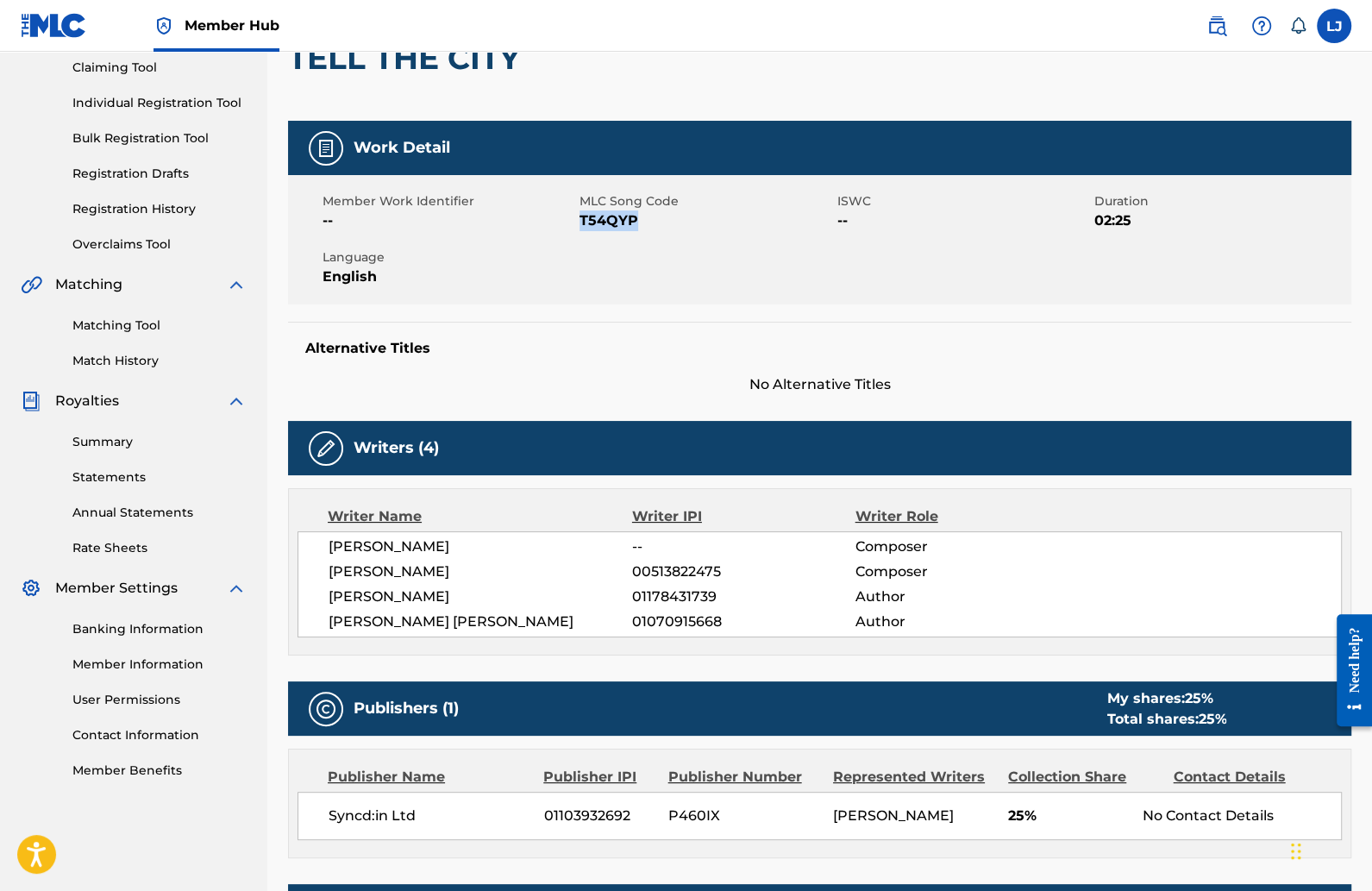
scroll to position [0, 0]
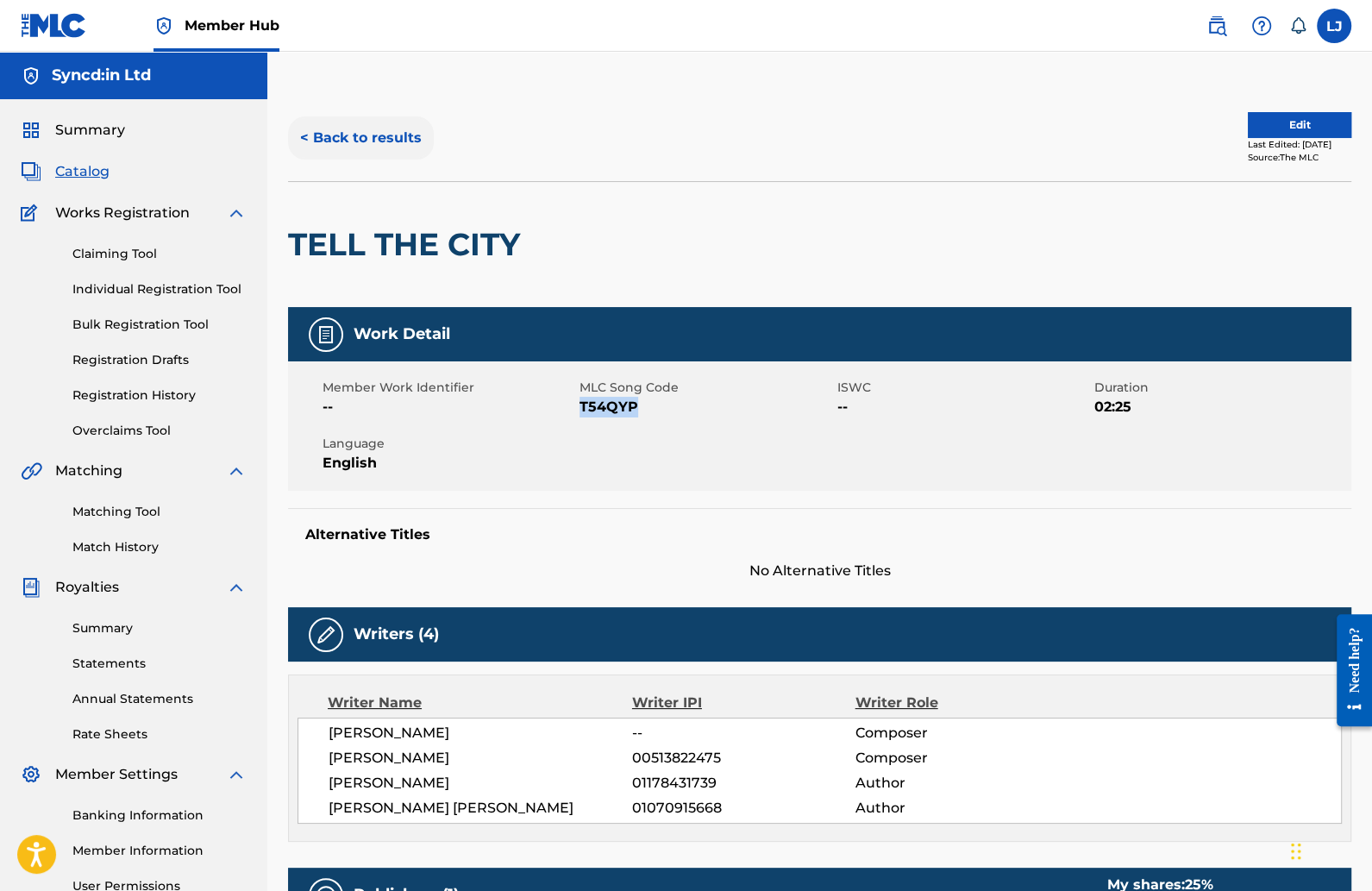
click at [342, 132] on button "< Back to results" at bounding box center [361, 138] width 146 height 43
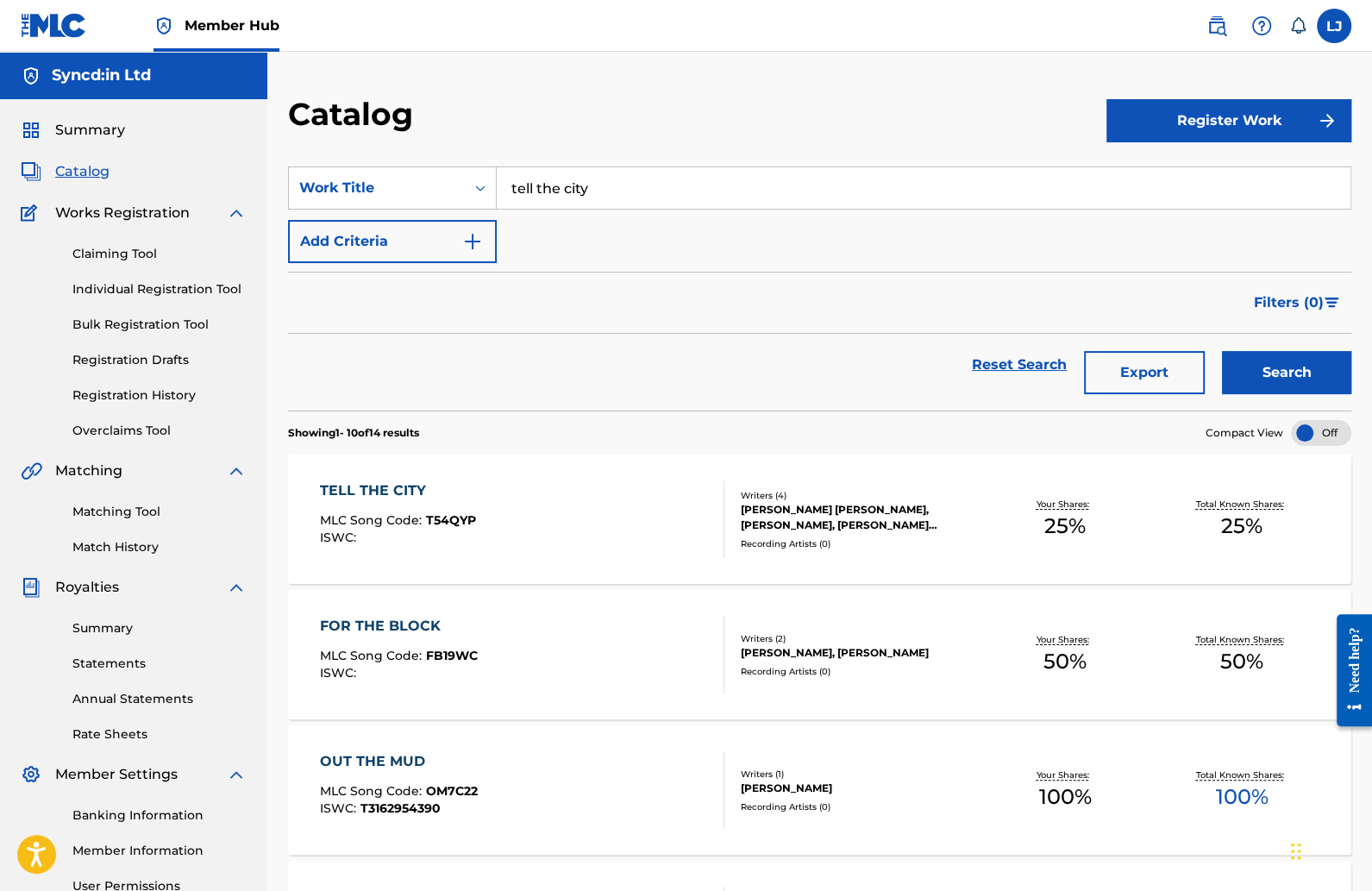
click at [610, 195] on input "tell the city" at bounding box center [924, 188] width 854 height 42
click at [617, 256] on span "o level up" at bounding box center [587, 257] width 67 height 16
type input "time to level up"
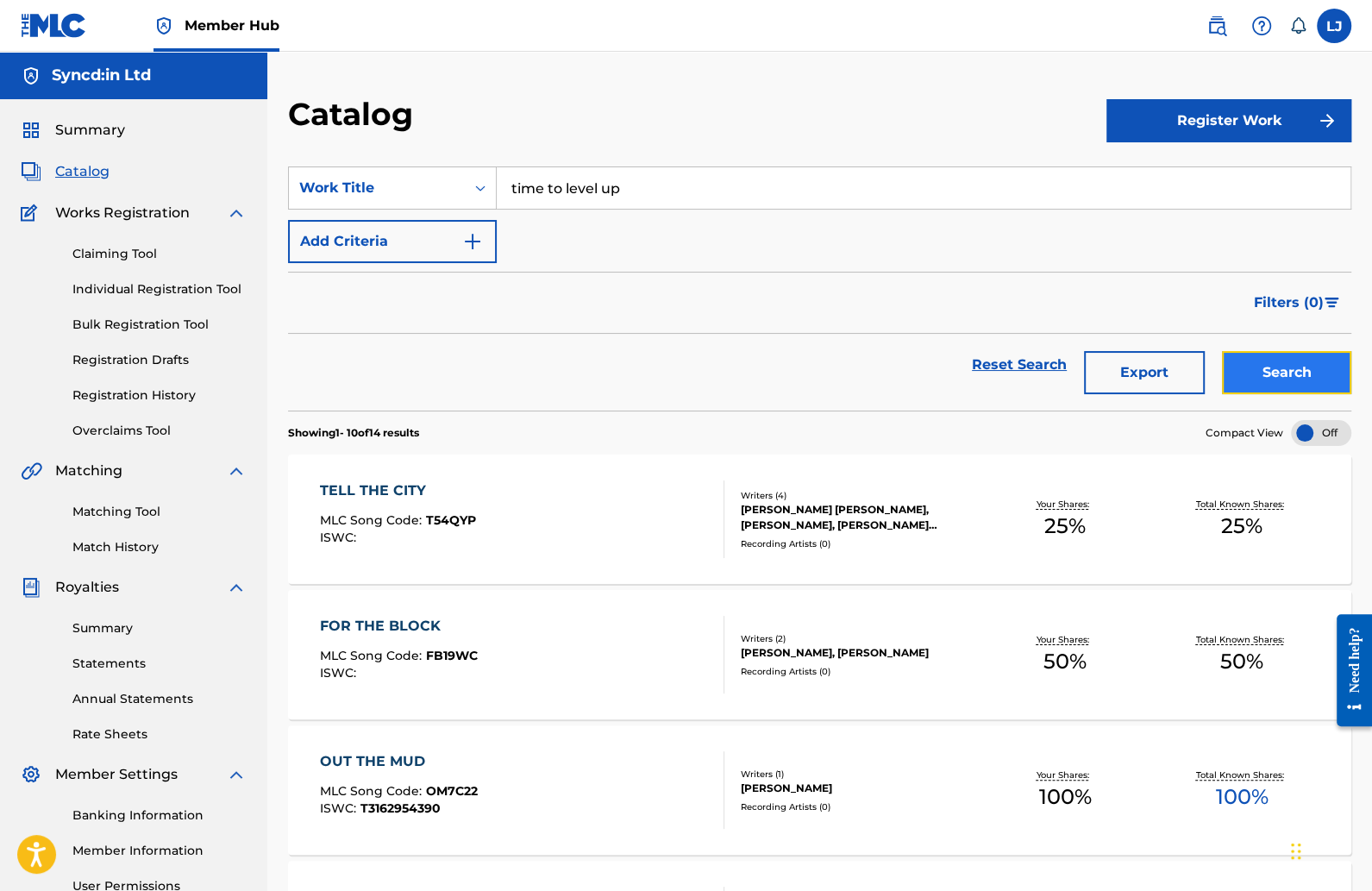
click at [1250, 366] on button "Search" at bounding box center [1286, 373] width 129 height 43
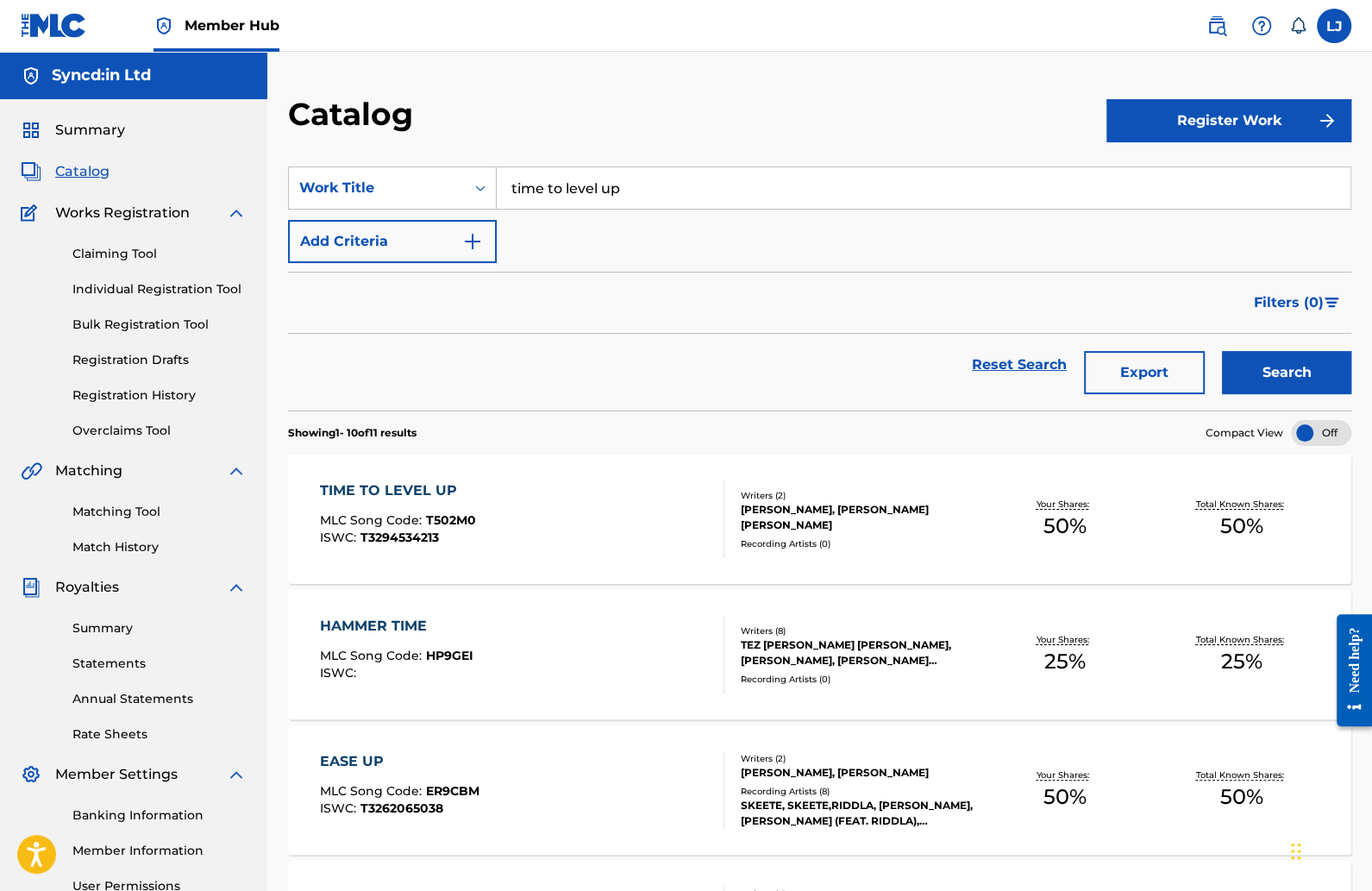
click at [461, 517] on span "T502M0" at bounding box center [451, 521] width 50 height 16
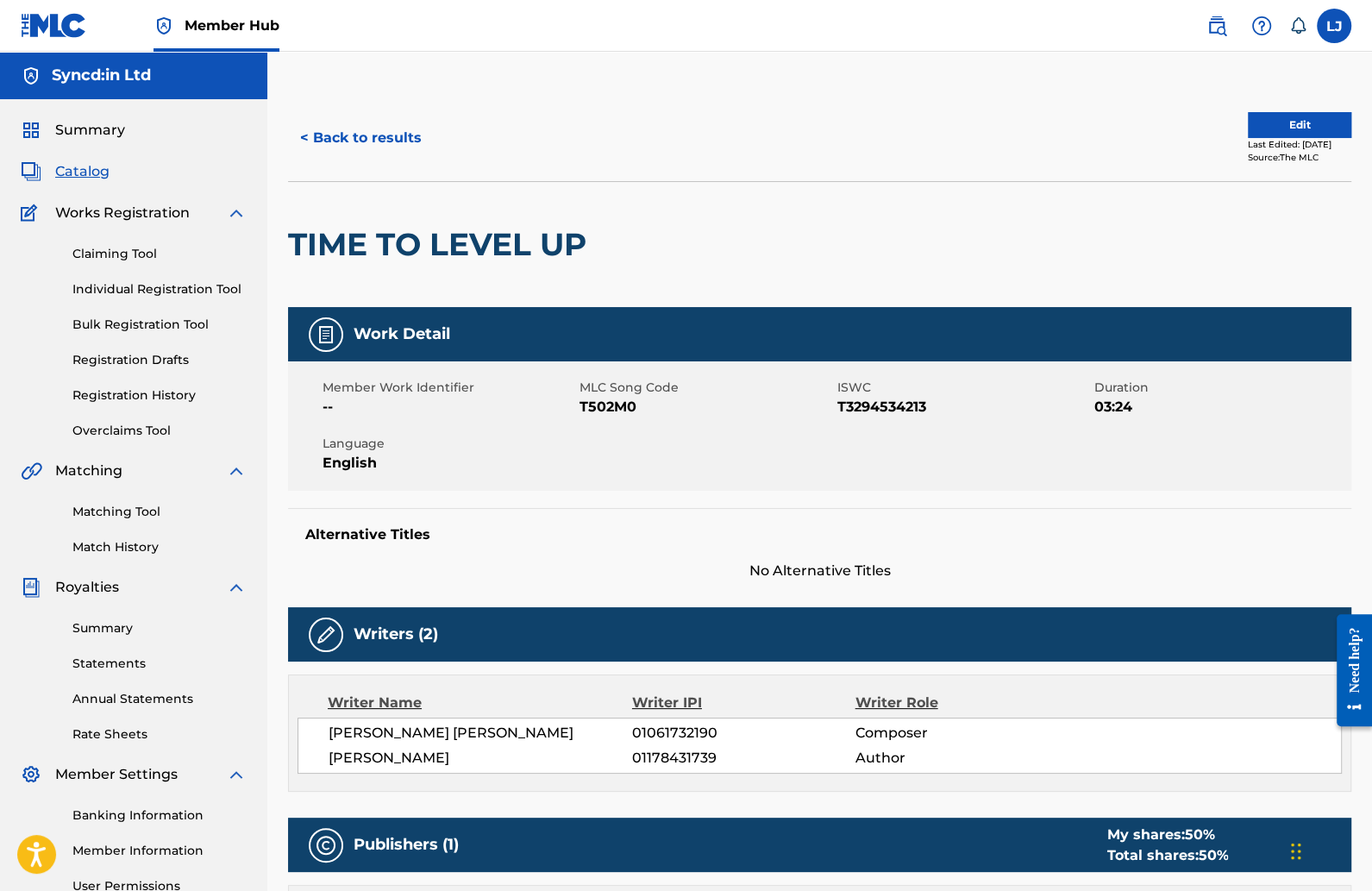
click at [612, 409] on span "T502M0" at bounding box center [705, 407] width 252 height 21
copy span "T502M0"
drag, startPoint x: 612, startPoint y: 409, endPoint x: 499, endPoint y: 0, distance: 424.3
click at [0, 0] on div "Member Hub LJ [PERSON_NAME] [PERSON_NAME] [EMAIL_ADDRESS][DOMAIN_NAME] Notifica…" at bounding box center [686, 641] width 1372 height 1282
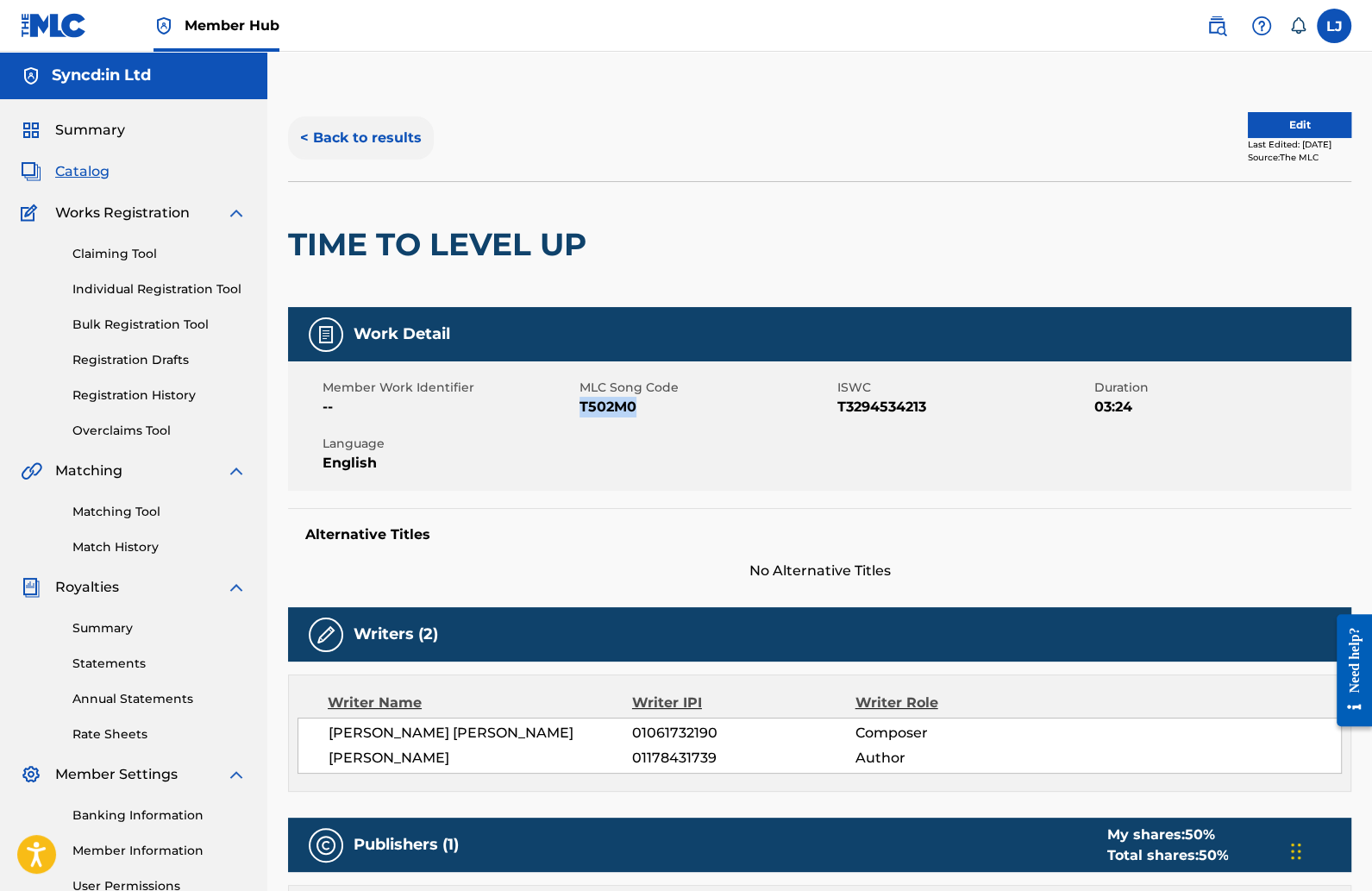
click at [393, 147] on button "< Back to results" at bounding box center [361, 138] width 146 height 43
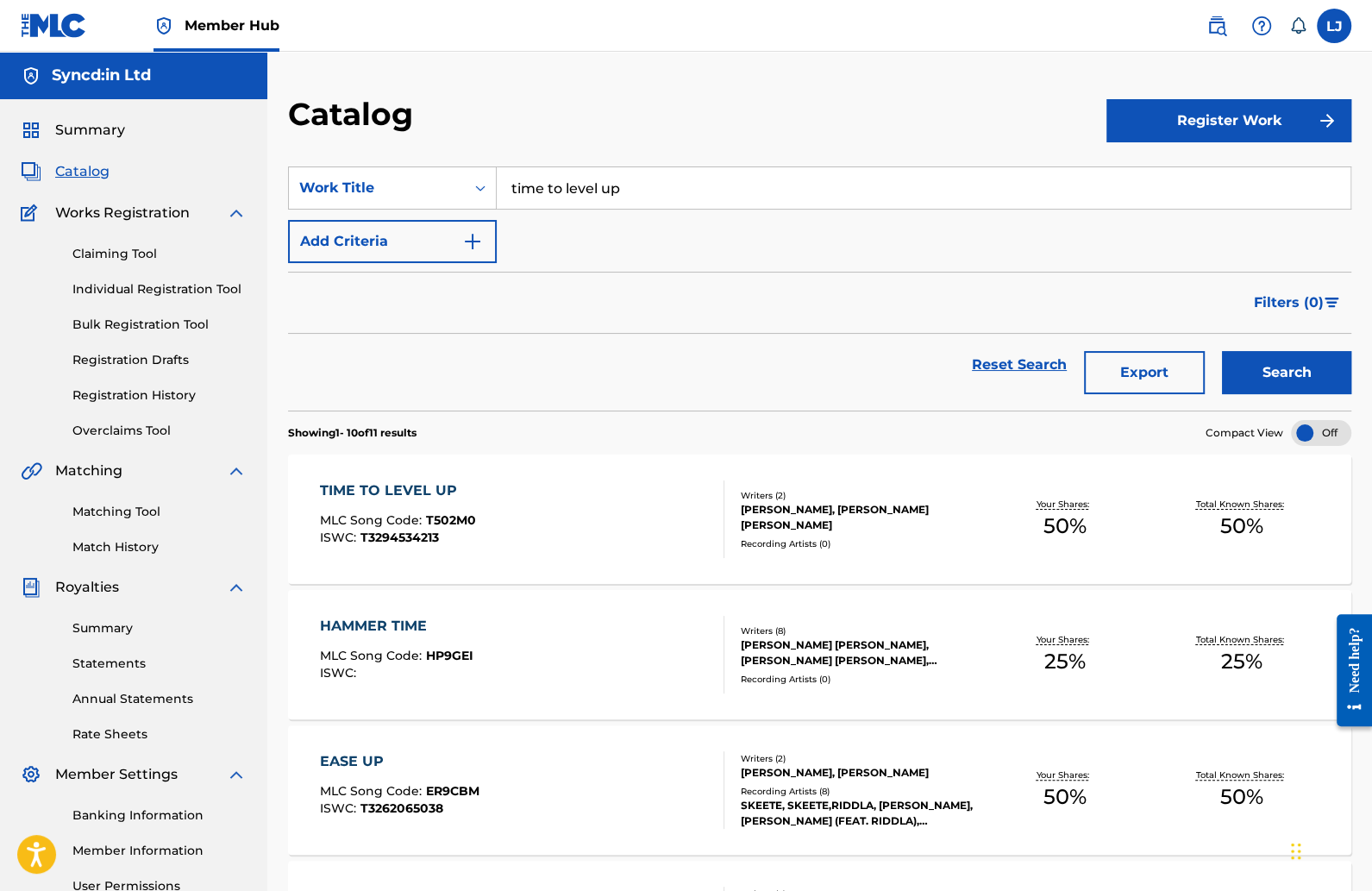
click at [638, 184] on input "time to level up" at bounding box center [924, 188] width 854 height 42
click at [638, 185] on input "time to level up" at bounding box center [924, 188] width 854 height 42
click at [630, 227] on div "for the block" at bounding box center [794, 227] width 594 height 31
type input "f"
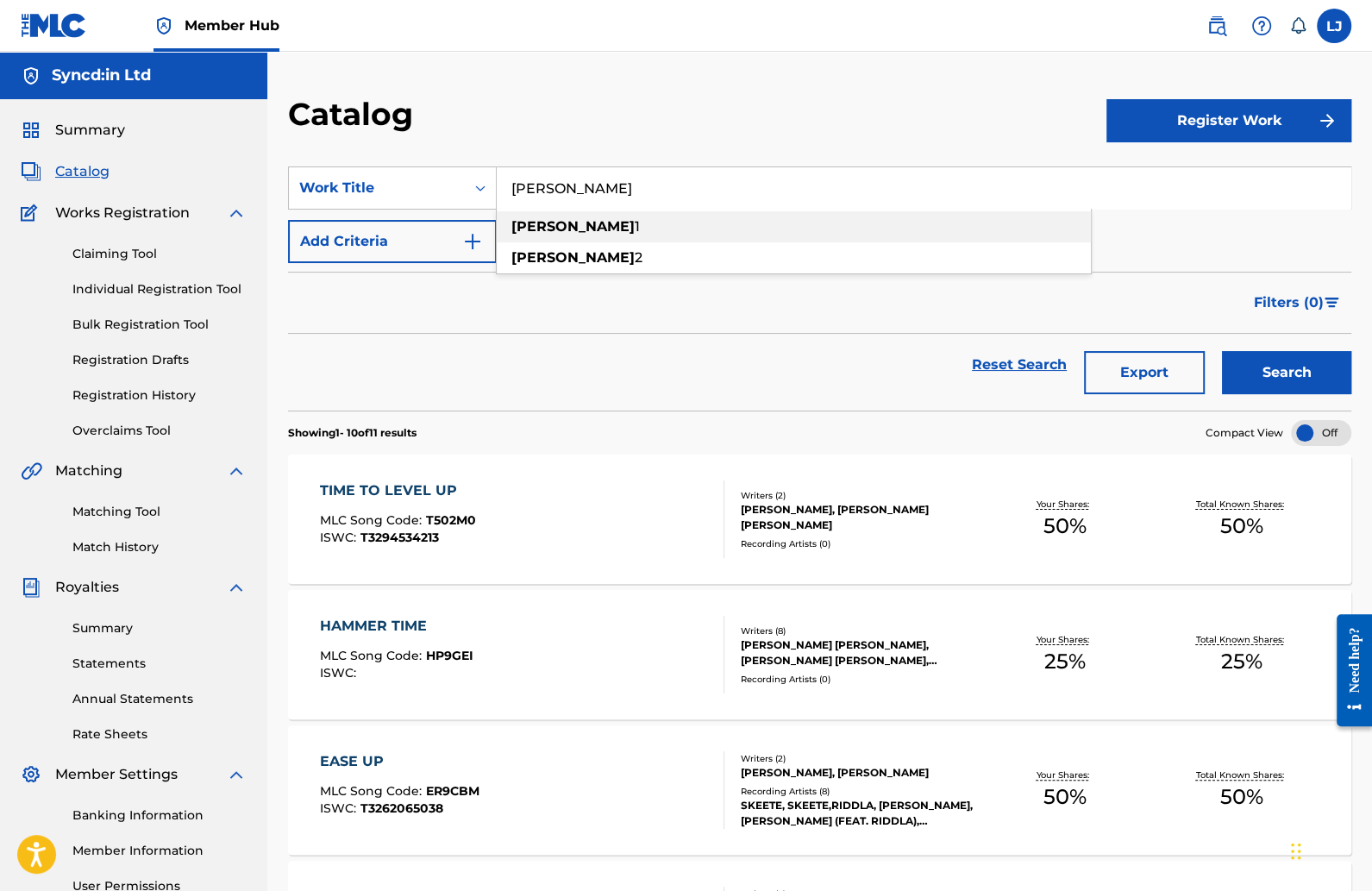
click at [624, 236] on div "[PERSON_NAME] 1" at bounding box center [794, 227] width 594 height 31
type input "[PERSON_NAME] 1"
click at [1271, 368] on button "Search" at bounding box center [1286, 373] width 129 height 43
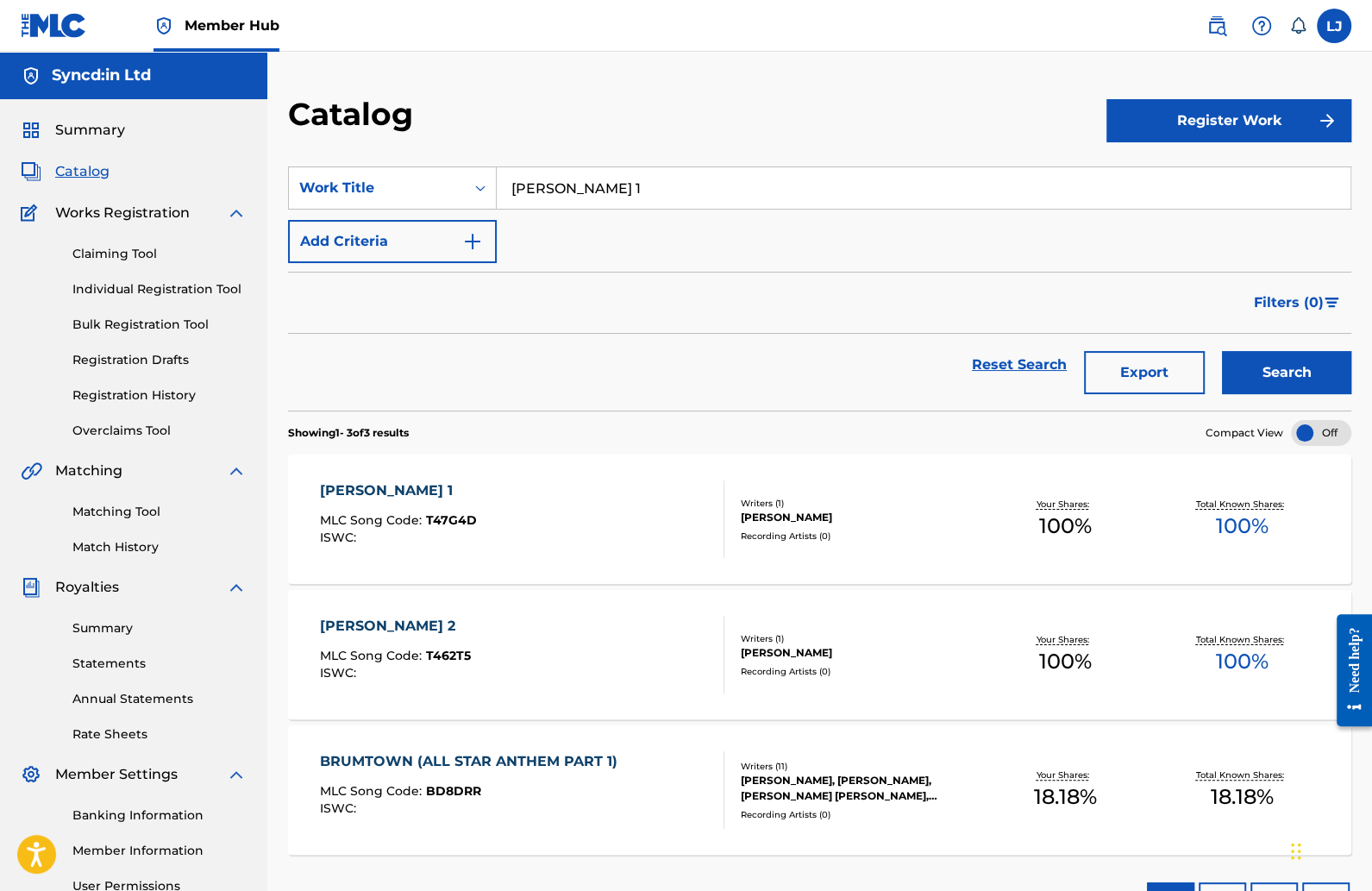
click at [354, 483] on div "[PERSON_NAME] 1" at bounding box center [398, 491] width 157 height 21
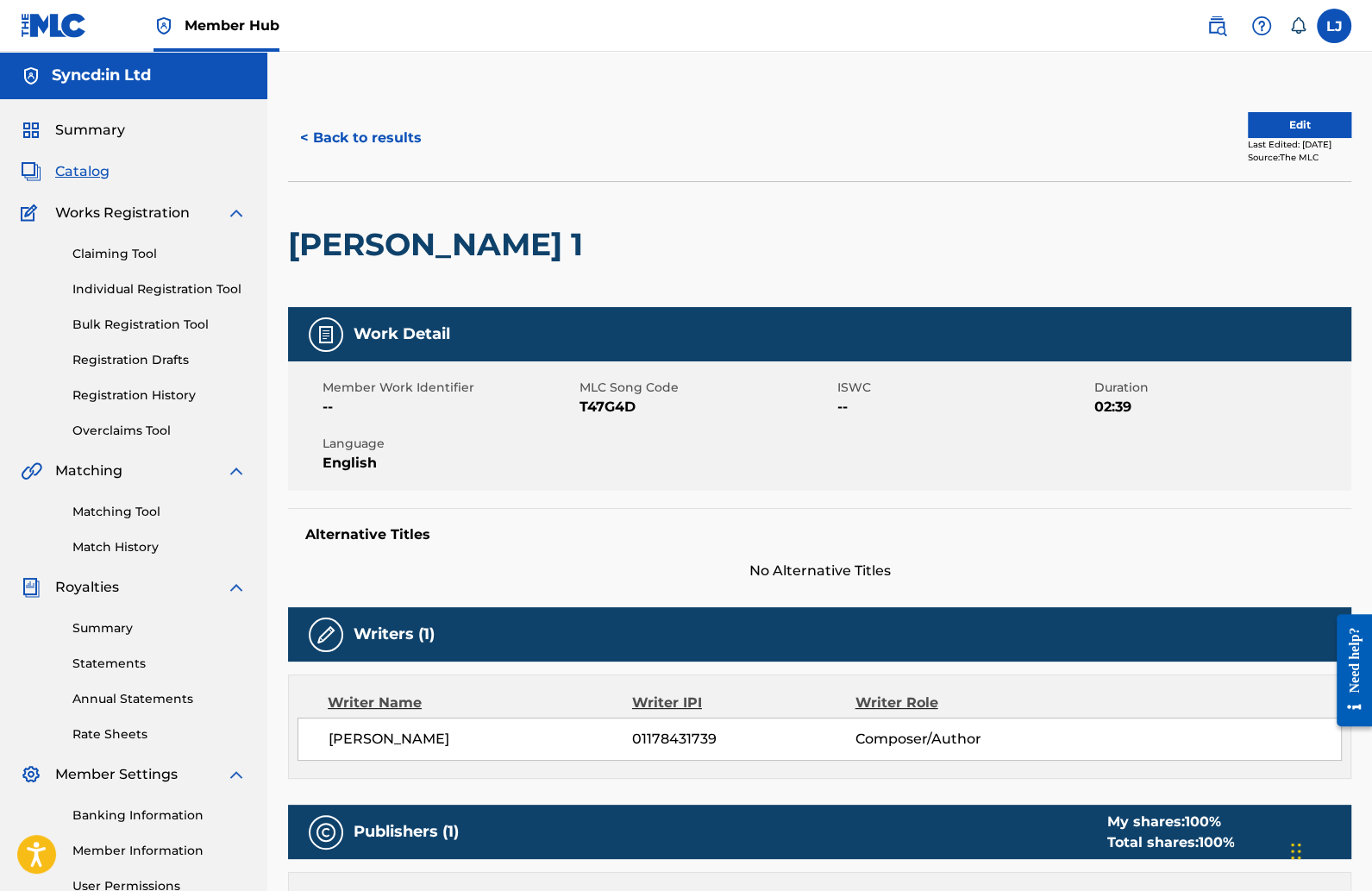
click at [604, 415] on span "T47G4D" at bounding box center [705, 407] width 252 height 21
copy span "T47G4D"
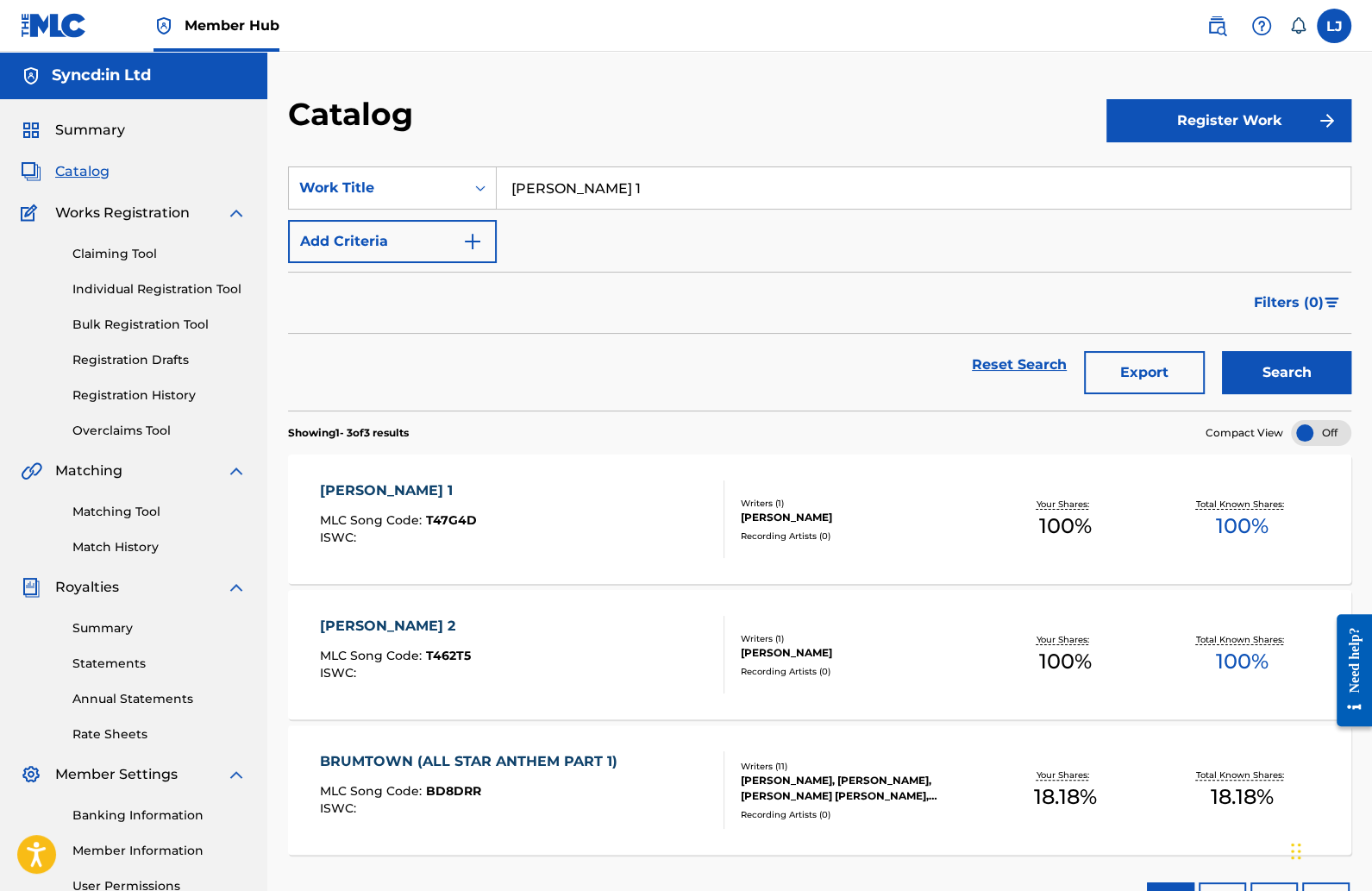
drag, startPoint x: 606, startPoint y: 409, endPoint x: 95, endPoint y: 1, distance: 653.9
click at [580, 194] on input "[PERSON_NAME] 1" at bounding box center [924, 188] width 854 height 42
click at [580, 193] on input "[PERSON_NAME] 1" at bounding box center [924, 188] width 854 height 42
type input "d"
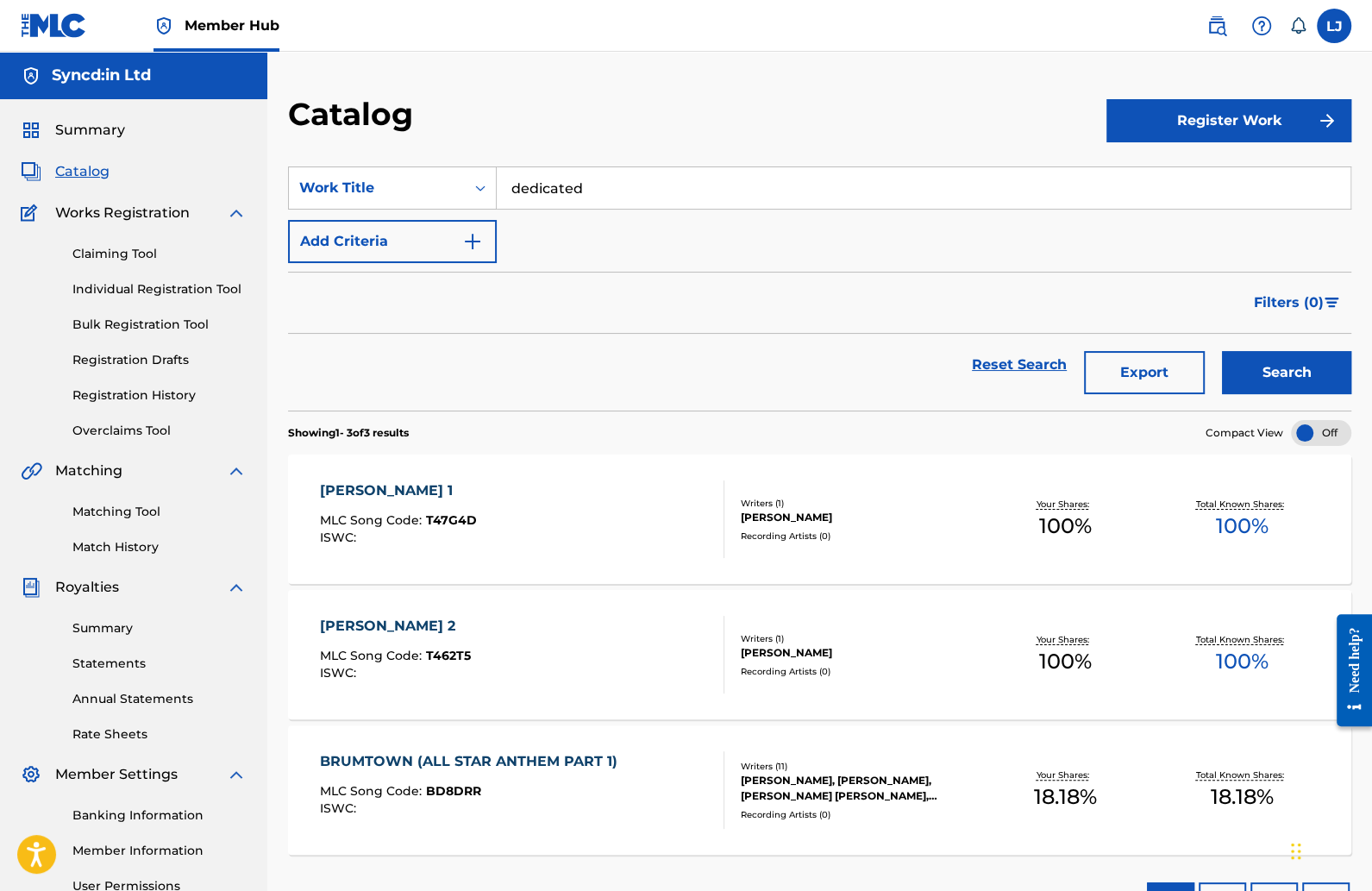
click at [1222, 351] on button "Search" at bounding box center [1286, 373] width 129 height 43
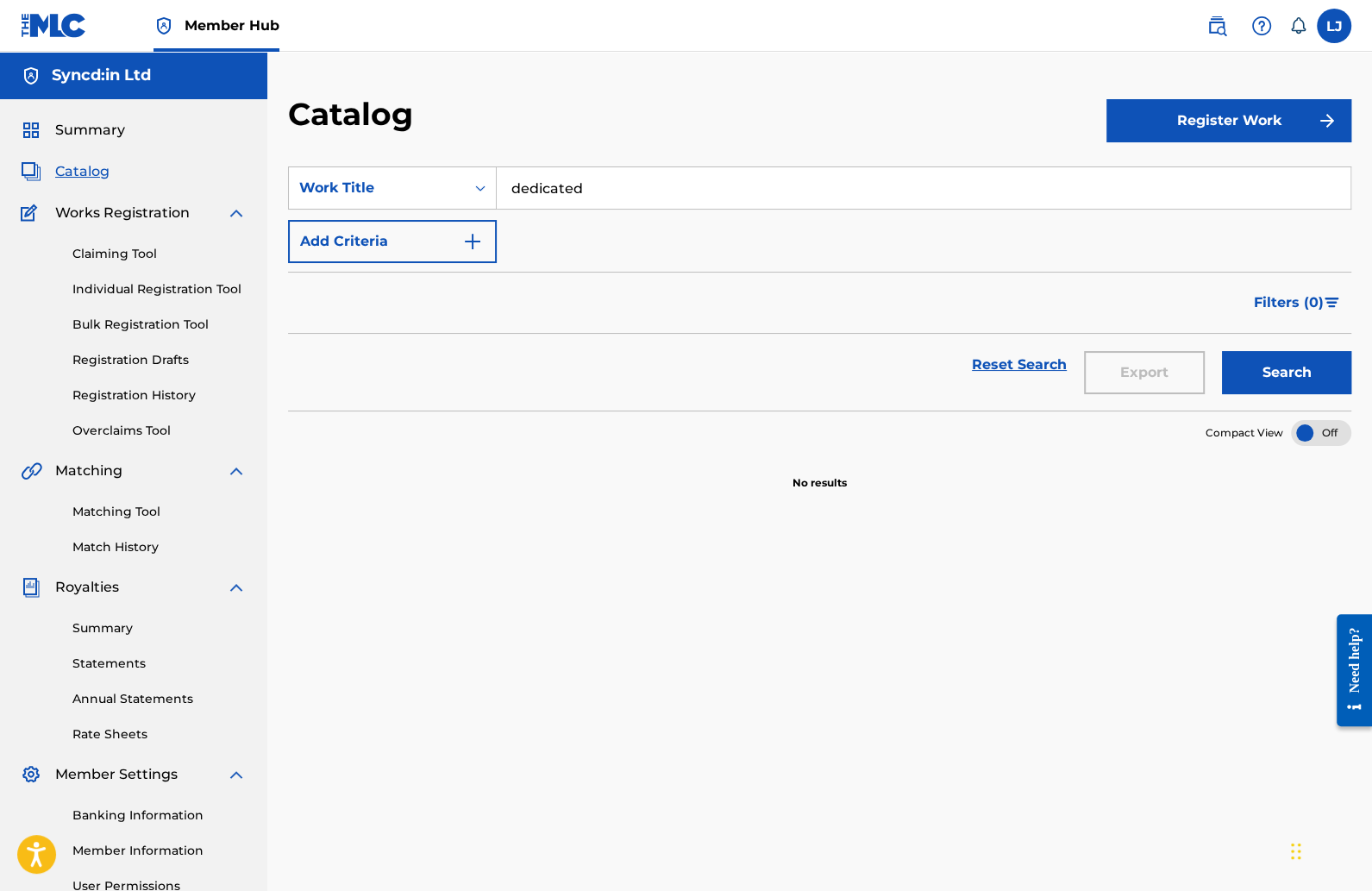
click at [618, 175] on input "dedicated" at bounding box center [924, 188] width 854 height 42
click at [613, 221] on div "jungle" at bounding box center [794, 227] width 594 height 31
type input "jungle"
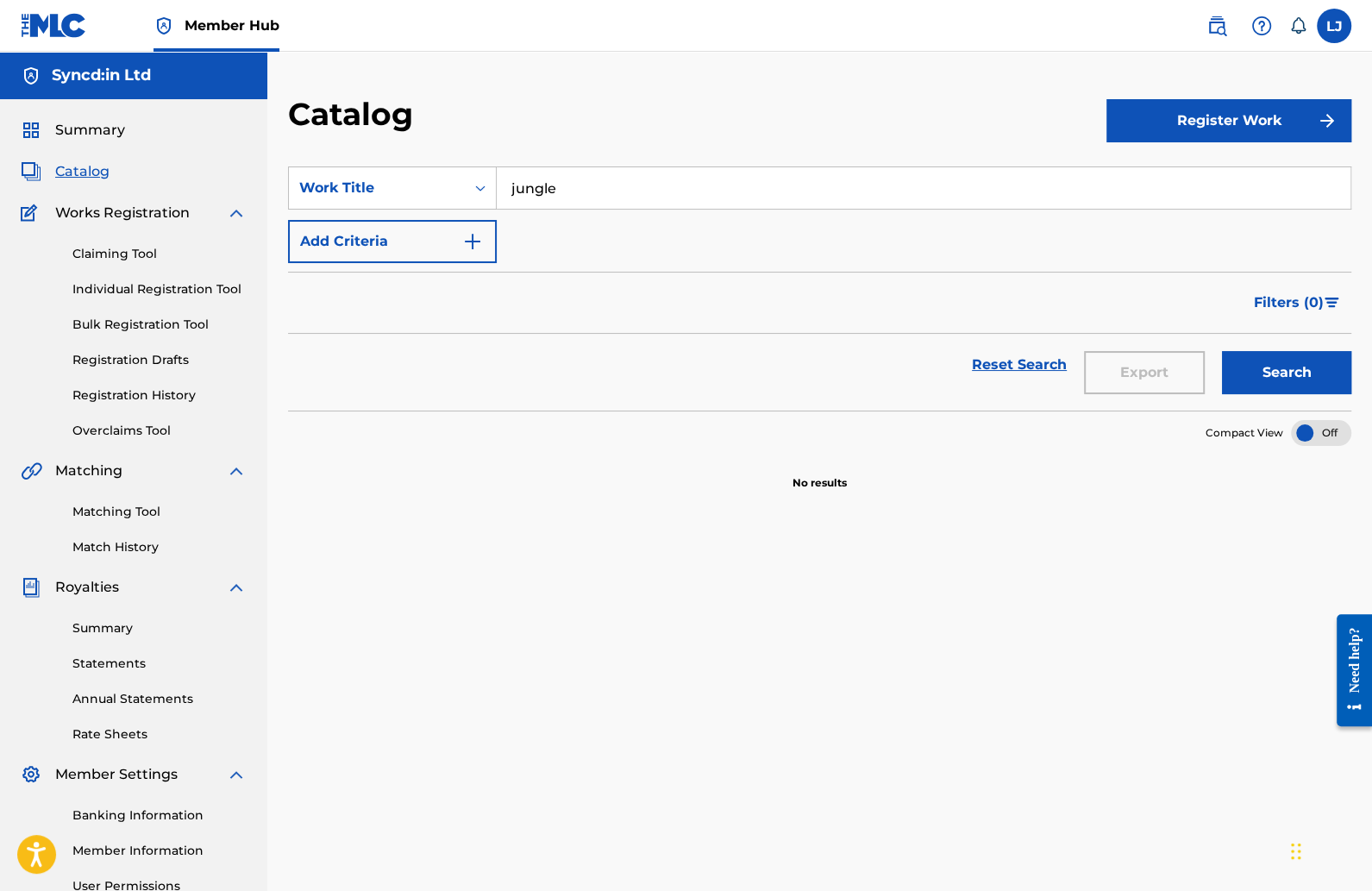
click at [1222, 351] on button "Search" at bounding box center [1286, 373] width 129 height 43
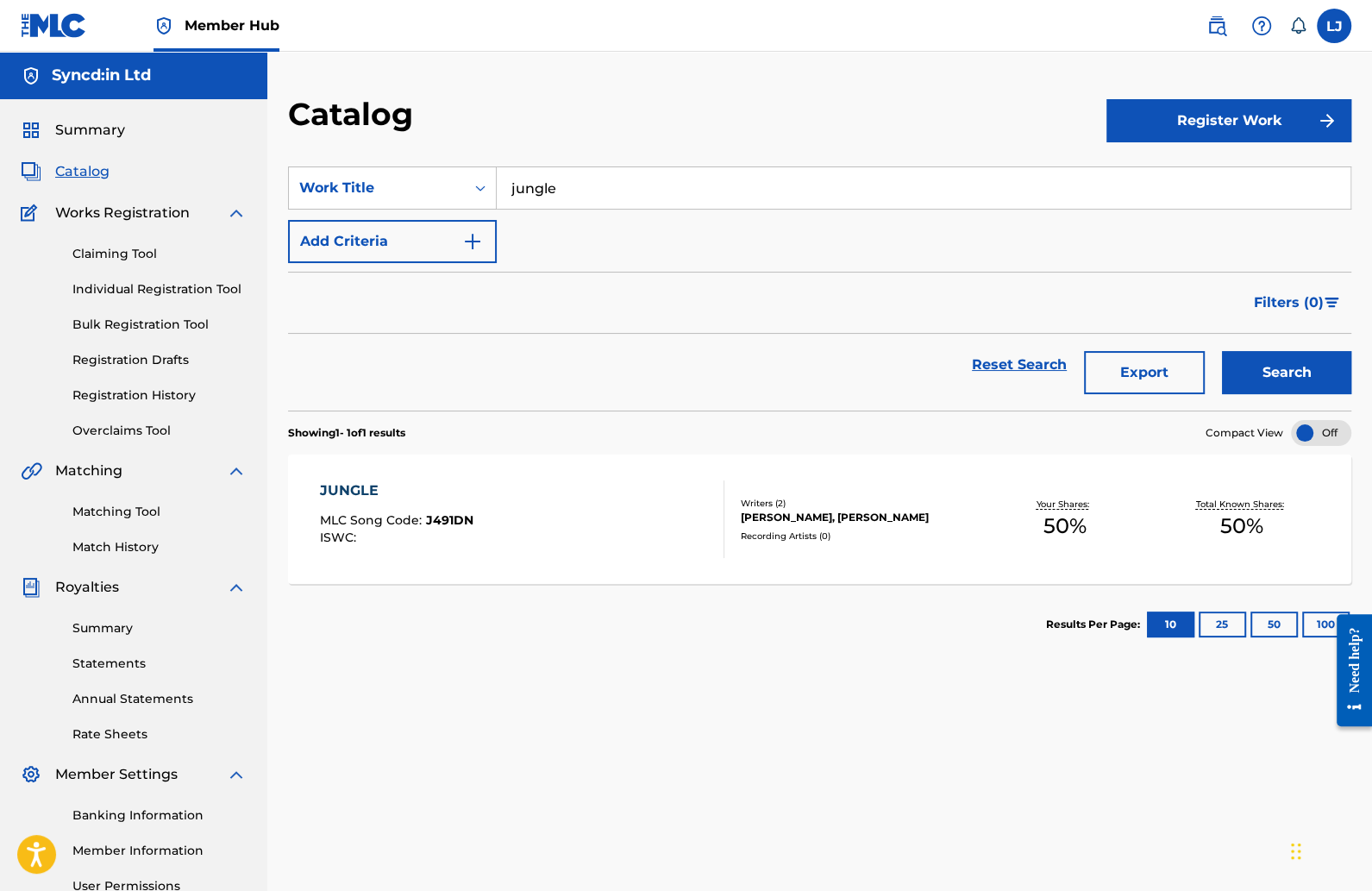
click at [355, 485] on div "JUNGLE" at bounding box center [396, 491] width 154 height 21
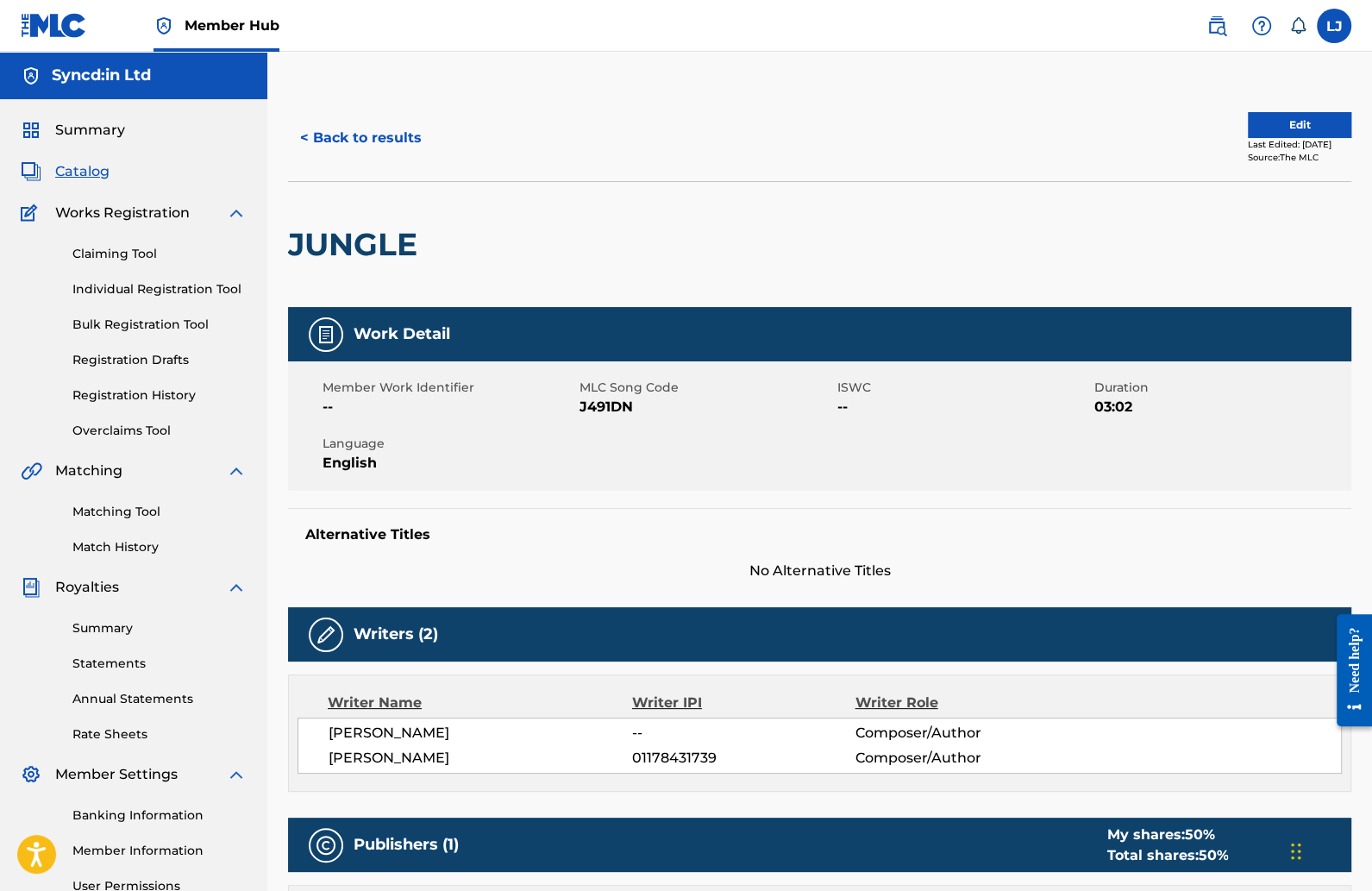
click at [602, 409] on span "J491DN" at bounding box center [705, 407] width 252 height 21
copy span "J491DN"
drag, startPoint x: 602, startPoint y: 409, endPoint x: 617, endPoint y: 0, distance: 409.3
click at [0, 0] on div "Member Hub LJ [PERSON_NAME] [PERSON_NAME] [EMAIL_ADDRESS][DOMAIN_NAME] Notifica…" at bounding box center [686, 641] width 1372 height 1282
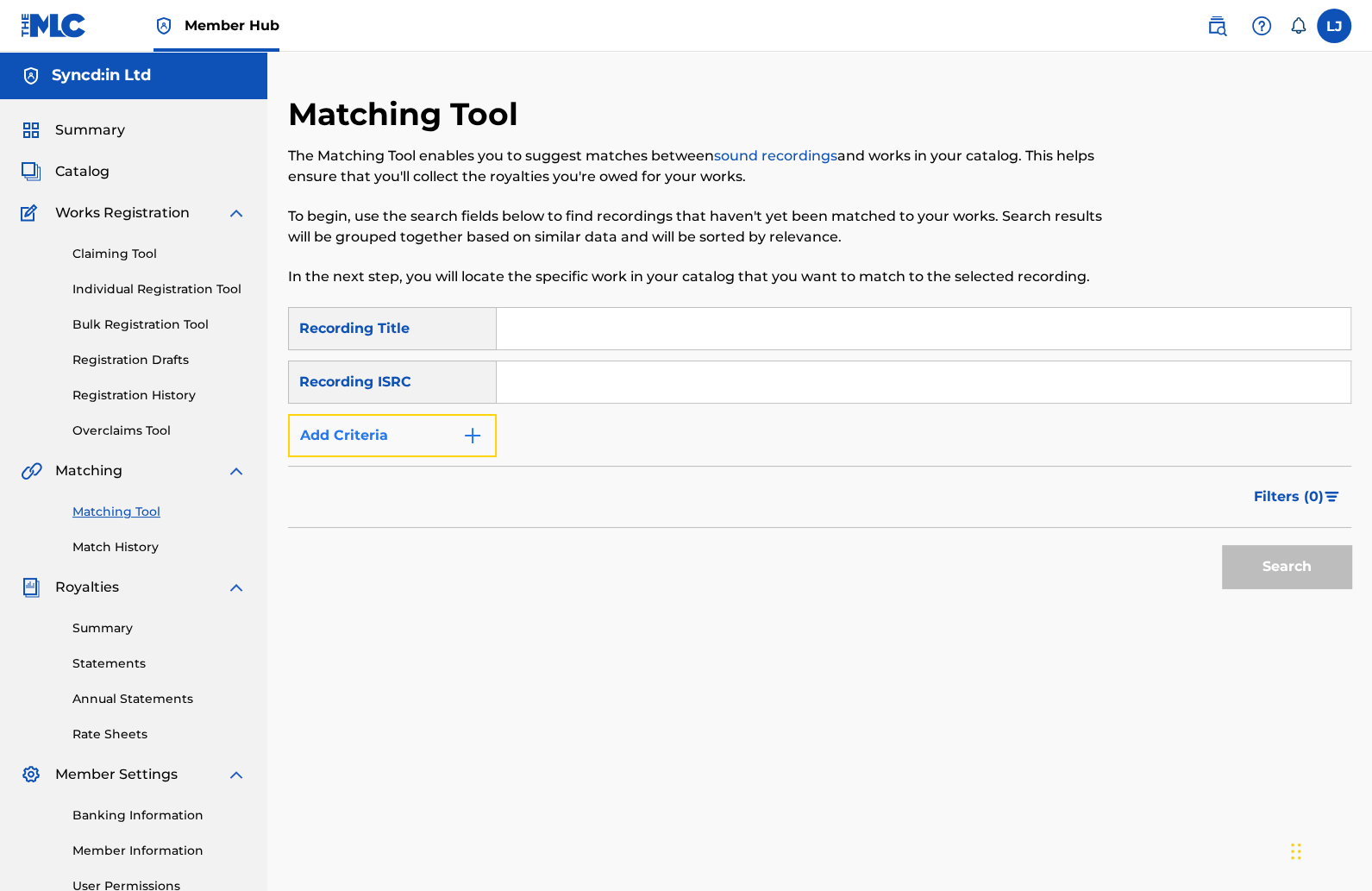
click at [466, 448] on button "Add Criteria" at bounding box center [392, 436] width 209 height 43
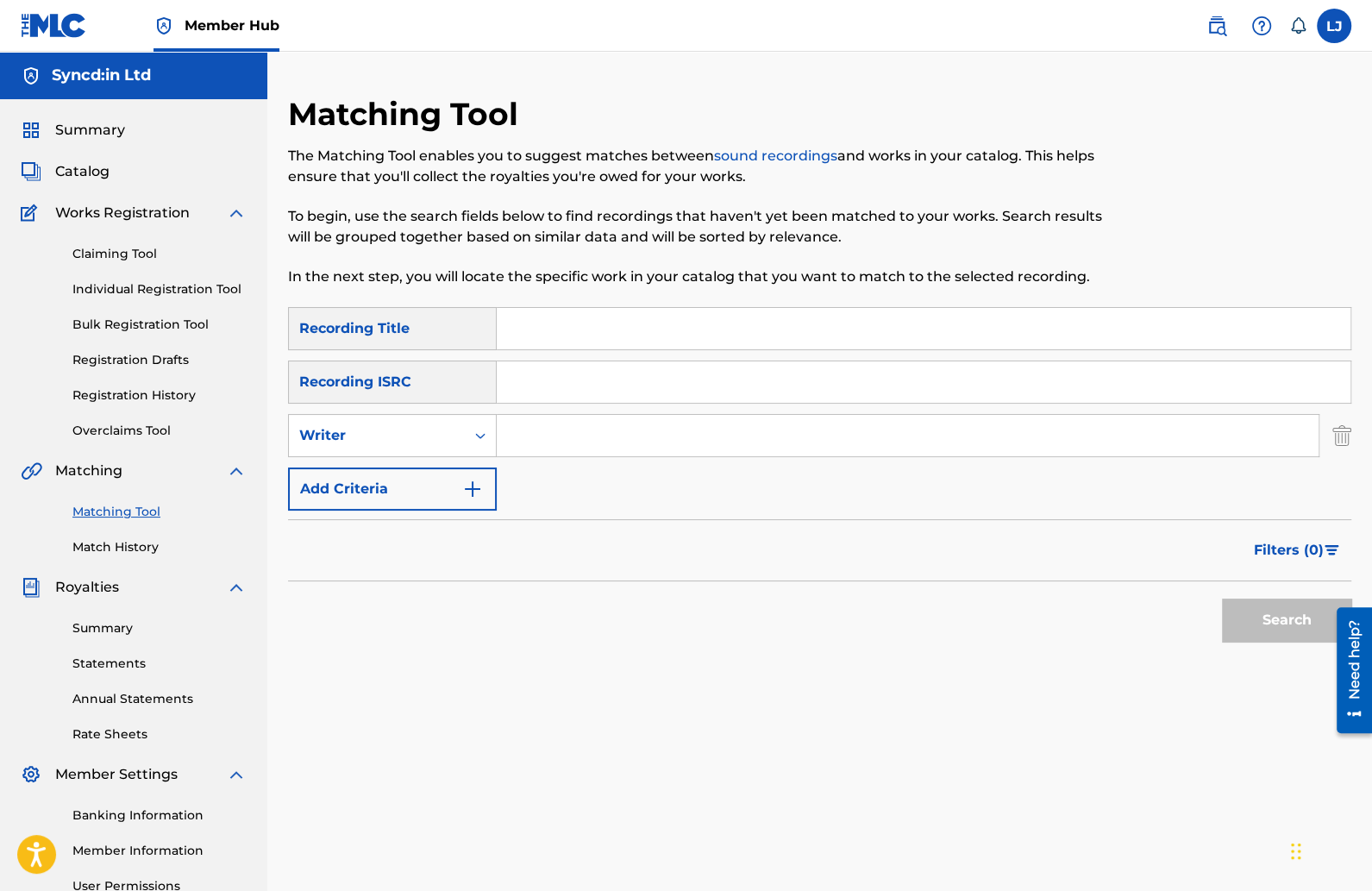
click at [569, 416] on input "Search Form" at bounding box center [908, 436] width 822 height 42
type input "[PERSON_NAME]"
click at [1280, 632] on button "Search" at bounding box center [1286, 620] width 129 height 43
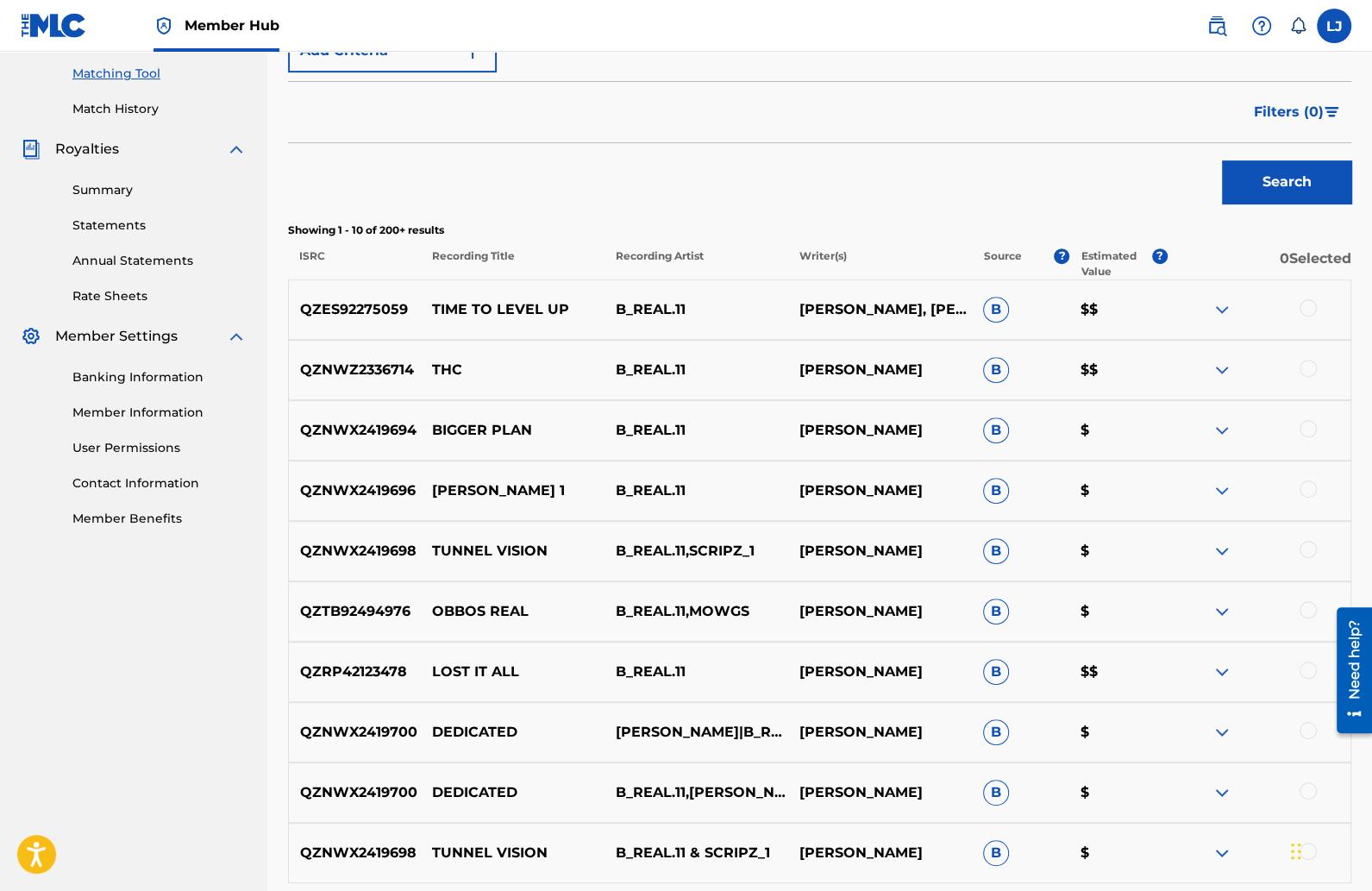
scroll to position [442, 0]
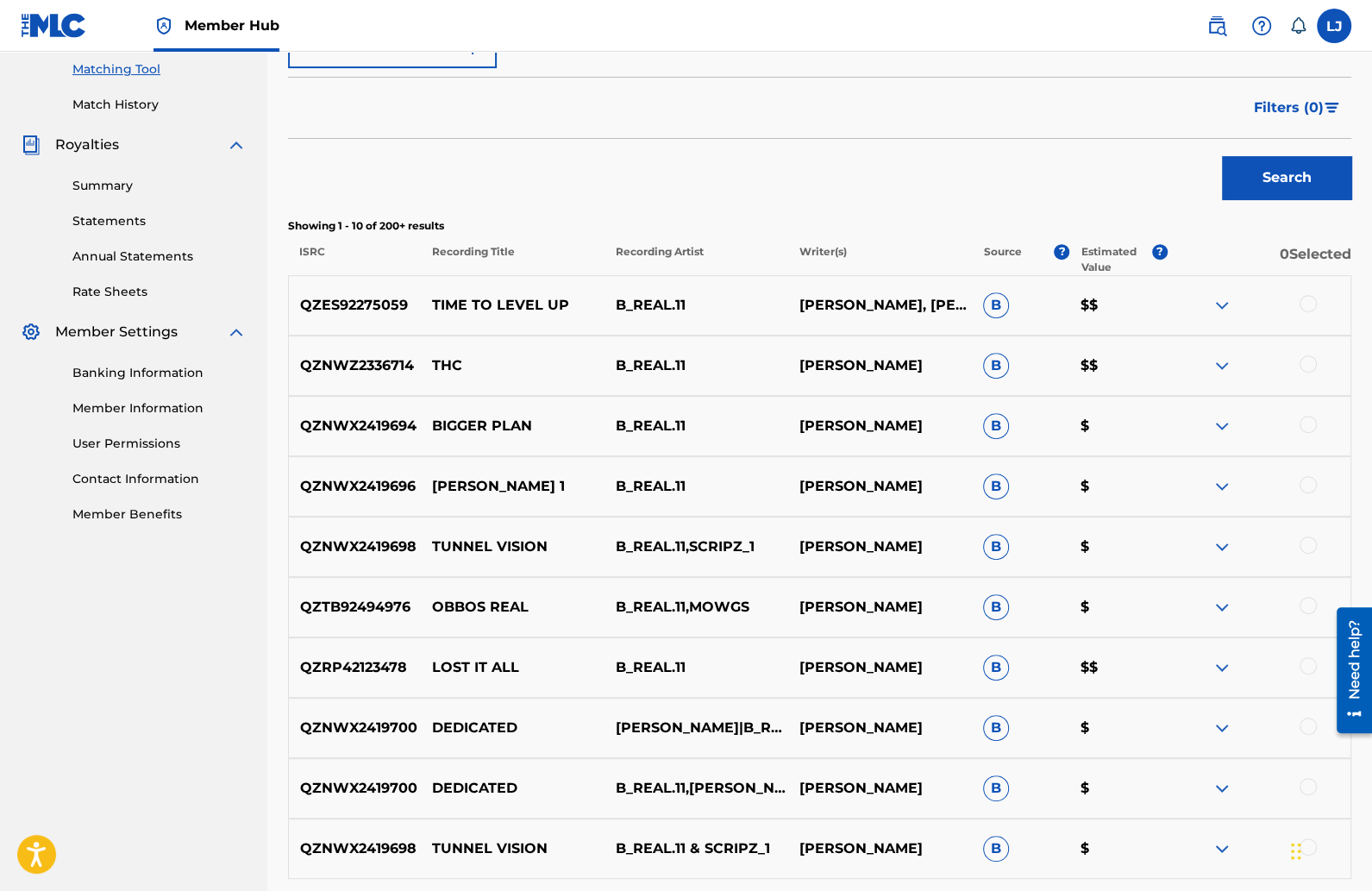
click at [1303, 483] on div at bounding box center [1309, 485] width 17 height 17
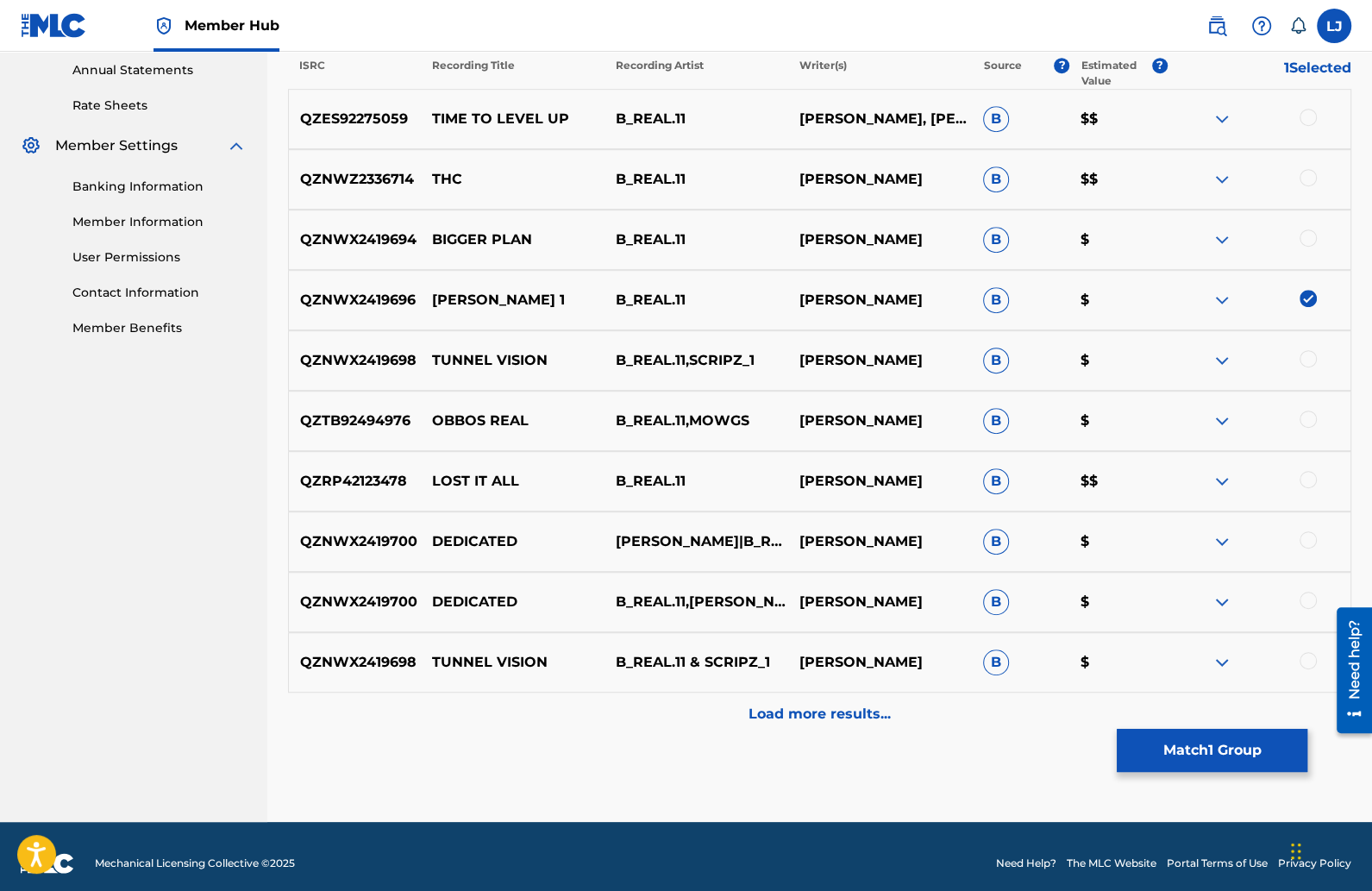
scroll to position [642, 0]
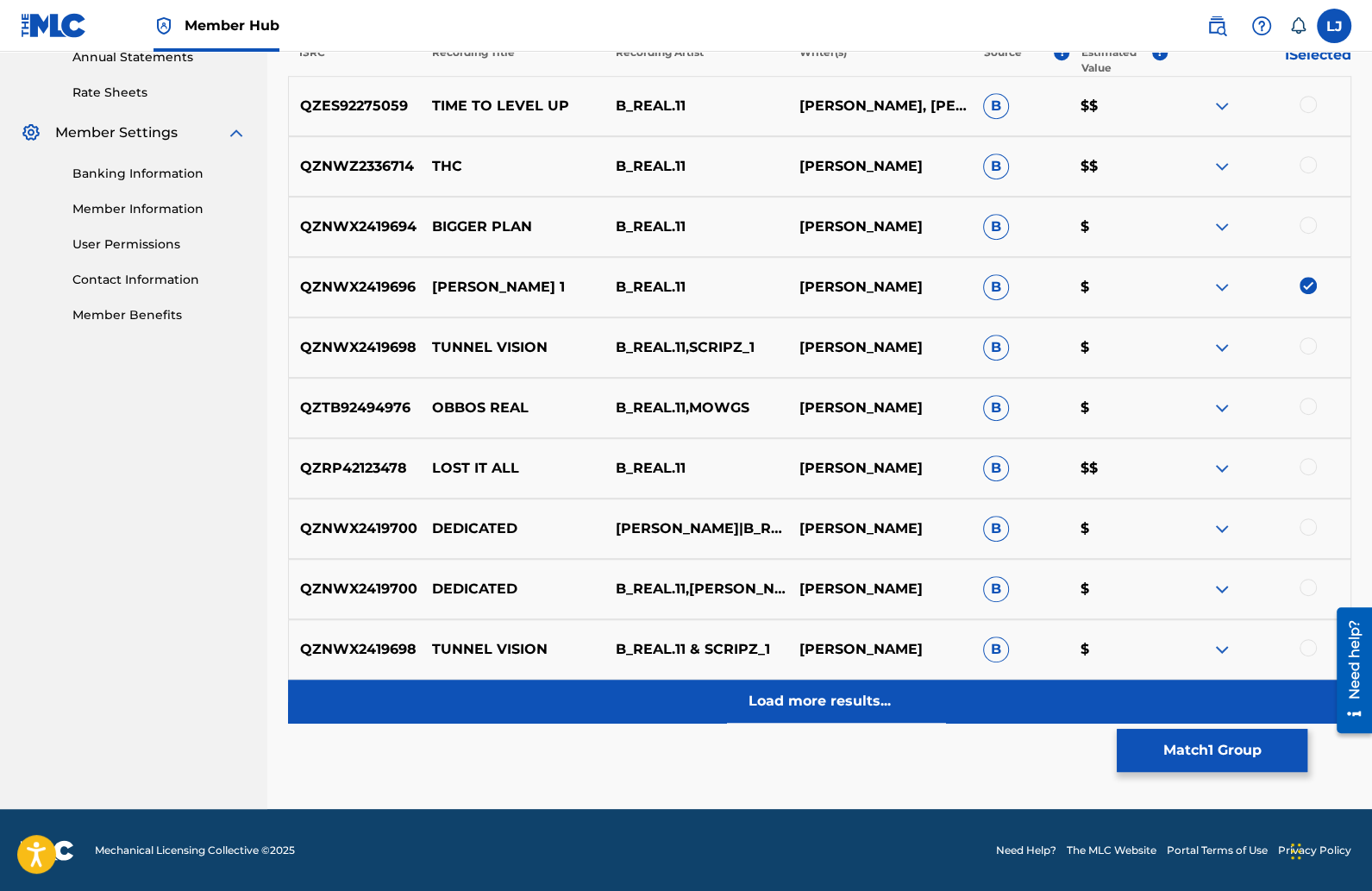
click at [826, 692] on p "Load more results..." at bounding box center [820, 702] width 142 height 21
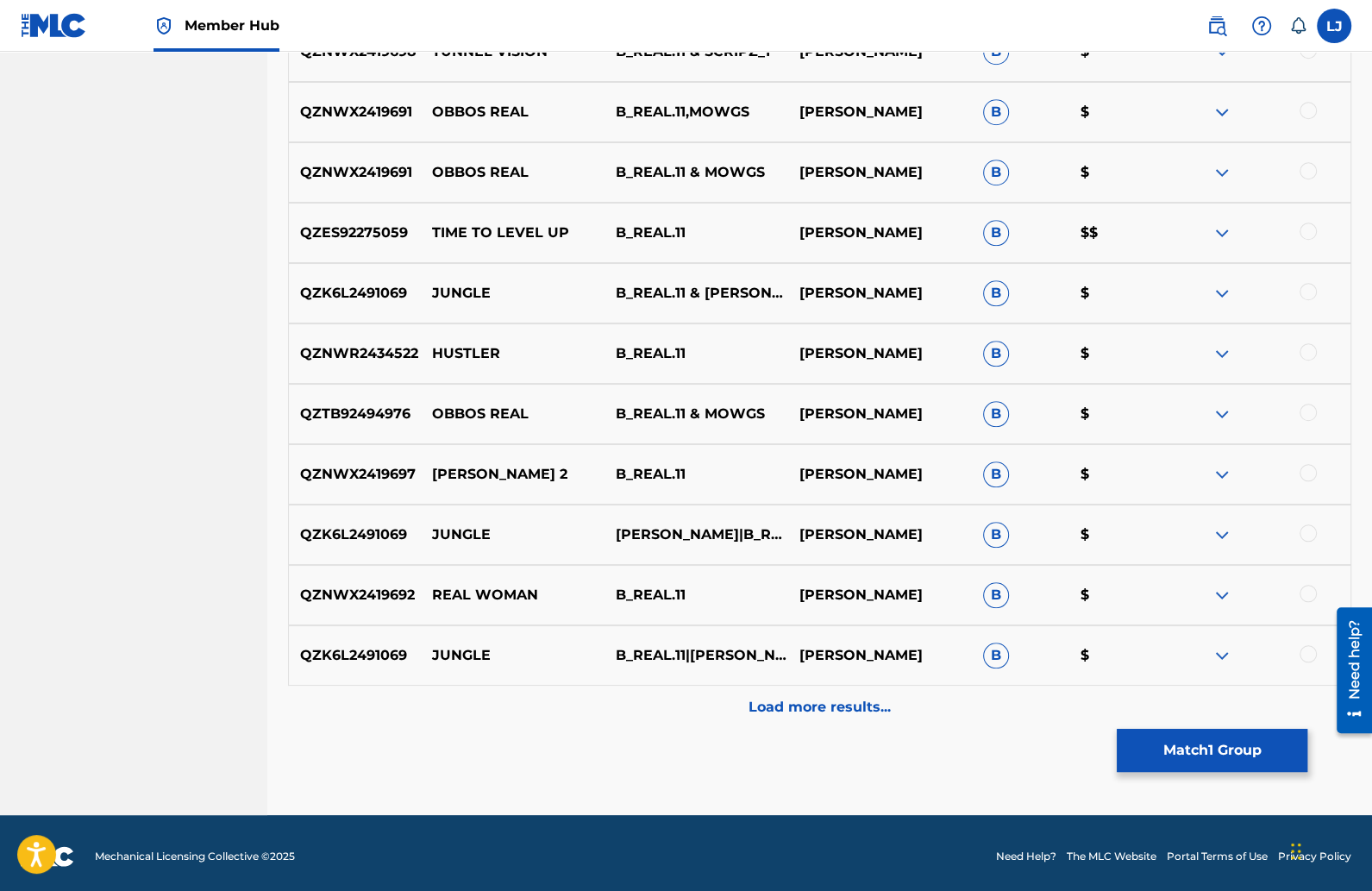
scroll to position [1245, 0]
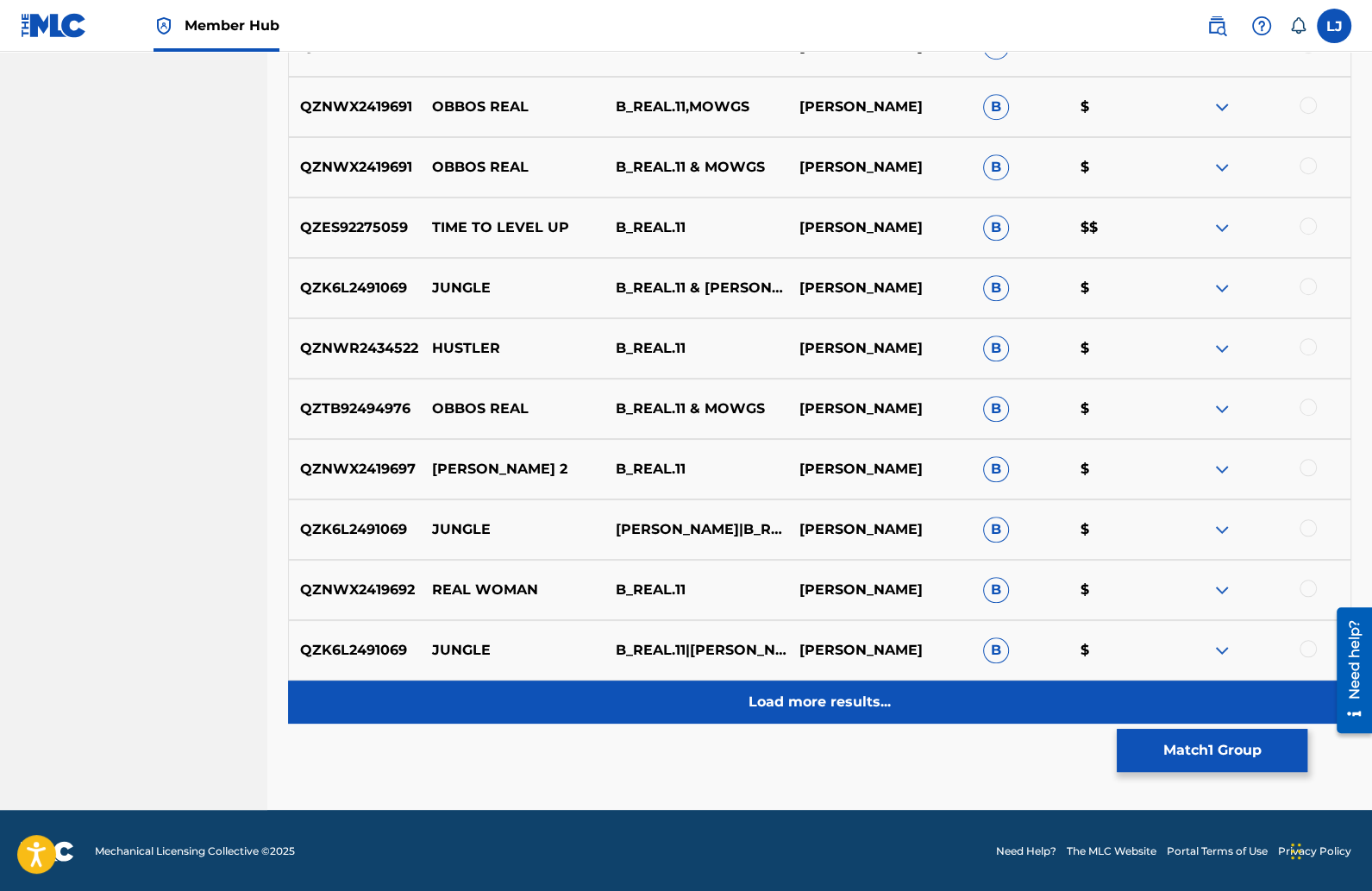
click at [767, 692] on p "Load more results..." at bounding box center [820, 703] width 142 height 21
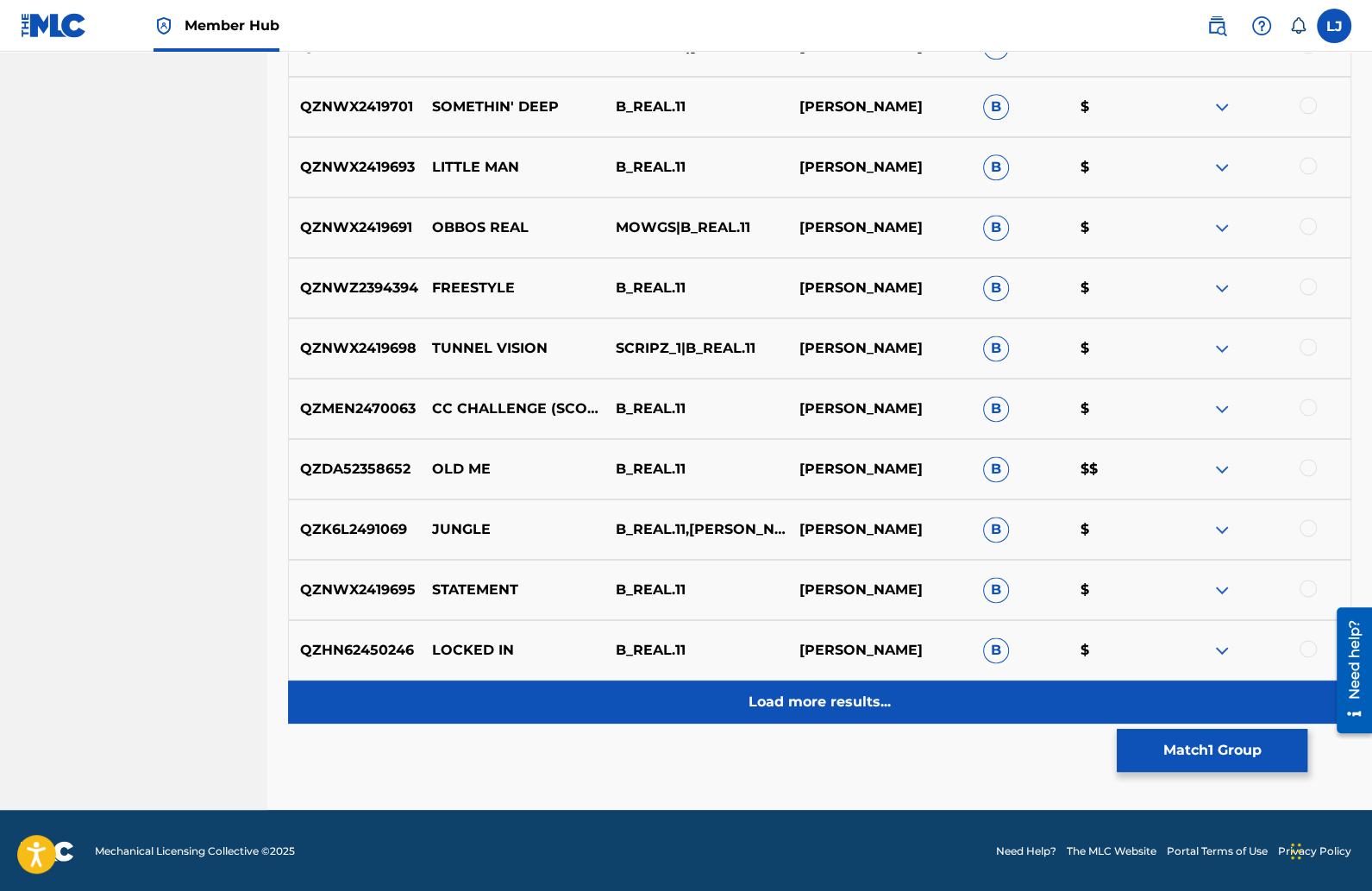
click at [759, 698] on p "Load more results..." at bounding box center [820, 703] width 142 height 21
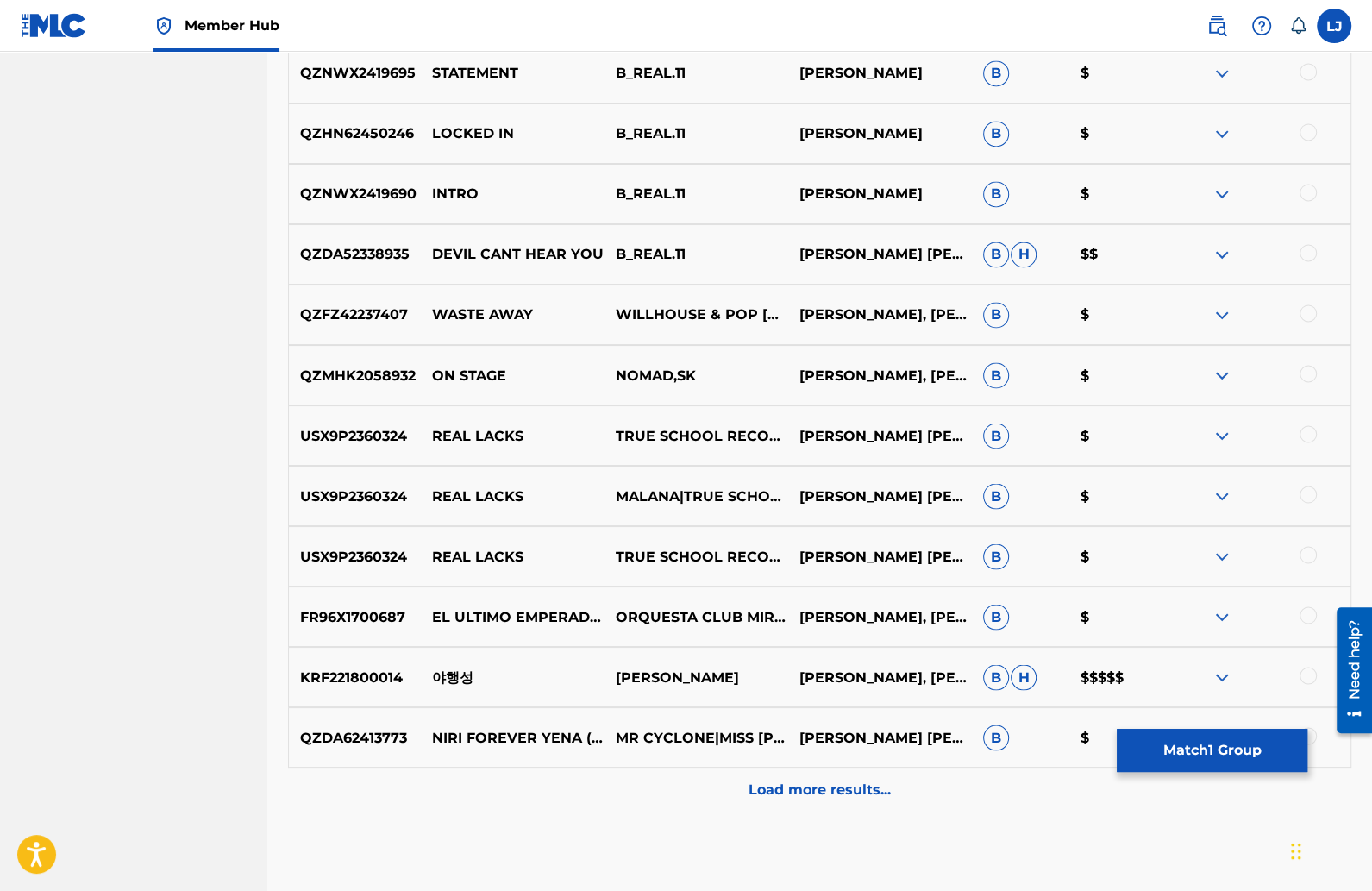
scroll to position [2454, 0]
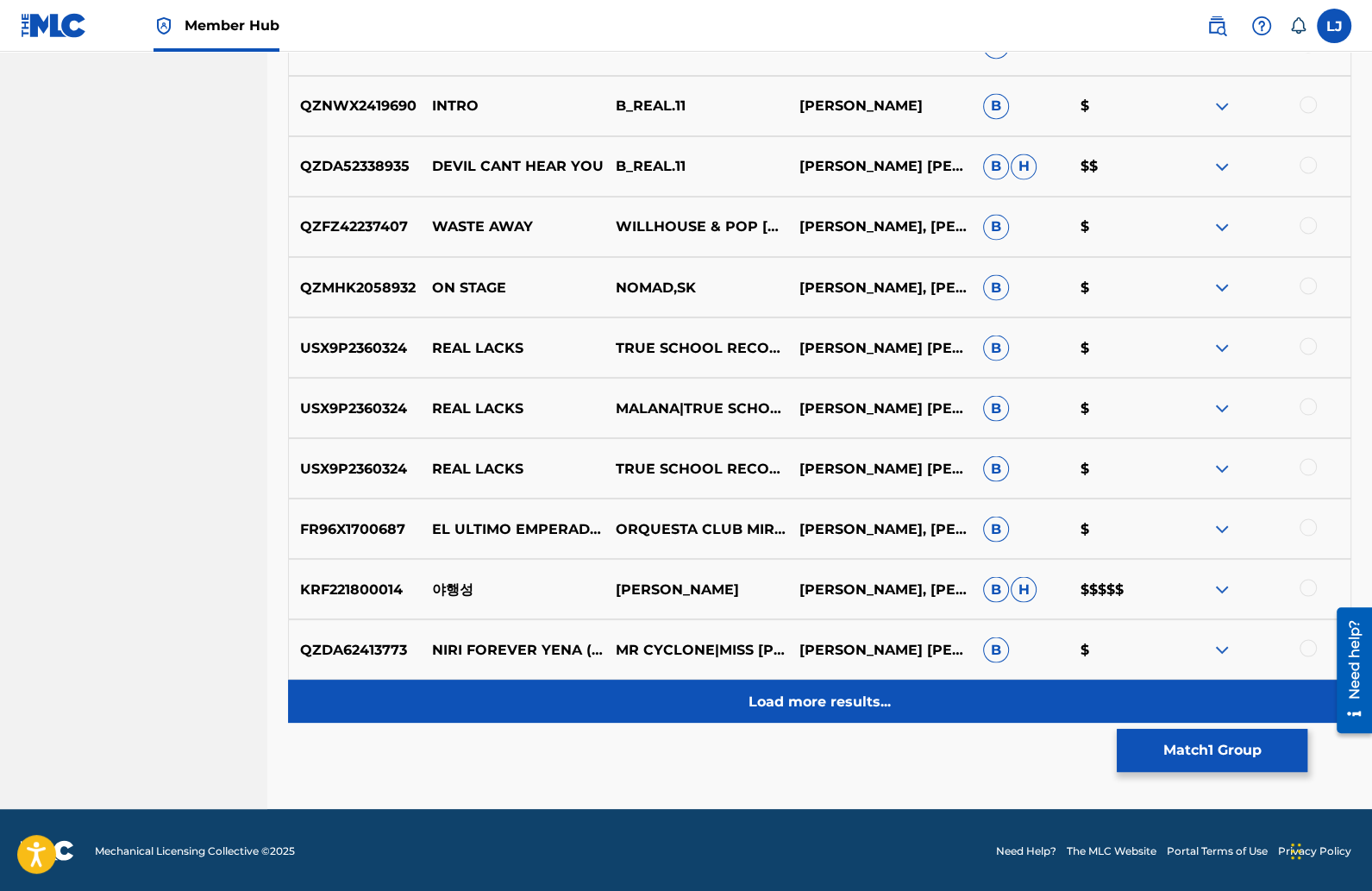
click at [783, 706] on p "Load more results..." at bounding box center [820, 702] width 142 height 21
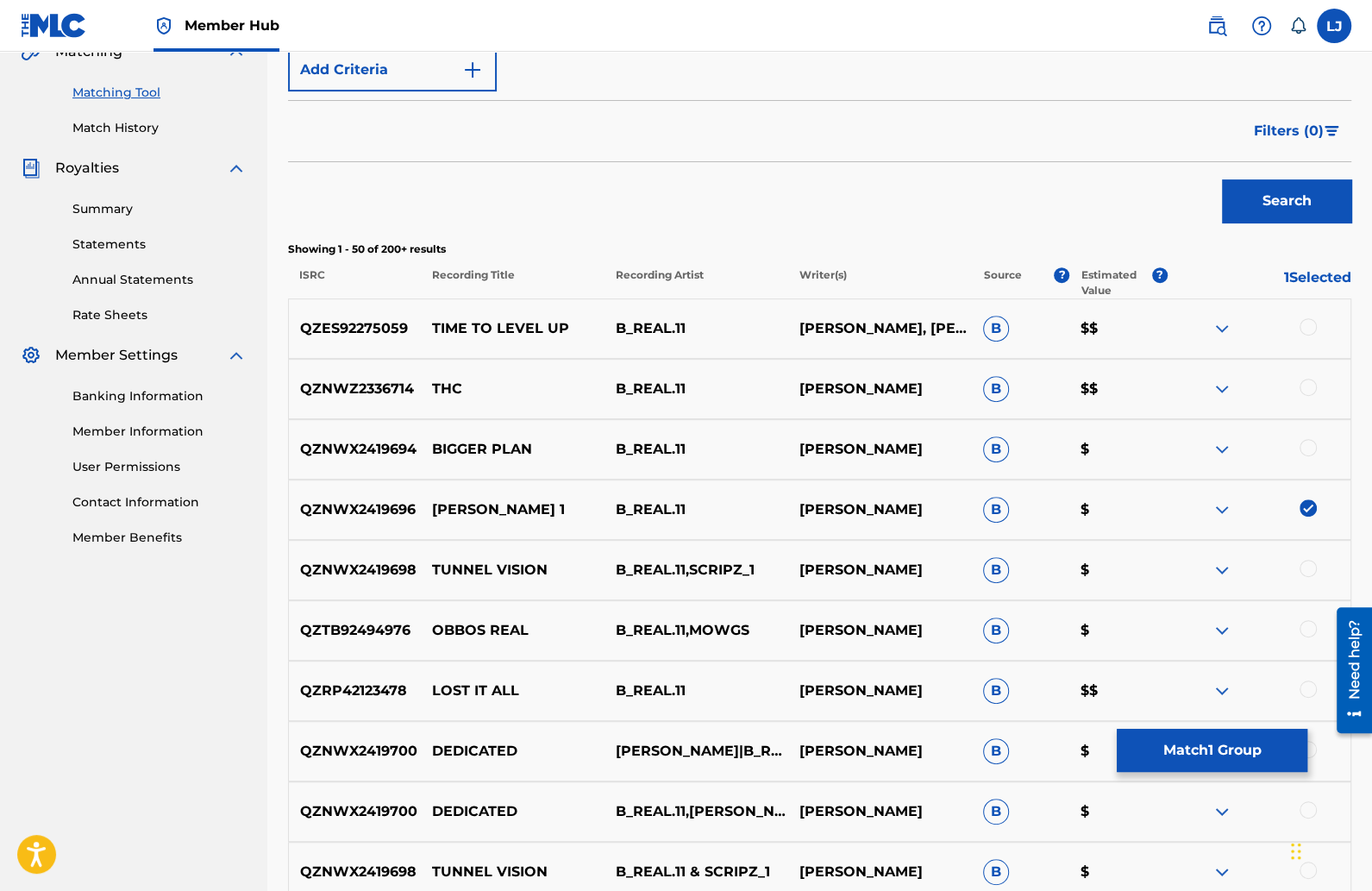
scroll to position [424, 0]
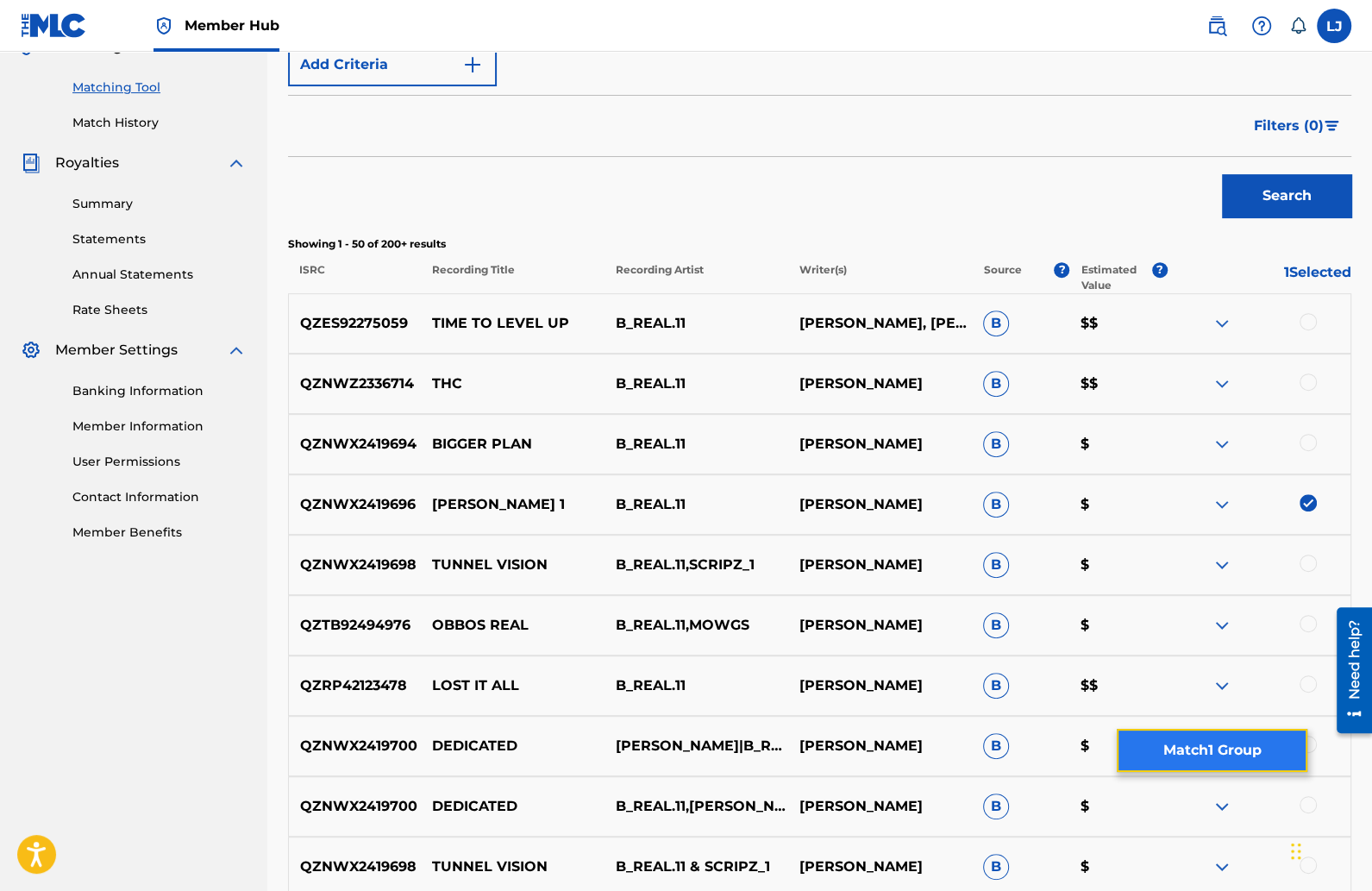
click at [1169, 741] on button "Match 1 Group" at bounding box center [1212, 750] width 191 height 43
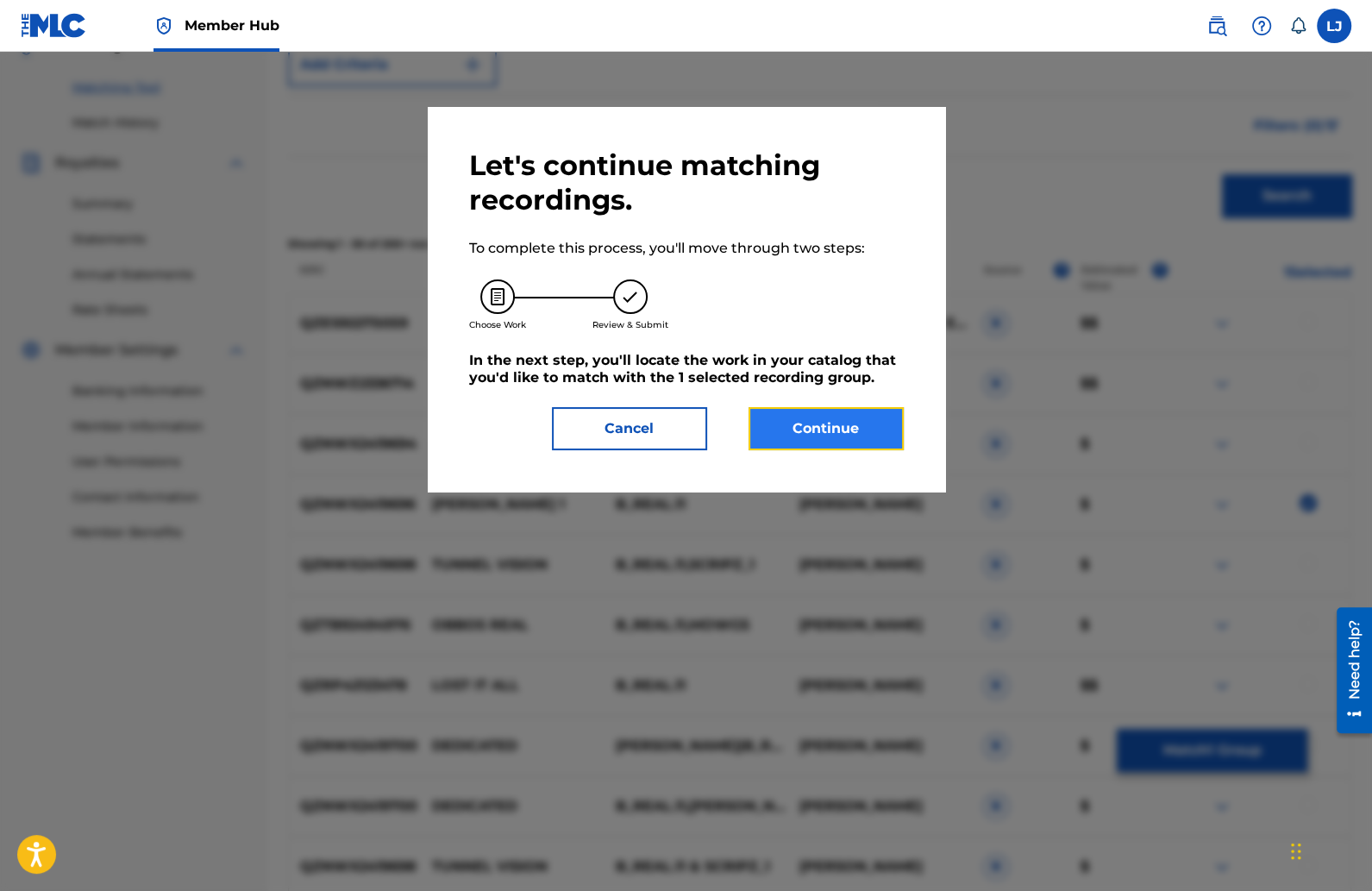
click at [861, 427] on button "Continue" at bounding box center [826, 429] width 155 height 43
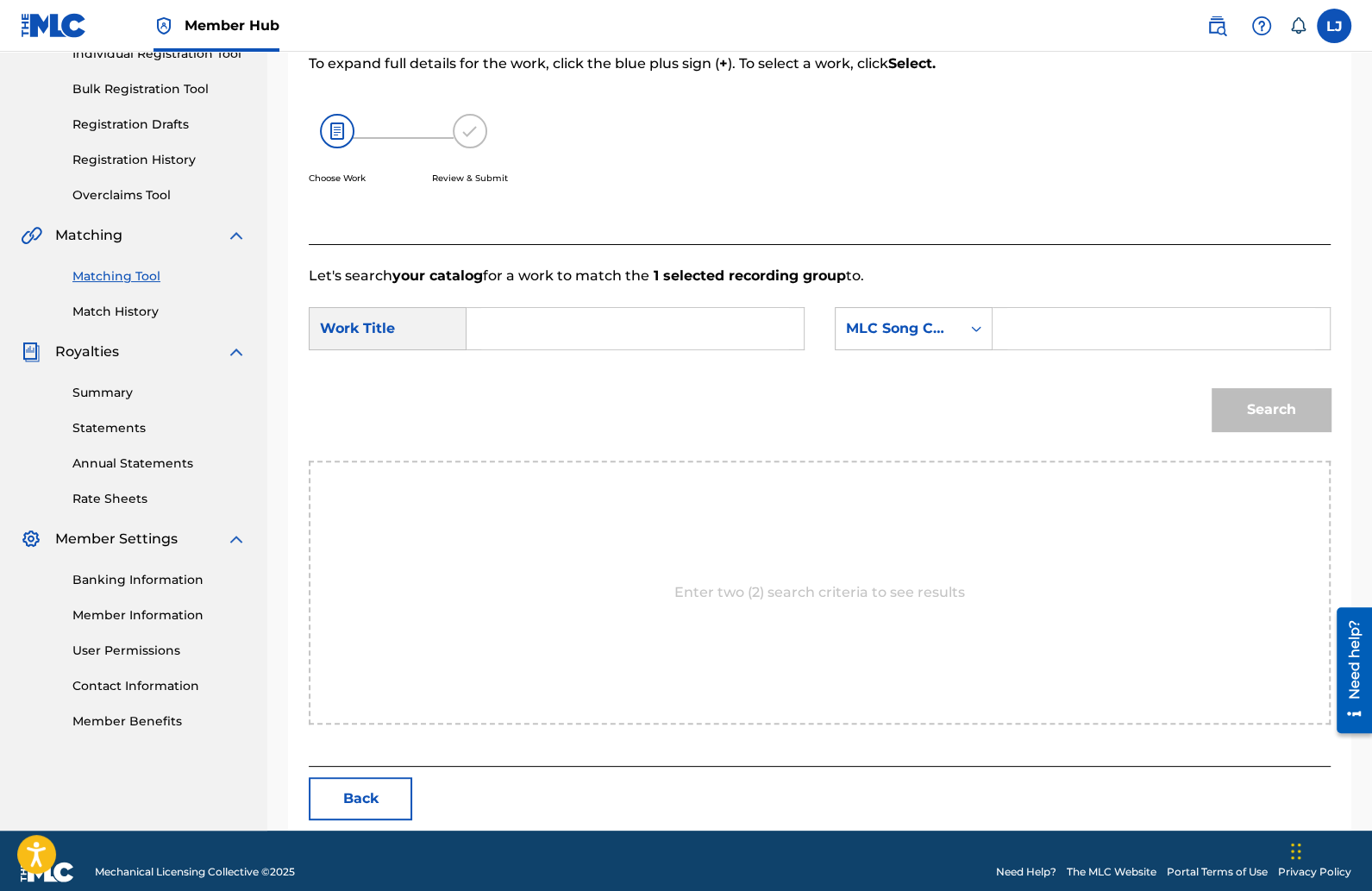
scroll to position [256, 0]
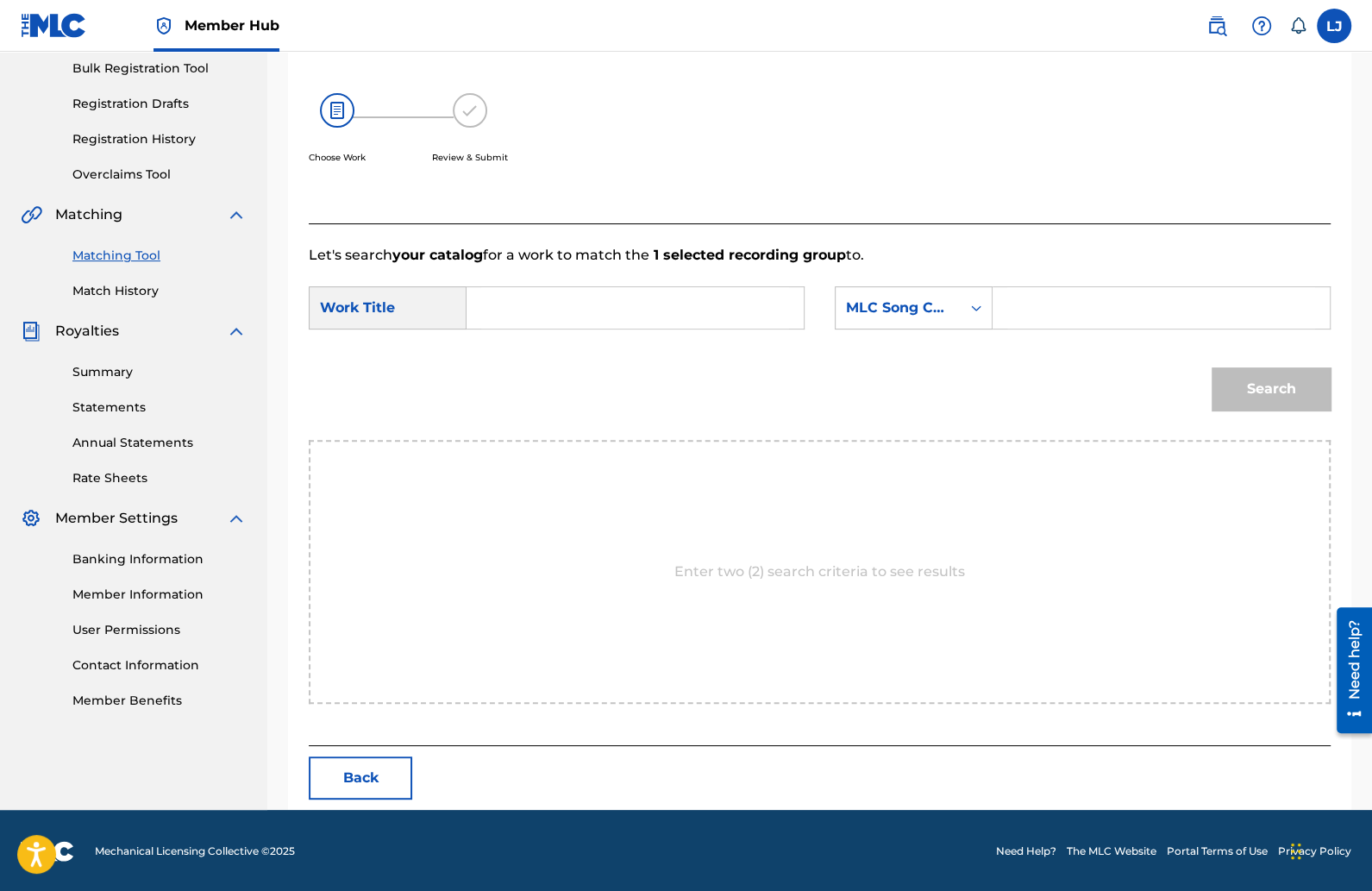
click at [665, 310] on input "Search Form" at bounding box center [635, 308] width 308 height 42
click at [508, 356] on div "[PERSON_NAME] 1" at bounding box center [506, 347] width 49 height 31
type input "[PERSON_NAME] 1"
click at [1017, 306] on input "Search Form" at bounding box center [1161, 308] width 308 height 42
click at [1021, 307] on input "Search Form" at bounding box center [1161, 308] width 308 height 42
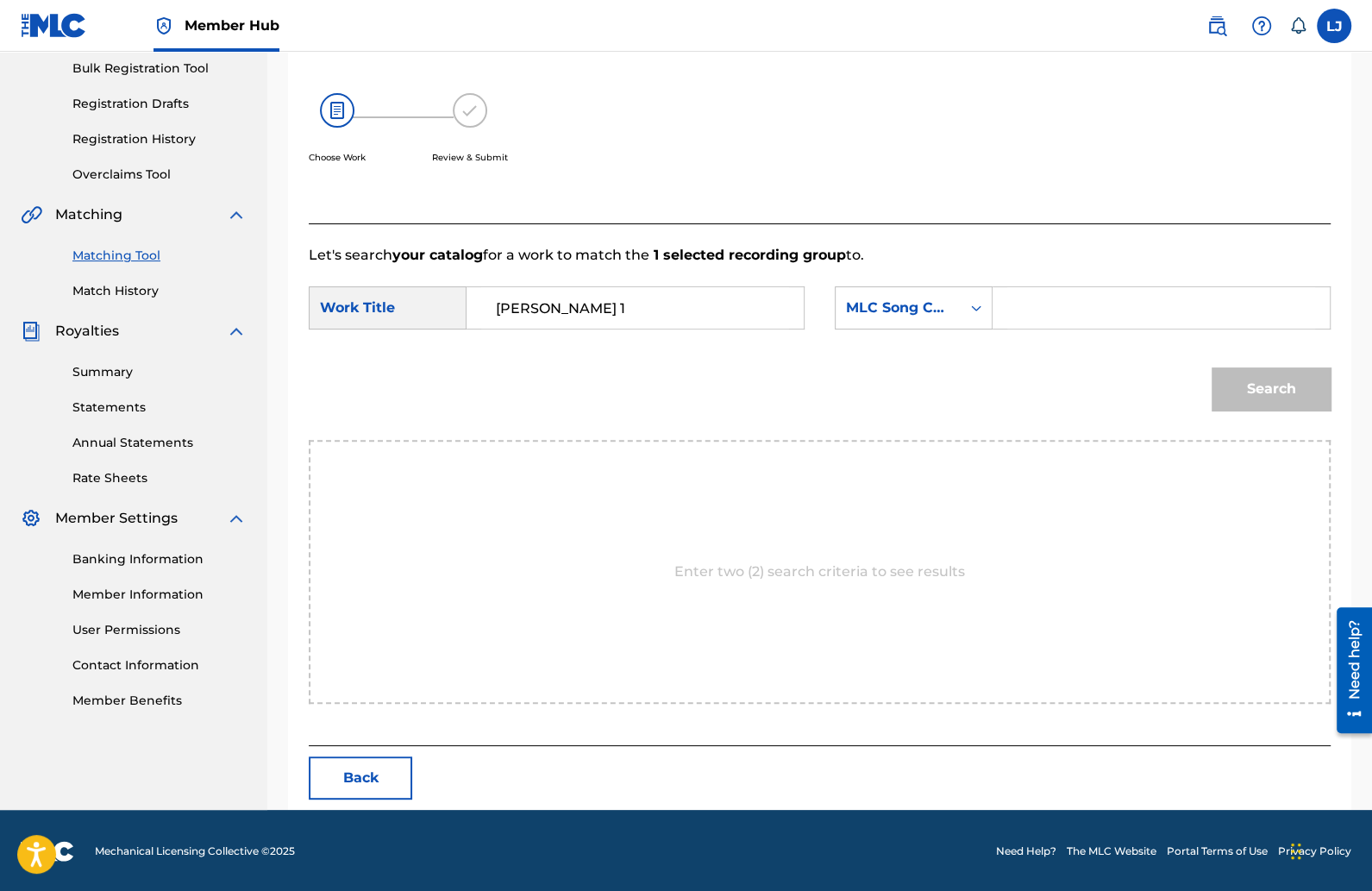
click at [1021, 307] on input "Search Form" at bounding box center [1161, 308] width 308 height 42
paste input "T47G4D"
type input "T47G4D"
click at [1246, 398] on button "Search" at bounding box center [1271, 390] width 119 height 43
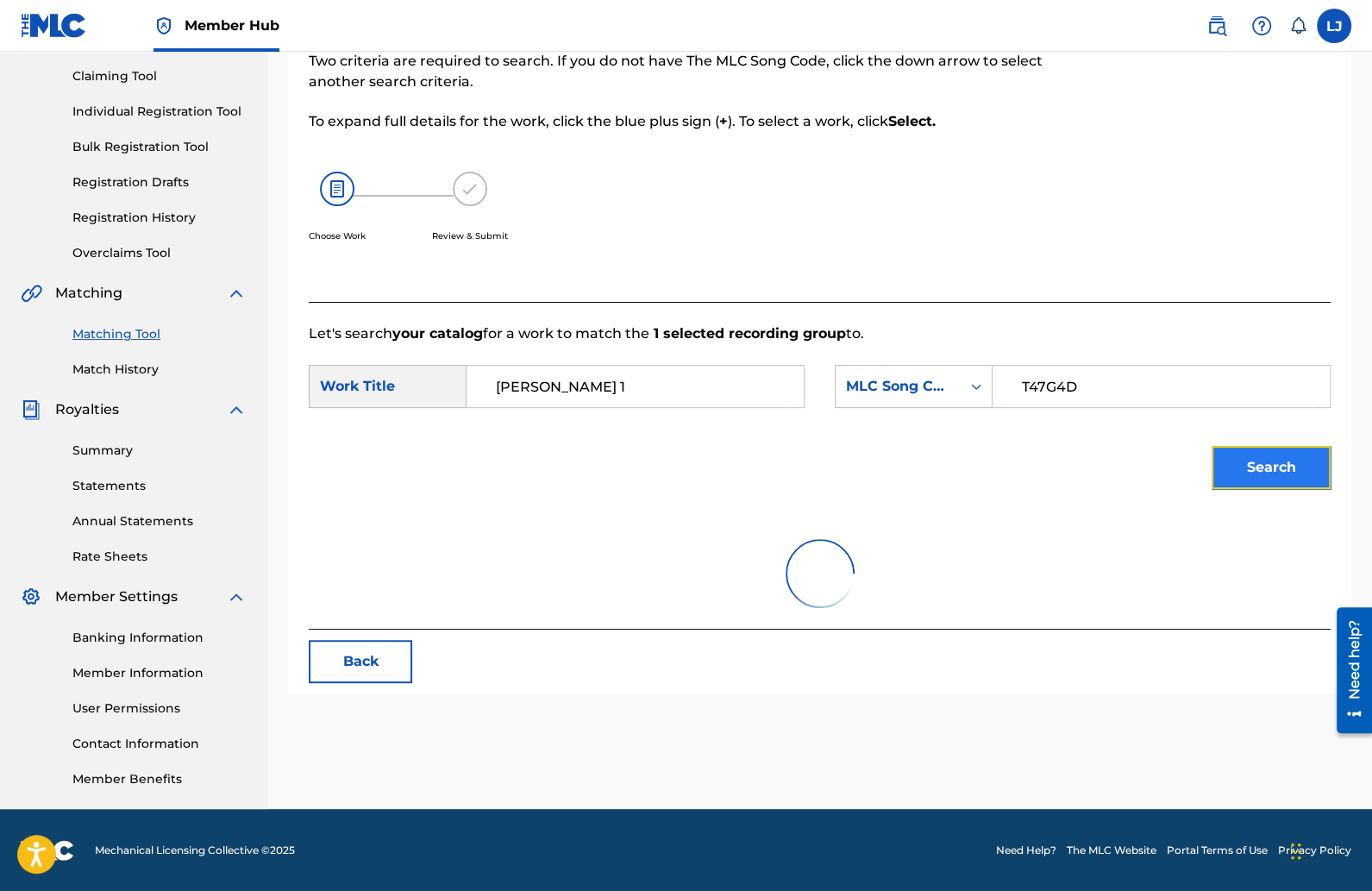
scroll to position [205, 0]
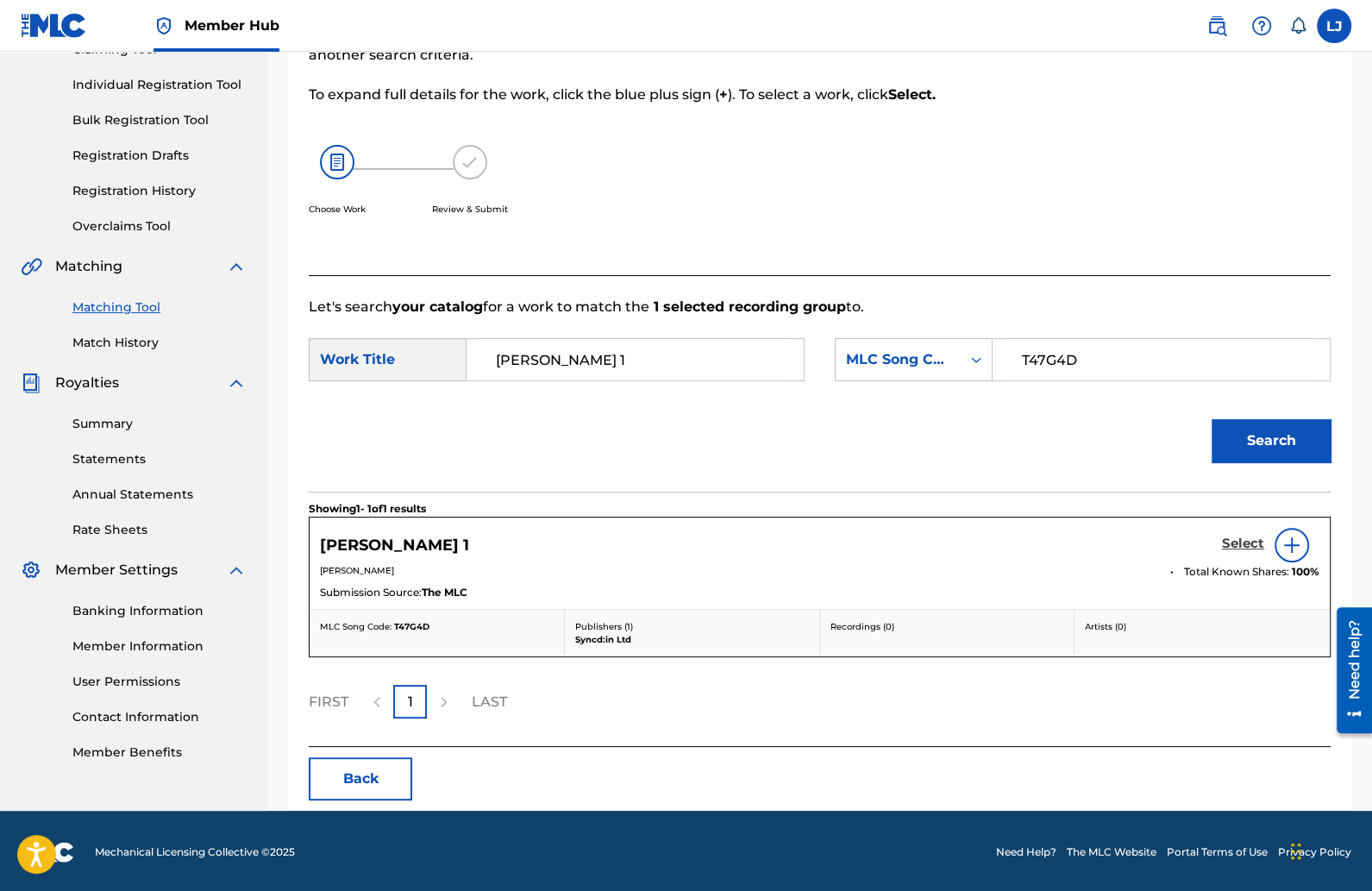
click at [1244, 543] on h5 "Select" at bounding box center [1243, 544] width 42 height 16
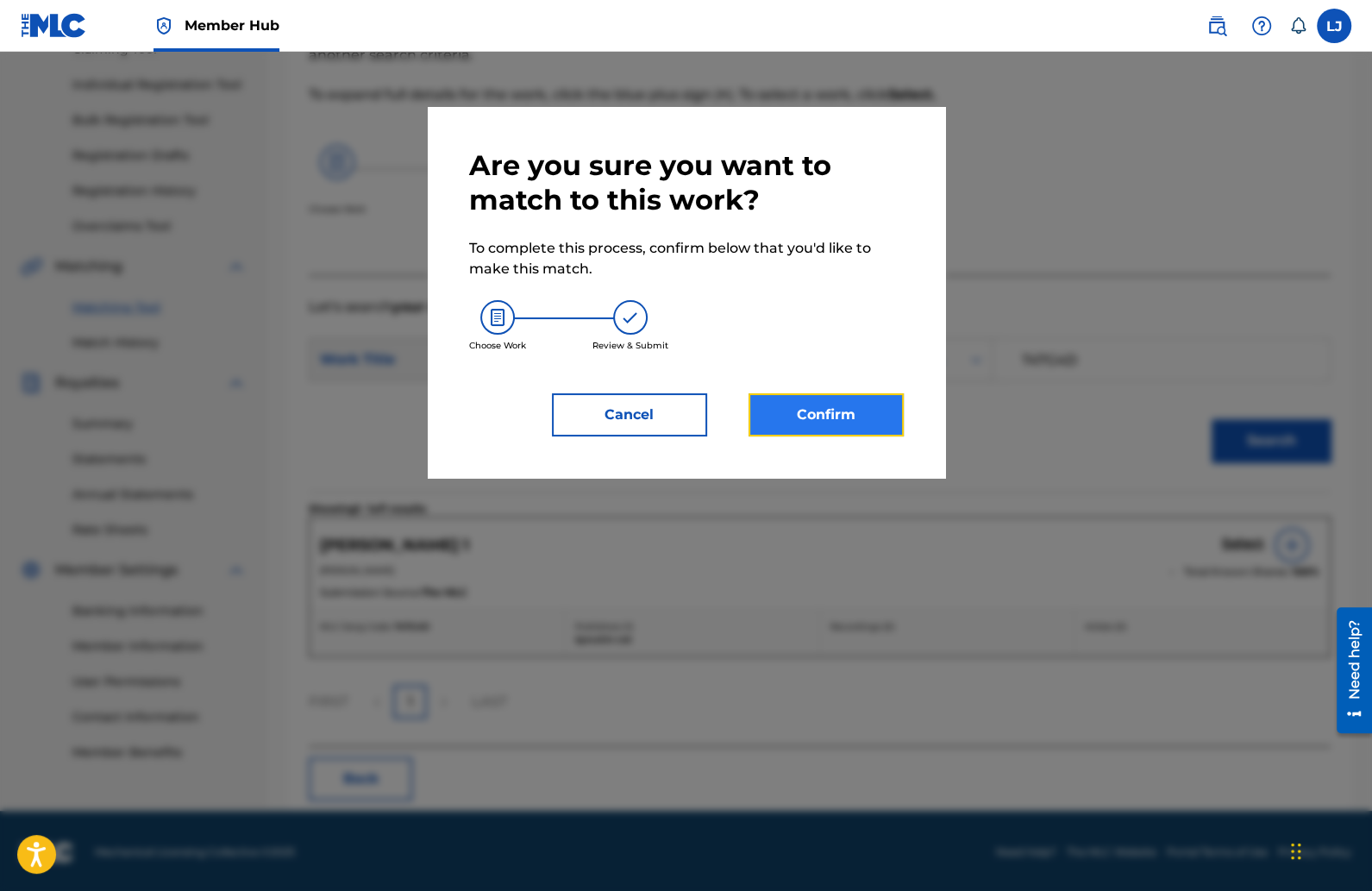
click at [806, 419] on button "Confirm" at bounding box center [826, 416] width 155 height 43
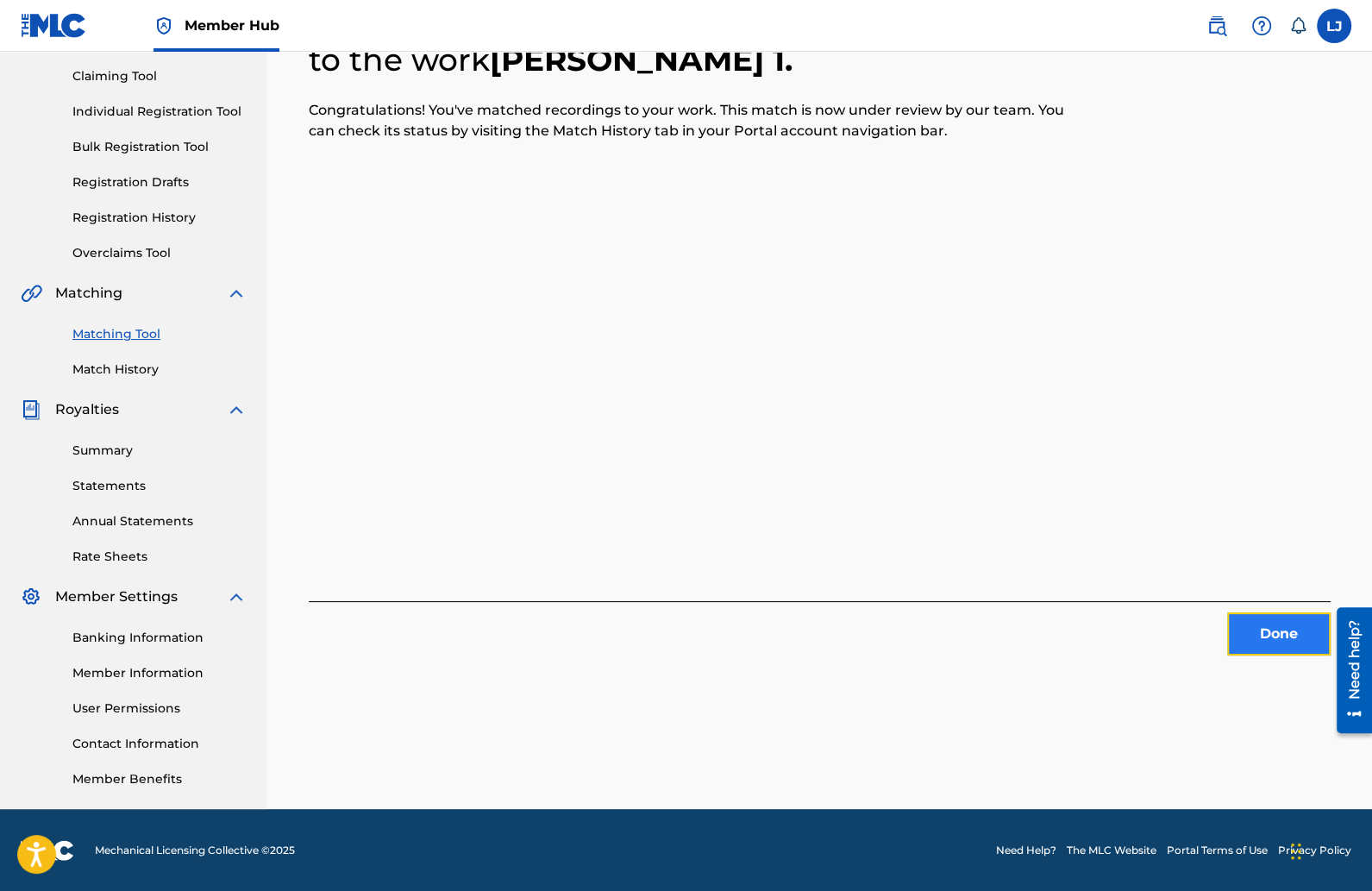
click at [1245, 629] on button "Done" at bounding box center [1278, 634] width 103 height 43
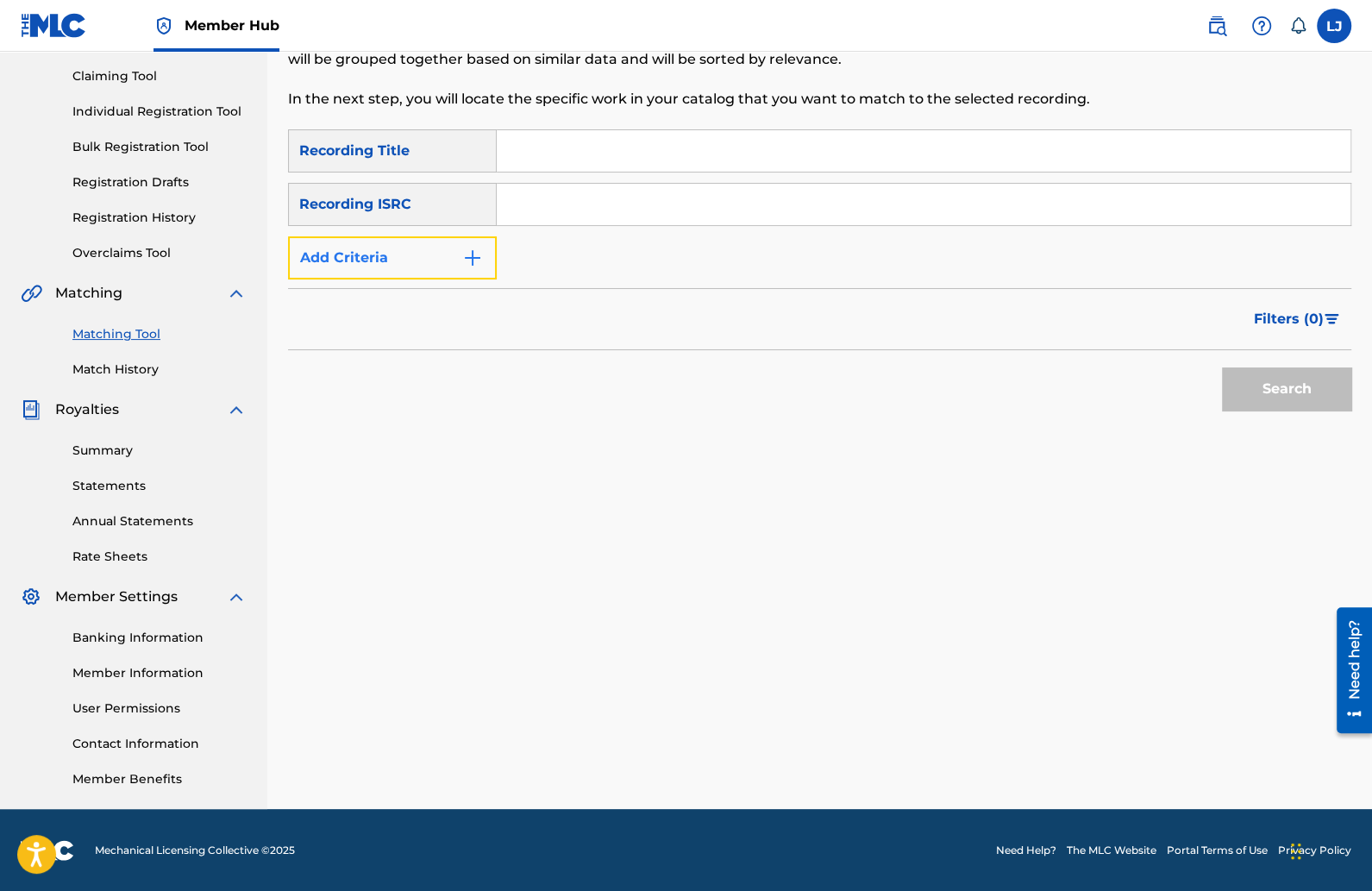
click at [369, 257] on button "Add Criteria" at bounding box center [392, 259] width 209 height 43
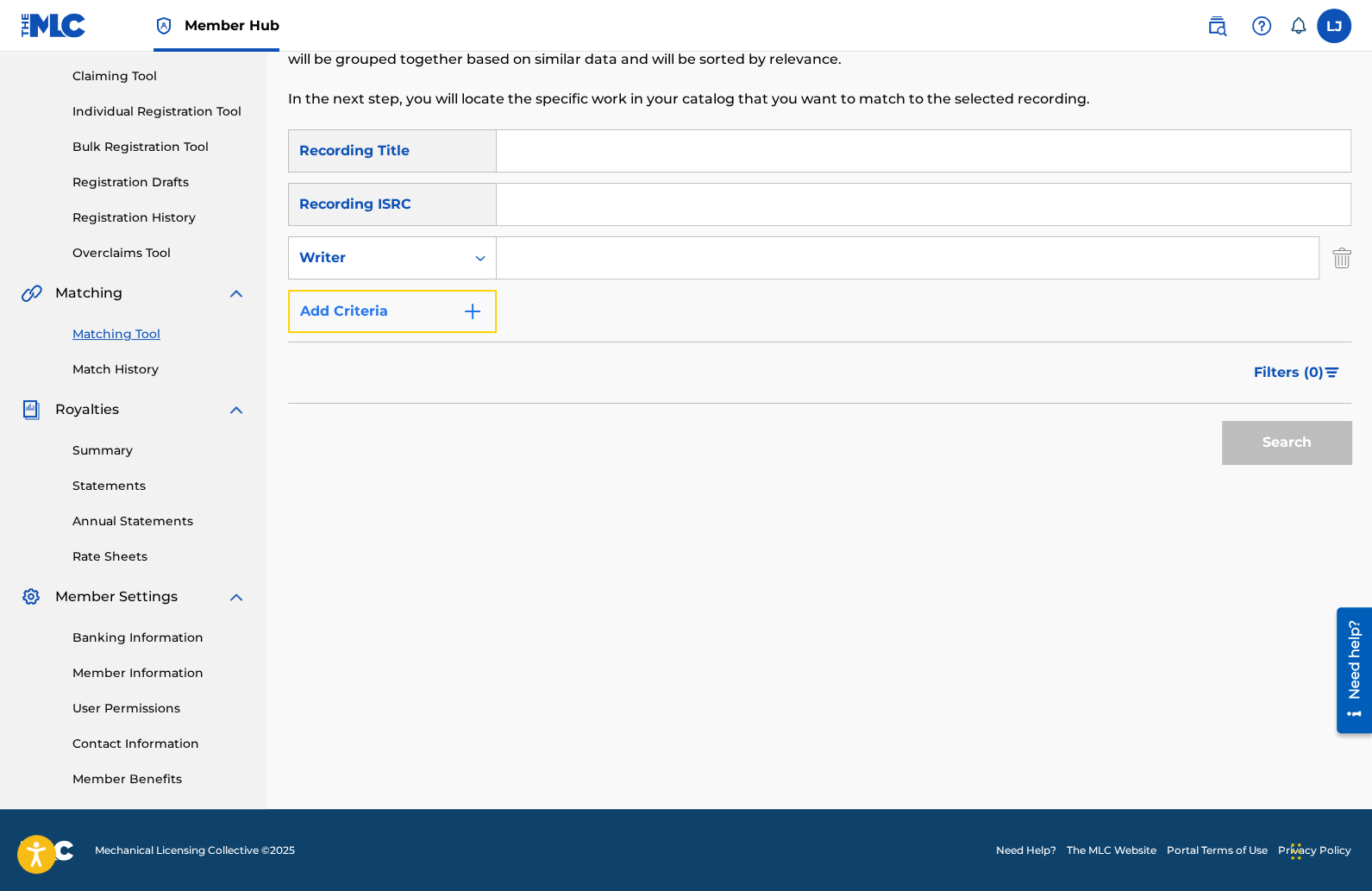
click at [471, 311] on img "Search Form" at bounding box center [473, 311] width 21 height 21
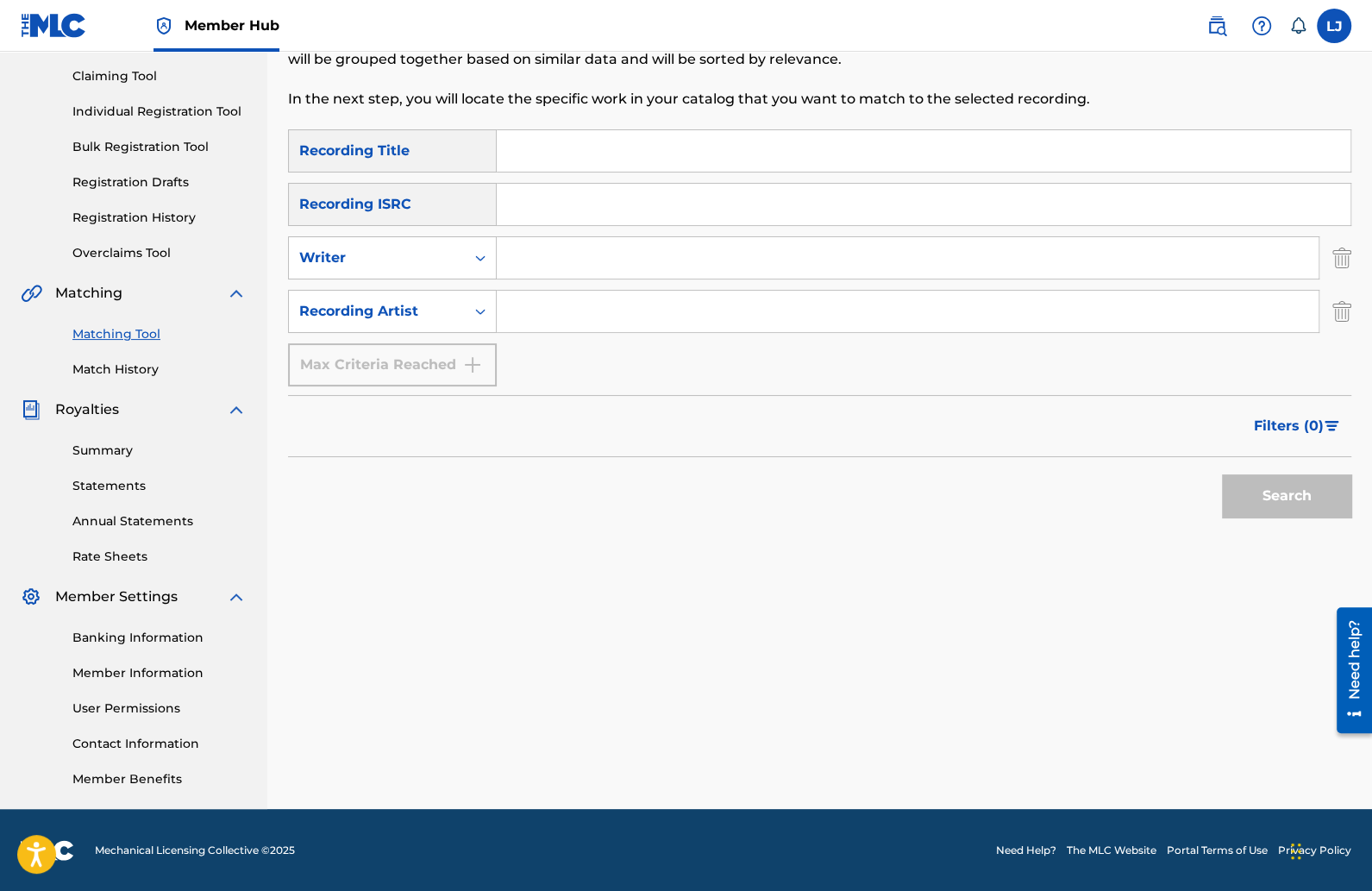
click at [538, 237] on input "Search Form" at bounding box center [908, 258] width 822 height 42
type input "Shaun Byrne"
click at [1257, 492] on button "Search" at bounding box center [1286, 496] width 129 height 43
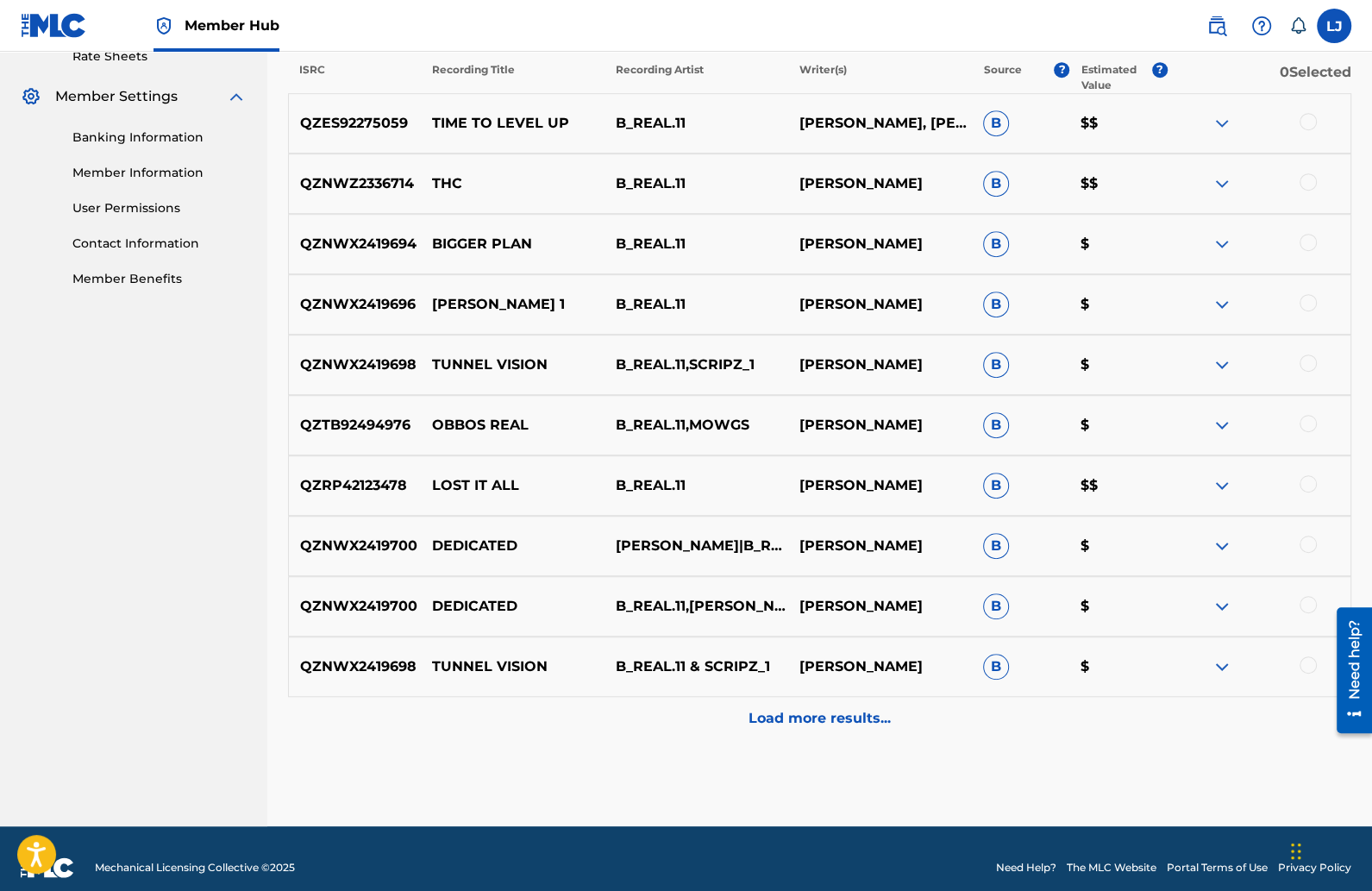
scroll to position [694, 0]
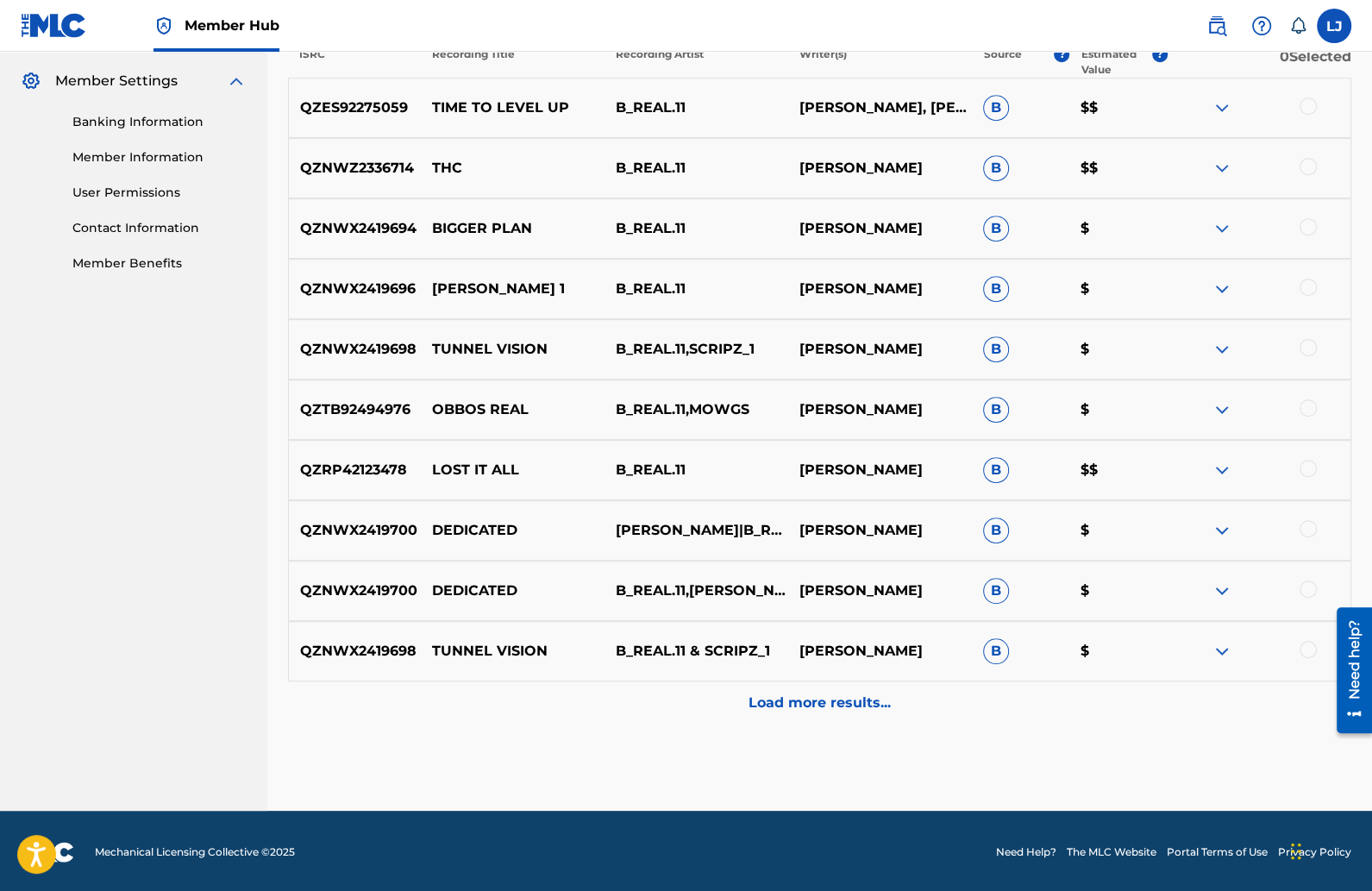
click at [1300, 523] on div at bounding box center [1309, 529] width 17 height 17
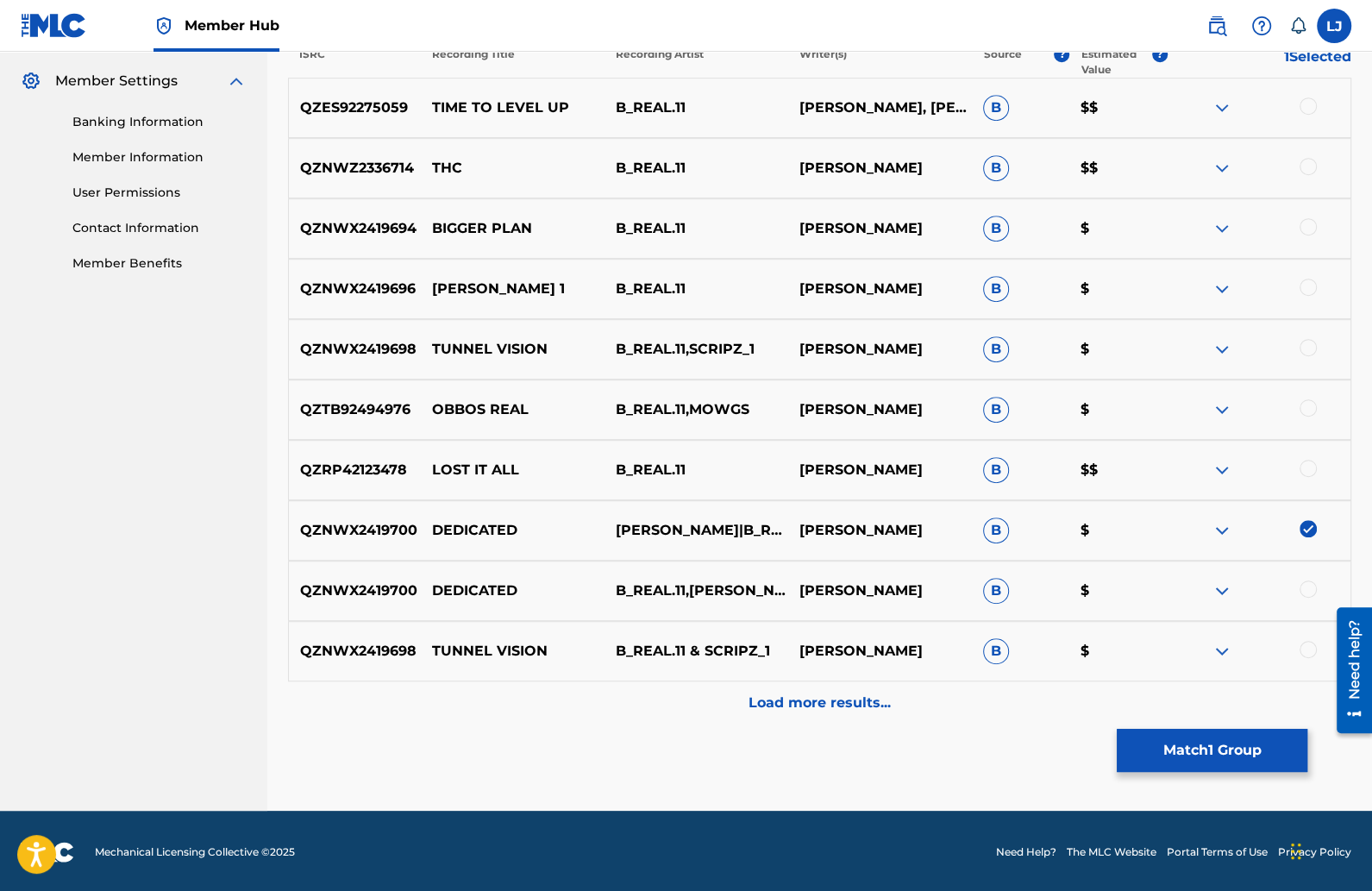
click at [1306, 576] on div "QZNWX2419700 DEDICATED B_REAL.11,JAYDE RIANNIA SHAUN BYRNE B $" at bounding box center [820, 591] width 1063 height 61
click at [1307, 586] on div at bounding box center [1309, 589] width 17 height 17
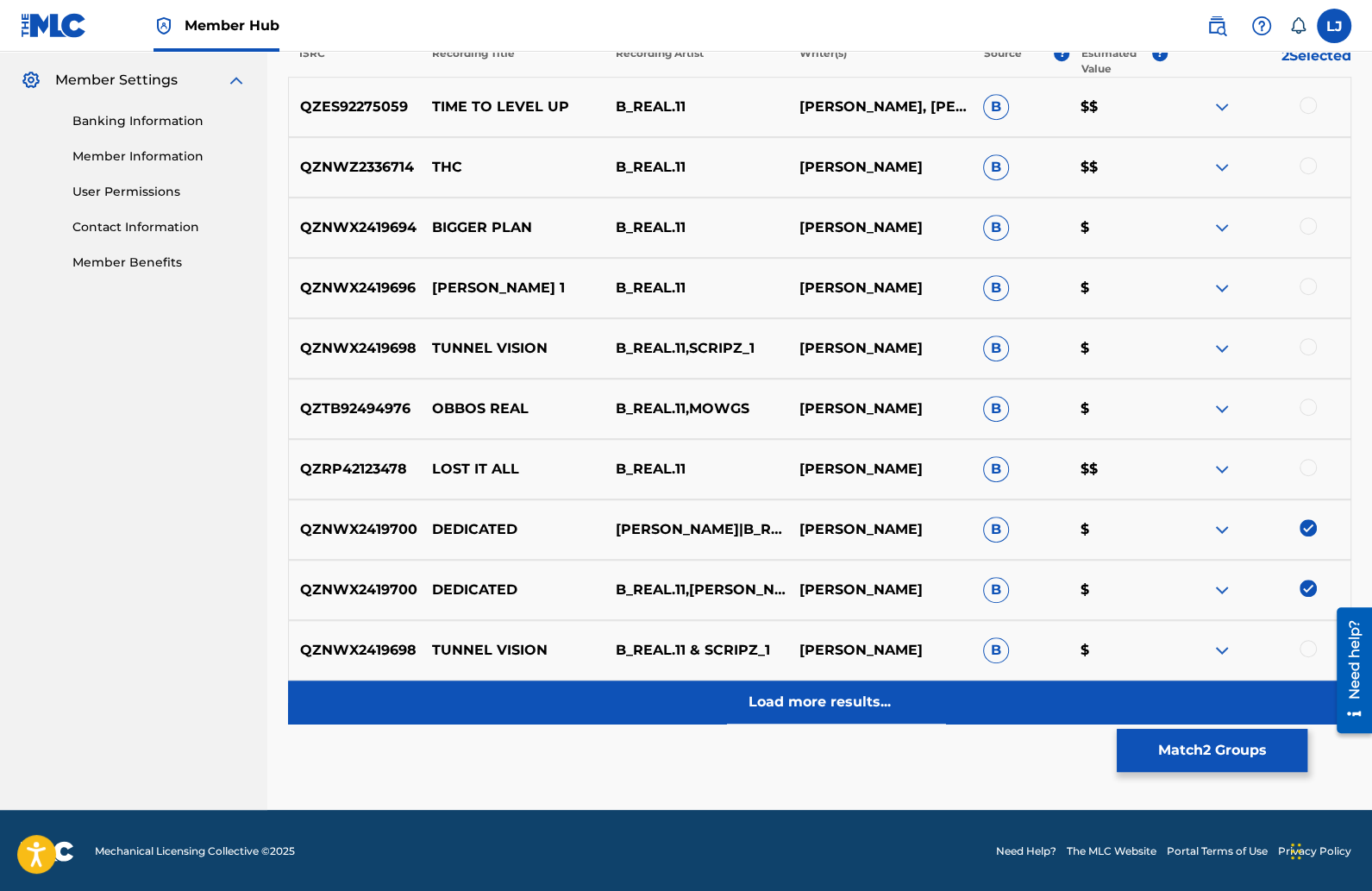
click at [763, 688] on div "Load more results..." at bounding box center [820, 703] width 1063 height 43
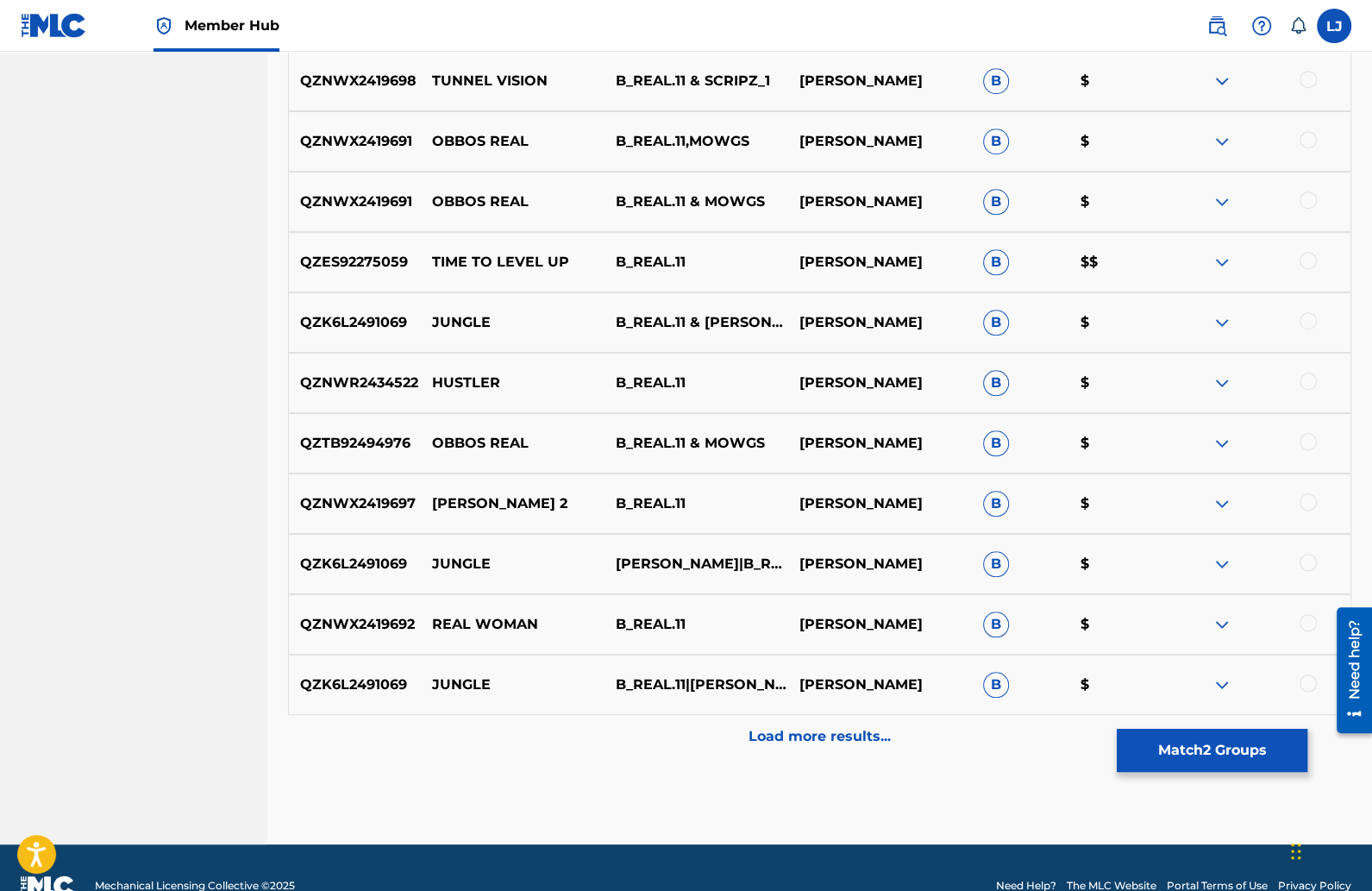
scroll to position [1300, 0]
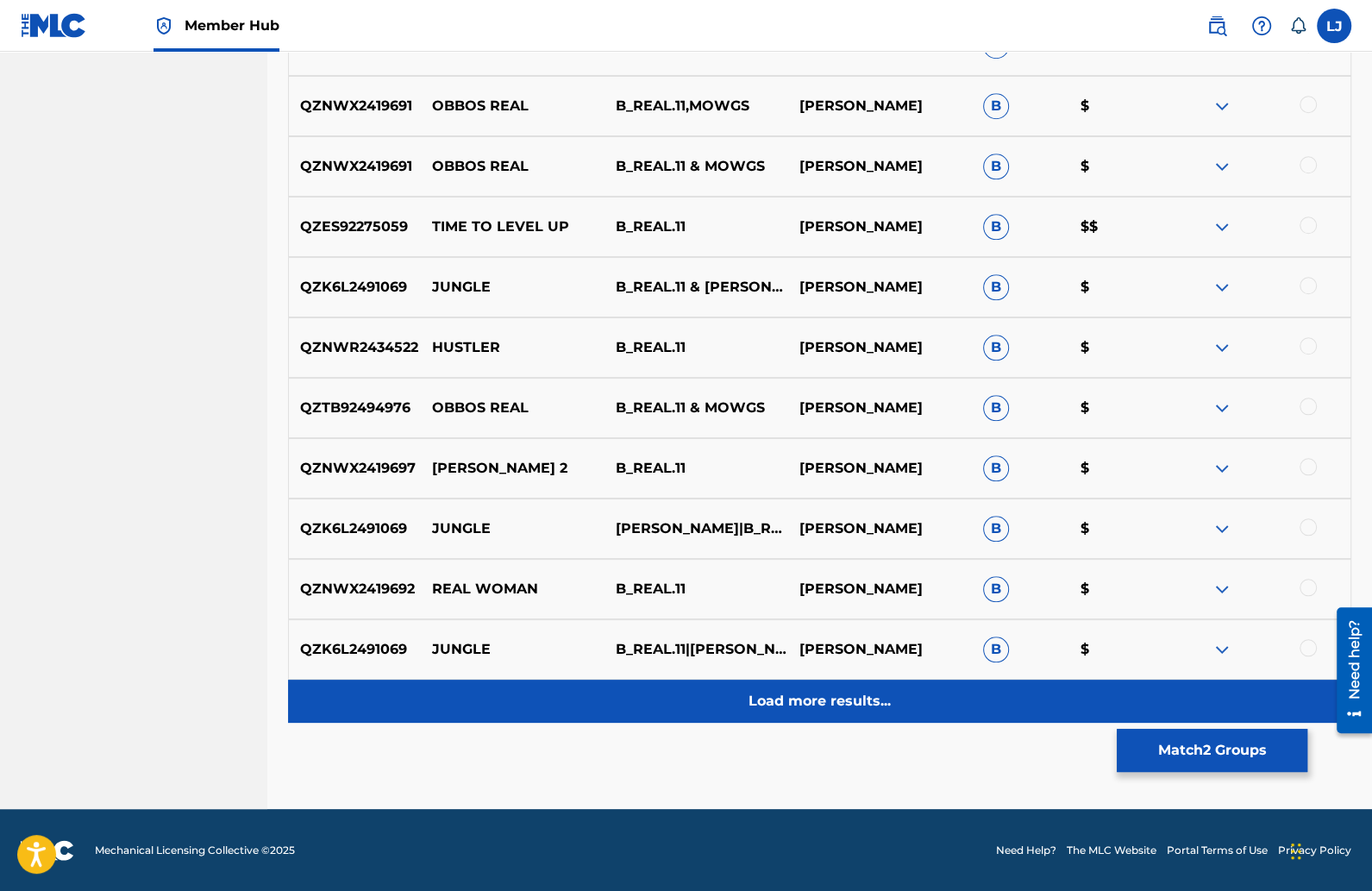
click at [842, 687] on div "Load more results..." at bounding box center [820, 702] width 1063 height 43
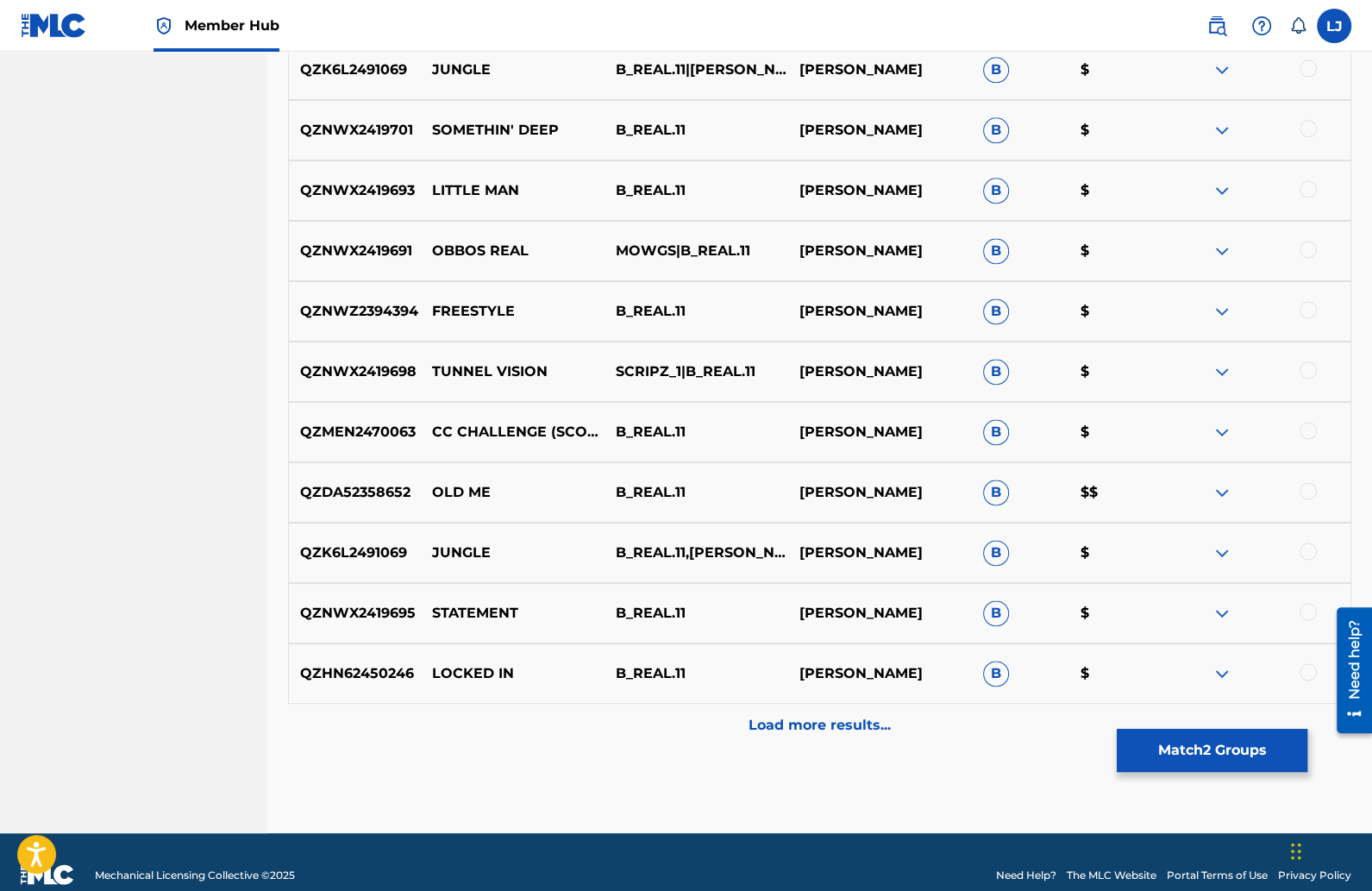
scroll to position [1903, 0]
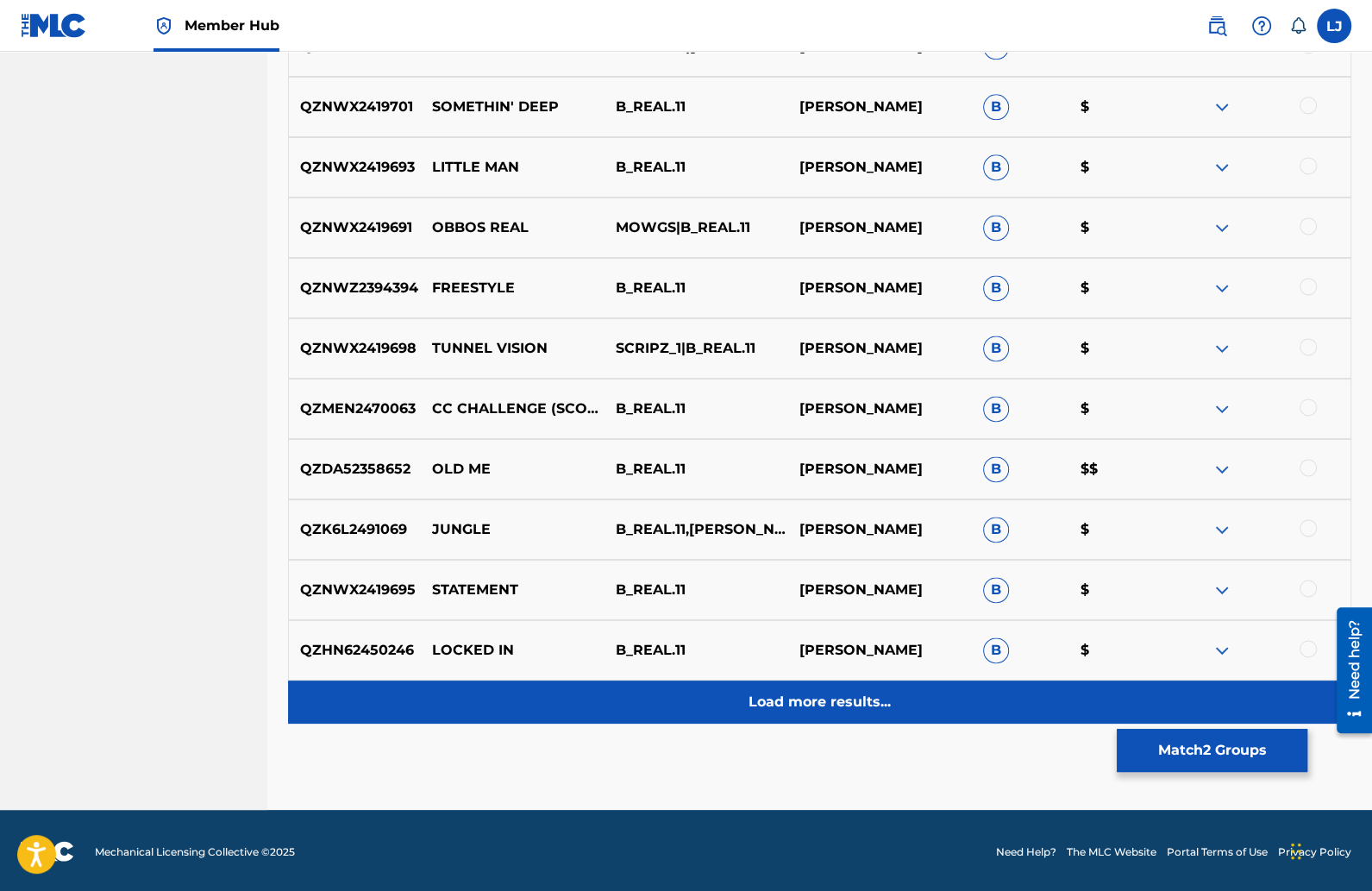
click at [798, 695] on p "Load more results..." at bounding box center [820, 703] width 142 height 21
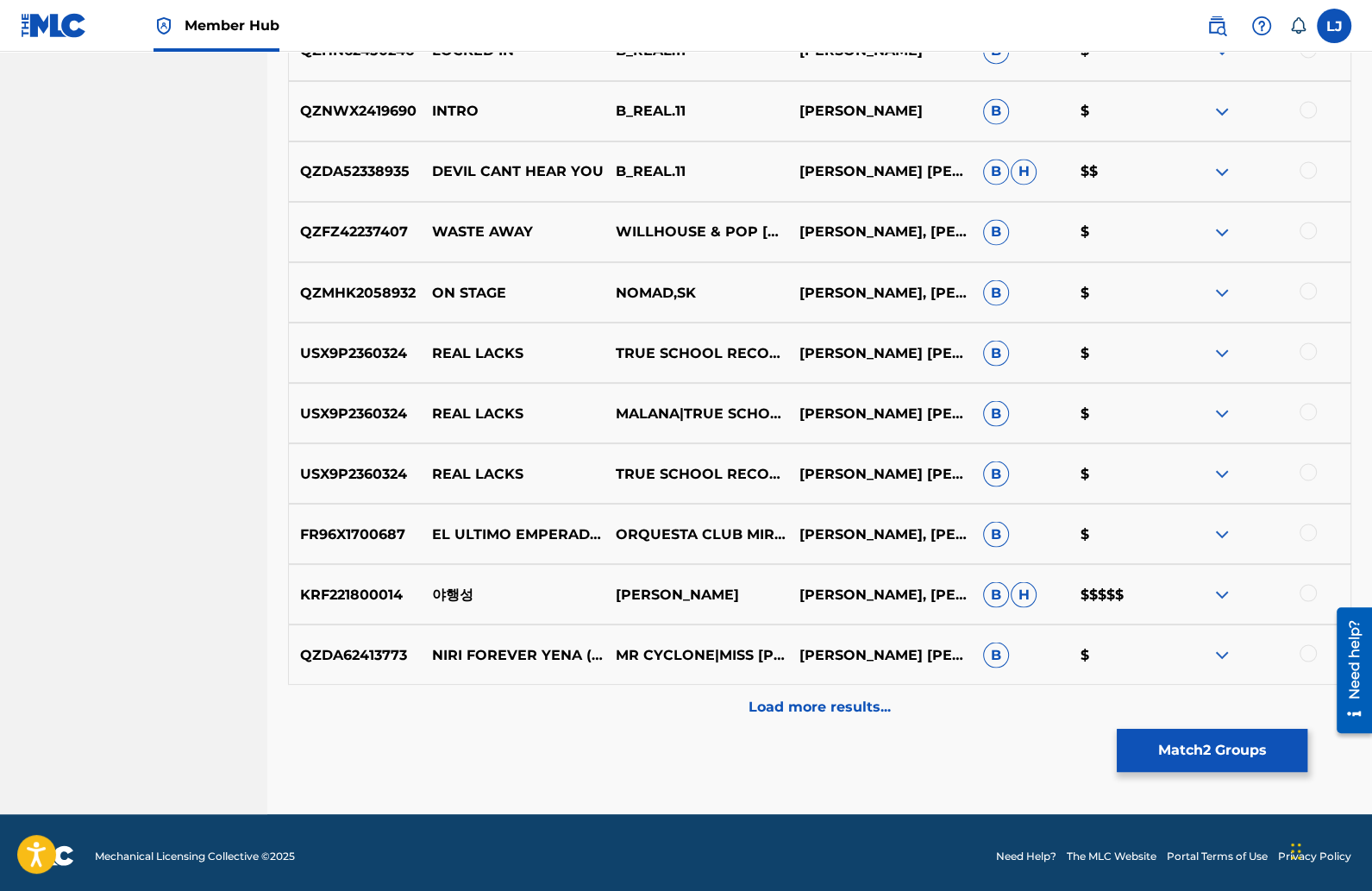
scroll to position [2506, 0]
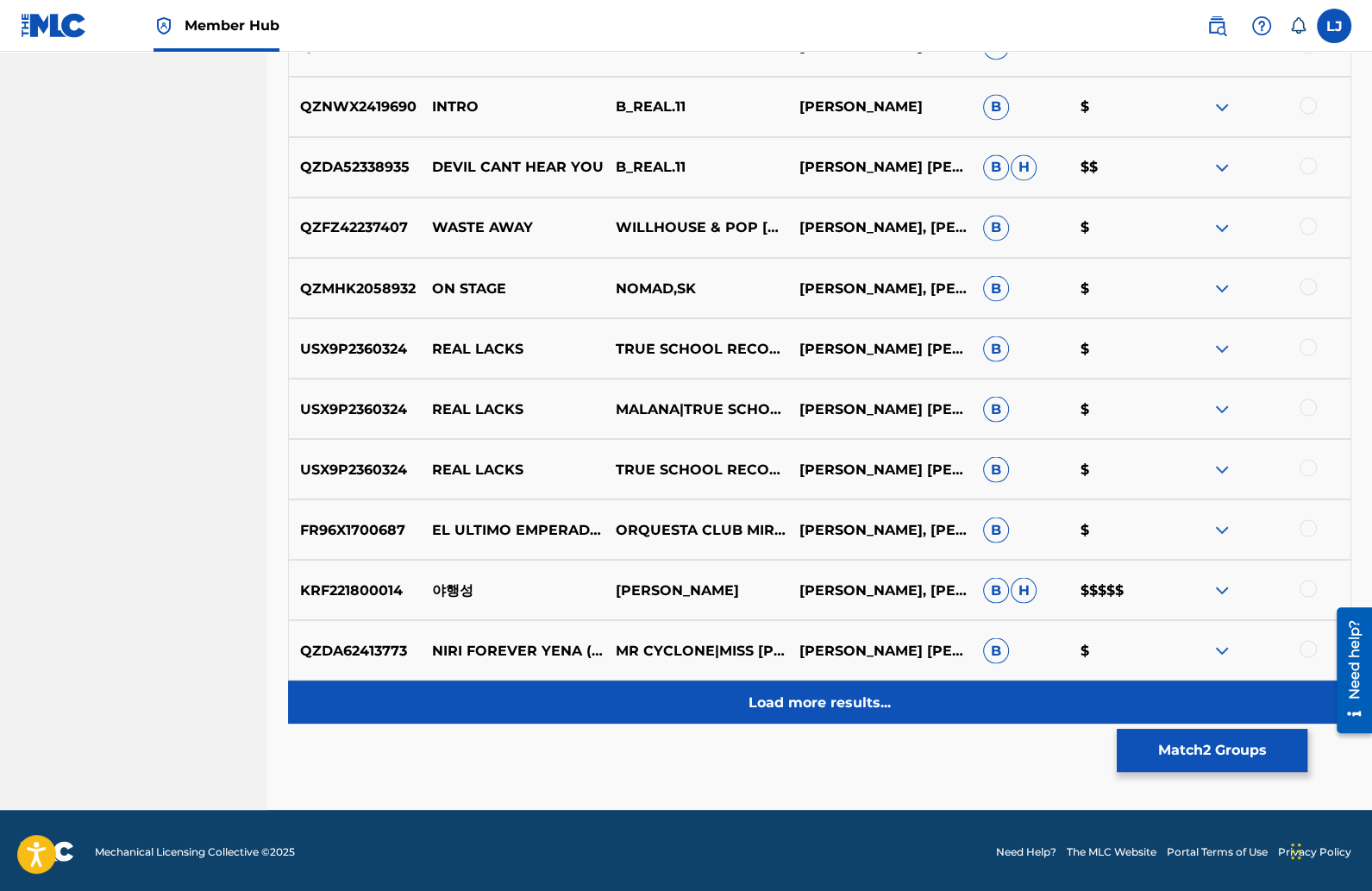
click at [773, 705] on p "Load more results..." at bounding box center [820, 703] width 142 height 21
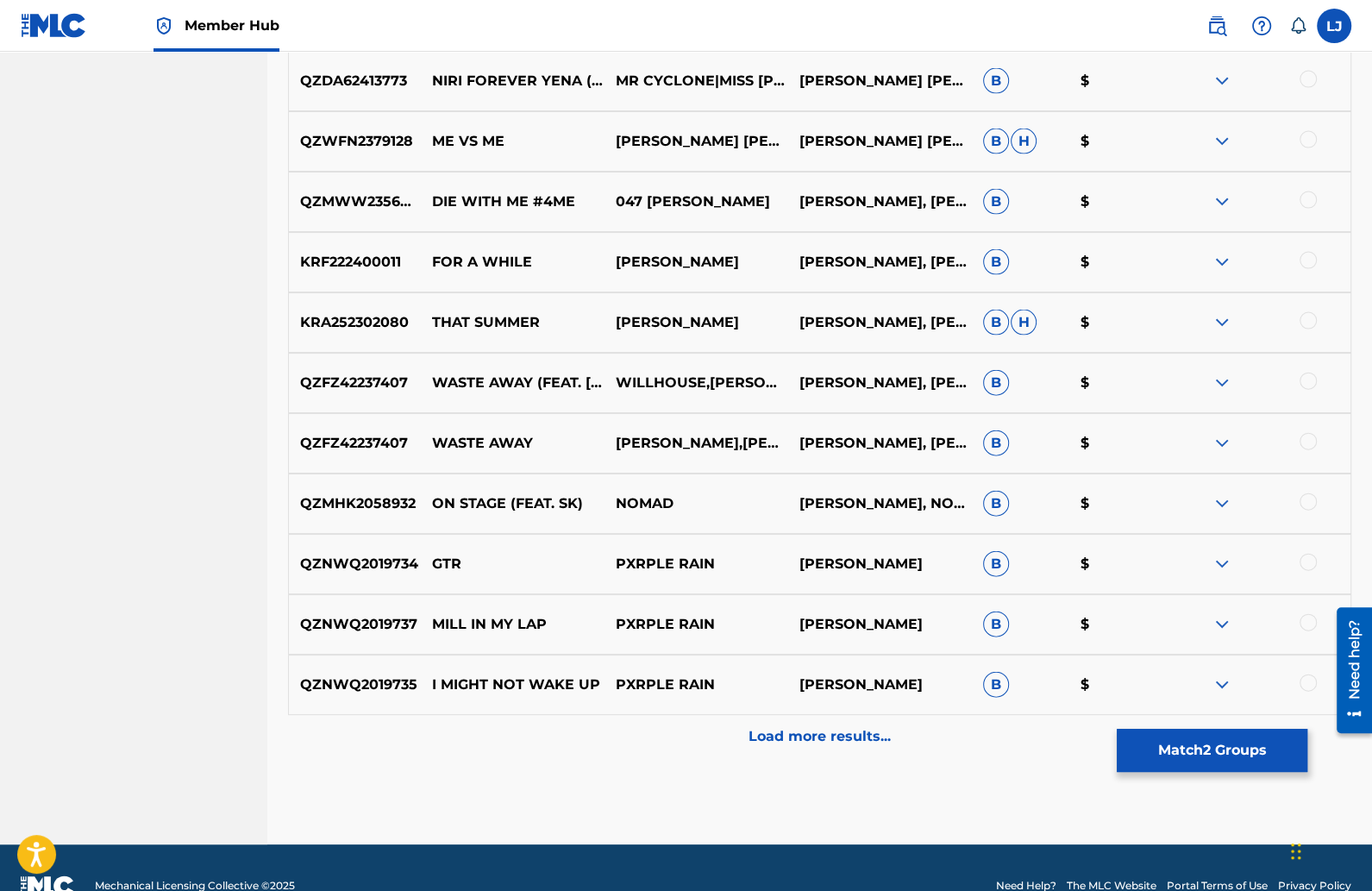
scroll to position [3068, 0]
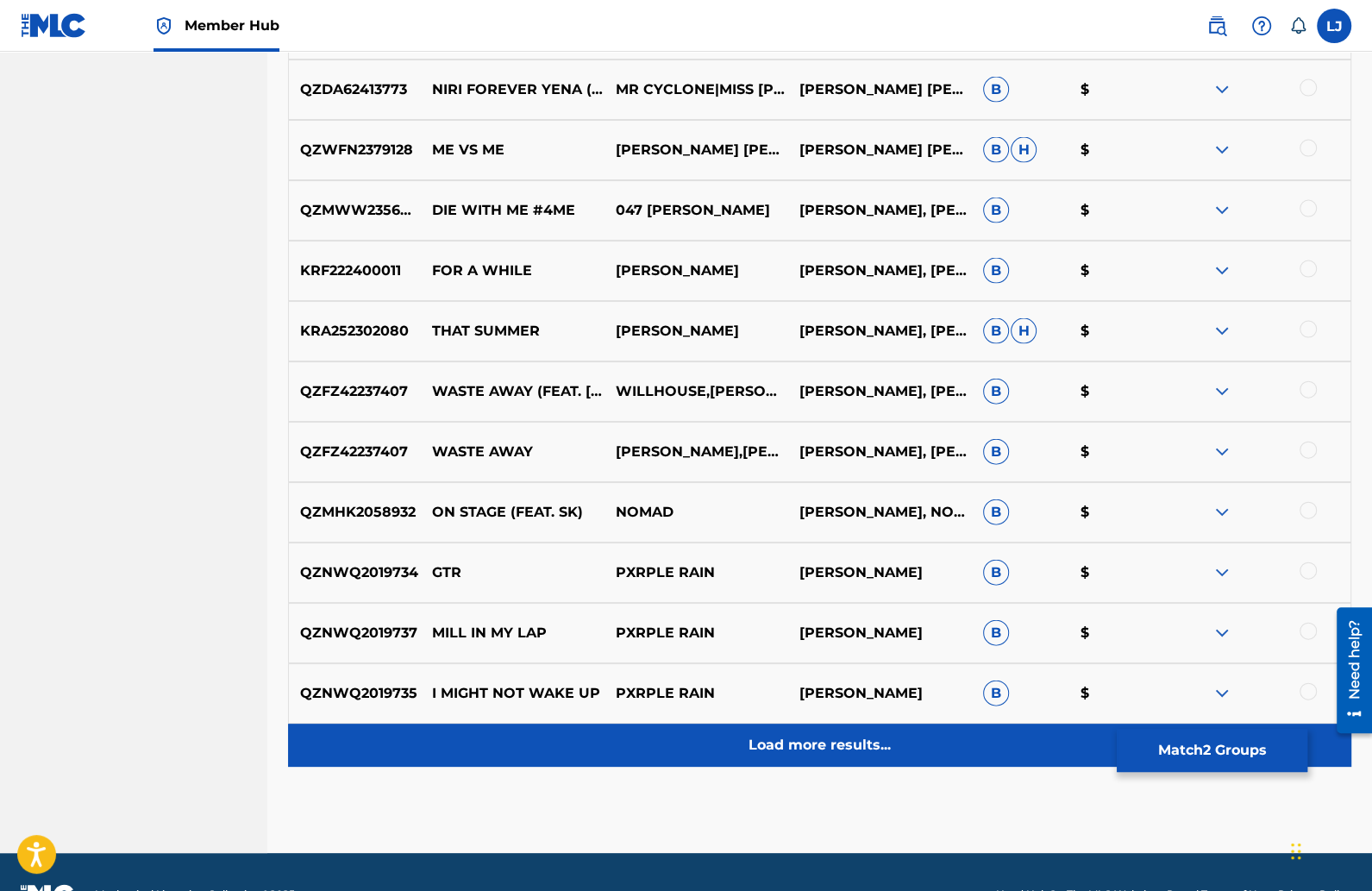
click at [794, 735] on p "Load more results..." at bounding box center [820, 745] width 142 height 21
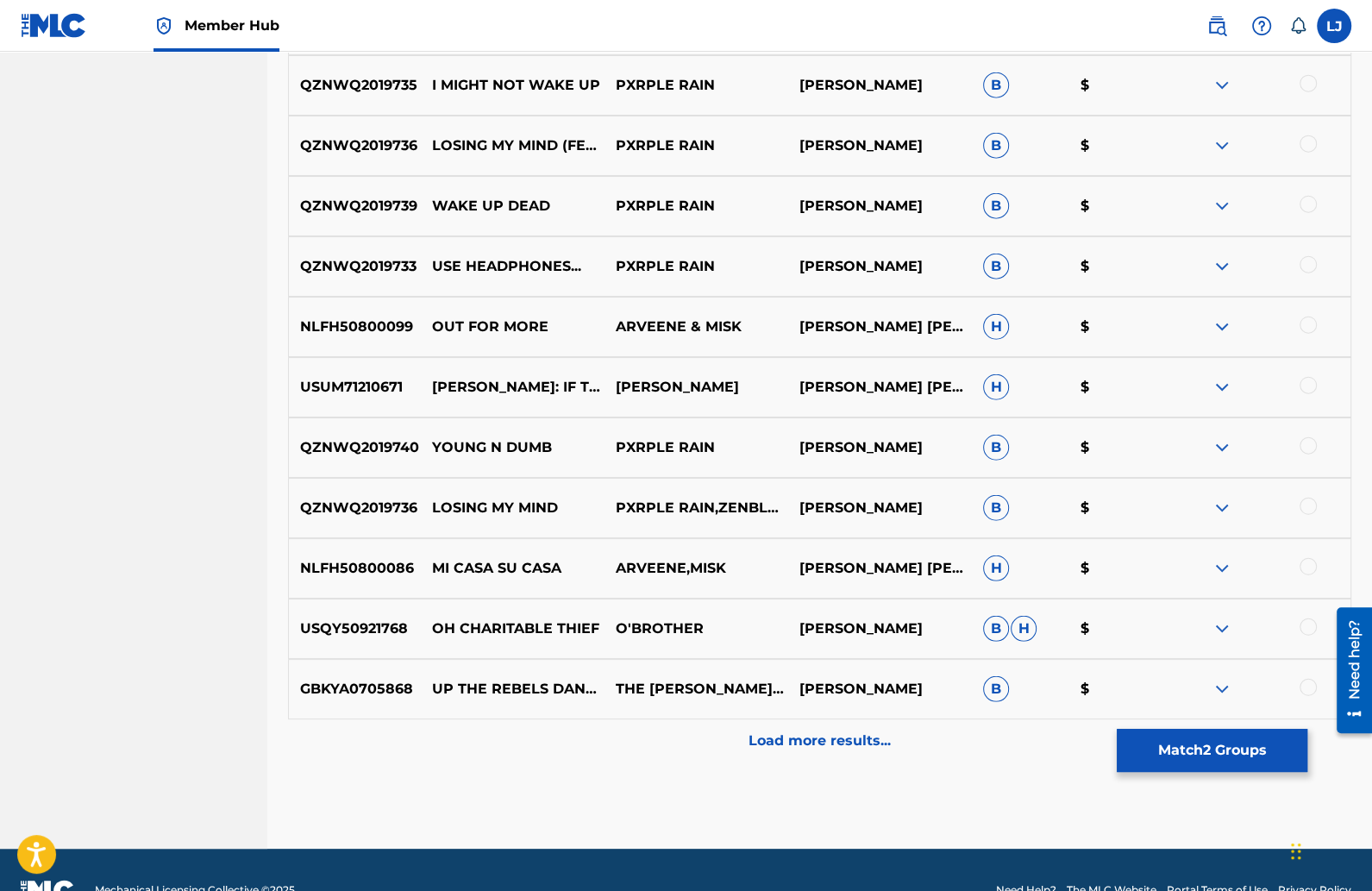
scroll to position [3674, 0]
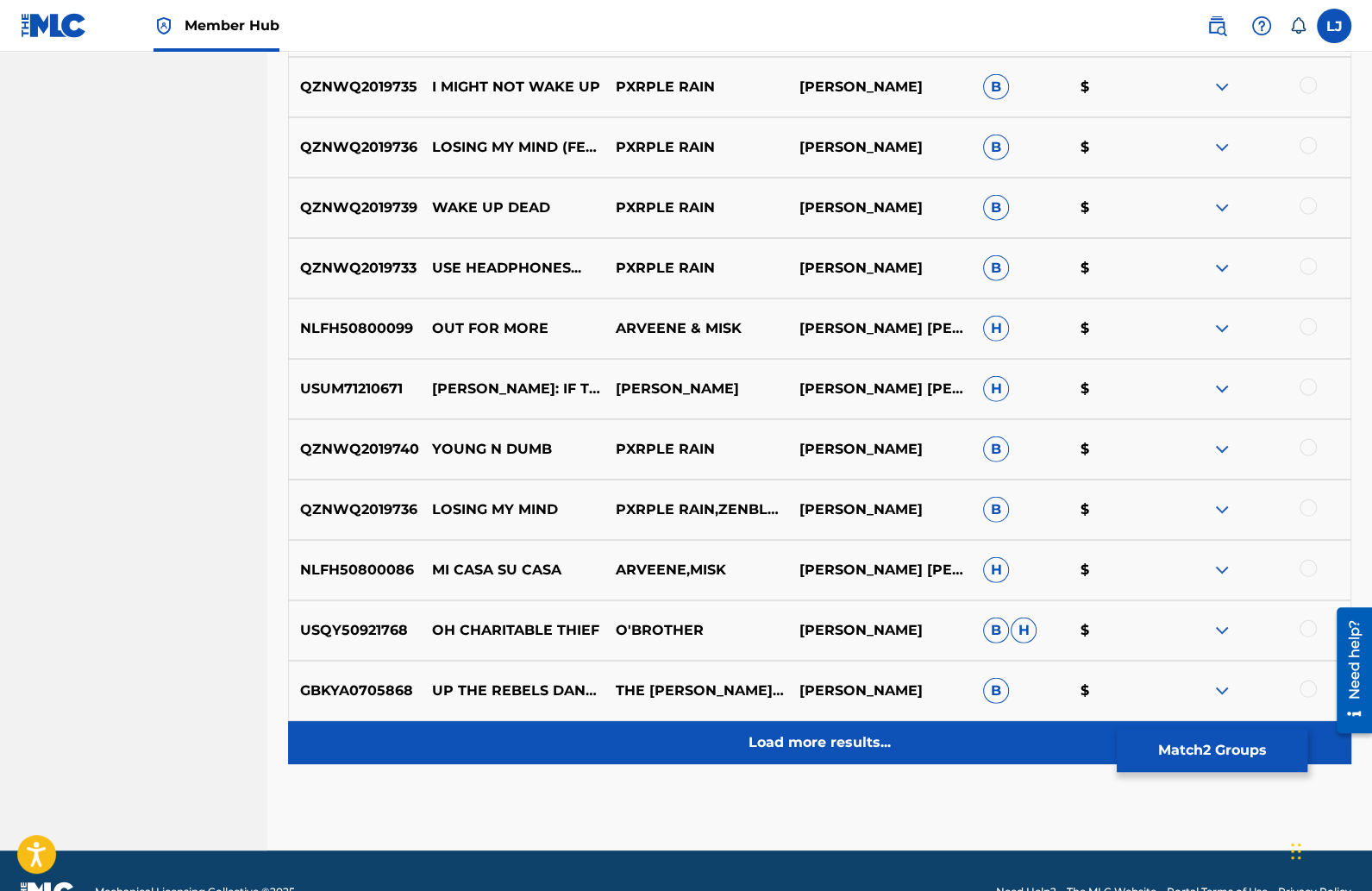
click at [790, 735] on p "Load more results..." at bounding box center [820, 743] width 142 height 21
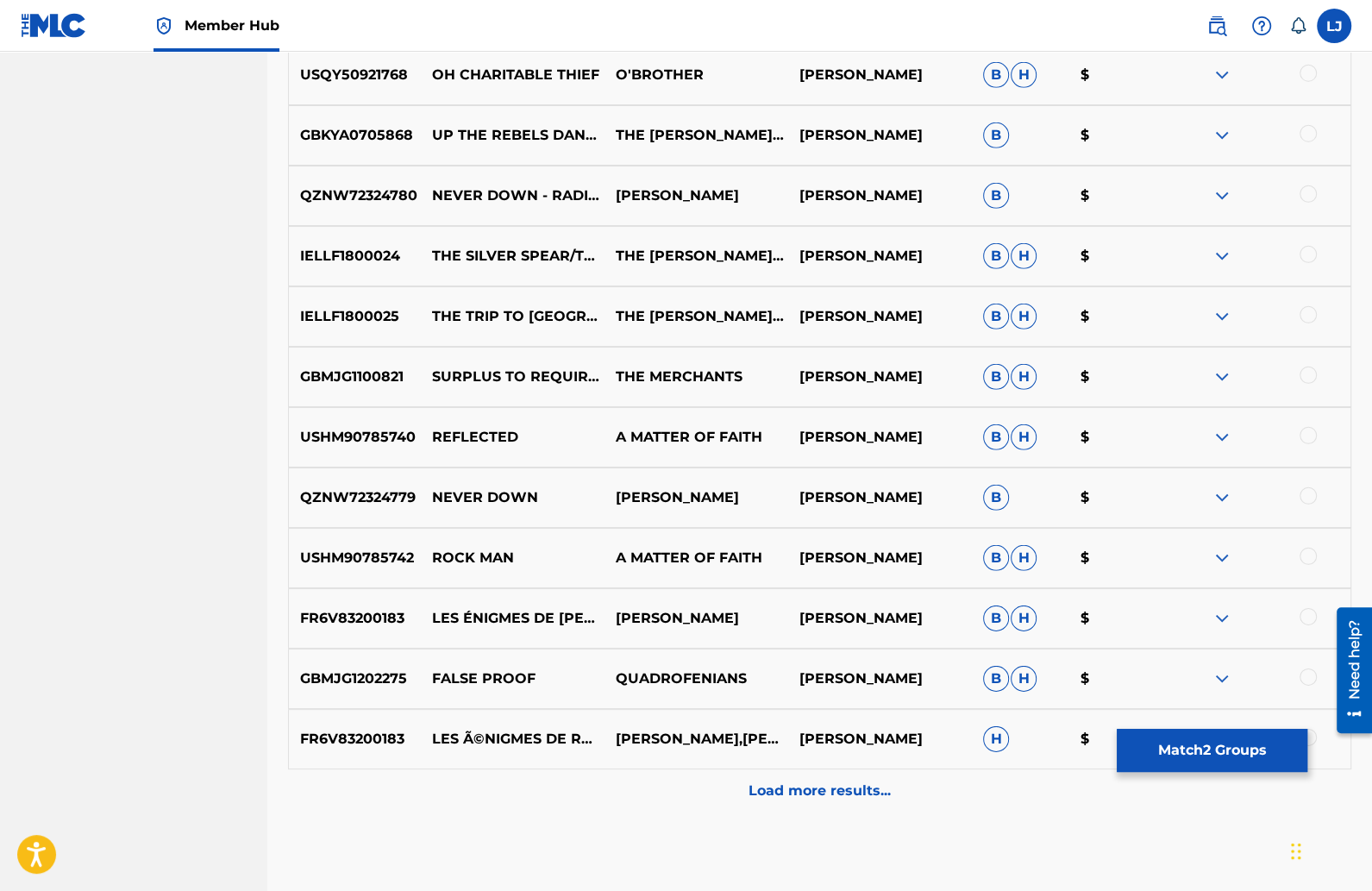
scroll to position [4319, 0]
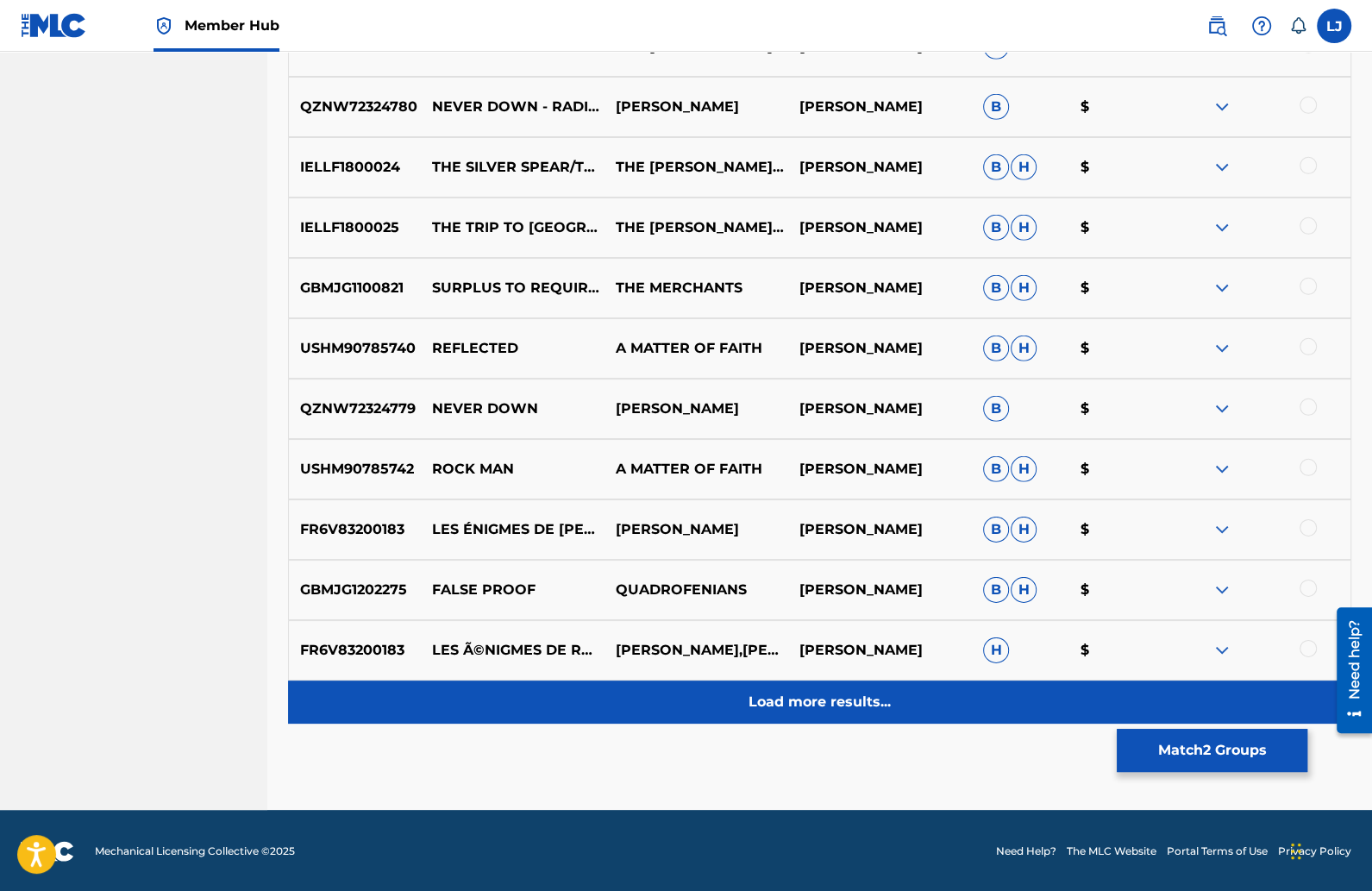
click at [759, 694] on p "Load more results..." at bounding box center [820, 703] width 142 height 21
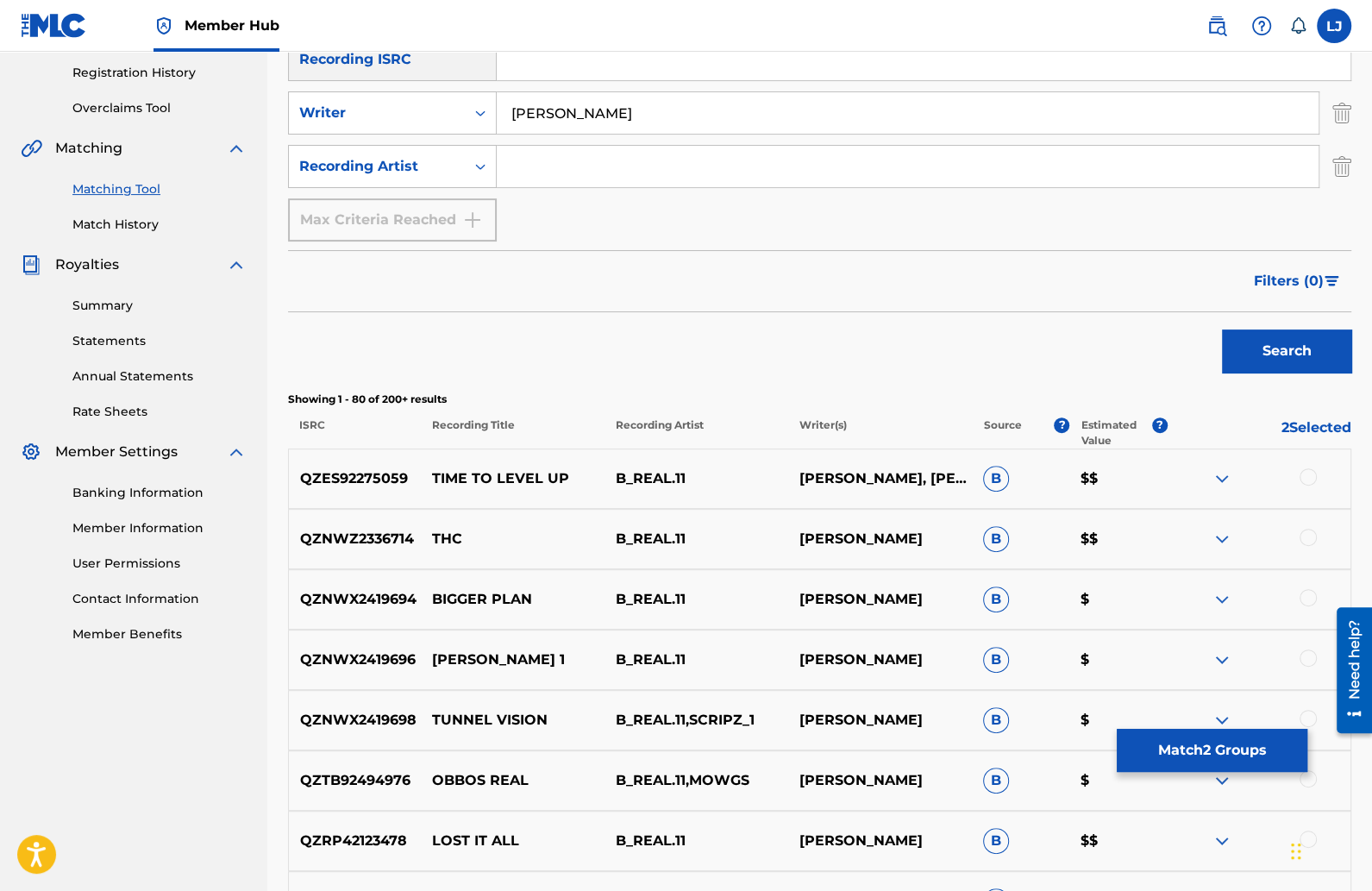
scroll to position [325, 0]
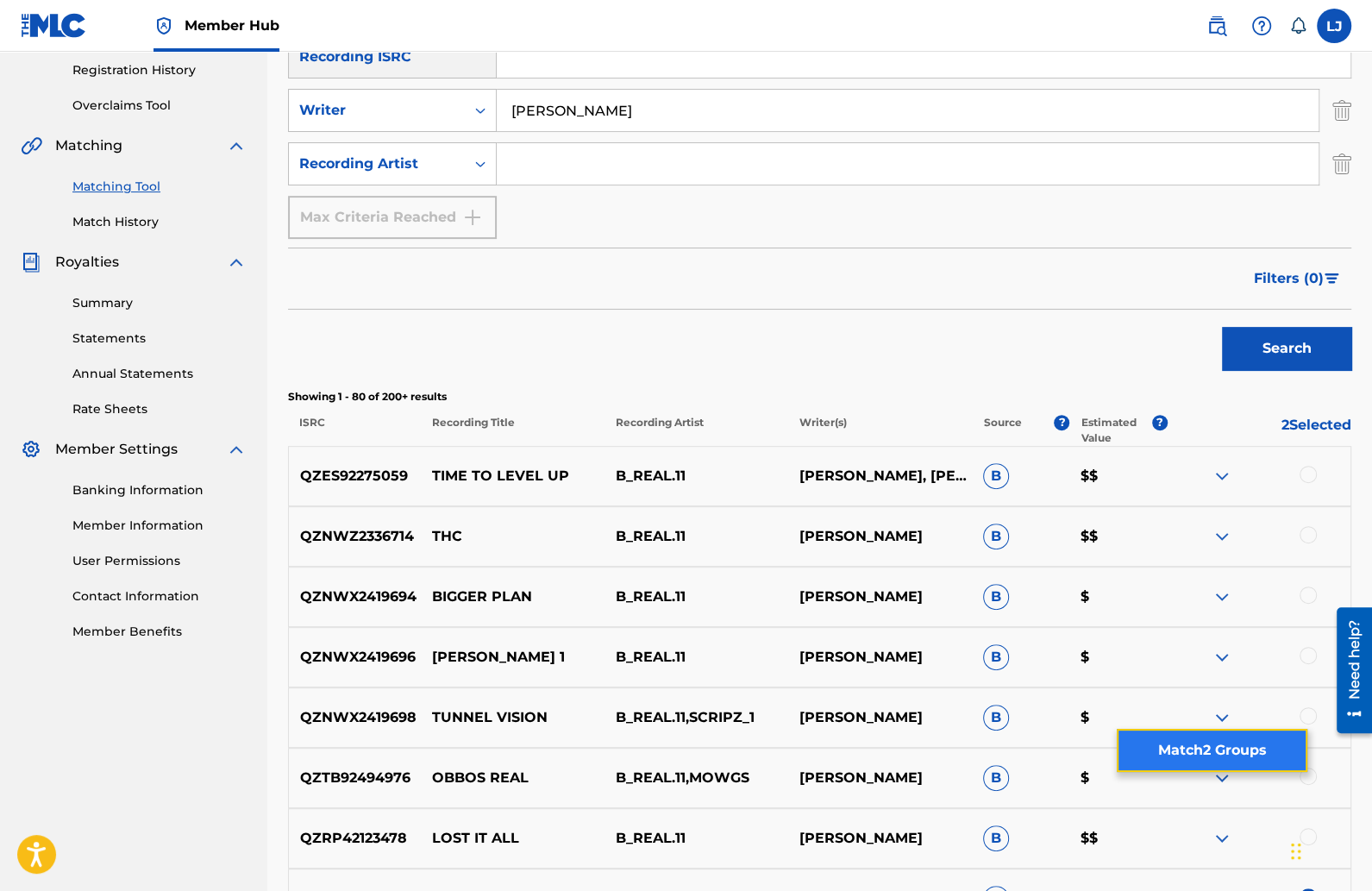
click at [1173, 742] on button "Match 2 Groups" at bounding box center [1212, 750] width 191 height 43
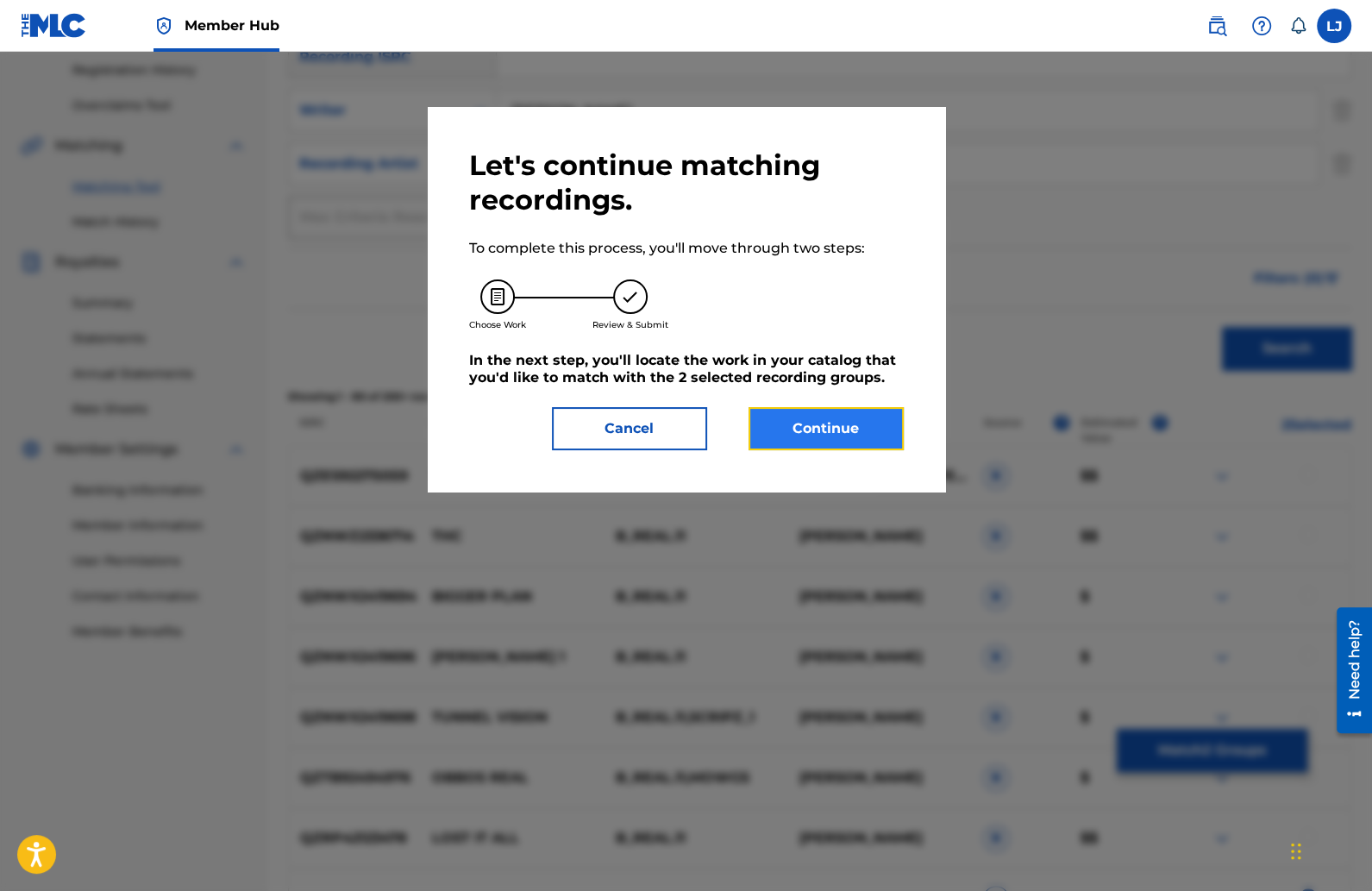
click at [825, 416] on button "Continue" at bounding box center [826, 429] width 155 height 43
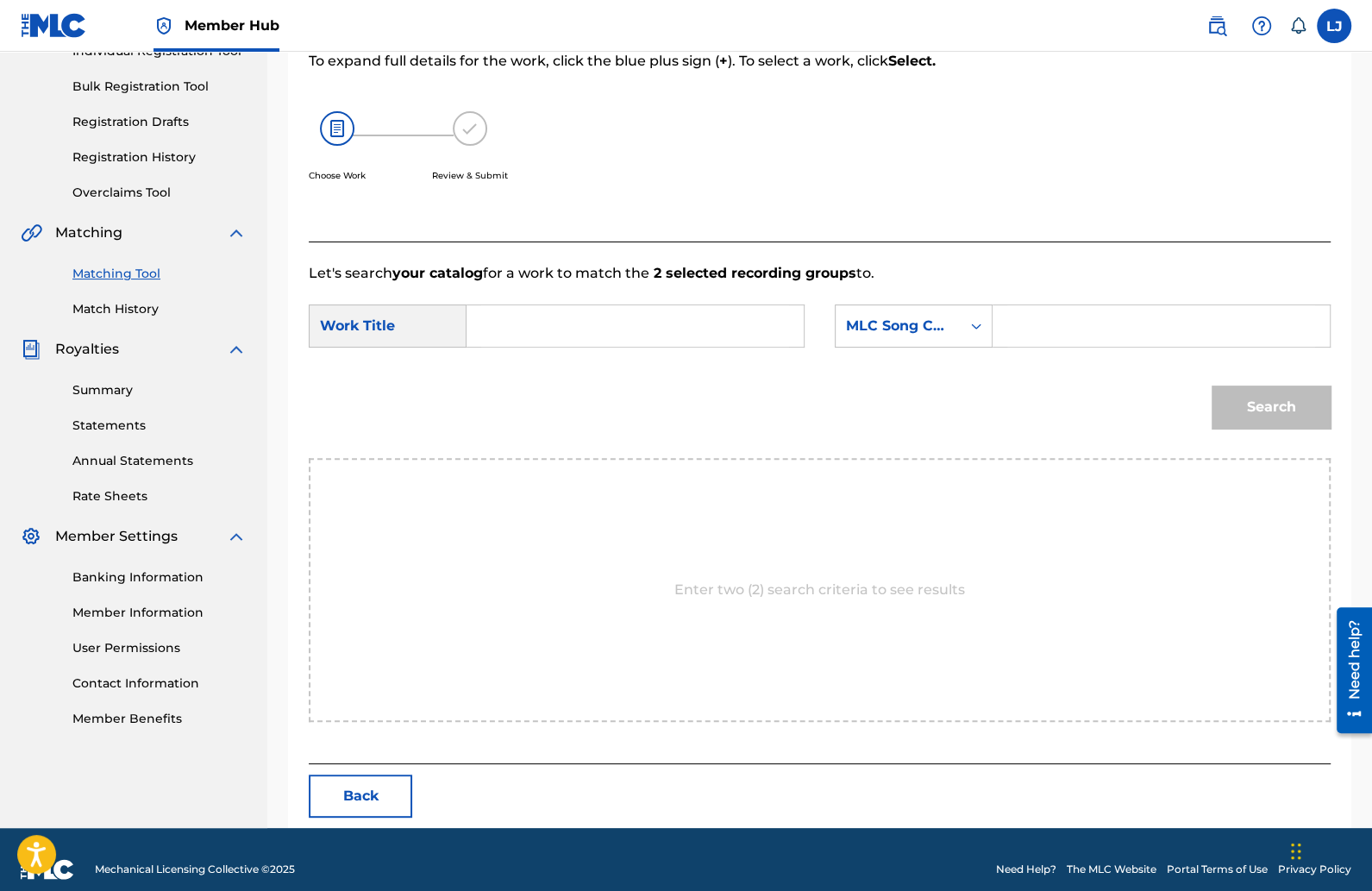
scroll to position [256, 0]
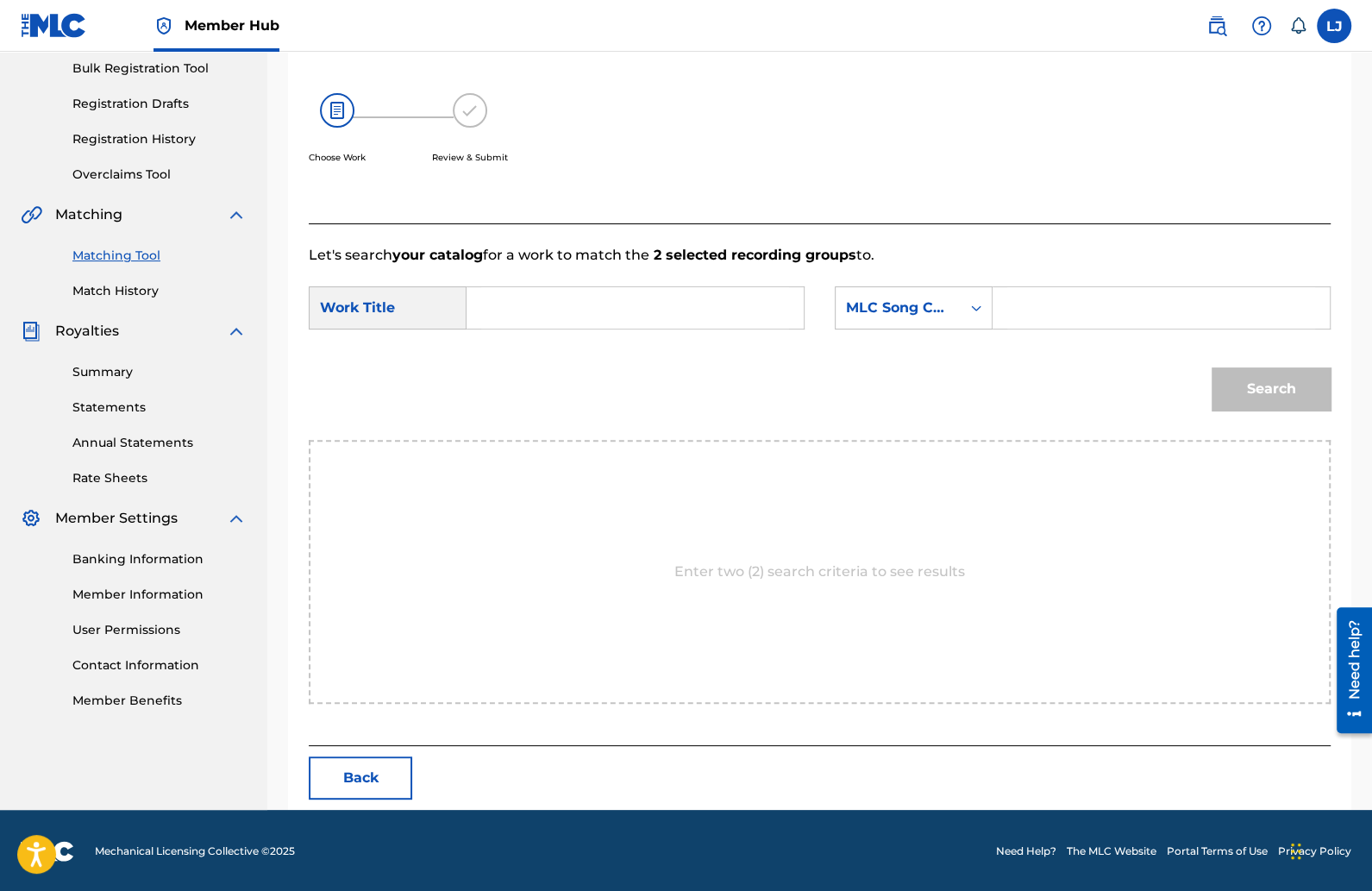
click at [565, 314] on input "Search Form" at bounding box center [635, 308] width 308 height 42
type input "Dedicated"
click at [1014, 289] on input "Search Form" at bounding box center [1161, 308] width 308 height 42
click at [382, 776] on button "Back" at bounding box center [360, 778] width 103 height 43
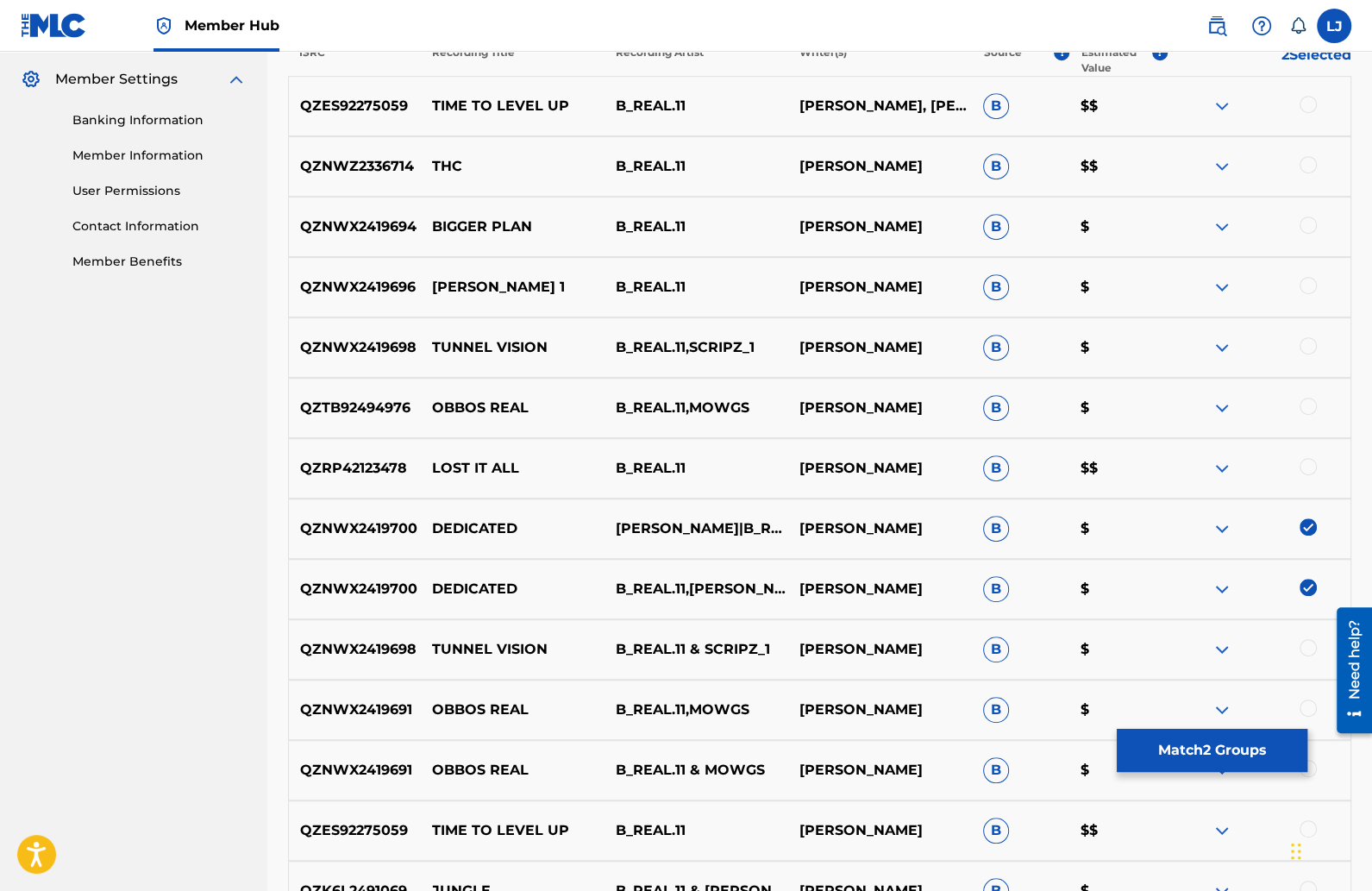
scroll to position [699, 0]
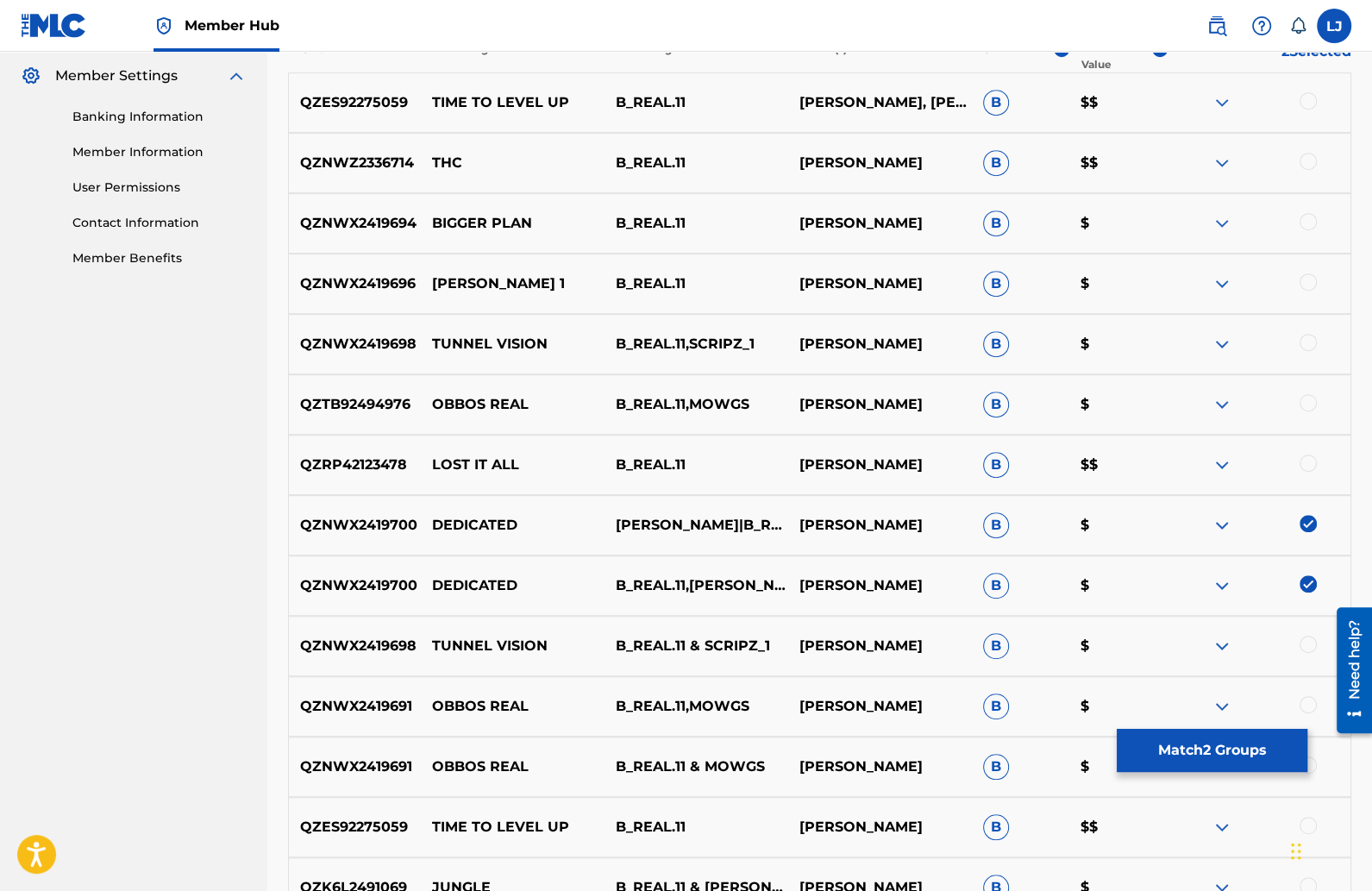
click at [356, 522] on p "QZNWX2419700" at bounding box center [355, 526] width 132 height 21
copy p "QZNWX2419700"
drag, startPoint x: 356, startPoint y: 522, endPoint x: 826, endPoint y: 3, distance: 700.2
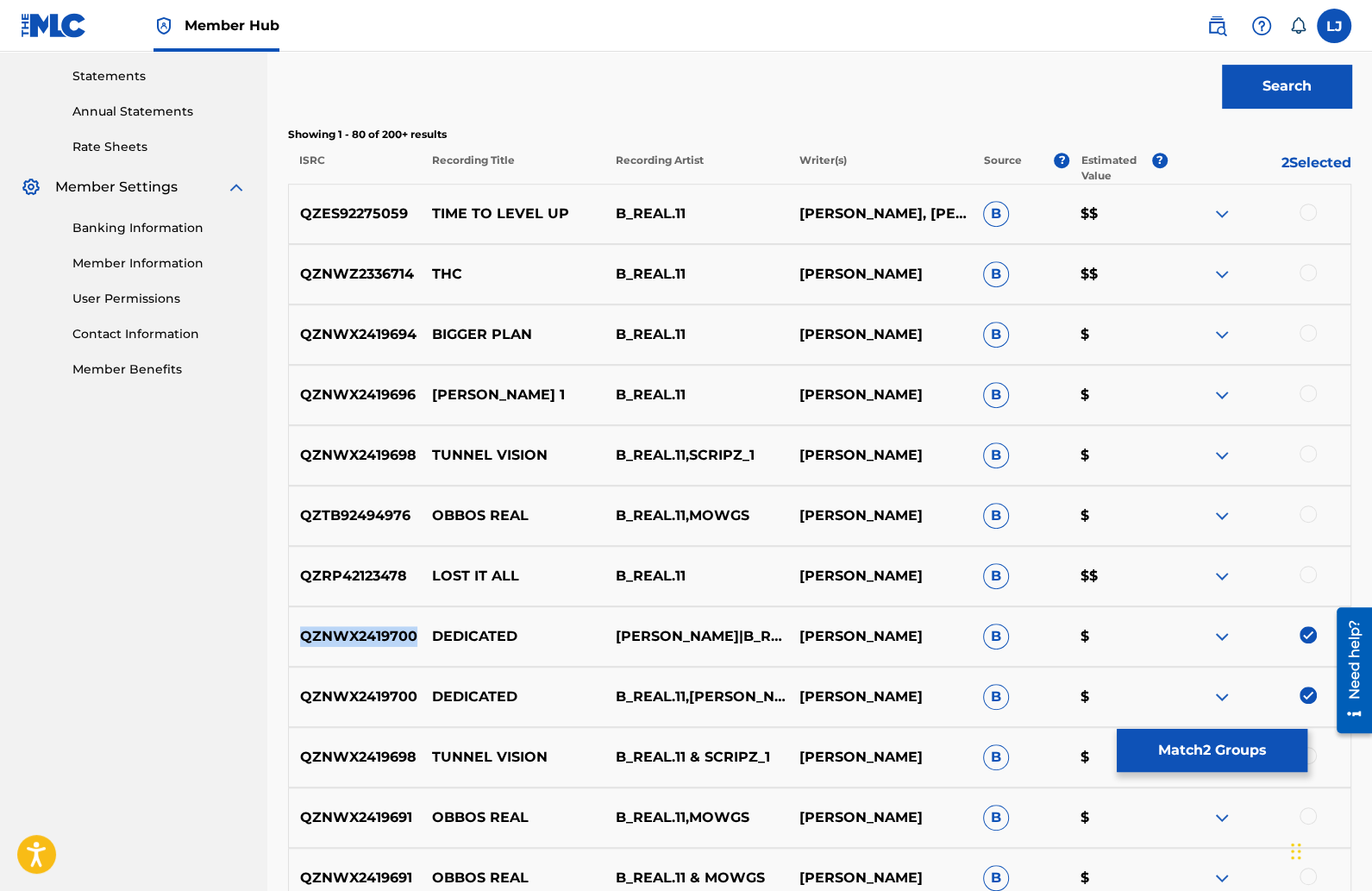
scroll to position [586, 0]
click at [1309, 637] on img at bounding box center [1309, 636] width 17 height 17
click at [1304, 694] on img at bounding box center [1309, 697] width 17 height 17
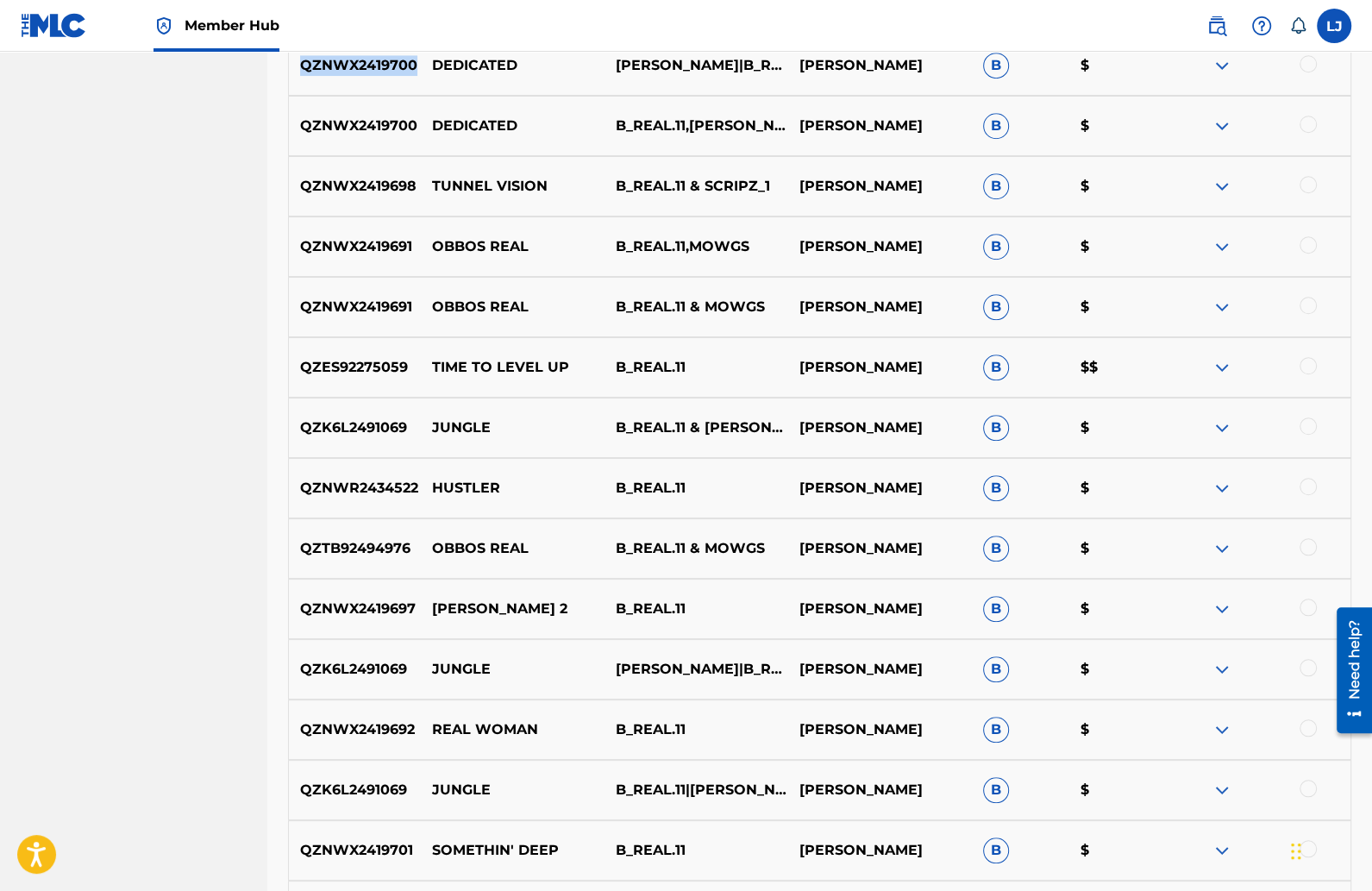
scroll to position [1167, 0]
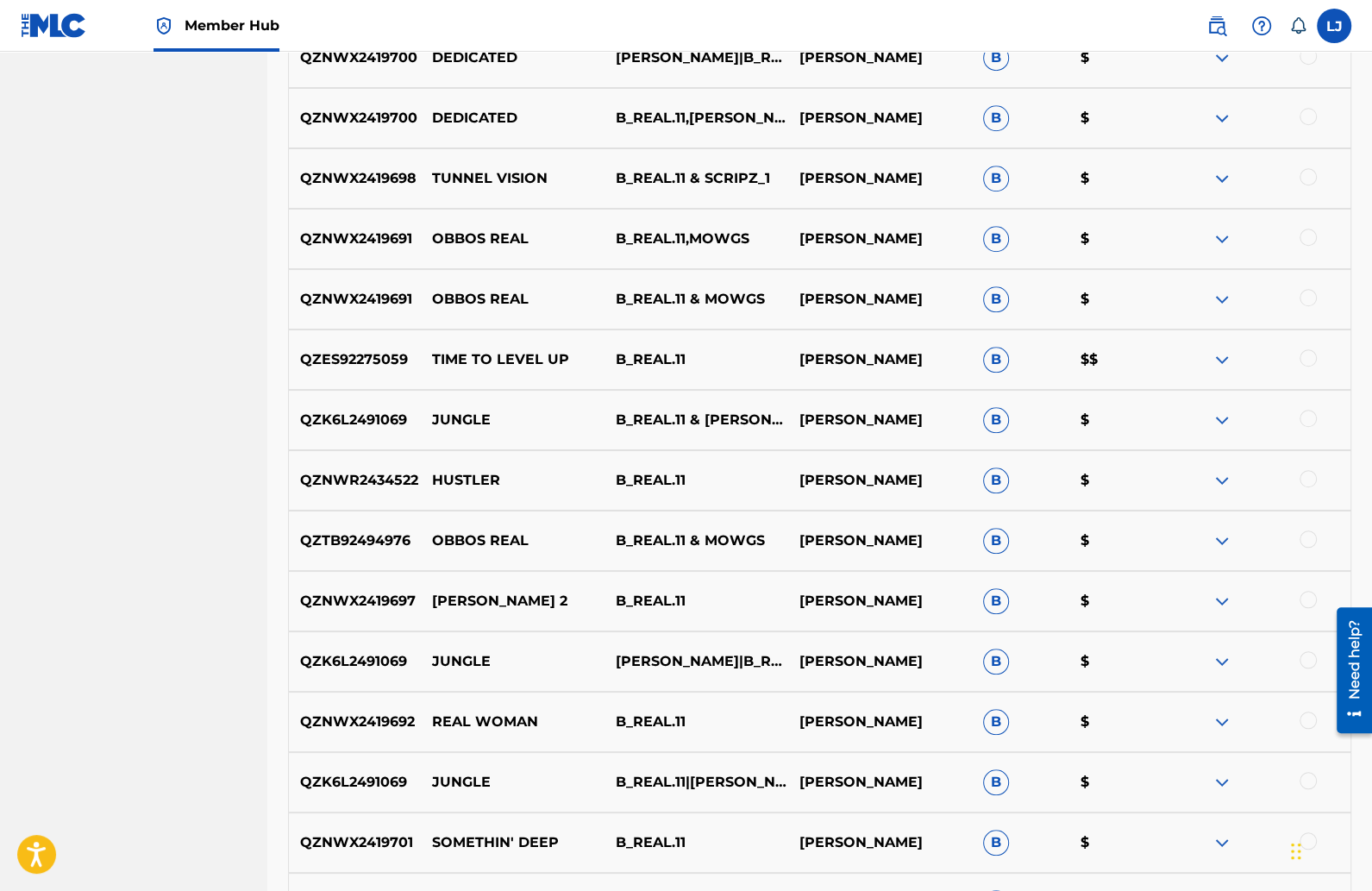
click at [1304, 416] on div at bounding box center [1309, 418] width 17 height 17
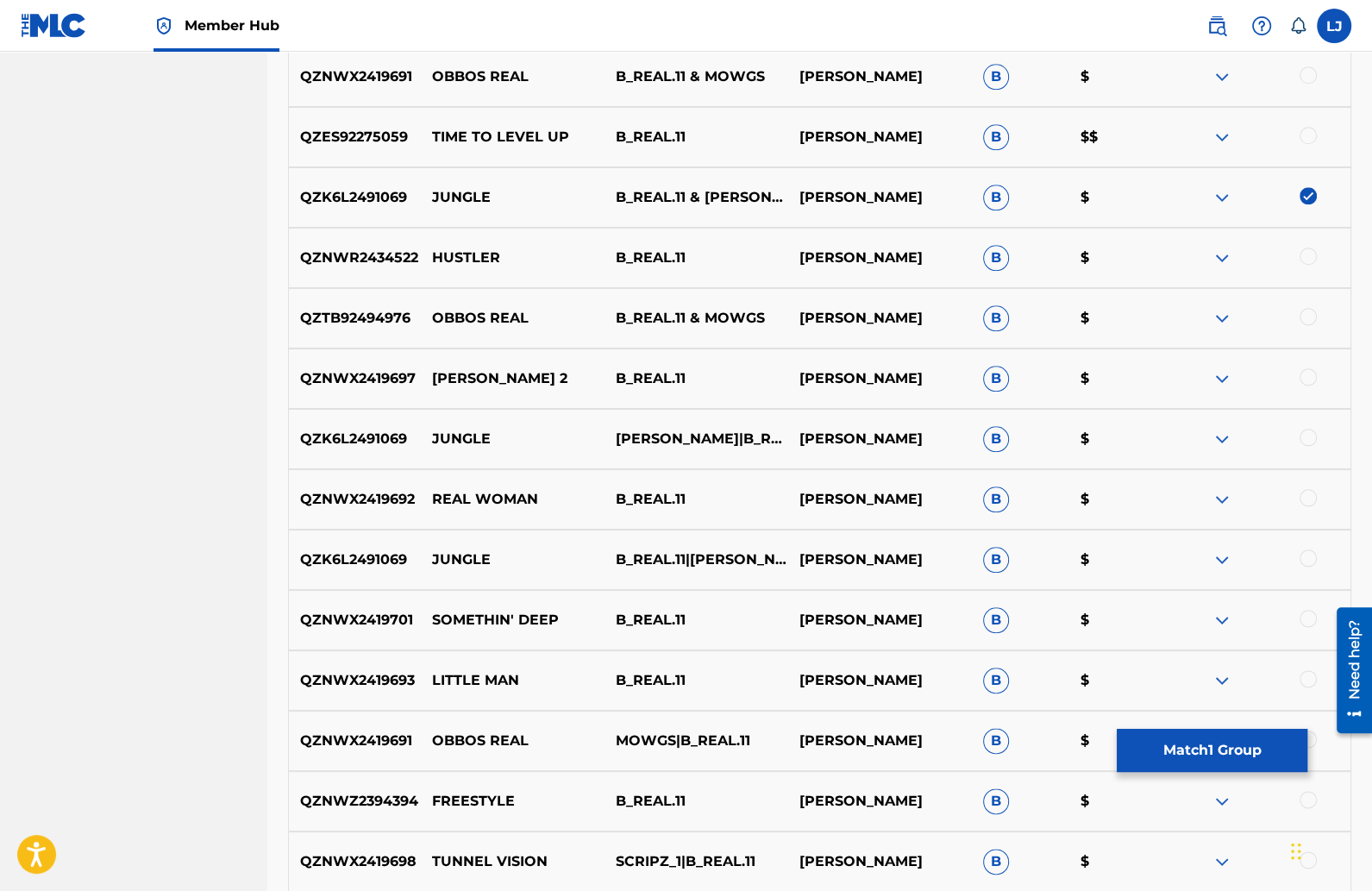
scroll to position [1402, 0]
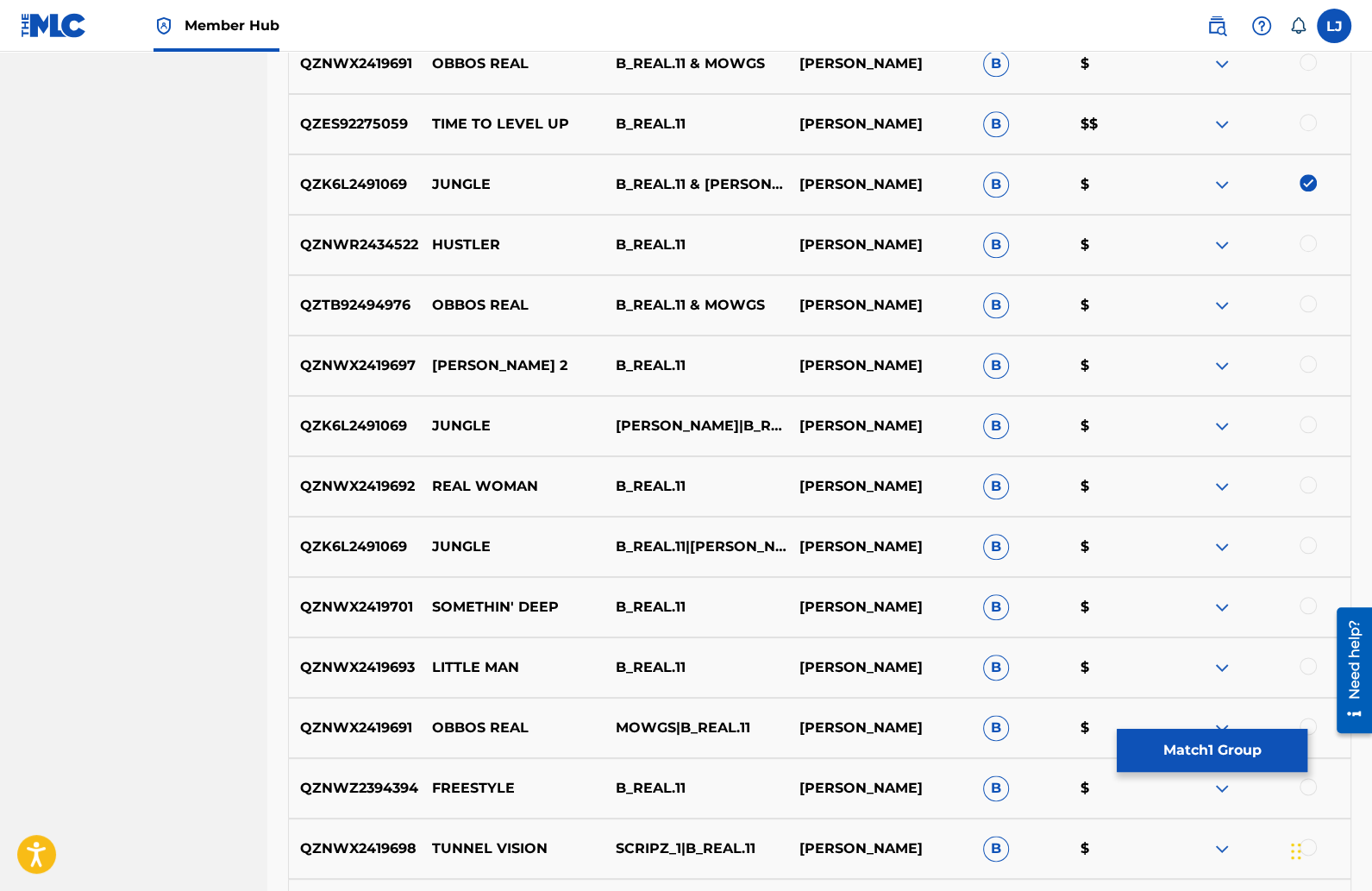
click at [1305, 416] on div at bounding box center [1309, 424] width 17 height 17
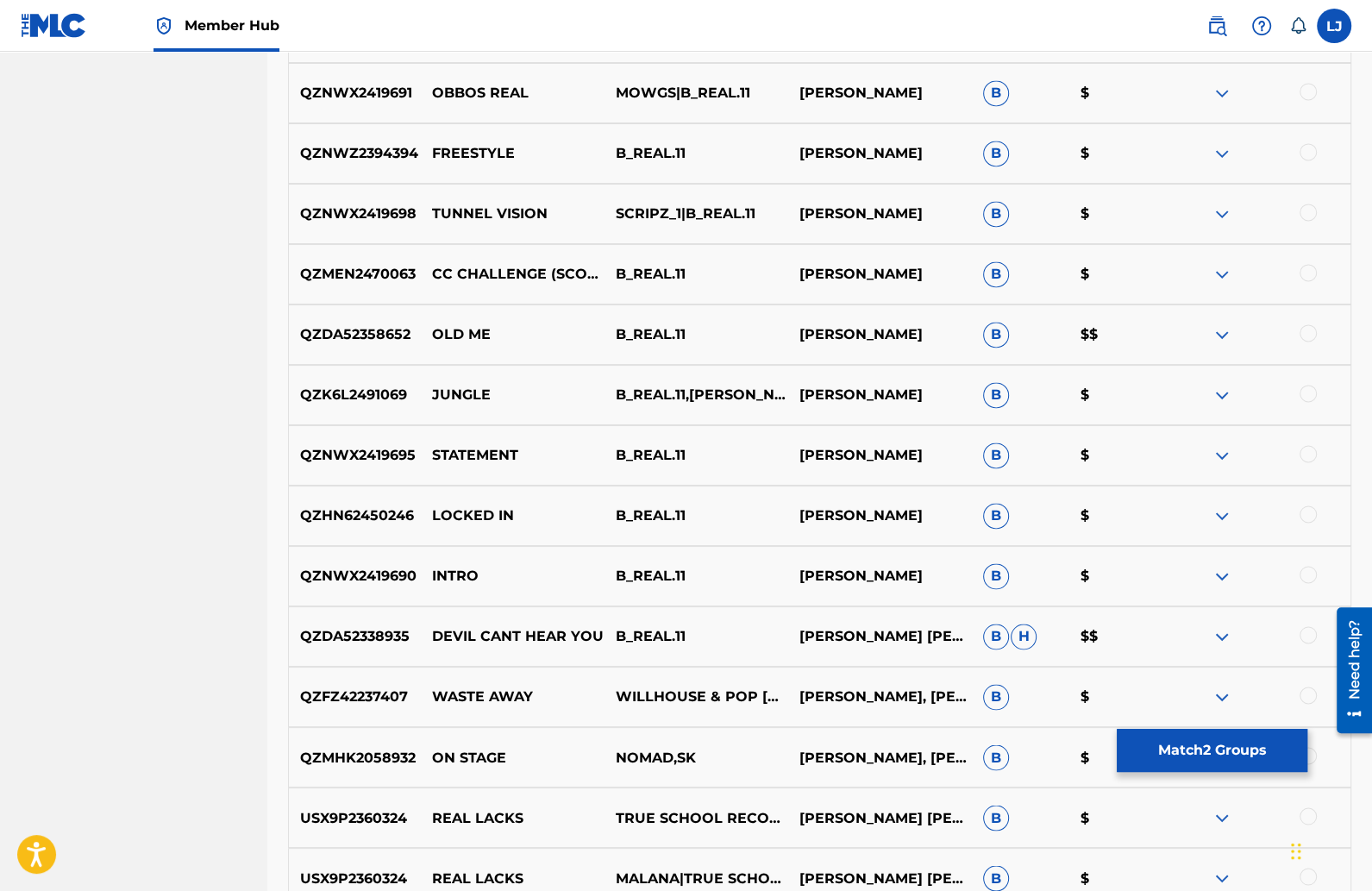
scroll to position [2049, 0]
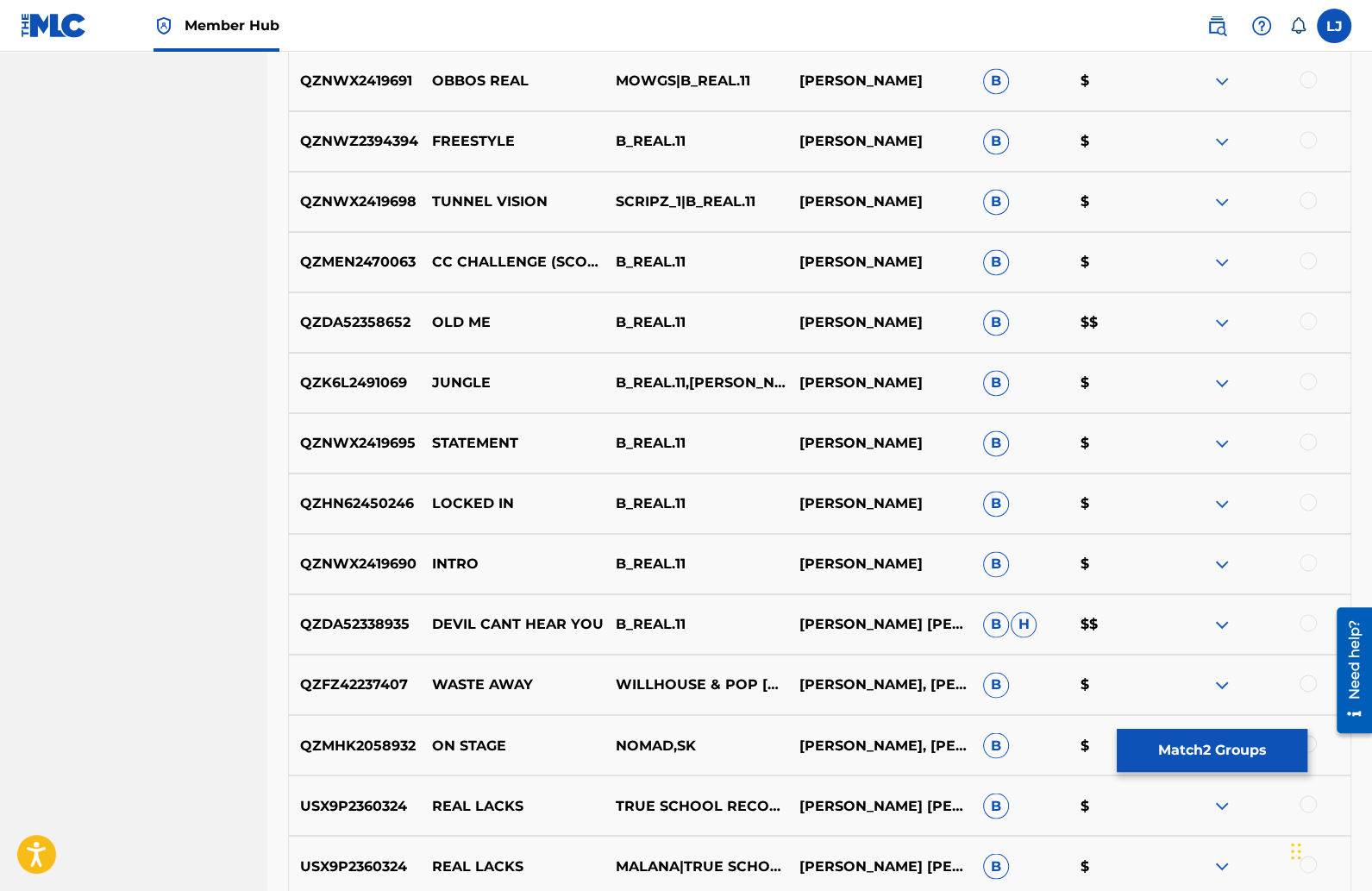
click at [1308, 380] on div at bounding box center [1309, 382] width 17 height 17
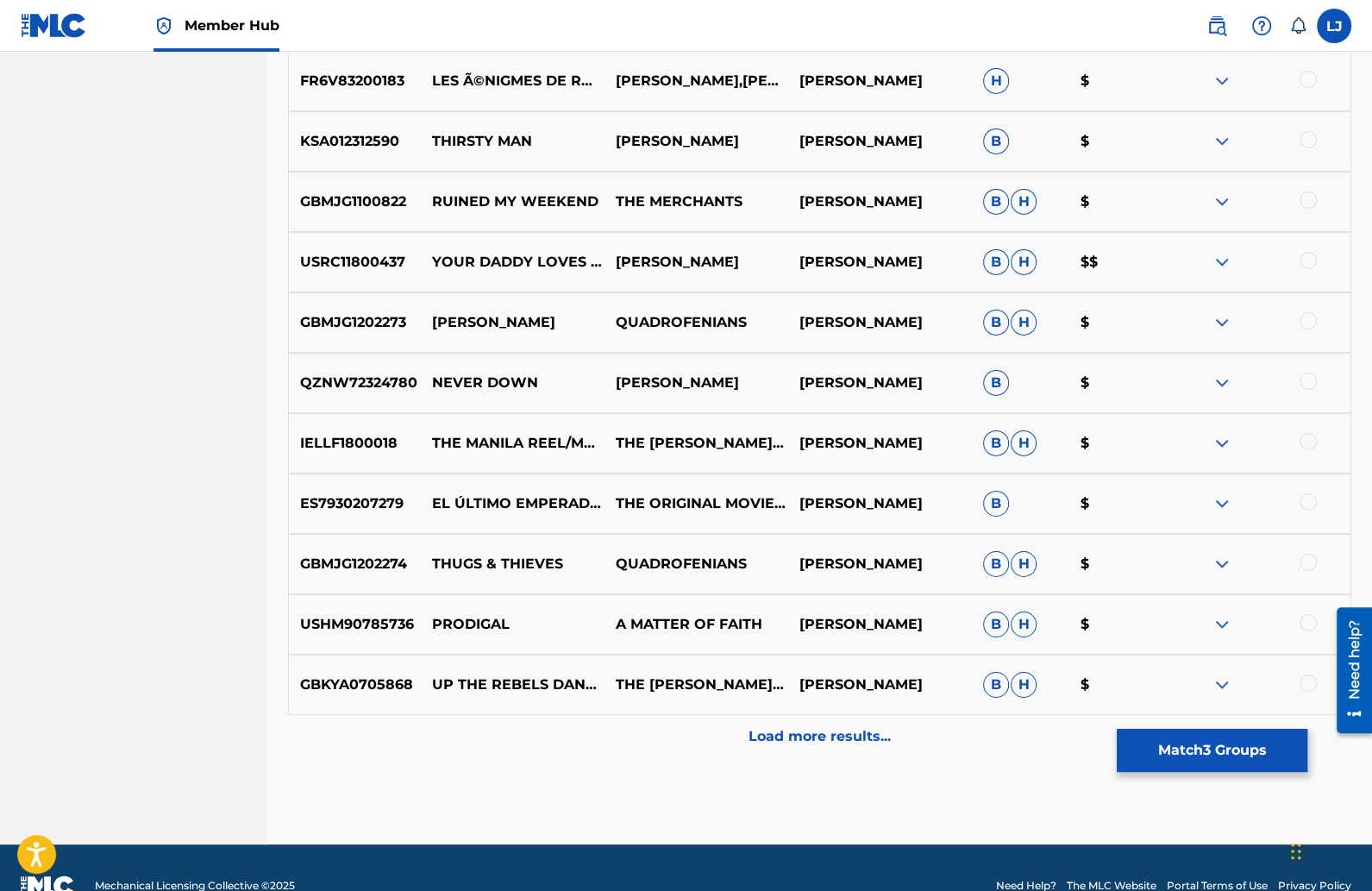
scroll to position [4877, 0]
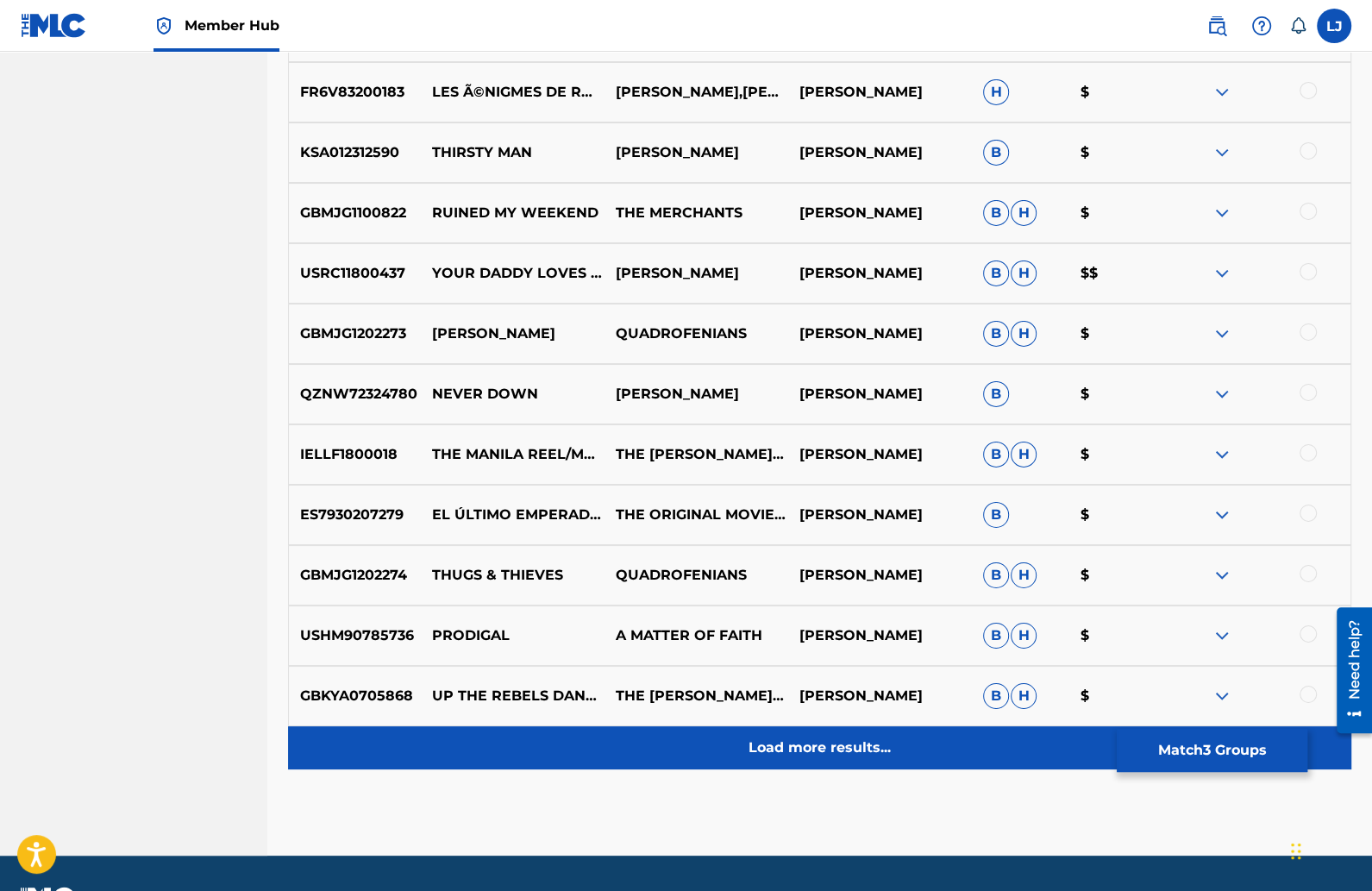
click at [842, 744] on p "Load more results..." at bounding box center [820, 748] width 142 height 21
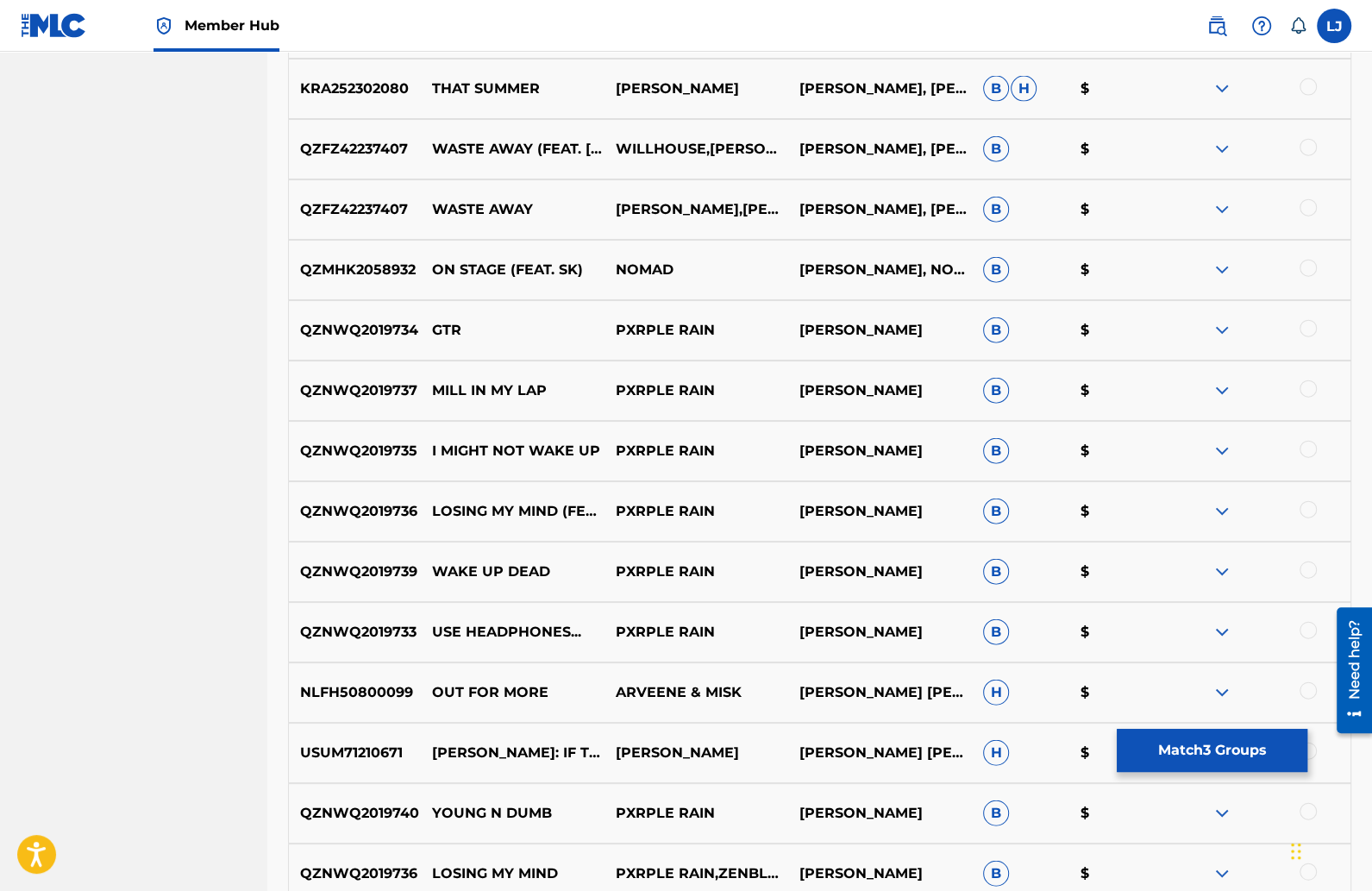
scroll to position [3299, 0]
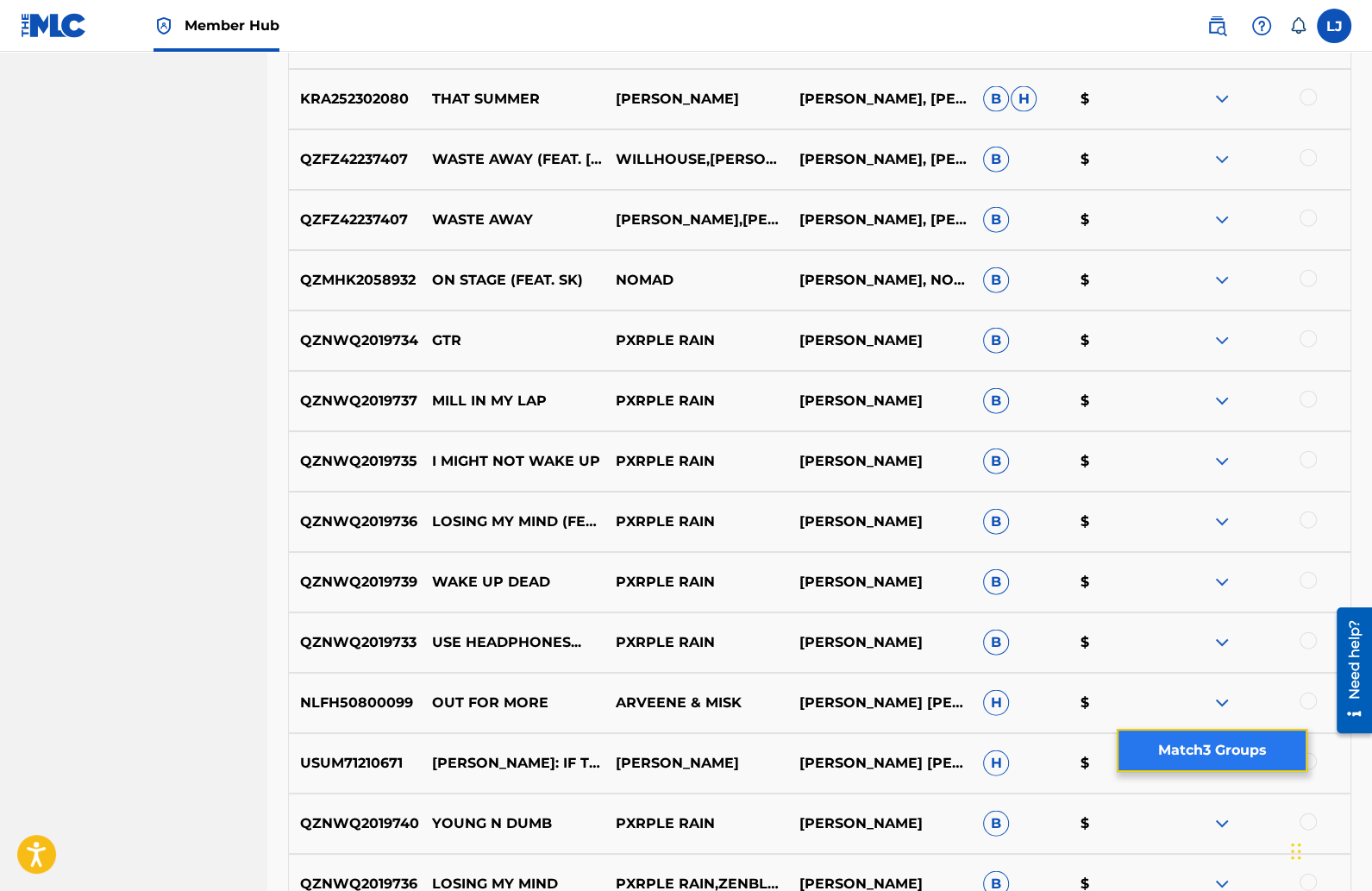
click at [1149, 757] on button "Match 3 Groups" at bounding box center [1212, 750] width 191 height 43
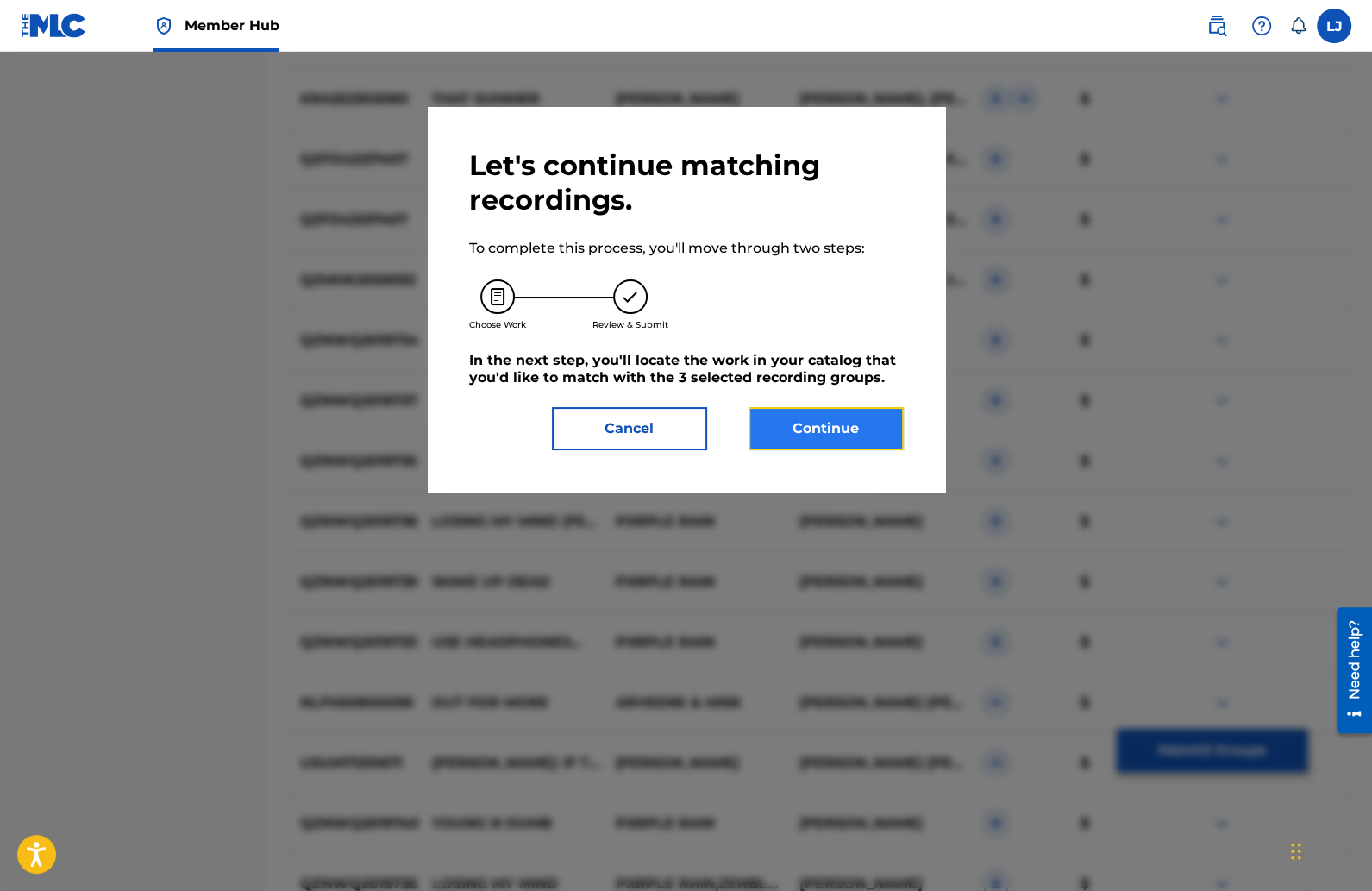
click at [831, 436] on button "Continue" at bounding box center [826, 429] width 155 height 43
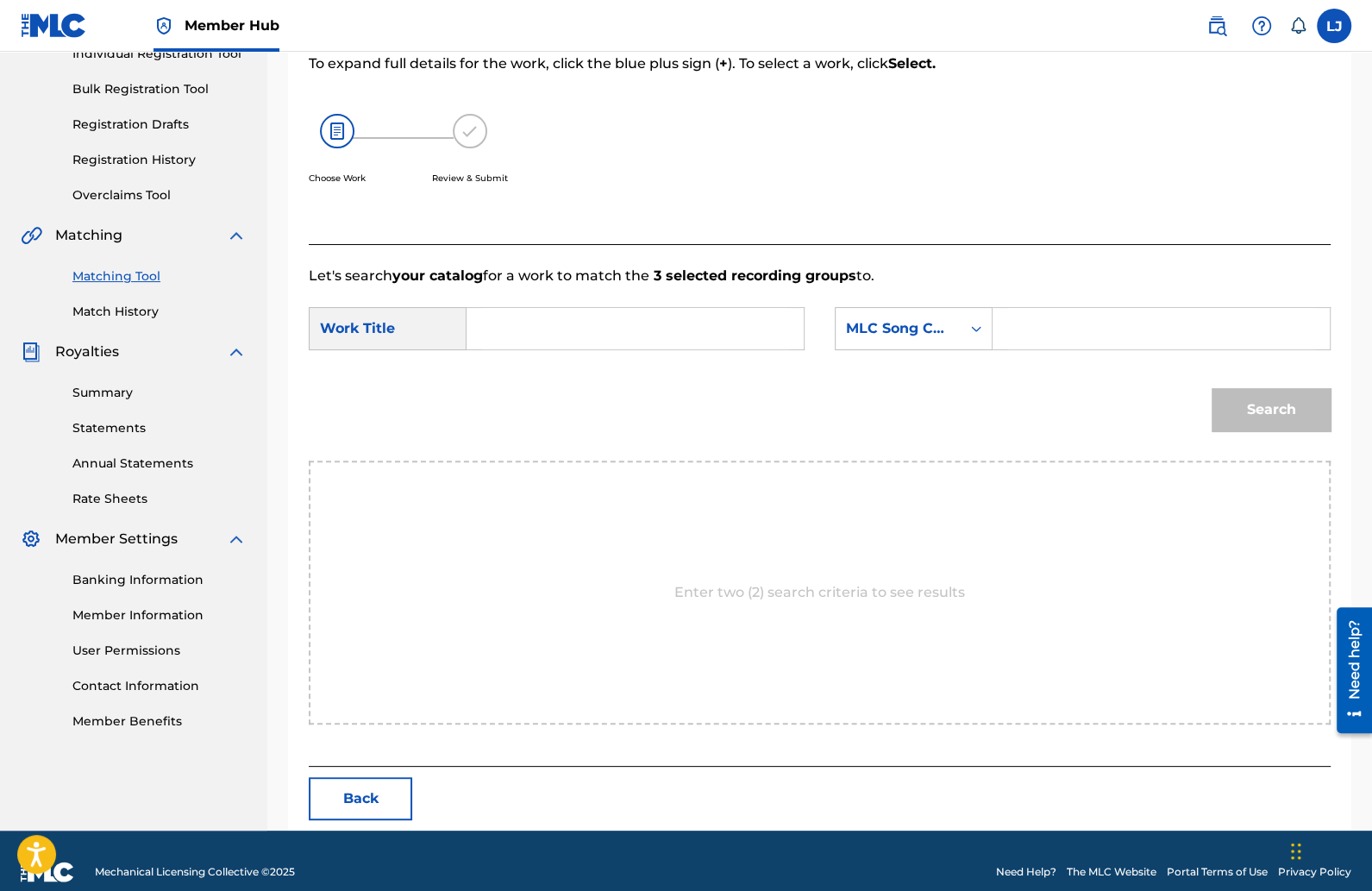
scroll to position [256, 0]
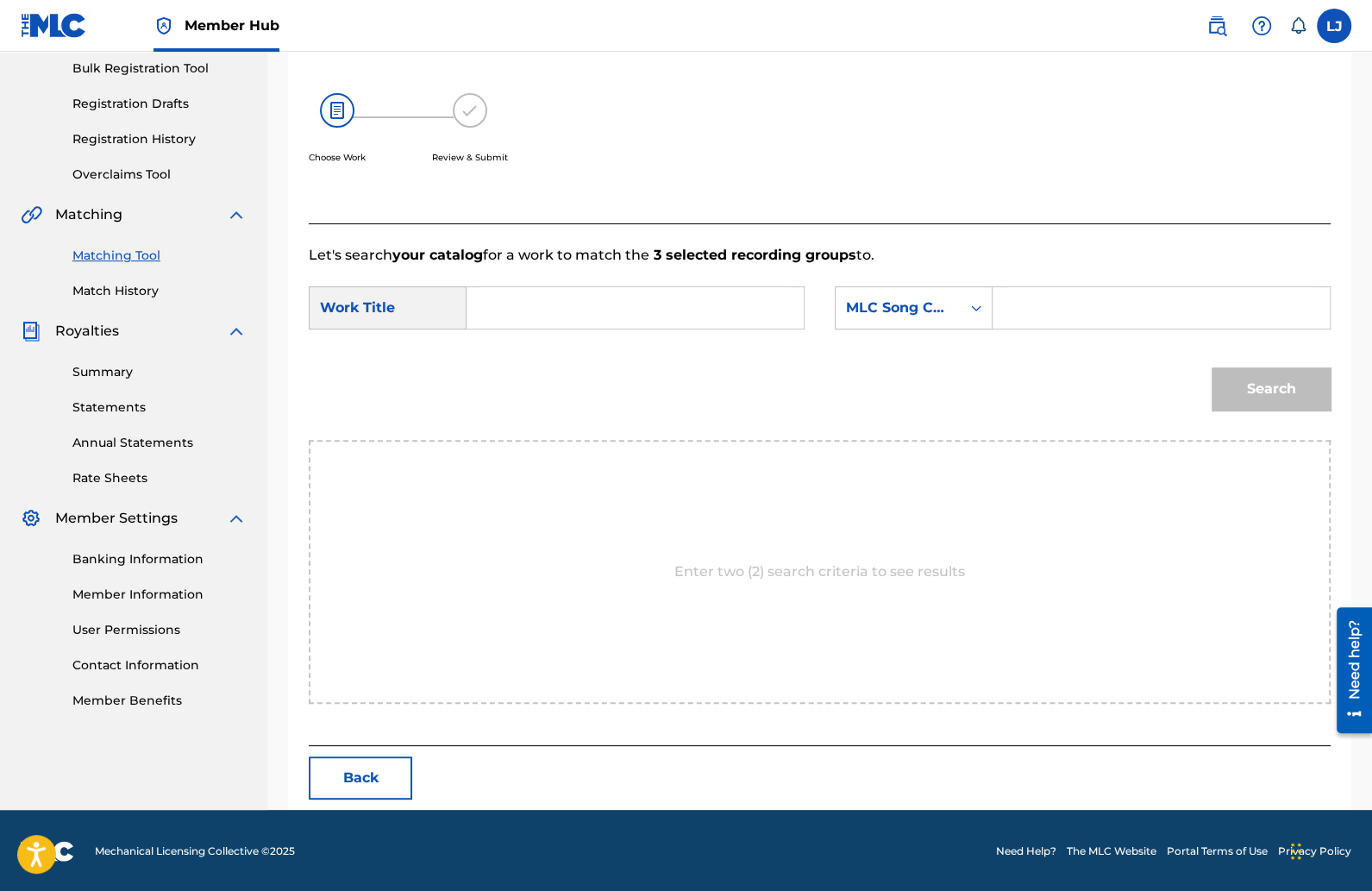
click at [617, 312] on input "Search Form" at bounding box center [635, 308] width 308 height 42
click at [532, 339] on strong "jungle" at bounding box center [519, 346] width 46 height 16
type input "jungle"
click at [1036, 299] on input "Search Form" at bounding box center [1161, 308] width 308 height 42
paste input "J491DN"
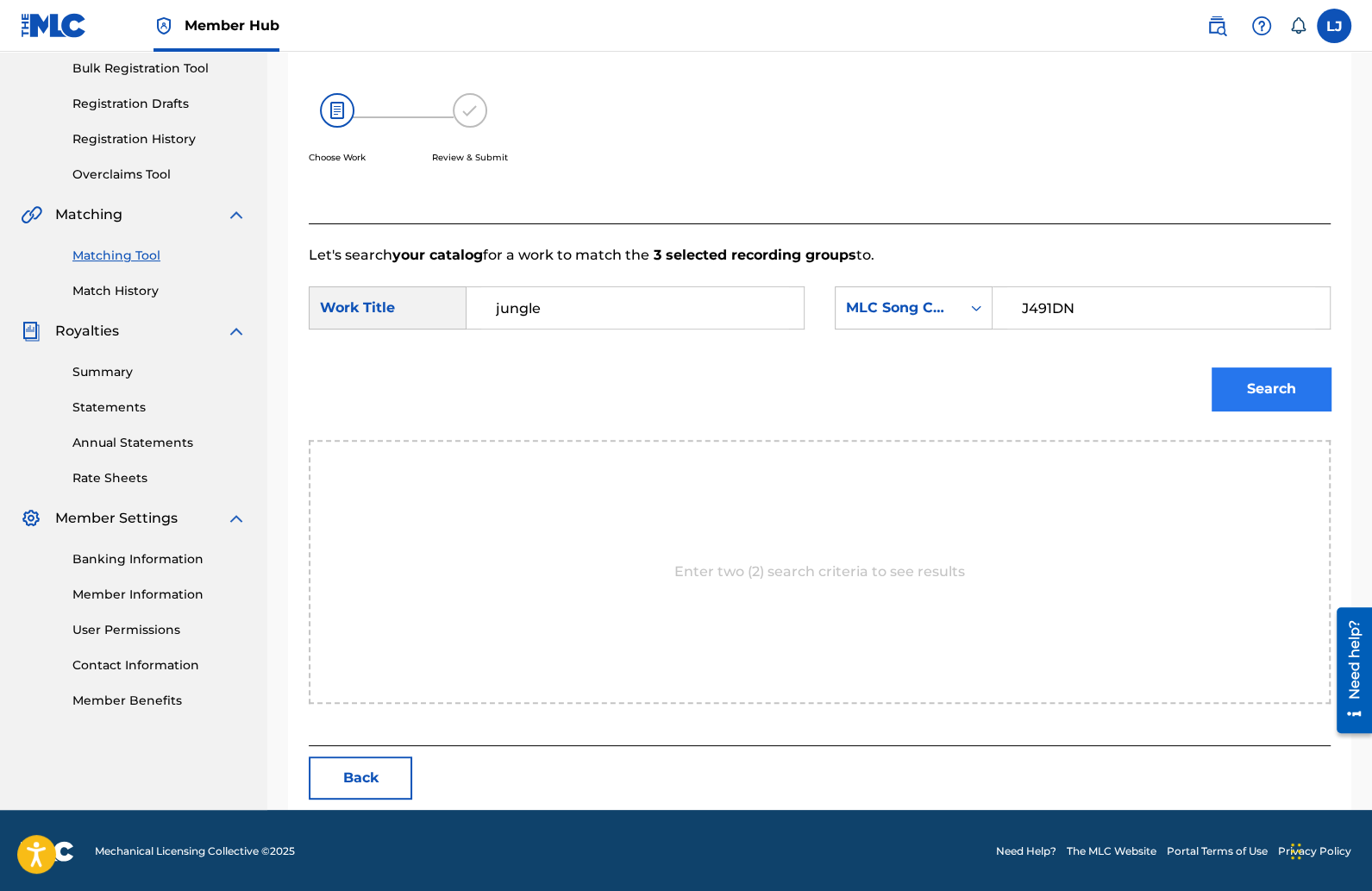
type input "J491DN"
click at [1244, 372] on button "Search" at bounding box center [1271, 390] width 119 height 43
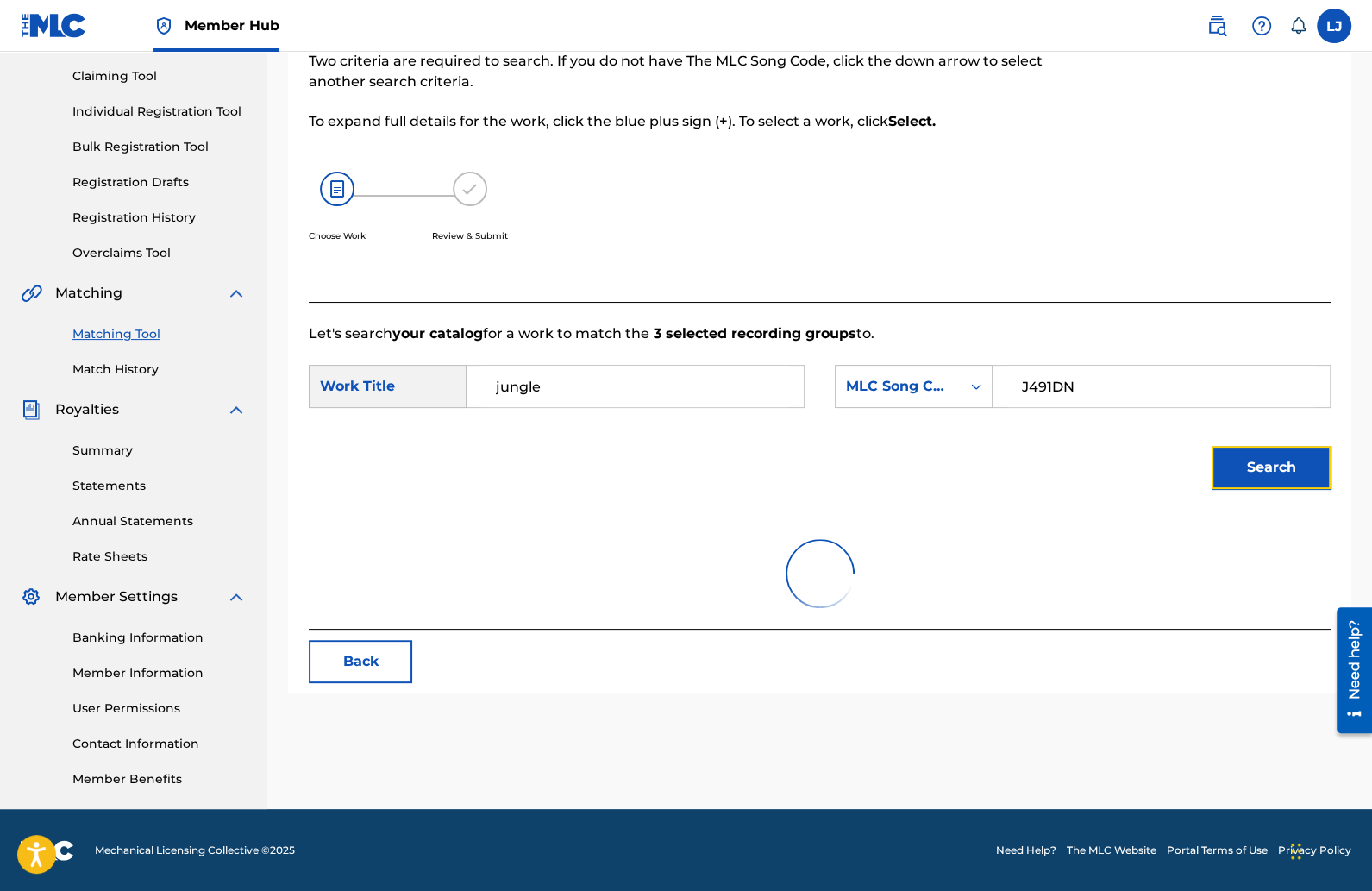
scroll to position [205, 0]
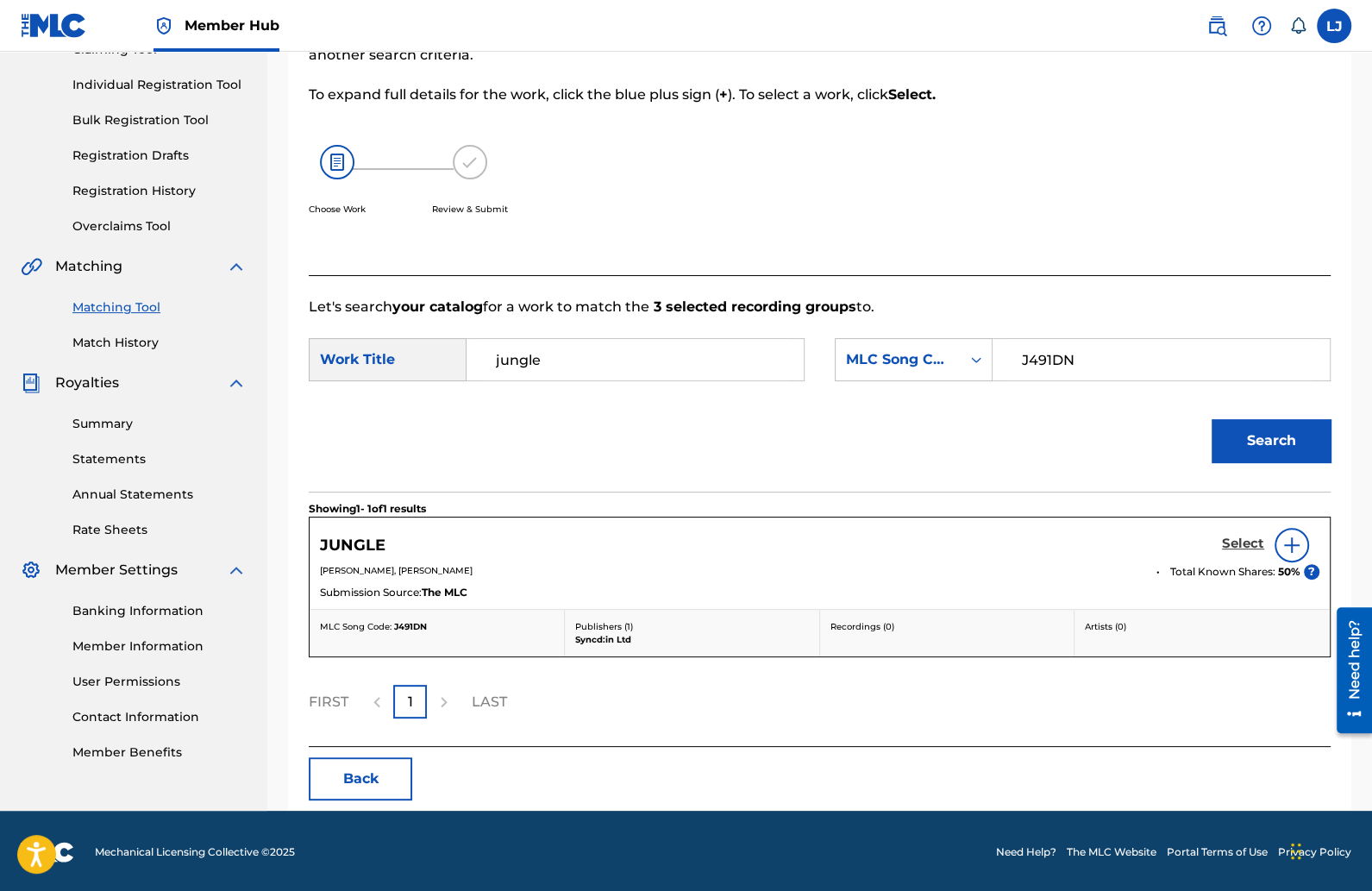
click at [1234, 541] on h5 "Select" at bounding box center [1243, 544] width 42 height 16
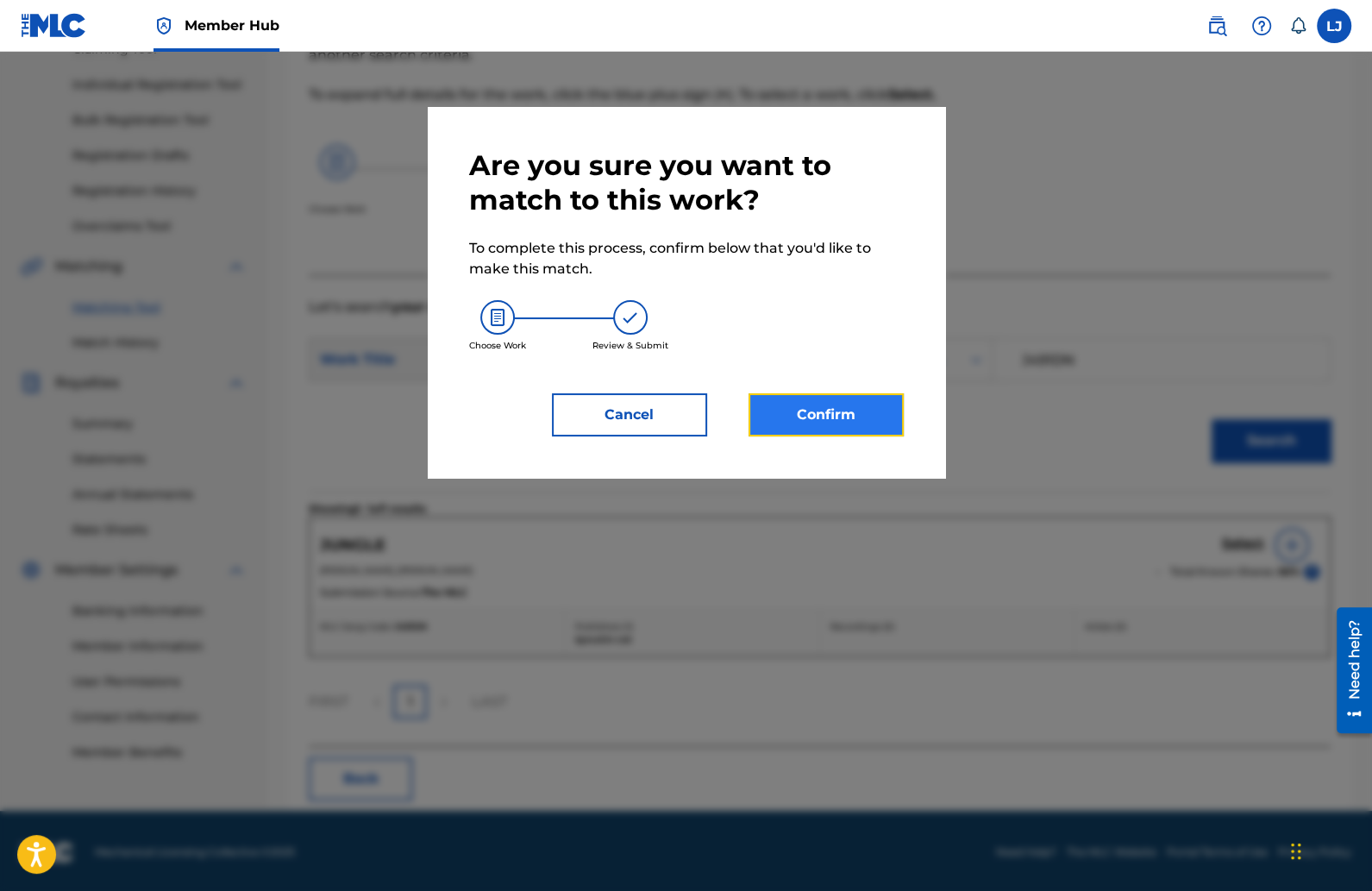
click at [801, 411] on button "Confirm" at bounding box center [826, 416] width 155 height 43
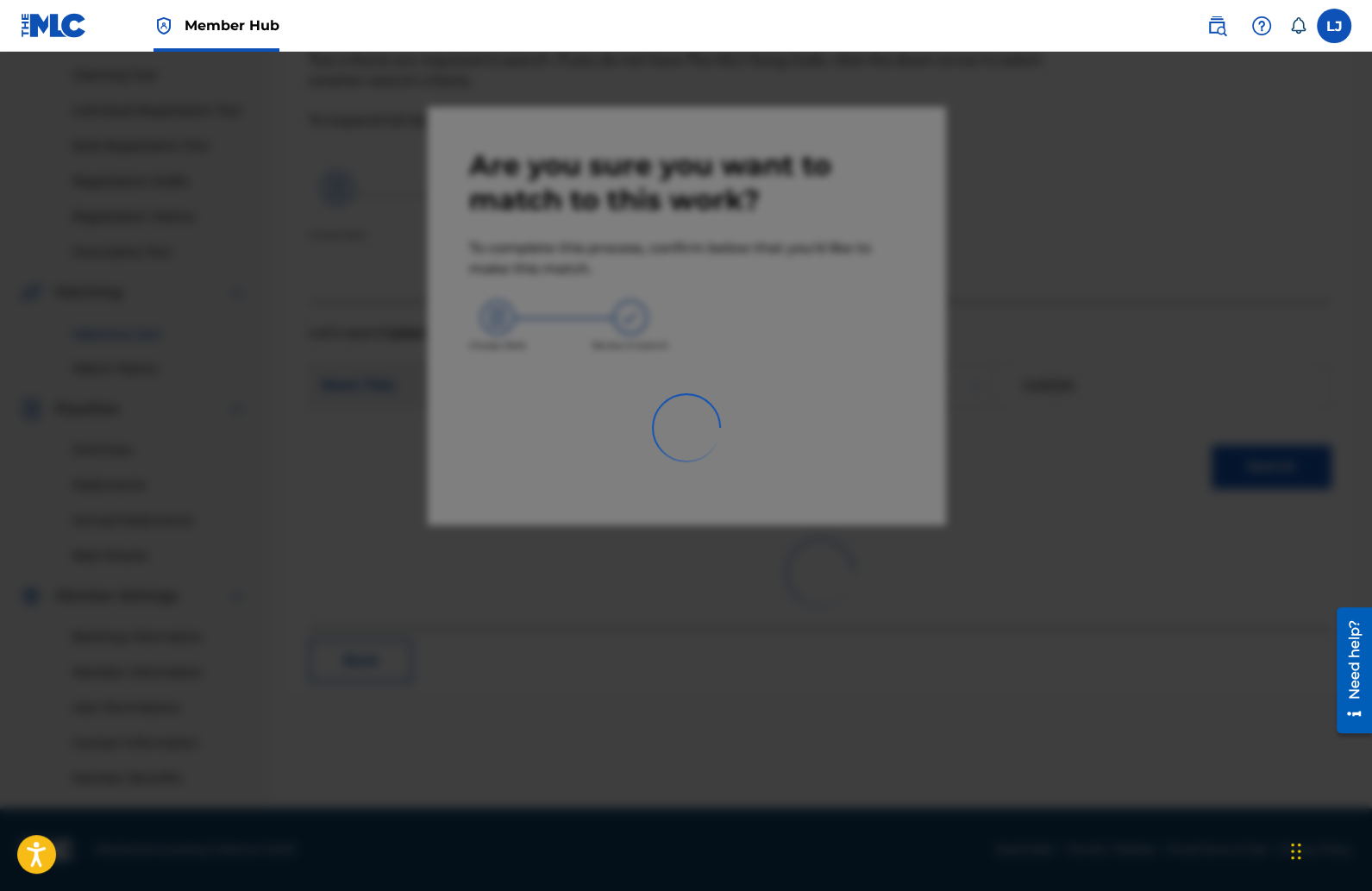
scroll to position [178, 0]
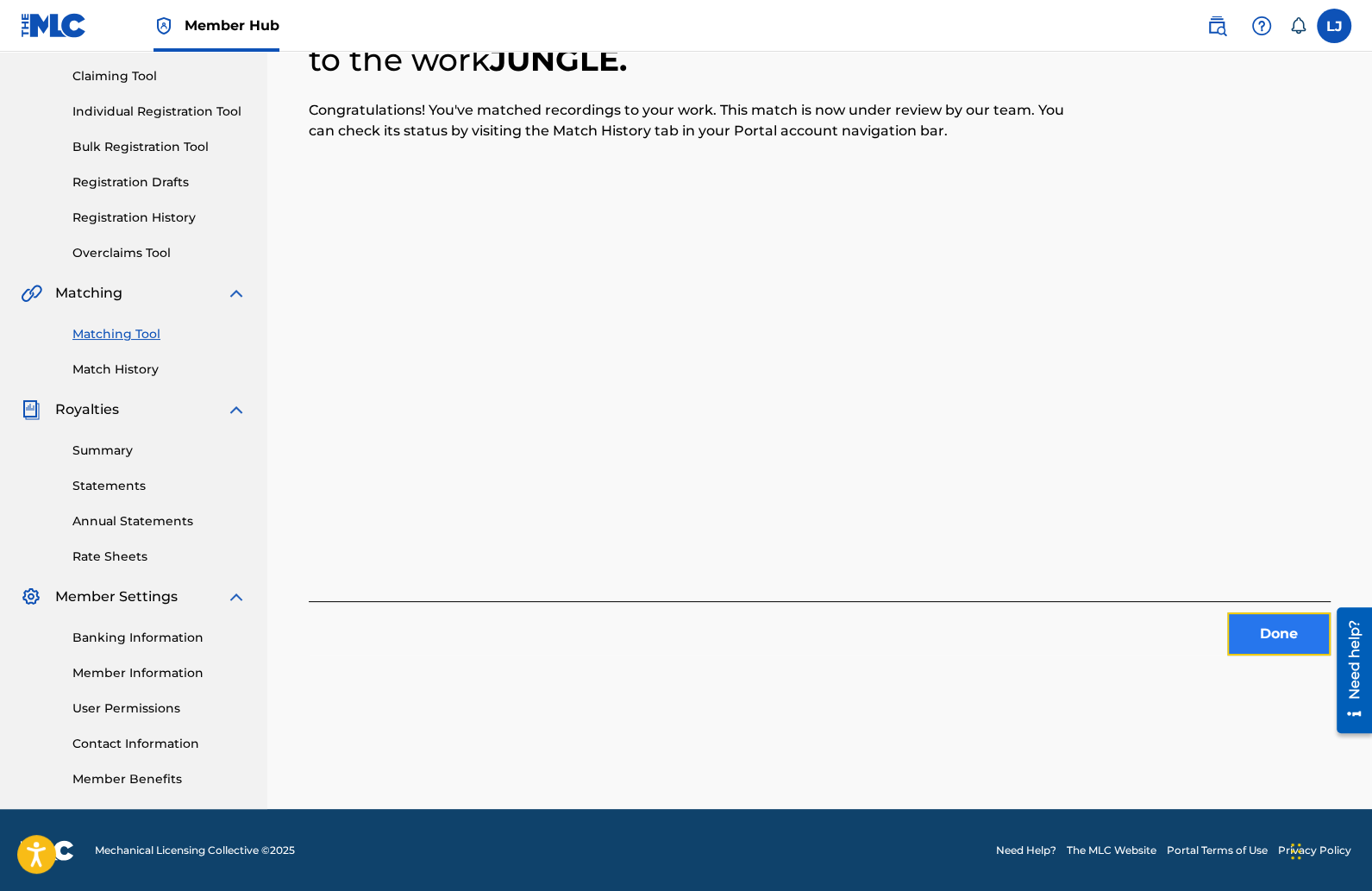
click at [1248, 635] on button "Done" at bounding box center [1278, 634] width 103 height 43
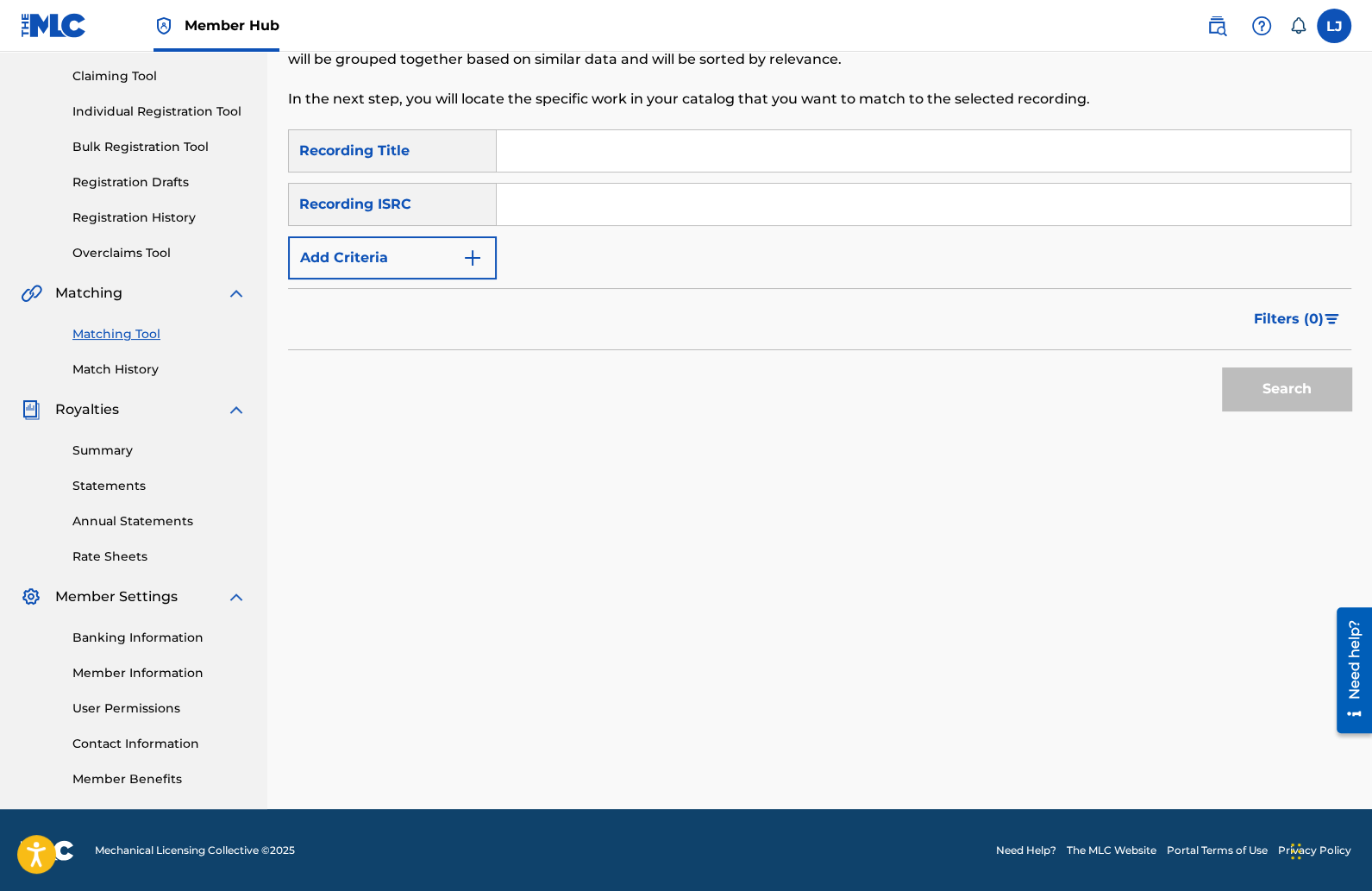
scroll to position [0, 0]
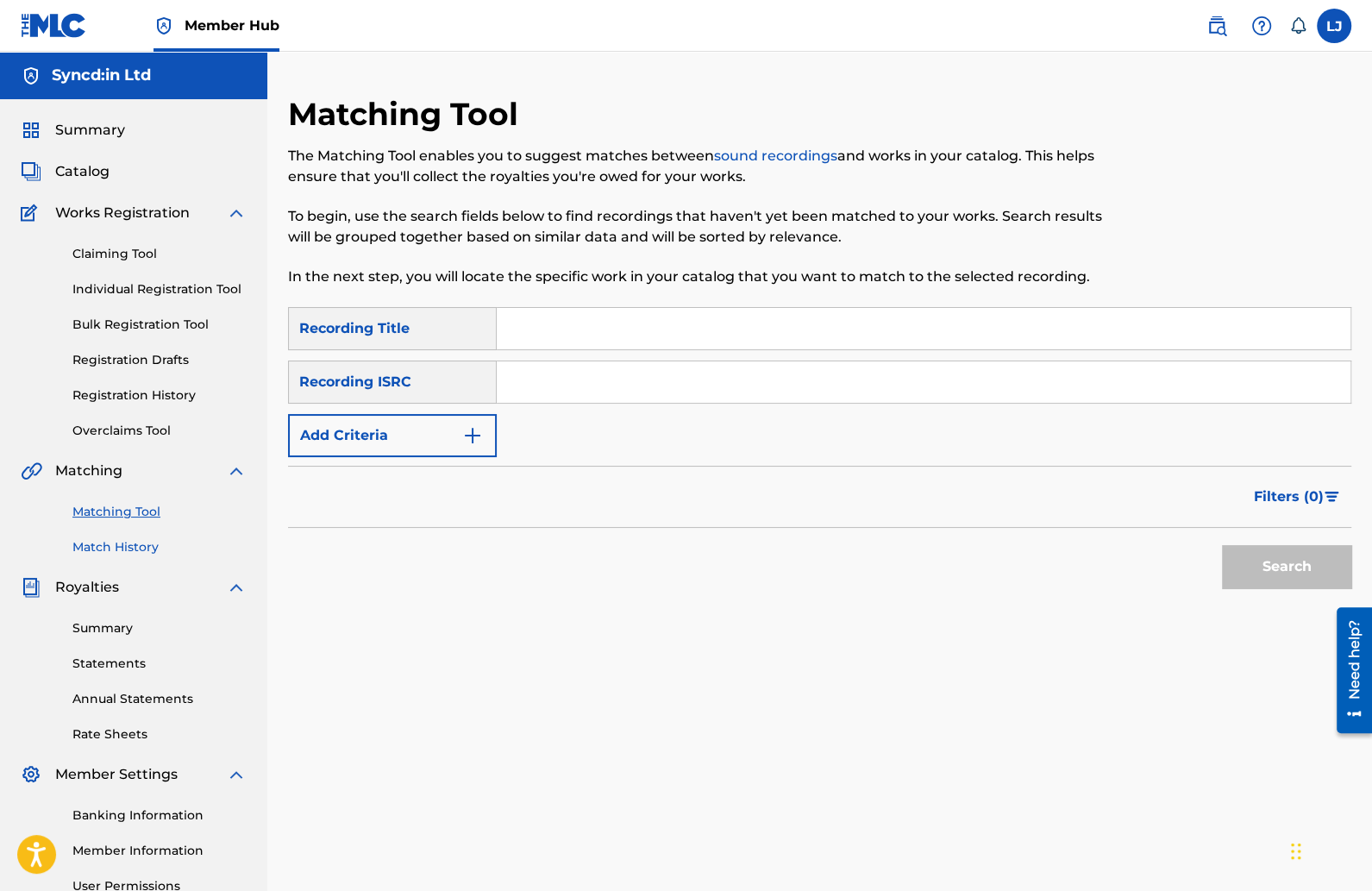
click at [131, 544] on link "Match History" at bounding box center [160, 547] width 174 height 18
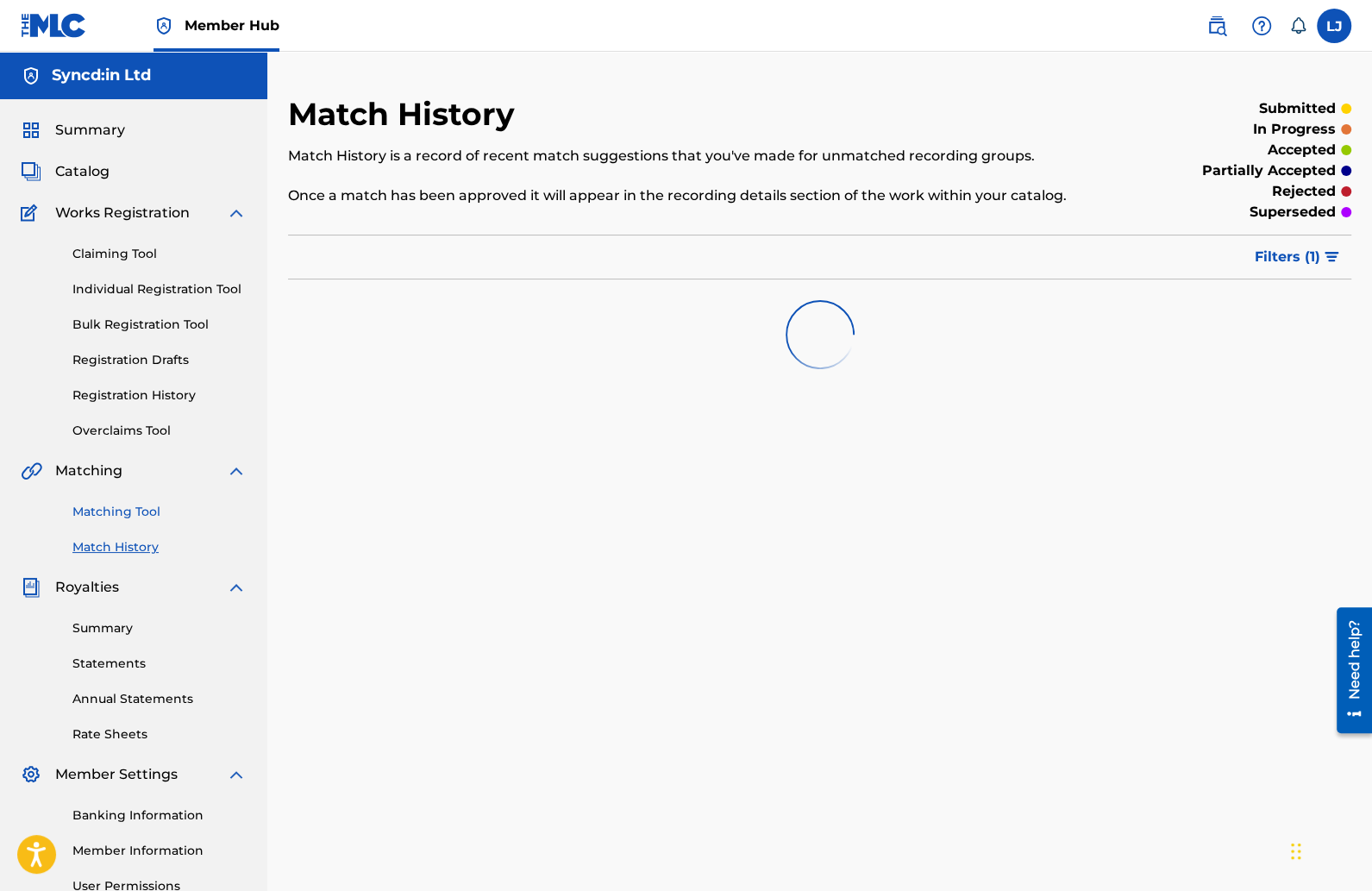
click at [127, 508] on link "Matching Tool" at bounding box center [160, 512] width 174 height 18
